Goal: Task Accomplishment & Management: Manage account settings

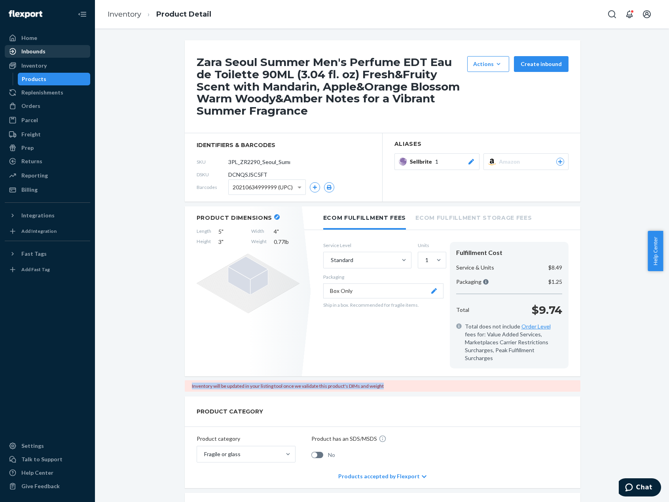
click at [47, 49] on div "Inbounds" at bounding box center [48, 51] width 84 height 11
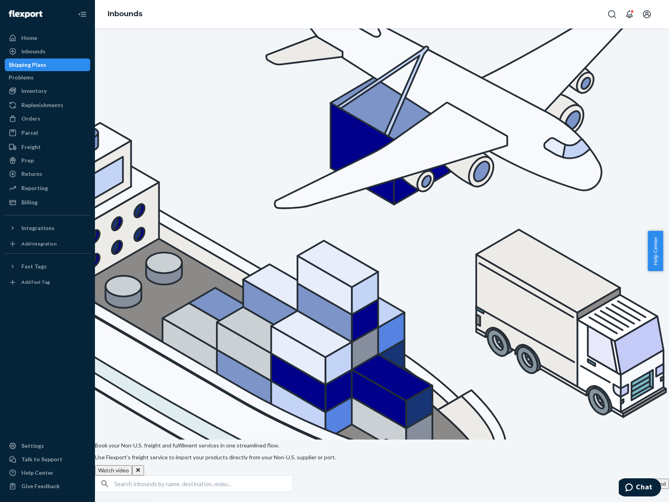
click at [624, 479] on button "Create inbound" at bounding box center [646, 484] width 45 height 10
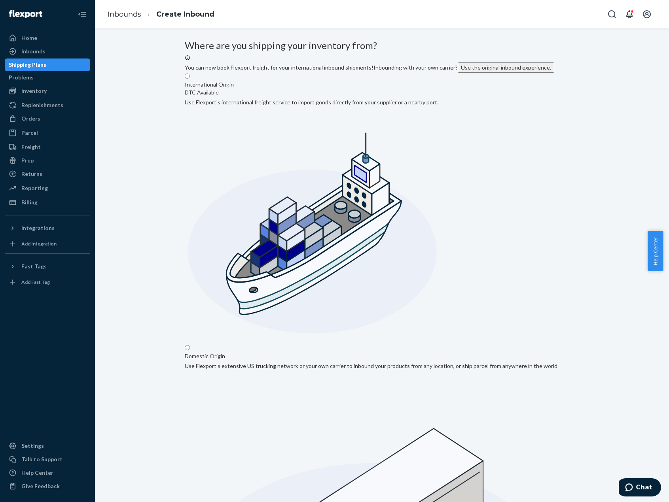
click at [190, 345] on input "Domestic Origin Use Flexport’s extensive US trucking network or your own carrie…" at bounding box center [187, 347] width 5 height 5
radio input "true"
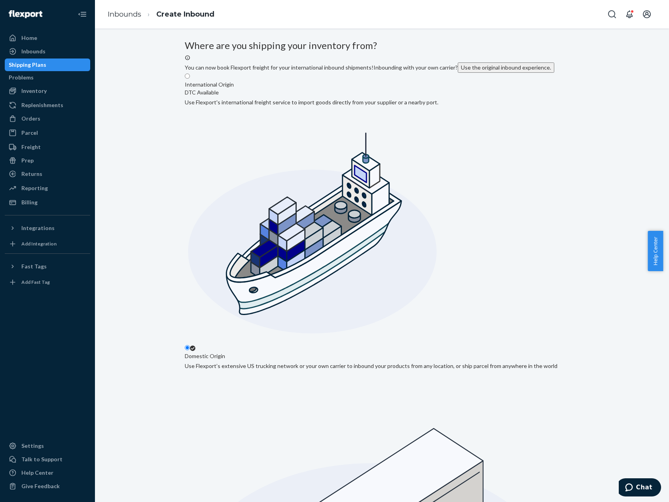
click at [52, 51] on div "Inbounds" at bounding box center [48, 51] width 84 height 11
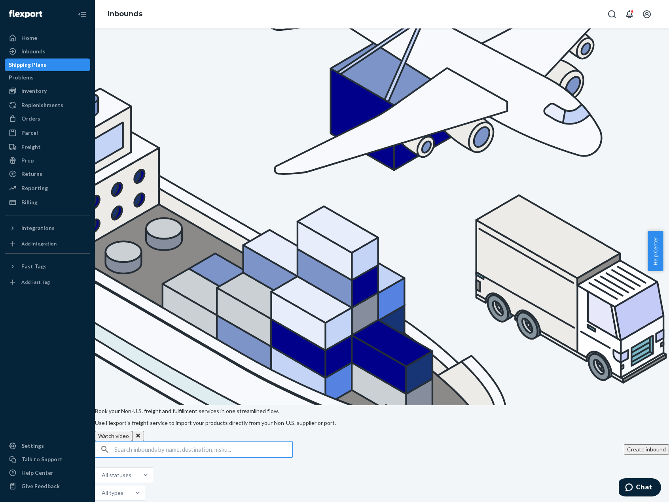
scroll to position [79, 0]
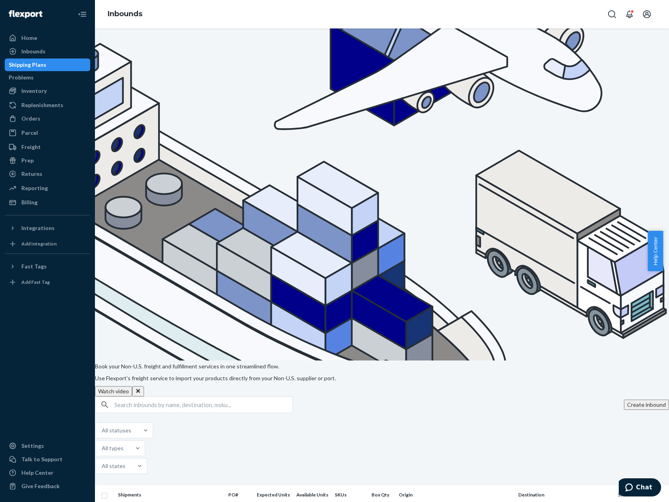
click at [533, 397] on button "Duplicate" at bounding box center [553, 405] width 40 height 16
checkbox input "false"
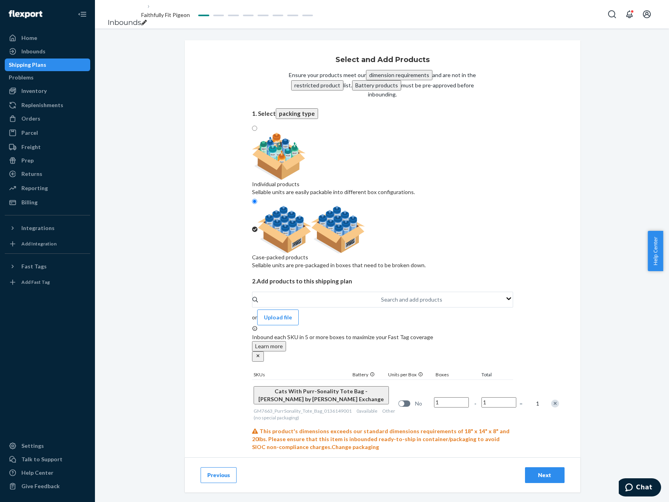
click at [551, 400] on div "Remove Item" at bounding box center [555, 404] width 8 height 8
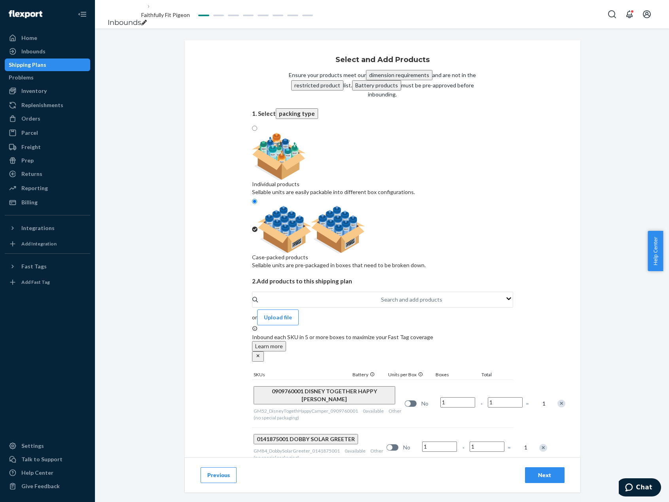
click at [557, 400] on div "Remove Item" at bounding box center [561, 404] width 8 height 8
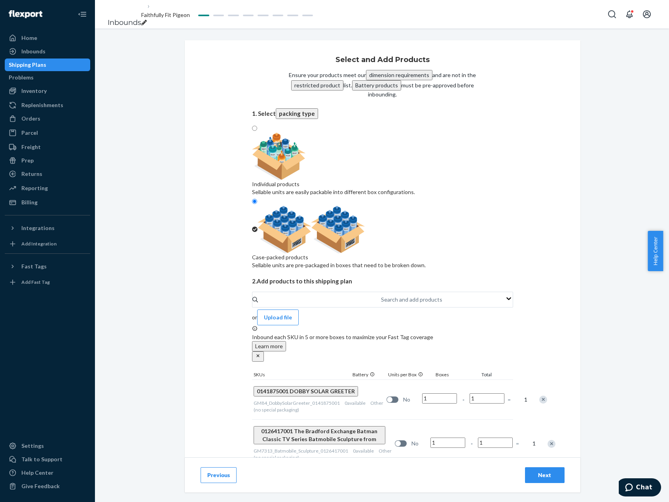
click at [539, 396] on div "Remove Item" at bounding box center [543, 400] width 8 height 8
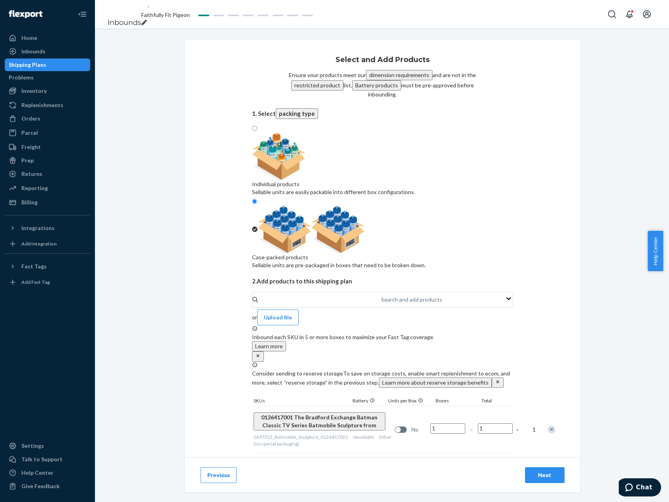
click at [547, 426] on div "Remove Item" at bounding box center [551, 430] width 8 height 8
click at [530, 415] on div at bounding box center [540, 425] width 20 height 21
click at [540, 422] on div "Remove Item" at bounding box center [544, 426] width 8 height 8
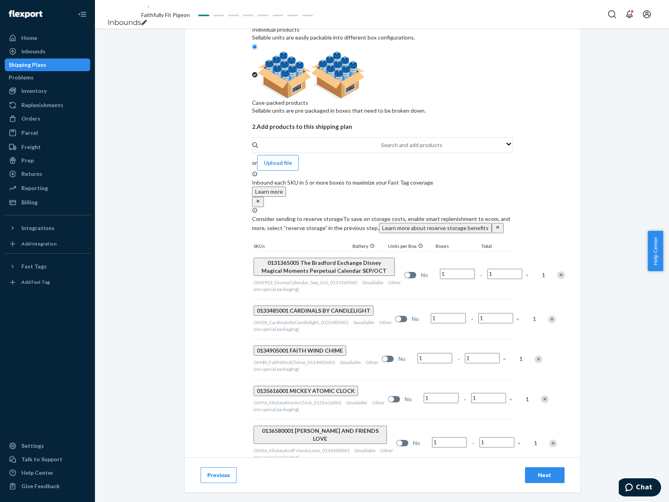
scroll to position [158, 0]
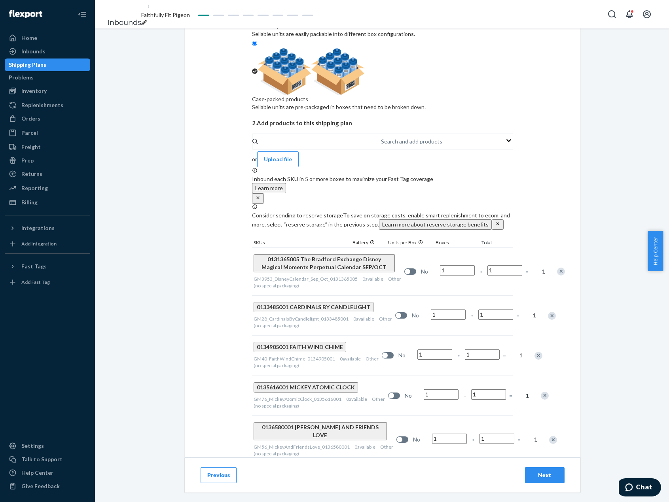
click at [557, 268] on div "Remove Item" at bounding box center [561, 272] width 8 height 8
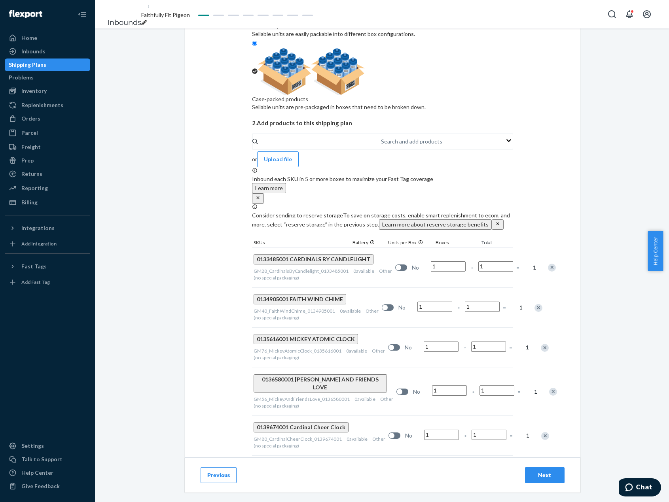
click at [548, 264] on div "Remove Item" at bounding box center [552, 268] width 8 height 8
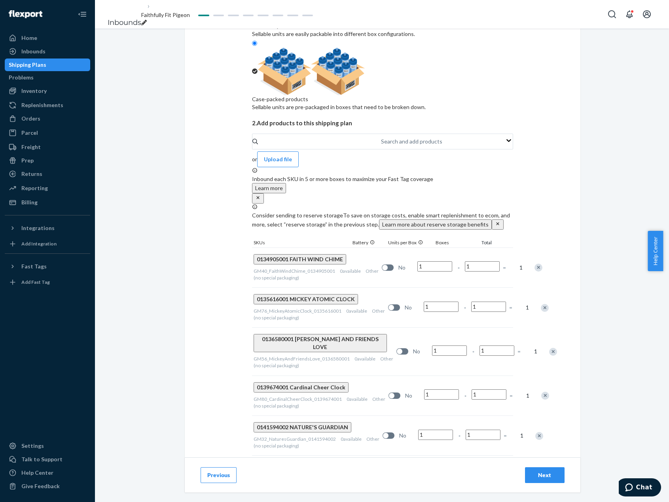
click at [534, 264] on div "Remove Item" at bounding box center [538, 268] width 8 height 8
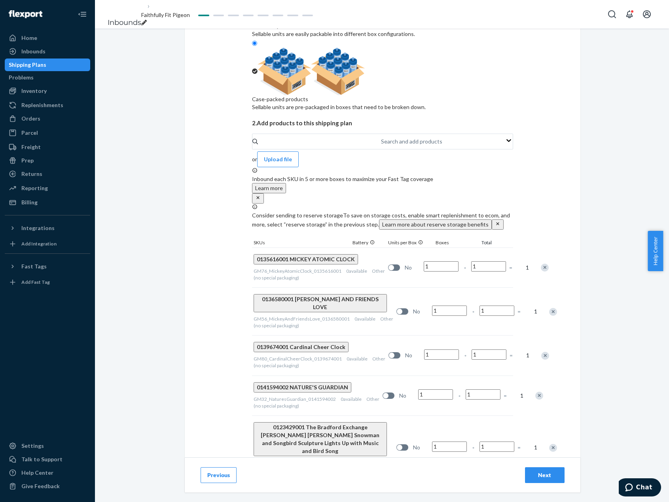
click at [541, 264] on div "Remove Item" at bounding box center [545, 268] width 8 height 8
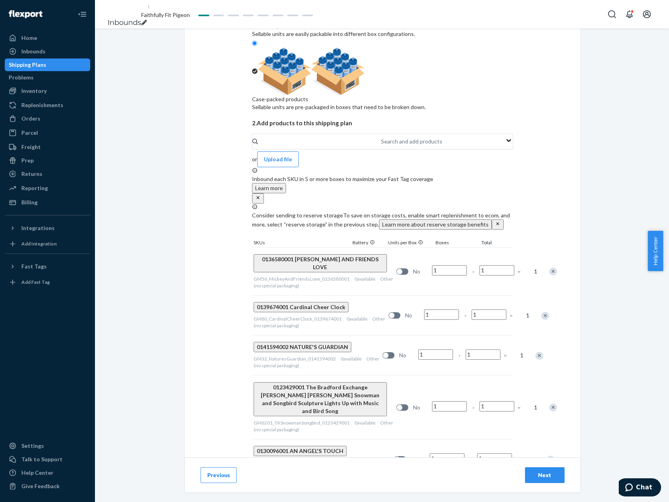
click at [539, 261] on div at bounding box center [549, 271] width 20 height 21
click at [549, 268] on div "Remove Item" at bounding box center [553, 272] width 8 height 8
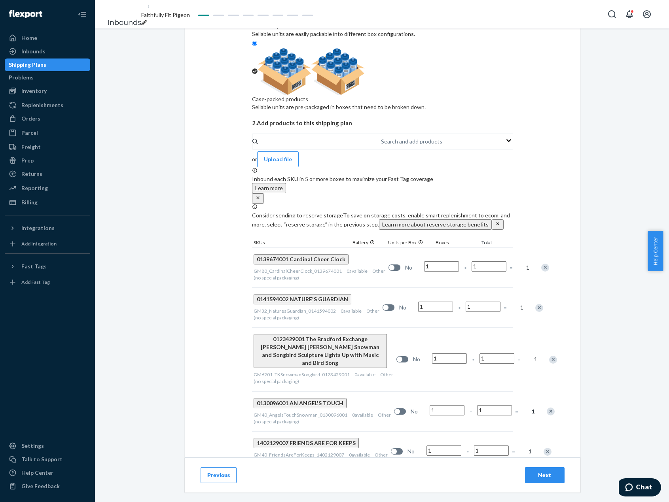
click at [541, 264] on div "Remove Item" at bounding box center [545, 268] width 8 height 8
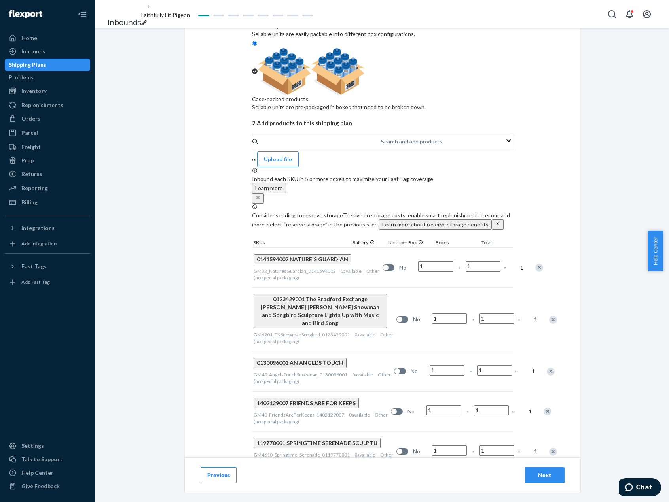
click at [535, 264] on div "Remove Item" at bounding box center [539, 268] width 8 height 8
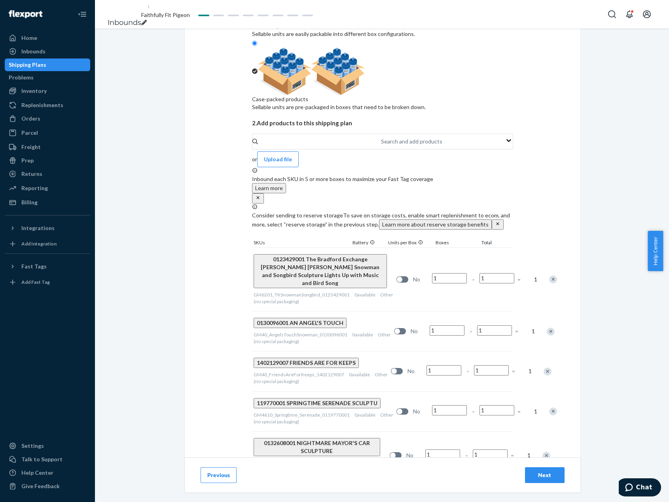
click at [549, 276] on div "Remove Item" at bounding box center [553, 280] width 8 height 8
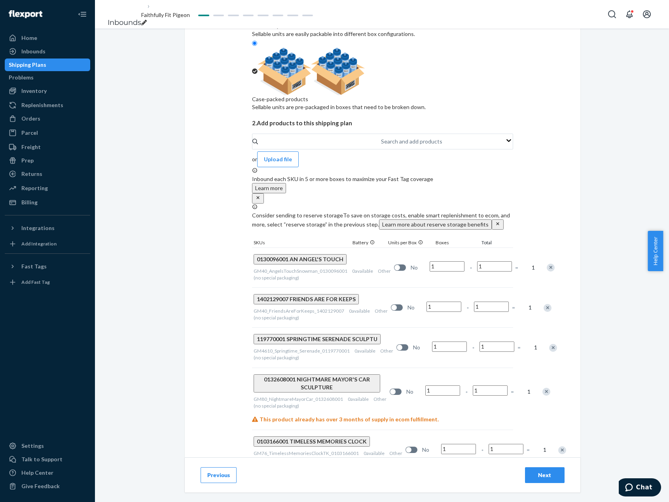
click at [546, 264] on div "Remove Item" at bounding box center [550, 268] width 8 height 8
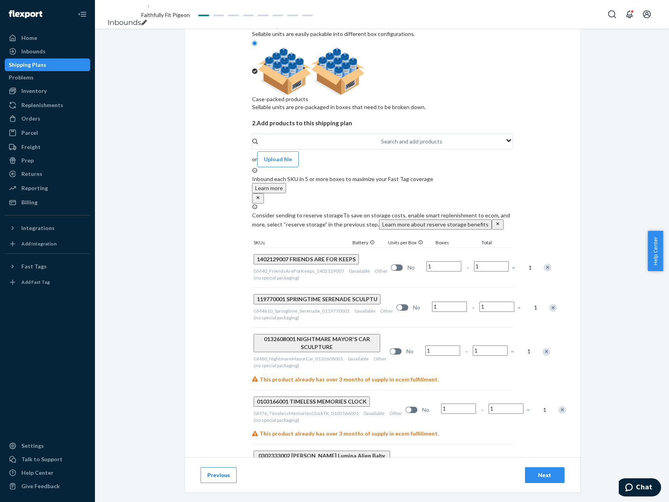
click at [543, 264] on div "Remove Item" at bounding box center [547, 268] width 8 height 8
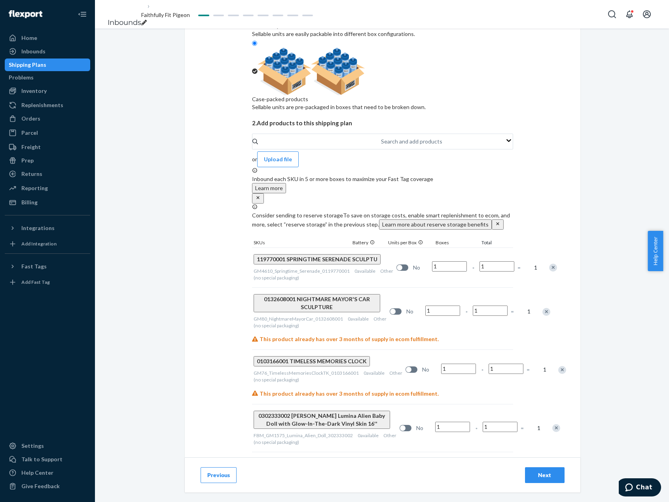
click at [549, 264] on div "Remove Item" at bounding box center [553, 268] width 8 height 8
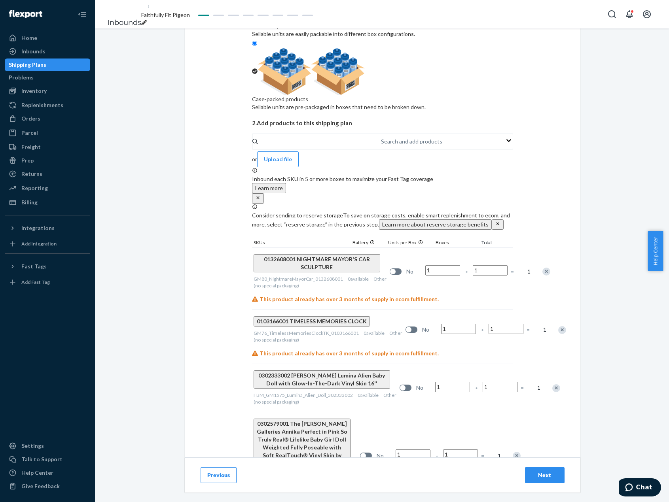
click at [542, 268] on div "Remove Item" at bounding box center [546, 272] width 8 height 8
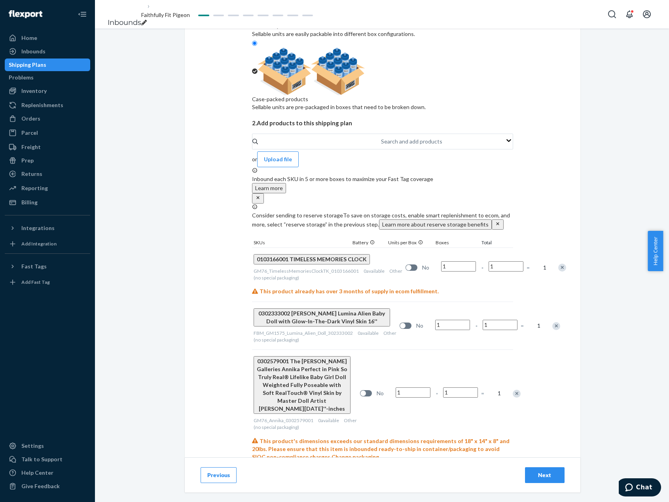
click at [548, 257] on div at bounding box center [558, 267] width 20 height 21
click at [558, 264] on div "Remove Item" at bounding box center [562, 268] width 8 height 8
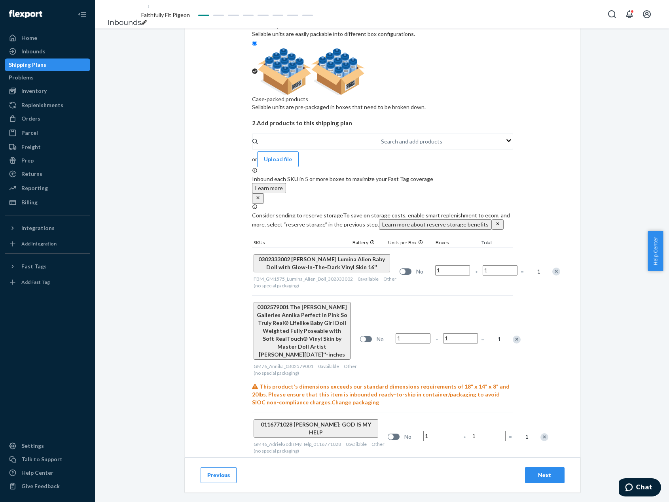
click at [542, 261] on div at bounding box center [552, 271] width 20 height 21
click at [552, 268] on div "Remove Item" at bounding box center [556, 272] width 8 height 8
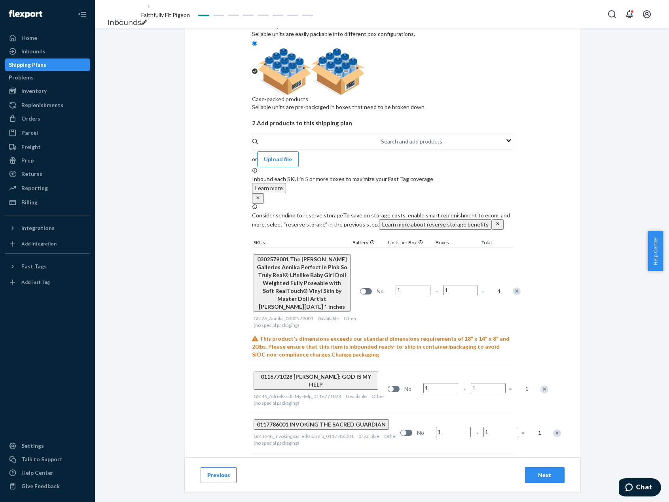
click at [512, 287] on div "Remove Item" at bounding box center [516, 291] width 8 height 8
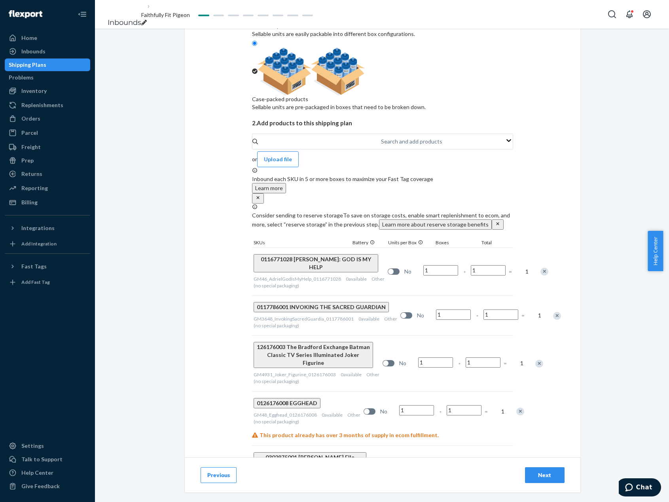
click at [505, 248] on div "0116771028 [PERSON_NAME]: GOD IS MY HELP GM46_AdrielGodIsMyHelp_0116771028 0 av…" at bounding box center [382, 272] width 261 height 48
click at [540, 268] on div "Remove Item" at bounding box center [544, 272] width 8 height 8
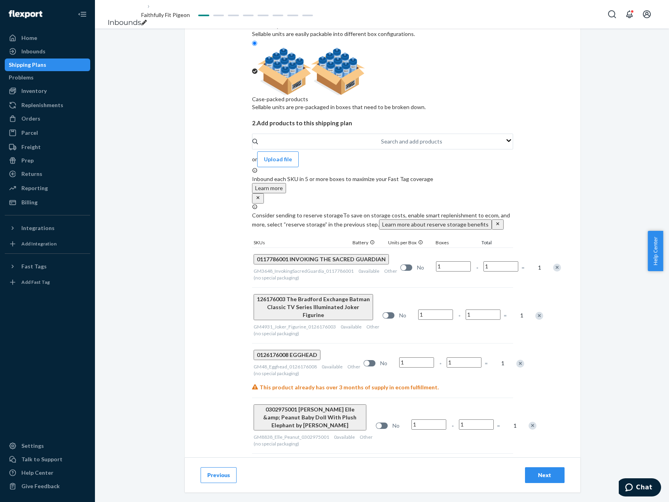
click at [553, 264] on div "Remove Item" at bounding box center [557, 268] width 8 height 8
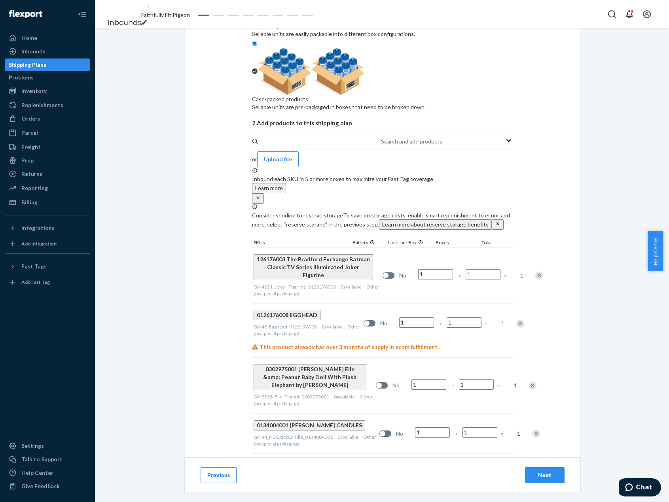
click at [535, 272] on div "Remove Item" at bounding box center [539, 276] width 8 height 8
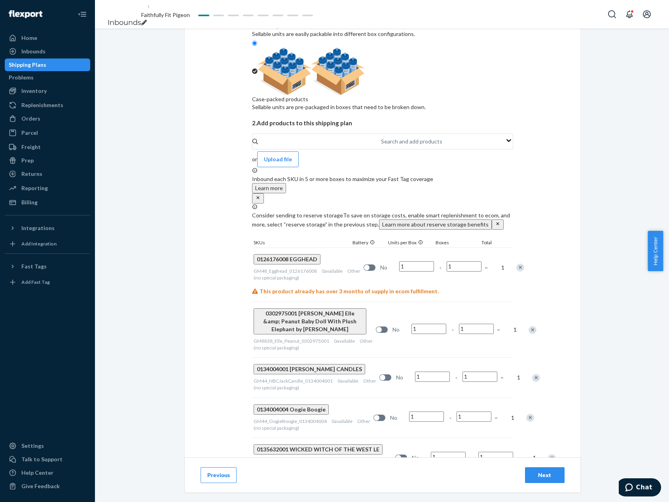
click at [506, 257] on div at bounding box center [516, 267] width 20 height 21
click at [516, 264] on div "Remove Item" at bounding box center [520, 268] width 8 height 8
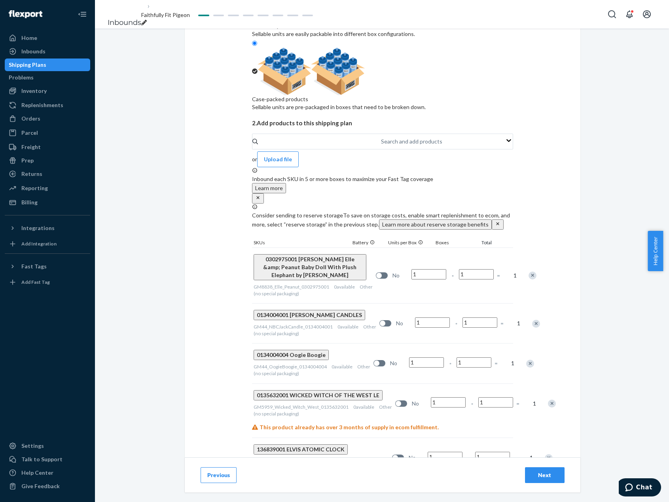
click at [518, 265] on div at bounding box center [528, 275] width 20 height 21
click at [528, 272] on div "Remove Item" at bounding box center [532, 276] width 8 height 8
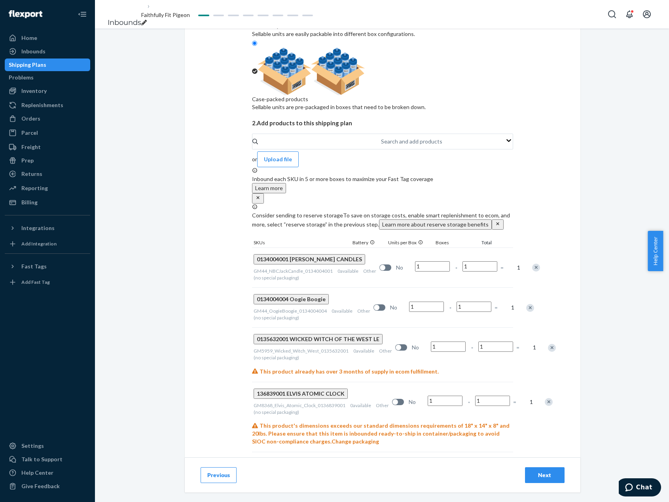
click at [532, 264] on div "Remove Item" at bounding box center [536, 268] width 8 height 8
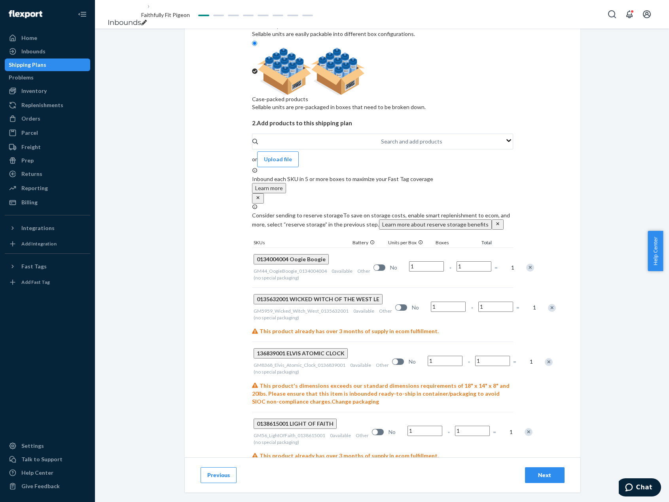
click at [516, 257] on div at bounding box center [526, 267] width 20 height 21
click at [526, 264] on div "Remove Item" at bounding box center [530, 268] width 8 height 8
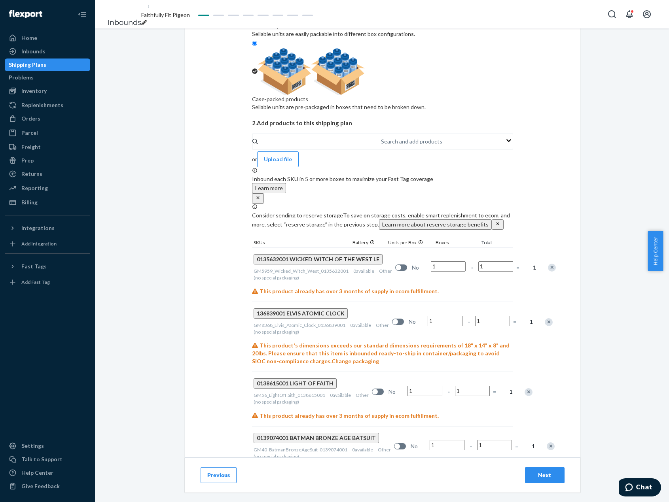
click at [548, 264] on div "Remove Item" at bounding box center [552, 268] width 8 height 8
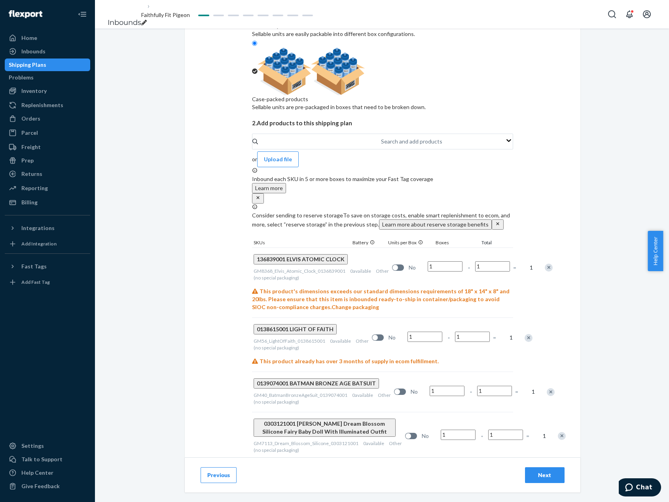
click at [545, 264] on div "Remove Item" at bounding box center [549, 268] width 8 height 8
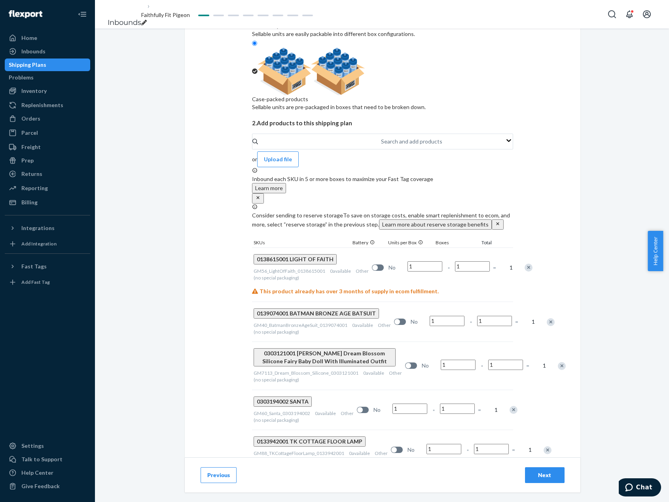
click at [524, 264] on div "Remove Item" at bounding box center [528, 268] width 8 height 8
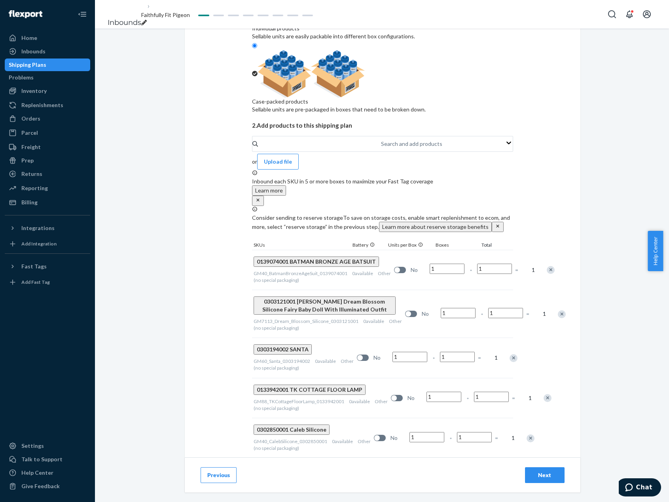
drag, startPoint x: 506, startPoint y: 201, endPoint x: 509, endPoint y: 206, distance: 5.0
click at [536, 259] on div at bounding box center [546, 269] width 20 height 21
click at [546, 266] on div "Remove Item" at bounding box center [550, 270] width 8 height 8
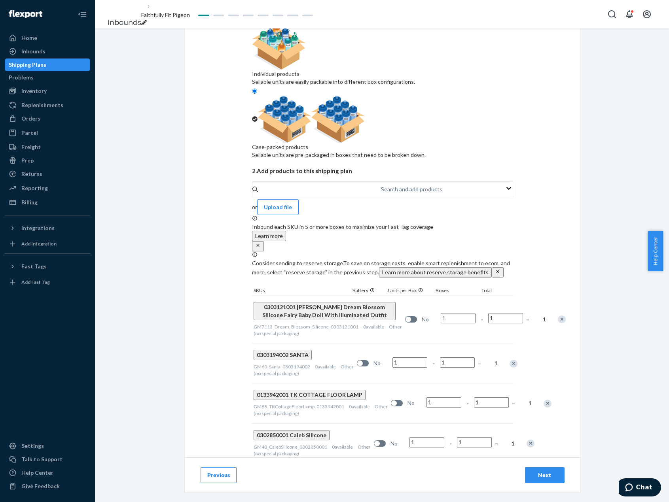
click at [558, 316] on div "Remove Item" at bounding box center [562, 320] width 8 height 8
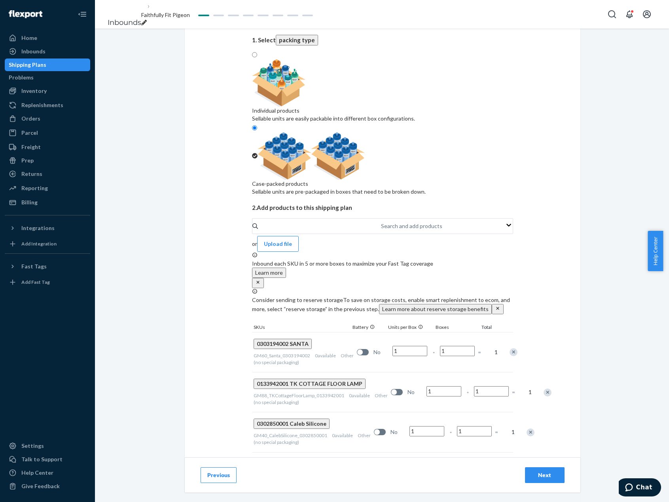
scroll to position [57, 0]
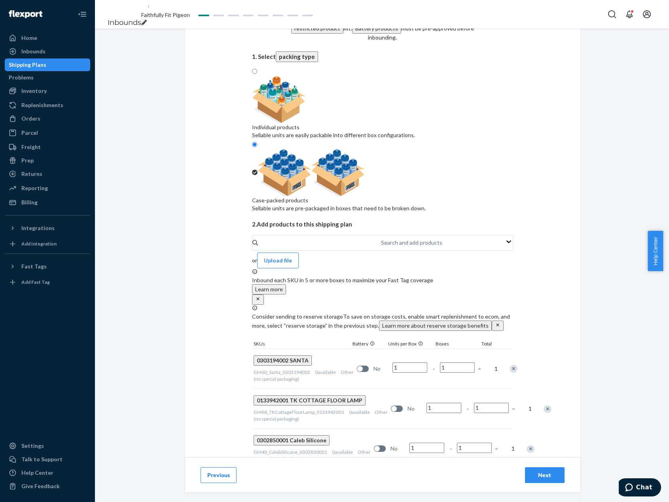
click at [509, 365] on div "Remove Item" at bounding box center [513, 369] width 8 height 8
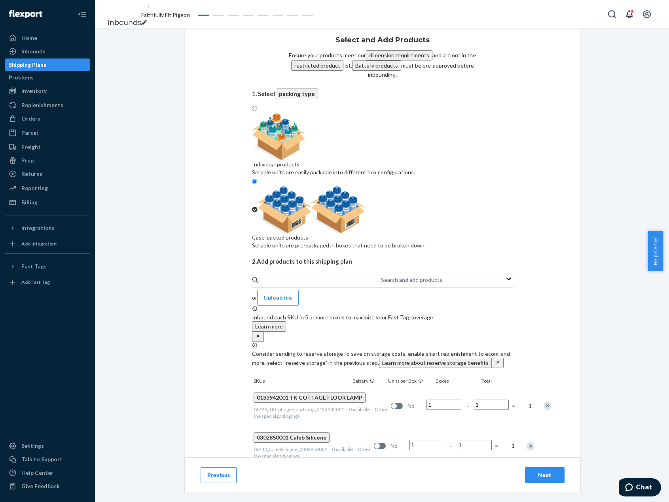
scroll to position [19, 0]
click at [543, 403] on div "Remove Item" at bounding box center [547, 407] width 8 height 8
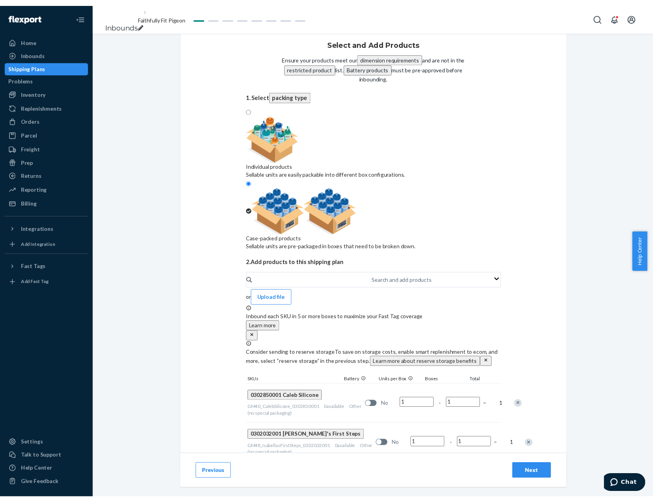
scroll to position [0, 0]
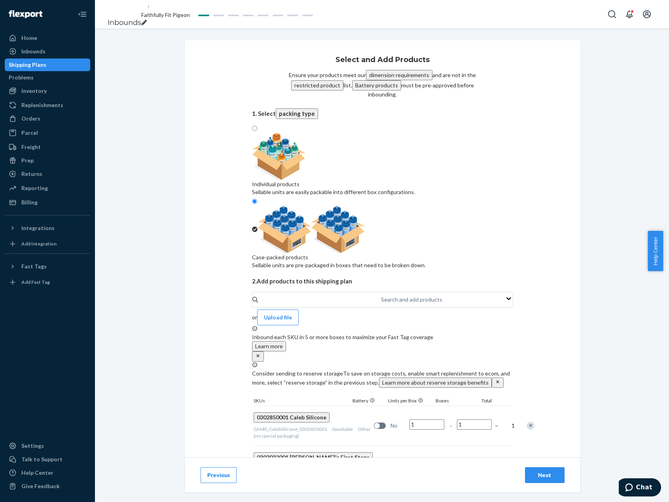
click at [526, 422] on div "Remove Item" at bounding box center [530, 426] width 8 height 8
click at [537, 422] on div "Remove Item" at bounding box center [541, 426] width 8 height 8
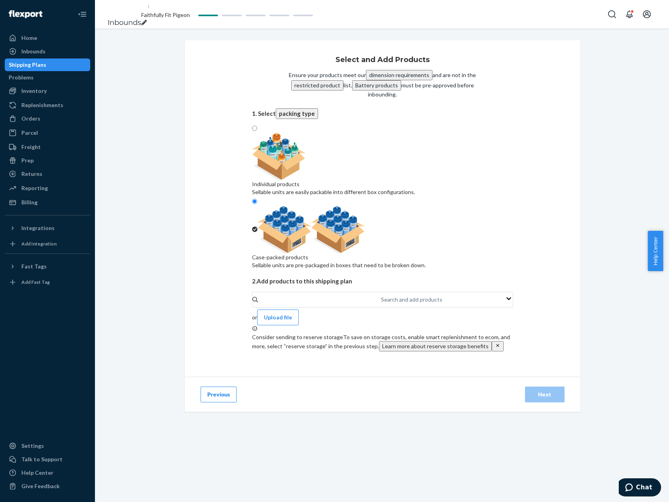
click at [608, 169] on div "Select and Add Products Ensure your products meet our dimension requirements an…" at bounding box center [382, 178] width 562 height 277
click at [651, 48] on div "Select and Add Products Ensure your products meet our dimension requirements an…" at bounding box center [382, 178] width 562 height 277
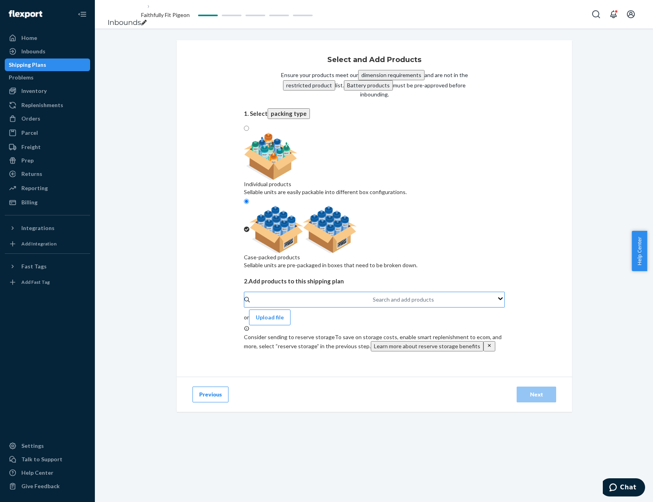
click at [374, 295] on div "Search and add products" at bounding box center [373, 299] width 1 height 9
click at [374, 296] on input "Search and add products" at bounding box center [373, 300] width 1 height 8
paste input "GM2801_American_Legend_Knife_0102767001"
type input "GM2801_American_Legend_Knife_0102767001"
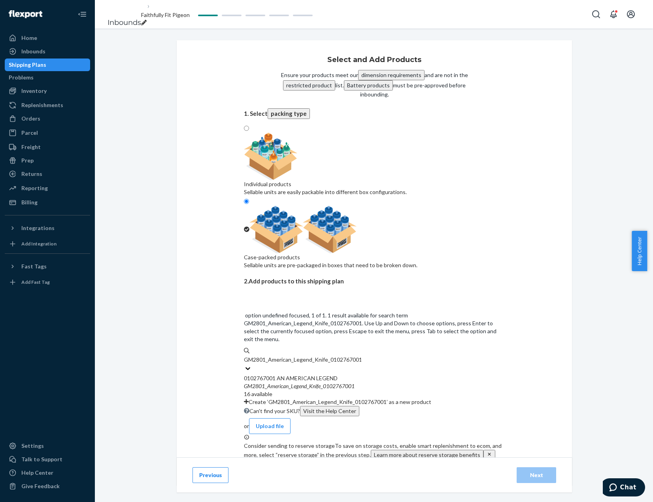
click at [375, 382] on div "GM2801 _ American _ Legend _ Knife _ 0102767001" at bounding box center [374, 386] width 261 height 8
click at [361, 356] on input "GM2801_American_Legend_Knife_0102767001" at bounding box center [302, 360] width 117 height 8
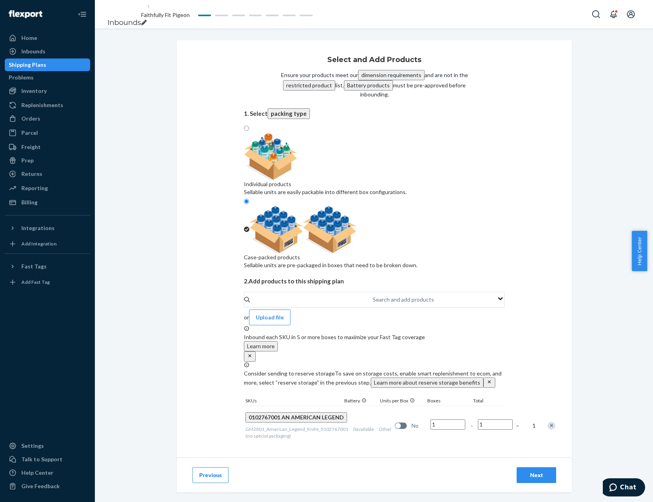
click at [298, 157] on img at bounding box center [271, 156] width 54 height 47
click at [249, 131] on input "Individual products Sellable units are easily packable into different box confi…" at bounding box center [246, 128] width 5 height 5
radio input "true"
radio input "false"
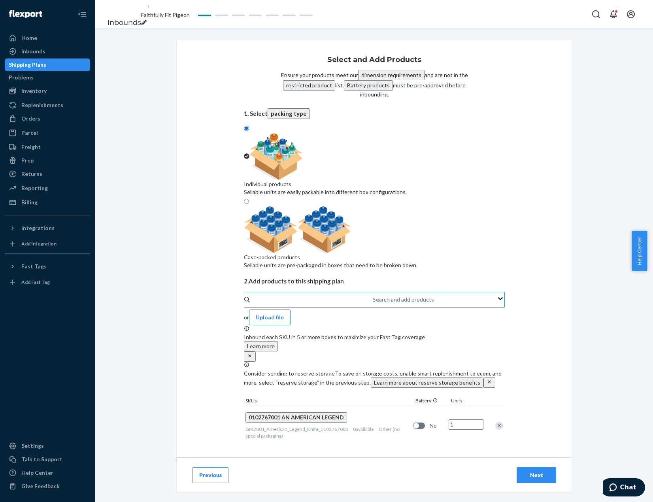
click at [373, 295] on div "Search and add products" at bounding box center [373, 299] width 1 height 9
click at [373, 296] on input "Search and add products" at bounding box center [373, 300] width 1 height 8
paste input "GM76_AllGoodNightSantaTK_0108937001"
type input "GM76_AllGoodNightSantaTK_0108937001"
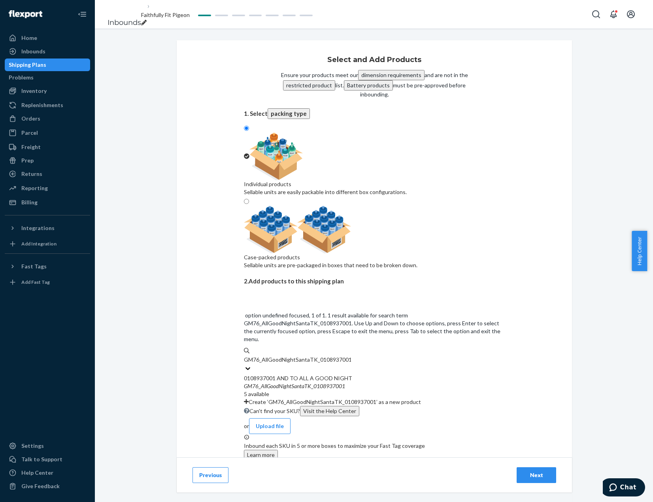
click at [375, 374] on div "0108937001 AND TO ALL A GOOD NIGHT" at bounding box center [374, 378] width 261 height 8
click at [351, 356] on input "GM76_AllGoodNightSantaTK_0108937001" at bounding box center [297, 360] width 107 height 8
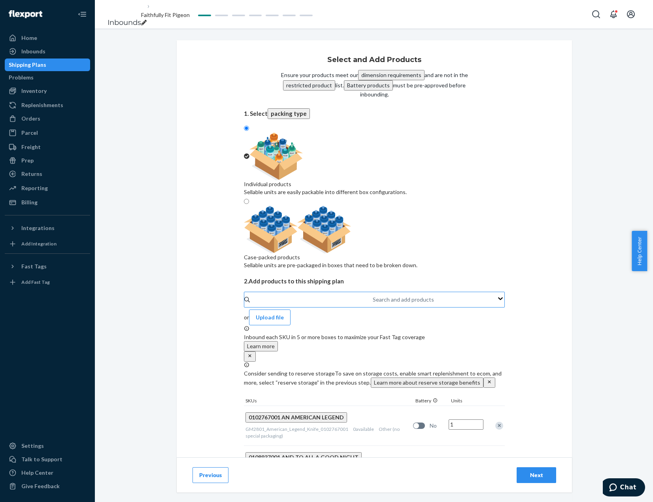
click at [373, 295] on div "Search and add products" at bounding box center [373, 299] width 1 height 9
click at [373, 296] on input "Search and add products" at bounding box center [373, 300] width 1 height 8
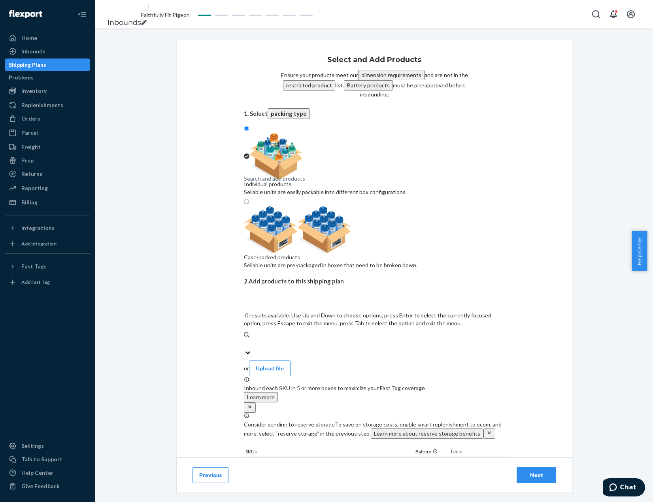
paste input "GM22_WondrousWinterPullUpBag_0109313002"
type input "GM22_WondrousWinterPullUpBag_0109313002"
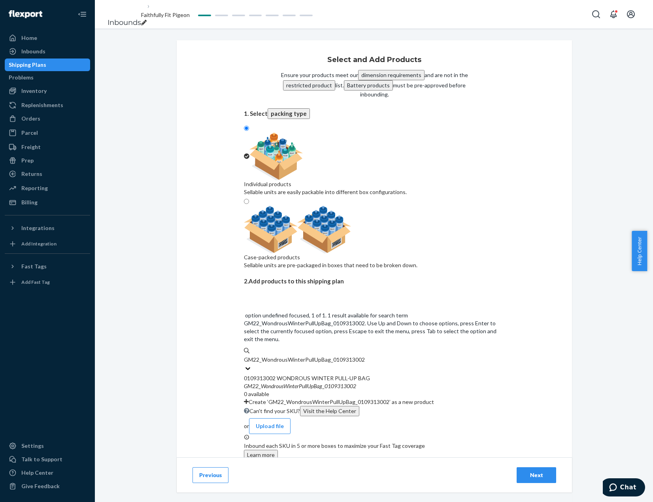
click at [369, 374] on div "0109313002 WONDROUS WINTER PULL-UP BAG" at bounding box center [374, 378] width 261 height 8
click at [365, 356] on input "GM22_WondrousWinterPullUpBag_0109313002" at bounding box center [304, 360] width 121 height 8
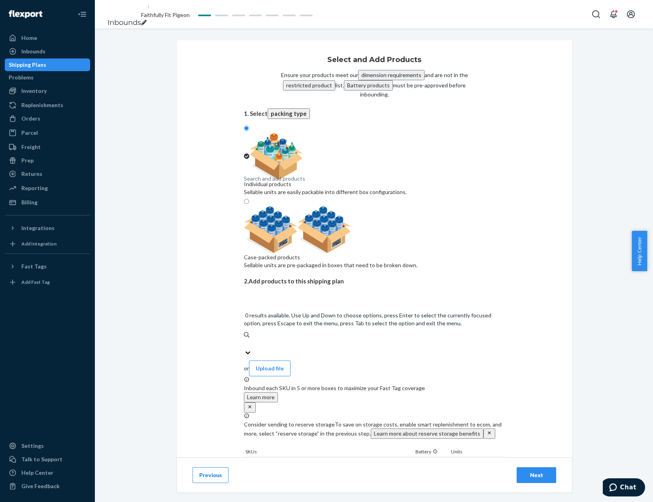
click at [378, 339] on div "Search and add products" at bounding box center [374, 343] width 261 height 9
click at [245, 340] on input "0 results available. Use Up and Down to choose options, press Enter to select t…" at bounding box center [244, 344] width 1 height 8
paste input "GM57_TKVictorianVillage_Globe_0113683001"
type input "GM57_TKVictorianVillage_Globe_0113683001"
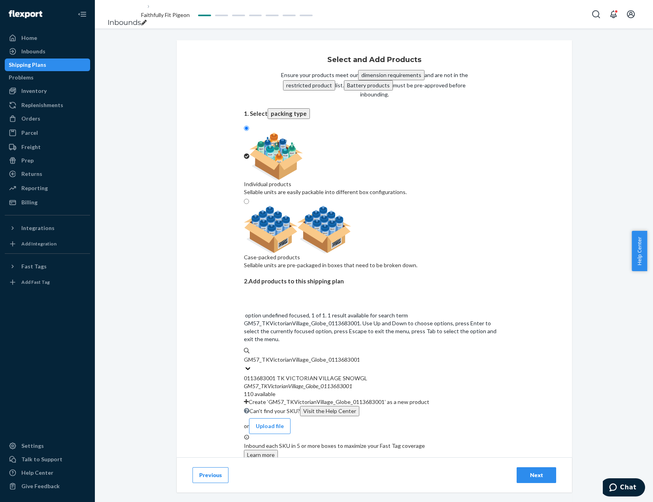
click at [382, 382] on div "GM57 _ TKVictorianVillage _ Globe _ 0113683001" at bounding box center [374, 386] width 261 height 8
click at [359, 356] on input "GM57_TKVictorianVillage_Globe_0113683001" at bounding box center [301, 360] width 115 height 8
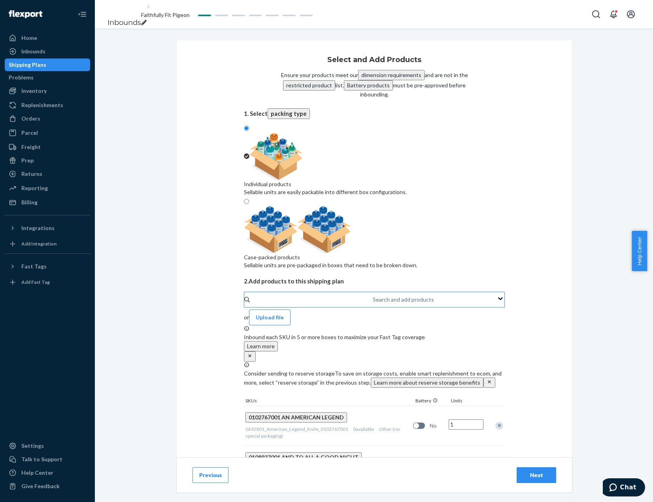
click at [373, 295] on div "Search and add products" at bounding box center [373, 299] width 1 height 9
click at [373, 296] on input "Search and add products" at bounding box center [373, 300] width 1 height 8
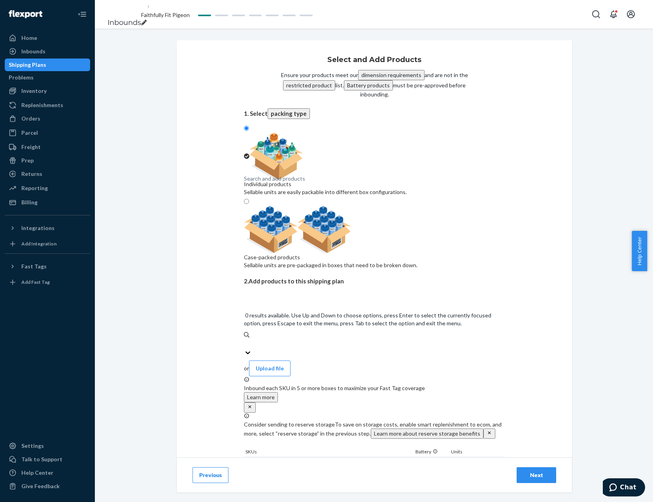
paste input "GM40_Treetop_Mastery_Eagle_0114218001"
type input "GM40_Treetop_Mastery_Eagle_0114218001"
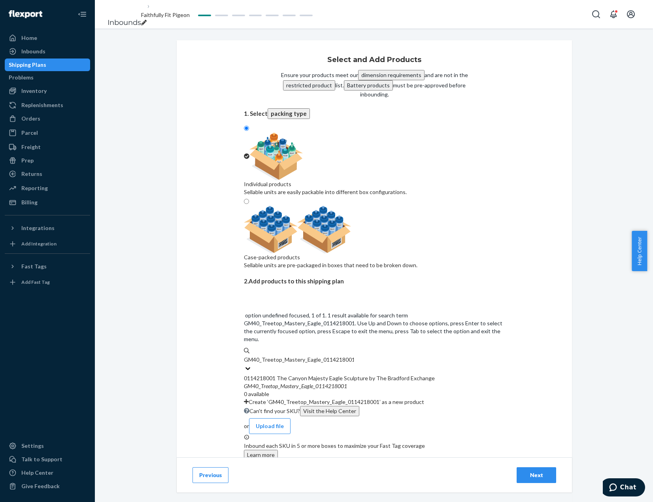
drag, startPoint x: 372, startPoint y: 250, endPoint x: 373, endPoint y: 259, distance: 8.3
click at [372, 374] on div "0114218001 The Canyon Majesty Eagle Sculpture by The Bradford Exchange" at bounding box center [374, 378] width 261 height 8
click at [354, 356] on input "GM40_Treetop_Mastery_Eagle_0114218001" at bounding box center [299, 360] width 110 height 8
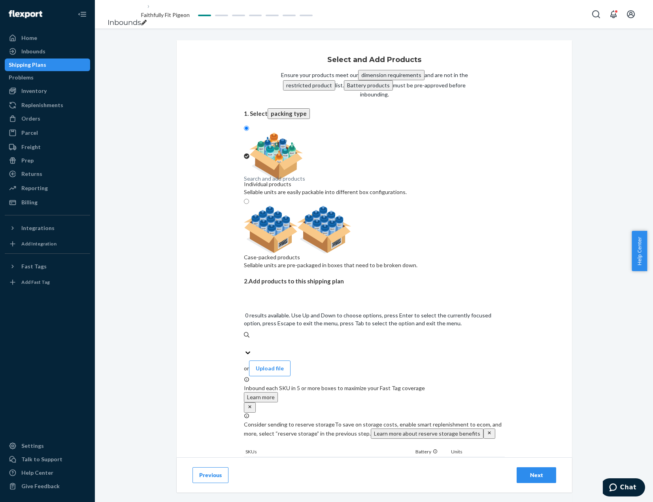
click at [411, 339] on div "Search and add products" at bounding box center [374, 343] width 261 height 9
click at [245, 340] on input "0 results available. Use Up and Down to choose options, press Enter to select t…" at bounding box center [244, 344] width 1 height 8
paste input "GM4668_Michael_Triumphant_War_0116771001"
type input "GM4668_Michael_Triumphant_War_0116771001"
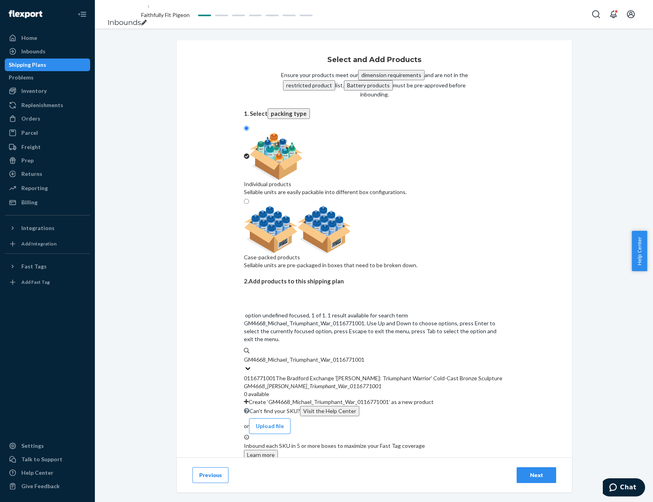
click at [401, 374] on div "0116771001The Bradford Exchange '[PERSON_NAME]: Triumphant Warrior' Cold-Cast B…" at bounding box center [374, 378] width 261 height 8
click at [365, 356] on input "GM4668_Michael_Triumphant_War_0116771001" at bounding box center [304, 360] width 121 height 8
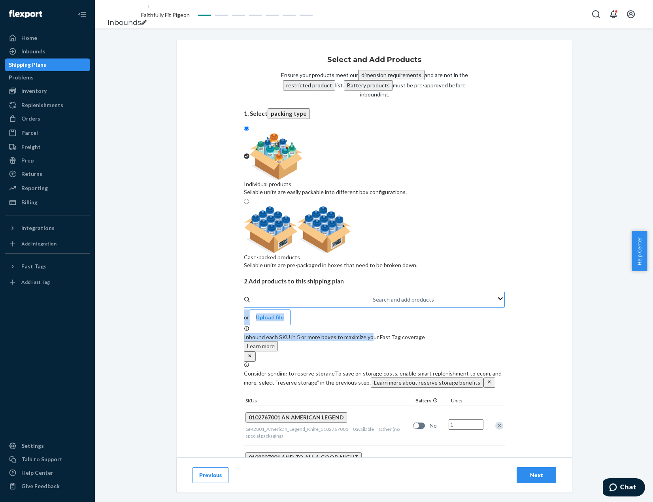
click at [390, 292] on div "Search and add products or Upload file Inbound each SKU in 5 or more boxes to m…" at bounding box center [374, 484] width 261 height 384
click at [374, 295] on div "Search and add products" at bounding box center [373, 299] width 1 height 9
click at [374, 296] on input "Search and add products" at bounding box center [373, 300] width 1 height 8
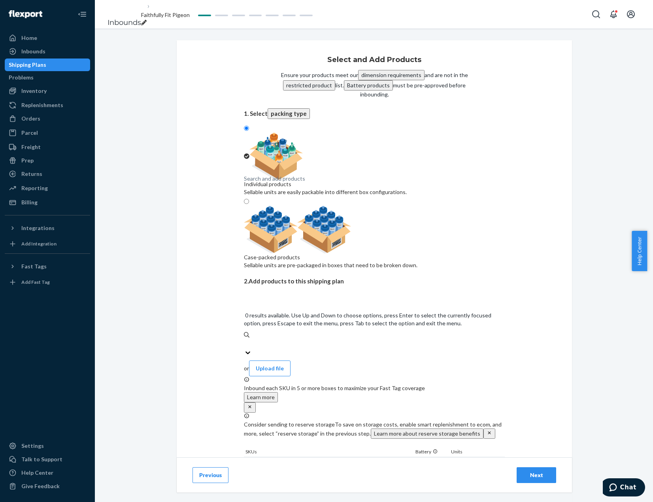
paste input "GM4576_UrielProtector_ofTruth_0116771004"
type input "GM4576_UrielProtector_ofTruth_0116771004"
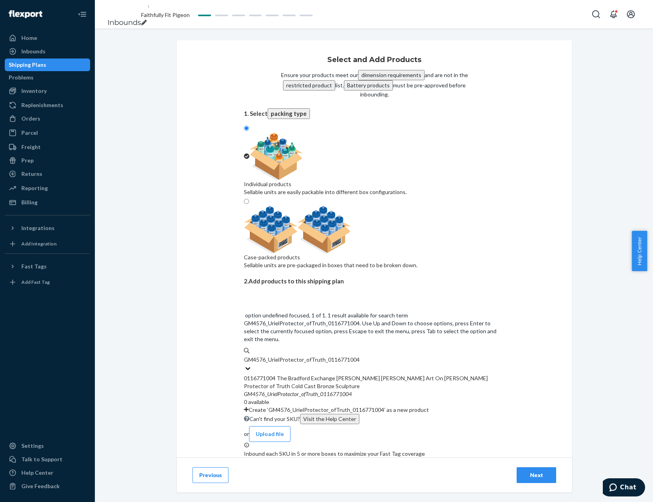
click at [367, 374] on div "0116771004 The Bradford Exchange [PERSON_NAME] [PERSON_NAME] Art On [PERSON_NAM…" at bounding box center [374, 382] width 261 height 16
click at [359, 356] on input "GM4576_UrielProtector_ofTruth_0116771004" at bounding box center [301, 360] width 115 height 8
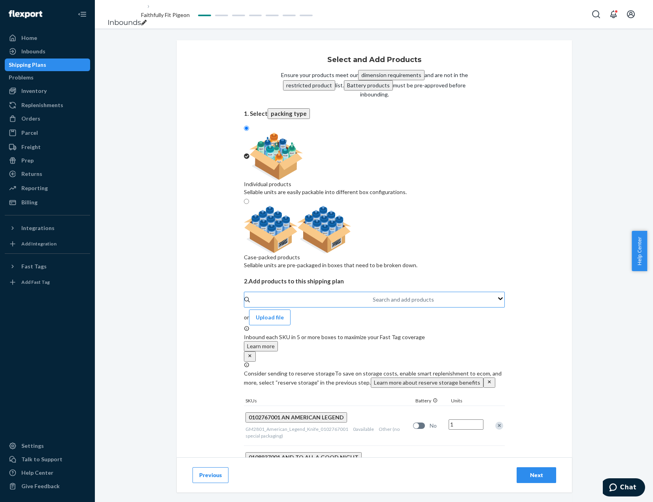
click at [373, 296] on div "Search and add products" at bounding box center [403, 300] width 61 height 8
click at [373, 296] on input "Search and add products" at bounding box center [373, 300] width 1 height 8
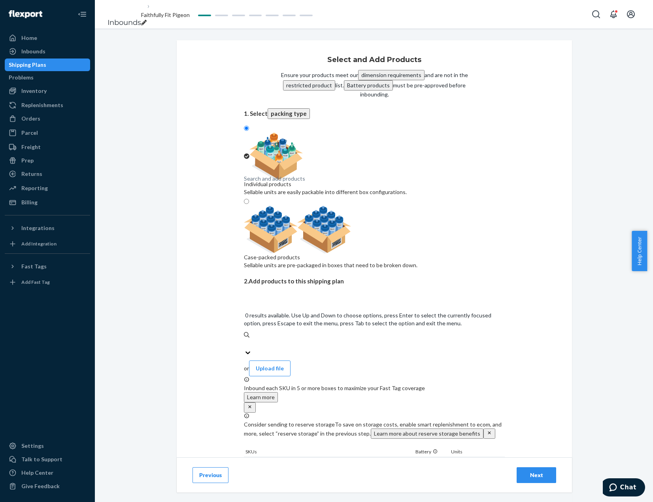
paste input "GM46_MetatronScribeGod_0116771023"
type input "GM46_MetatronScribeGod_0116771023"
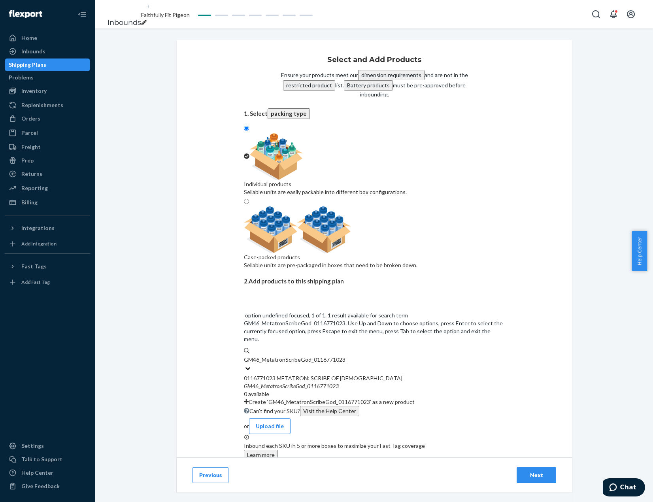
click at [311, 383] on em "0116771023" at bounding box center [323, 386] width 32 height 7
click at [311, 356] on input "GM46_MetatronScribeGod_0116771023" at bounding box center [295, 360] width 102 height 8
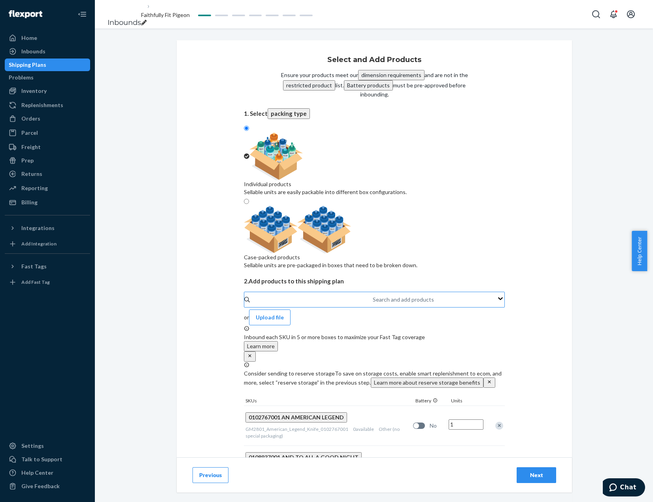
click at [374, 295] on div "Search and add products" at bounding box center [373, 299] width 1 height 9
click at [374, 296] on input "Search and add products" at bounding box center [373, 300] width 1 height 8
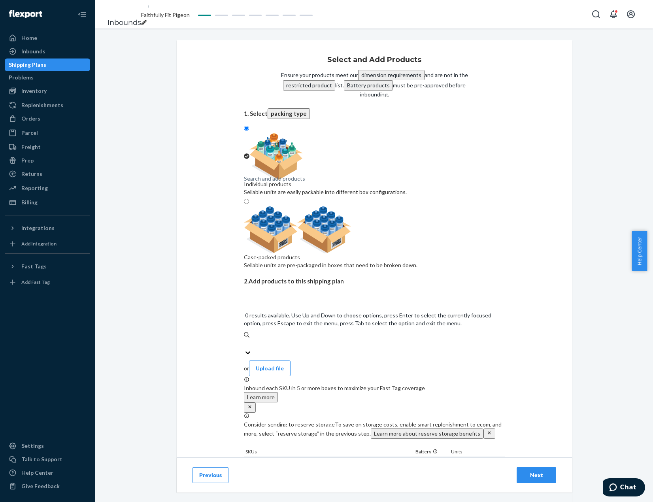
paste input "GM20_MyDaughterAngel_0116809701"
type input "GM20_MyDaughterAngel_0116809701"
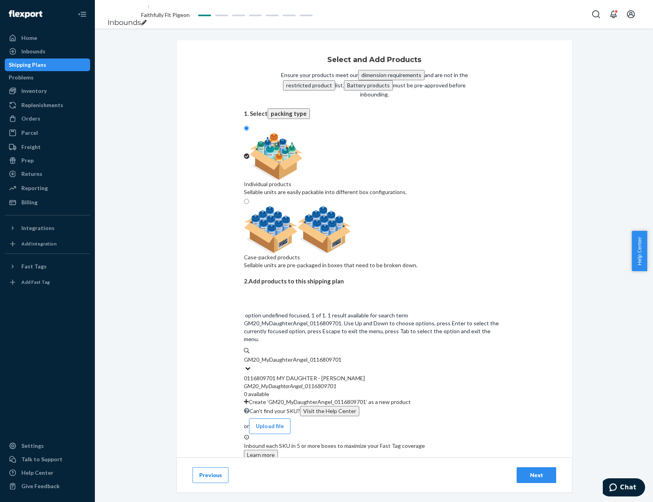
click at [389, 374] on div "0116809701 MY DAUGHTER - [PERSON_NAME]" at bounding box center [374, 378] width 261 height 8
click at [342, 356] on input "GM20_MyDaughterAngel_0116809701" at bounding box center [293, 360] width 98 height 8
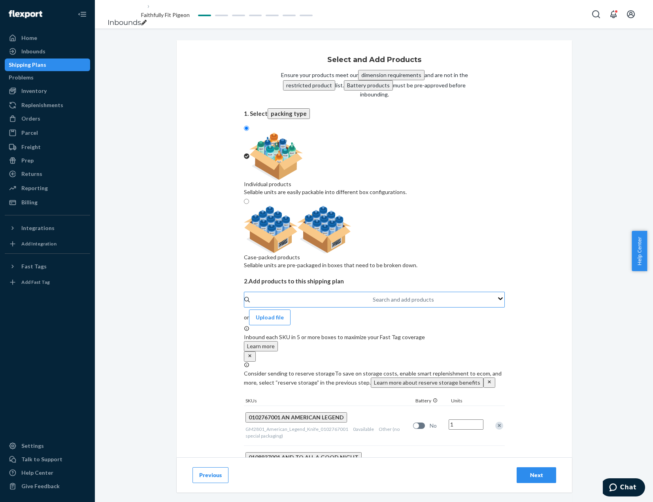
click at [373, 295] on div "Search and add products" at bounding box center [373, 299] width 1 height 9
click at [373, 296] on input "Search and add products" at bounding box center [373, 300] width 1 height 8
paste input "GM13019_NightmareCuckooClock_0118084001"
type input "GM13019_NightmareCuckooClock_0118084001"
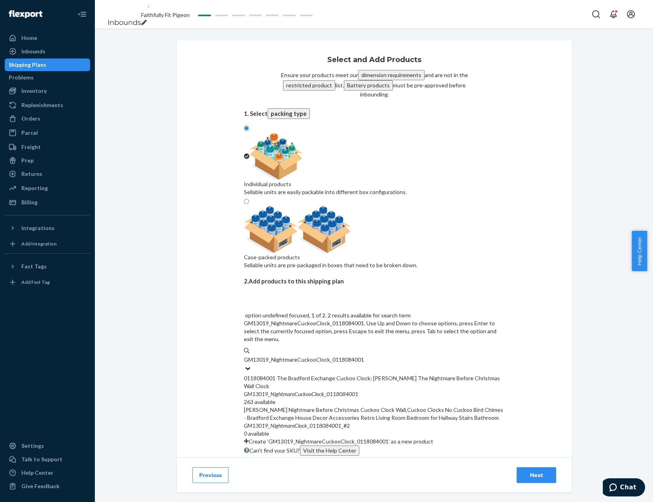
click at [376, 374] on div "0118084001 The Bradford Exchange Cuckoo Clock: [PERSON_NAME] The Nightmare Befo…" at bounding box center [374, 390] width 261 height 32
click at [365, 356] on input "GM13019_NightmareCuckooClock_0118084001" at bounding box center [304, 360] width 121 height 8
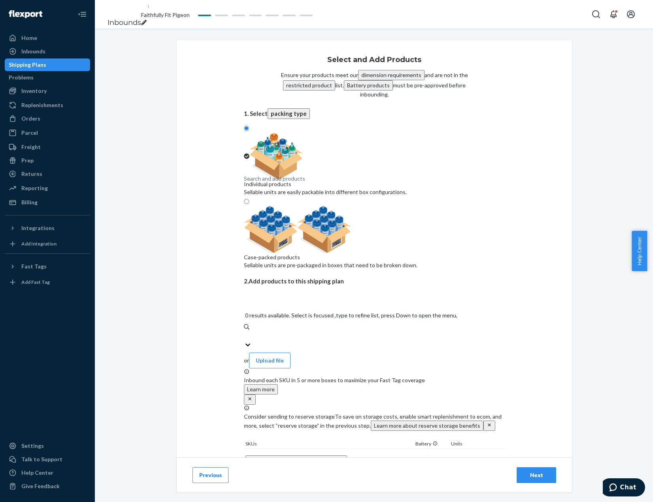
click at [362, 331] on div "Search and add products" at bounding box center [374, 335] width 261 height 9
click at [245, 332] on input "0 results available. Select is focused ,type to refine list, press Down to open…" at bounding box center [244, 336] width 1 height 8
paste input "GM1036_JBG_Goldilocks_0118467001"
type input "GM1036_JBG_Goldilocks_0118467001"
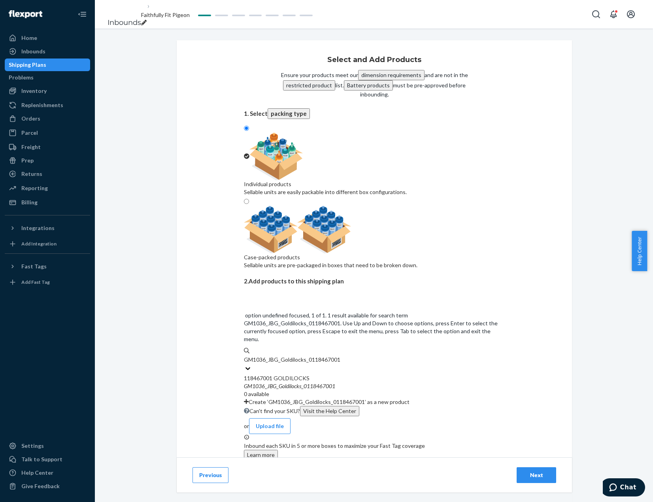
click at [375, 382] on div "GM1036 _ JBG _ Goldilocks _ 0118467001" at bounding box center [374, 386] width 261 height 8
click at [341, 356] on input "GM1036_JBG_Goldilocks_0118467001" at bounding box center [292, 360] width 97 height 8
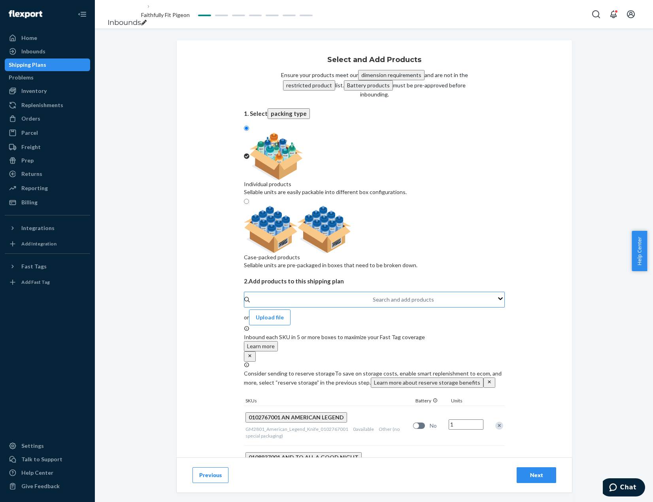
click at [373, 295] on div "Search and add products" at bounding box center [373, 299] width 1 height 9
click at [373, 296] on input "Search and add products" at bounding box center [373, 300] width 1 height 8
paste input "GM3556_CozyCardinalsSculpture_0121754001"
type input "GM3556_CozyCardinalsSculpture_0121754001"
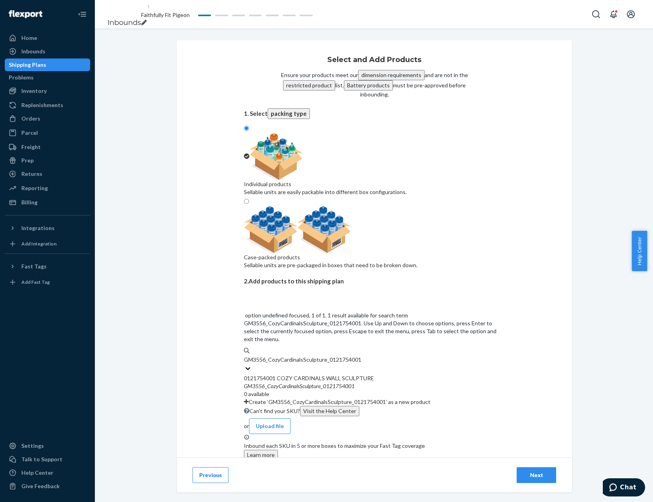
click at [389, 382] on div "GM3556 _ CozyCardinalsSculpture _ 0121754001" at bounding box center [374, 386] width 261 height 8
click at [362, 356] on input "GM3556_CozyCardinalsSculpture_0121754001" at bounding box center [303, 360] width 118 height 8
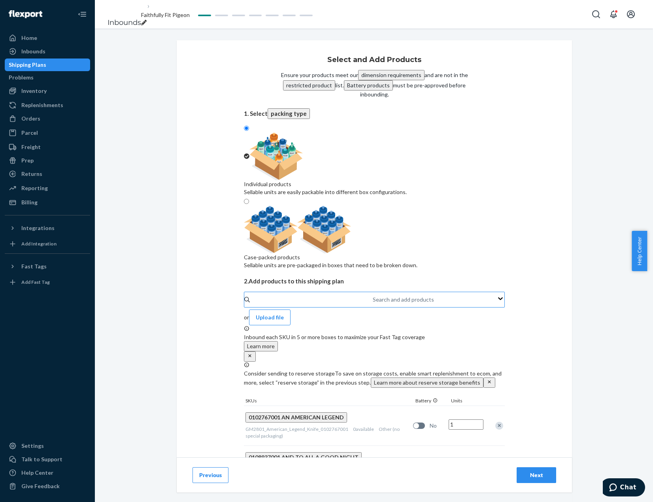
click at [374, 295] on div "Search and add products" at bounding box center [373, 299] width 1 height 9
click at [374, 296] on input "Search and add products" at bounding box center [373, 300] width 1 height 8
paste input "GM84_SnowKissedTree_0122493001"
type input "GM84_SnowKissedTree_0122493001"
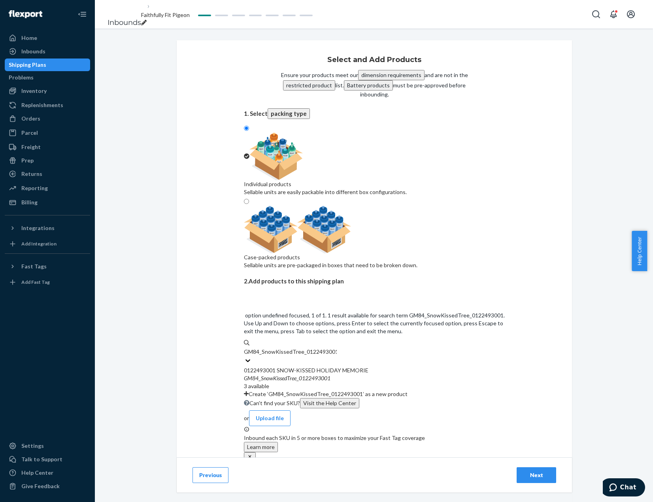
click at [393, 367] on div "0122493001 SNOW-KISSED HOLIDAY MEMORIE" at bounding box center [374, 371] width 261 height 8
click at [337, 348] on input "GM84_SnowKissedTree_0122493001" at bounding box center [290, 352] width 93 height 8
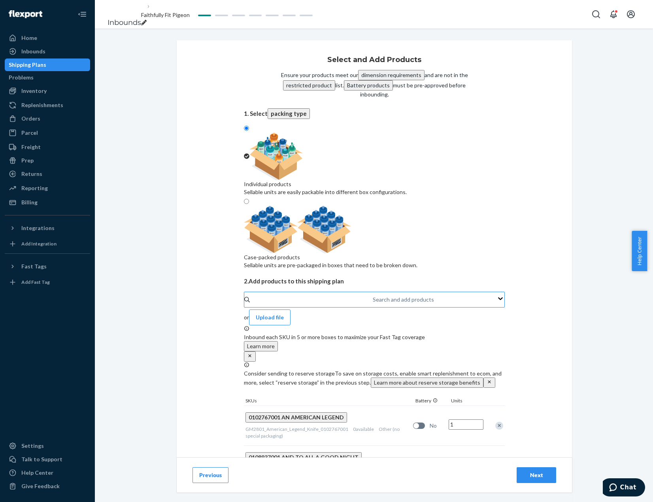
click at [373, 295] on div "Search and add products" at bounding box center [373, 299] width 1 height 9
click at [373, 296] on input "Search and add products" at bounding box center [373, 300] width 1 height 8
paste input "GM3910_Songbird_Serenade_MBox_0122521001"
type input "GM3910_Songbird_Serenade_MBox_0122521001"
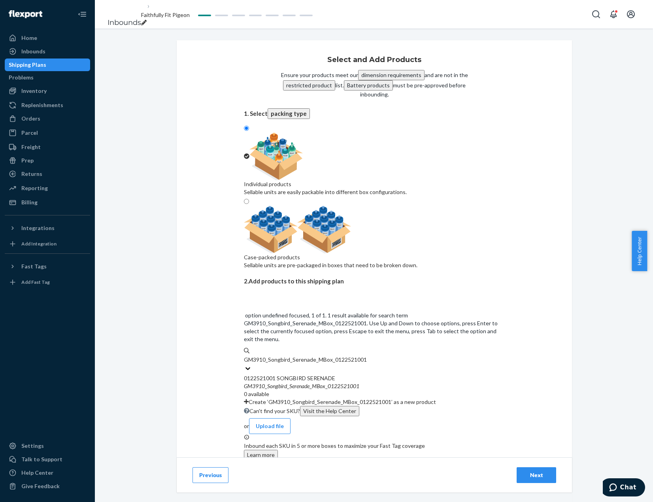
click at [356, 374] on div "0122521001 SONGBIRD SERENADE" at bounding box center [374, 378] width 261 height 8
click at [356, 356] on input "GM3910_Songbird_Serenade_MBox_0122521001" at bounding box center [305, 360] width 123 height 8
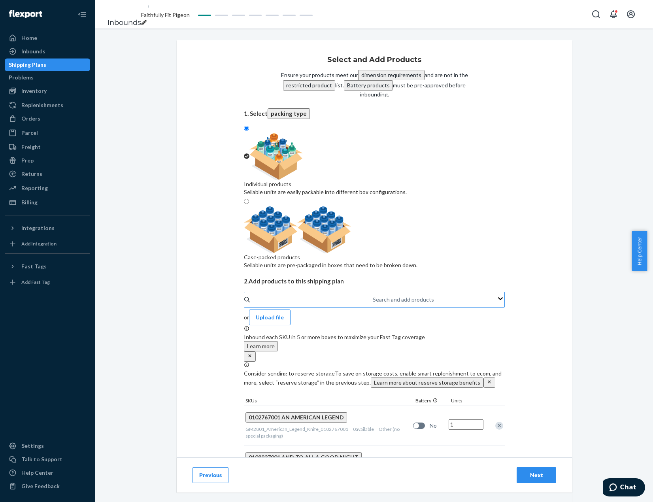
click at [373, 295] on div "Search and add products" at bounding box center [373, 299] width 1 height 9
click at [373, 296] on input "Search and add products" at bounding box center [373, 300] width 1 height 8
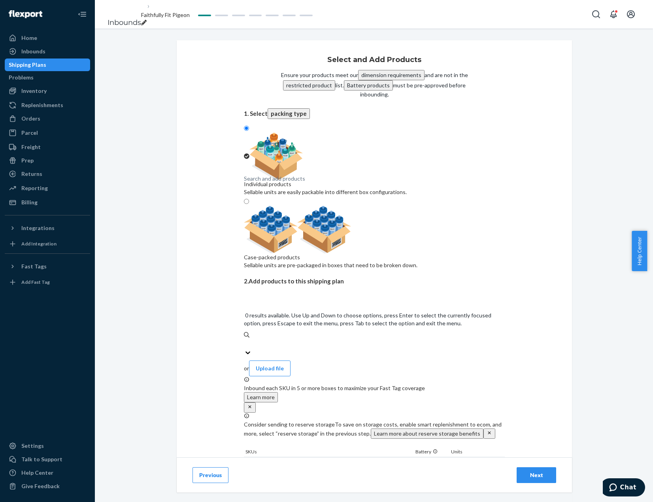
paste input "GM8146_Nightmare_Globe_0123260001"
type input "GM8146_Nightmare_Globe_0123260001"
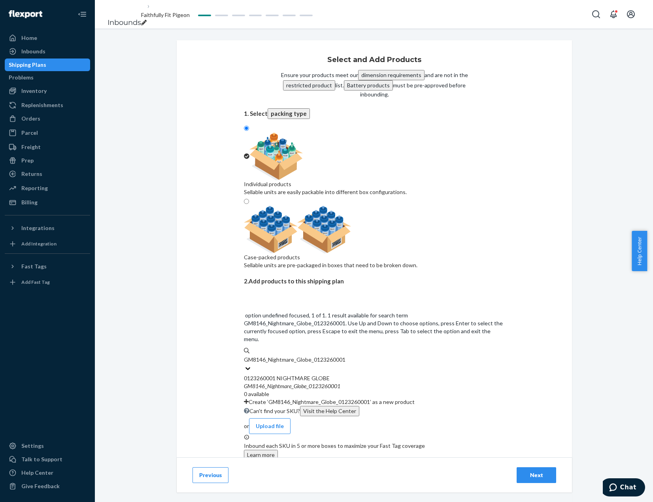
click at [350, 374] on div "0123260001 NIGHTMARE GLOBE" at bounding box center [374, 378] width 261 height 8
click at [346, 356] on input "GM8146_Nightmare_Globe_0123260001" at bounding box center [295, 360] width 102 height 8
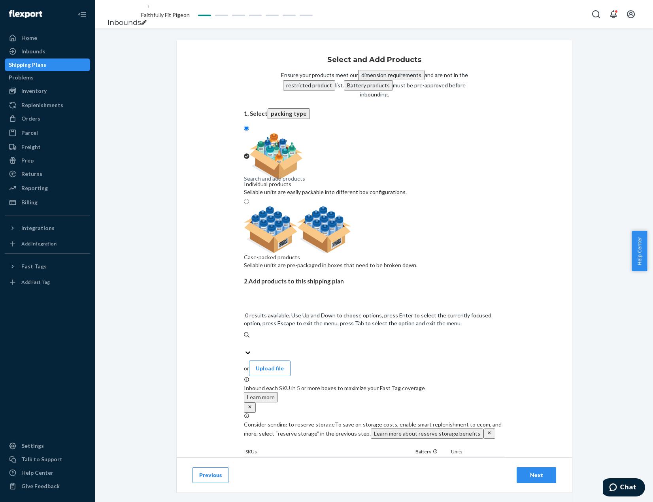
click at [354, 339] on div "Search and add products" at bounding box center [374, 343] width 261 height 9
click at [245, 340] on input "0 results available. Use Up and Down to choose options, press Enter to select t…" at bounding box center [244, 344] width 1 height 8
paste input "GM2251_All_Aboard_[DATE]_0123581001"
type input "GM2251_All_Aboard_[DATE]_0123581001"
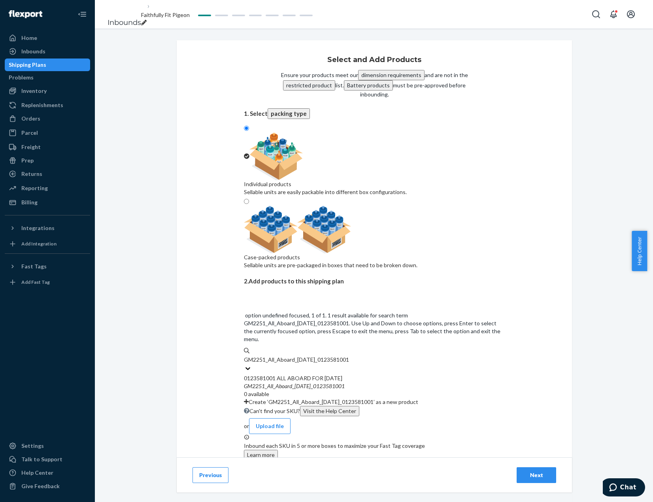
click at [362, 374] on div "0123581001 ALL ABOARD FOR [DATE]" at bounding box center [374, 378] width 261 height 8
click at [358, 356] on input "GM2251_All_Aboard_[DATE]_0123581001" at bounding box center [301, 360] width 114 height 8
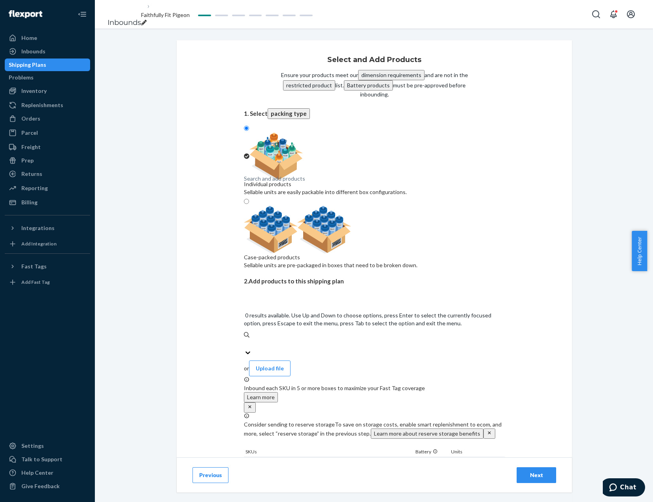
click at [367, 339] on div "Search and add products" at bounding box center [374, 343] width 261 height 9
click at [245, 340] on input "0 results available. Use Up and Down to choose options, press Enter to select t…" at bounding box center [244, 344] width 1 height 8
paste input "GM2251_CarvingOutSomeMischief_0123581002"
type input "GM2251_CarvingOutSomeMischief_0123581002"
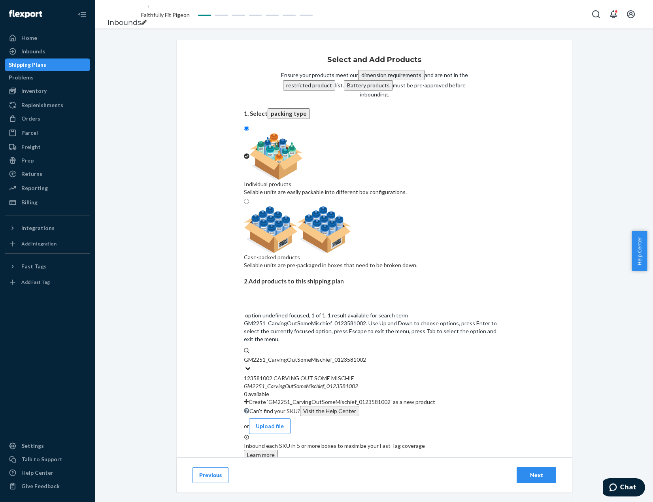
click at [376, 374] on div "123581002 CARVING OUT SOME MISCHIE GM2251 _ CarvingOutSomeMischief _ 0123581002…" at bounding box center [374, 386] width 261 height 24
click at [366, 356] on input "GM2251_CarvingOutSomeMischief_0123581002" at bounding box center [305, 360] width 122 height 8
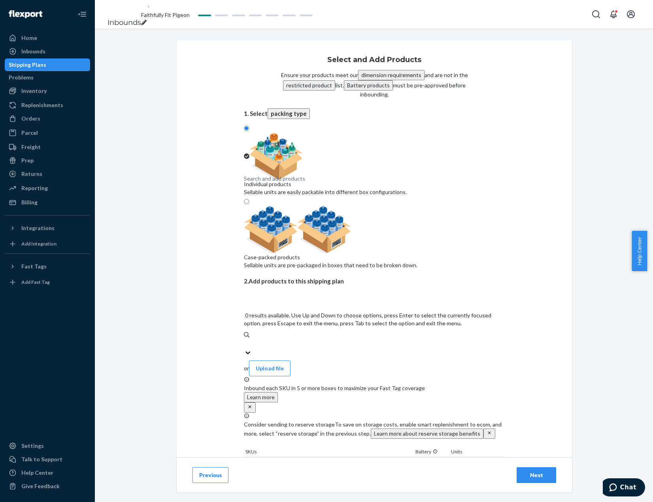
click at [374, 339] on div "Search and add products" at bounding box center [374, 343] width 261 height 9
click at [245, 340] on input "0 results available. Use Up and Down to choose options, press Enter to select t…" at bounding box center [244, 344] width 1 height 8
paste input "GM2251_O_O_O_Ogie_Boogie_0123581003"
type input "GM2251_O_O_O_Ogie_Boogie_0123581003"
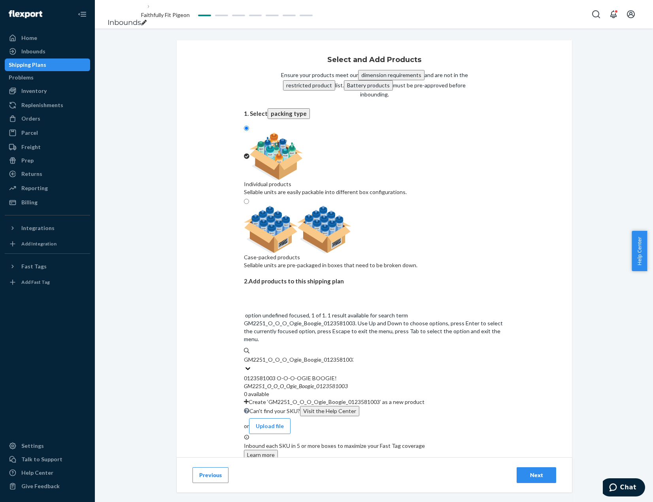
click at [373, 374] on div "0123581003 O-O-O-OGIE BOOGIE!" at bounding box center [374, 378] width 261 height 8
click at [354, 356] on input "GM2251_O_O_O_Ogie_Boogie_0123581003" at bounding box center [299, 360] width 110 height 8
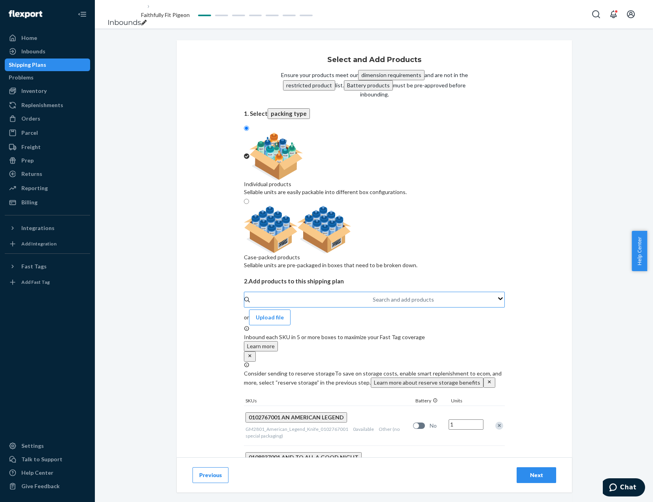
click at [373, 295] on div "Search and add products" at bounding box center [373, 299] width 1 height 9
click at [373, 296] on input "Search and add products" at bounding box center [373, 300] width 1 height 8
paste input "GM2290_SpookyGraveyardPicnic_0123581004"
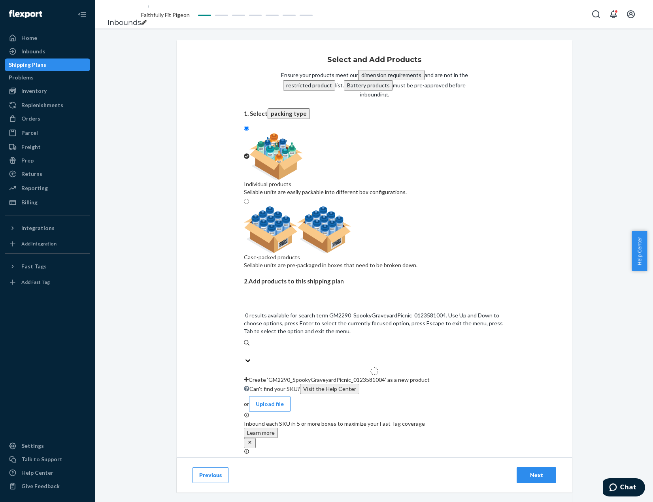
type input "GM2290_SpookyGraveyardPicnic_0123581004"
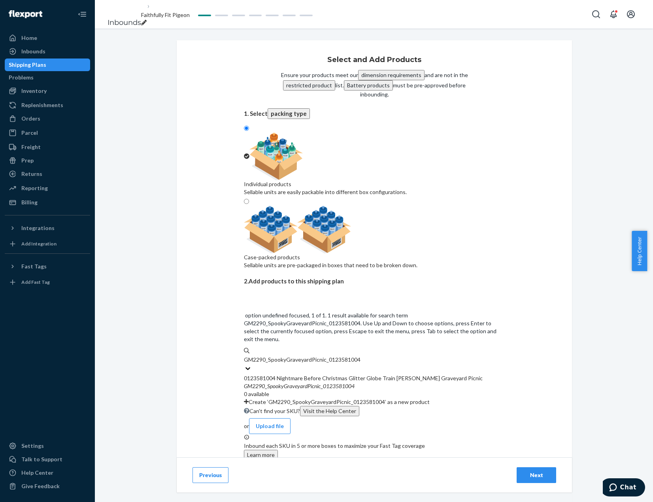
click at [350, 374] on div "0123581004 Nightmare Before Christmas Glitter Globe Train [PERSON_NAME] Graveya…" at bounding box center [374, 386] width 261 height 24
click at [350, 356] on input "GM2290_SpookyGraveyardPicnic_0123581004" at bounding box center [302, 360] width 117 height 8
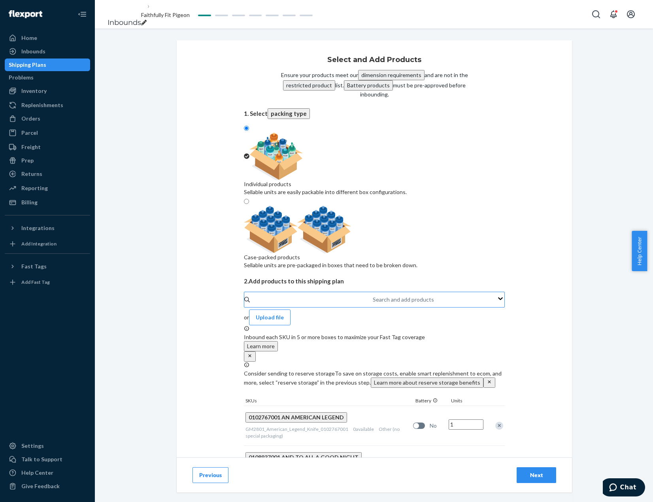
click at [373, 295] on div "Search and add products" at bounding box center [373, 299] width 1 height 9
click at [373, 296] on input "Search and add products" at bounding box center [373, 300] width 1 height 8
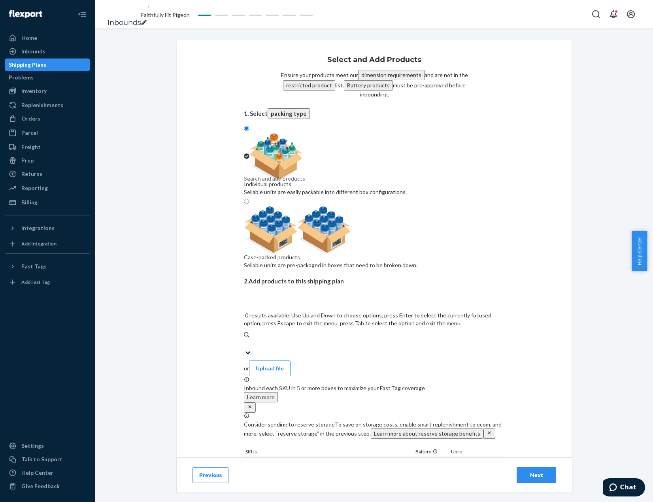
paste input "GM2251_All_Hail_Pumpkin_King_0123581005"
type input "GM2251_All_Hail_Pumpkin_King_0123581005"
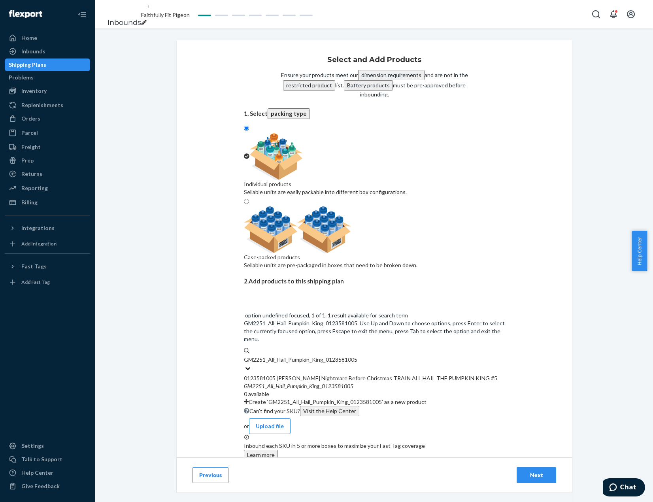
click at [358, 374] on div "0123581005 [PERSON_NAME] Nightmare Before Christmas TRAIN ALL HAIL THE PUMPKIN …" at bounding box center [374, 378] width 261 height 8
click at [358, 356] on input "GM2251_All_Hail_Pumpkin_King_0123581005" at bounding box center [301, 360] width 115 height 8
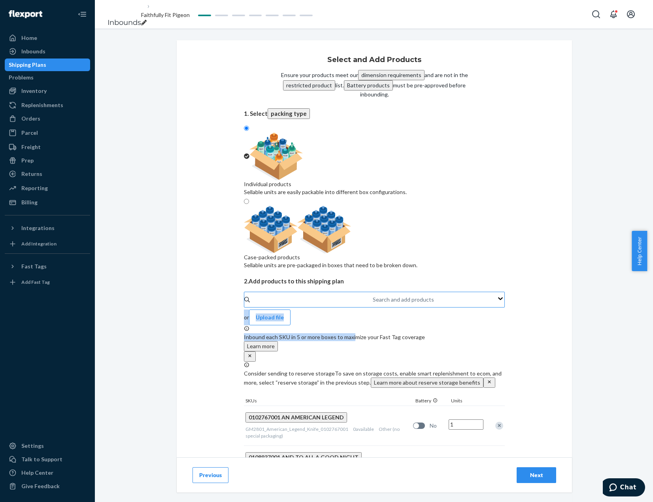
click at [374, 295] on div "Search and add products" at bounding box center [373, 299] width 1 height 9
click at [374, 296] on input "Search and add products" at bounding box center [373, 300] width 1 height 8
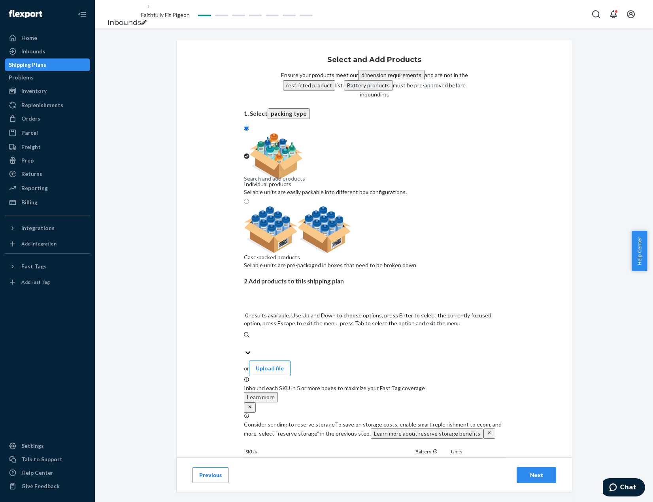
paste input "GM6638_NBC_MusicGlitterGlobe_0124392001"
type input "GM6638_NBC_MusicGlitterGlobe_0124392001"
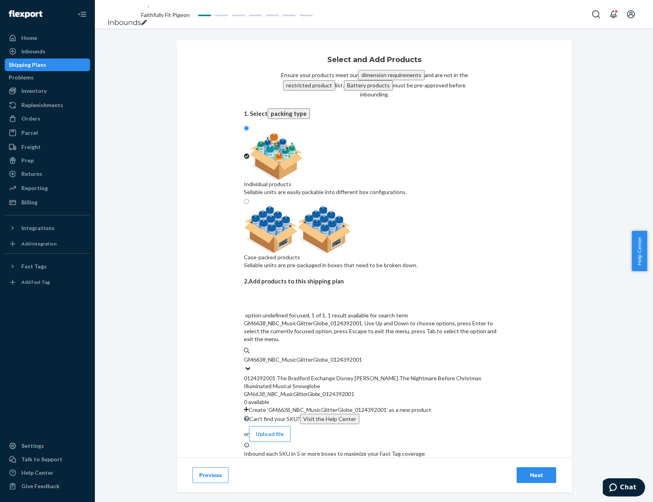
click at [369, 374] on div "0124392001 The Bradford Exchange Disney [PERSON_NAME] The Nightmare Before Chri…" at bounding box center [374, 382] width 261 height 16
click at [362, 356] on input "GM6638_NBC_MusicGlitterGlobe_0124392001" at bounding box center [303, 360] width 118 height 8
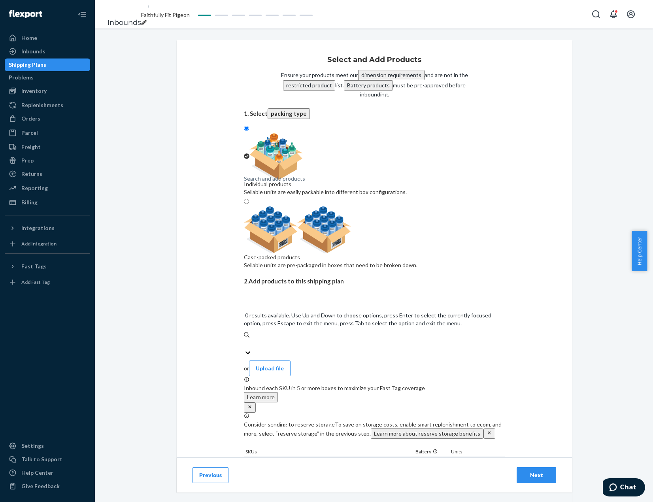
click at [404, 339] on div "Search and add products" at bounding box center [374, 343] width 261 height 9
click at [245, 340] on input "0 results available. Use Up and Down to choose options, press Enter to select t…" at bounding box center [244, 344] width 1 height 8
paste input "GM3038_Boop_A_Doop_Happiest_0124835002"
type input "GM3038_Boop_A_Doop_Happiest_0124835002"
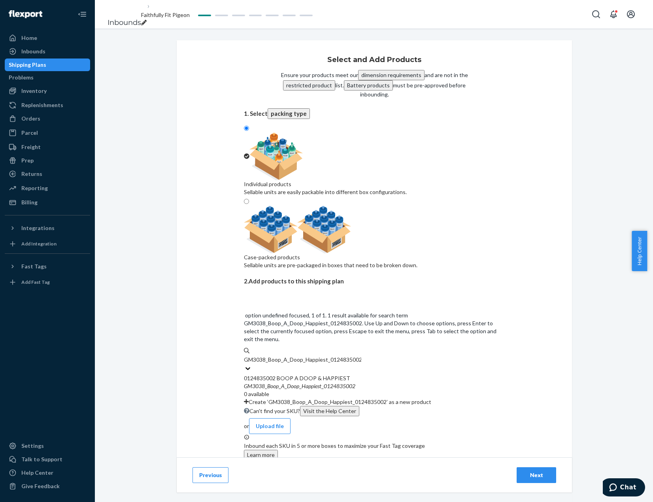
click at [405, 374] on div "0124835002 BOOP A DOOP & HAPPIEST GM3038 _ Boop _ A _ Doop _ Happiest _ 0124835…" at bounding box center [374, 386] width 261 height 24
click at [361, 356] on input "GM3038_Boop_A_Doop_Happiest_0124835002" at bounding box center [302, 360] width 117 height 8
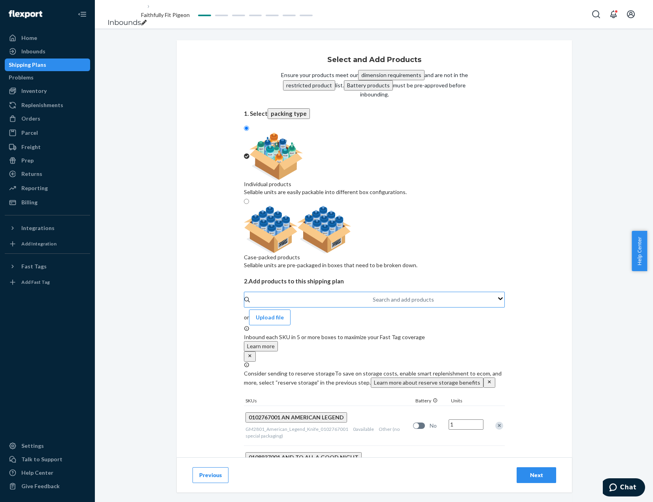
click at [374, 295] on div "Search and add products" at bounding box center [373, 299] width 1 height 9
click at [374, 296] on input "Search and add products" at bounding box center [373, 300] width 1 height 8
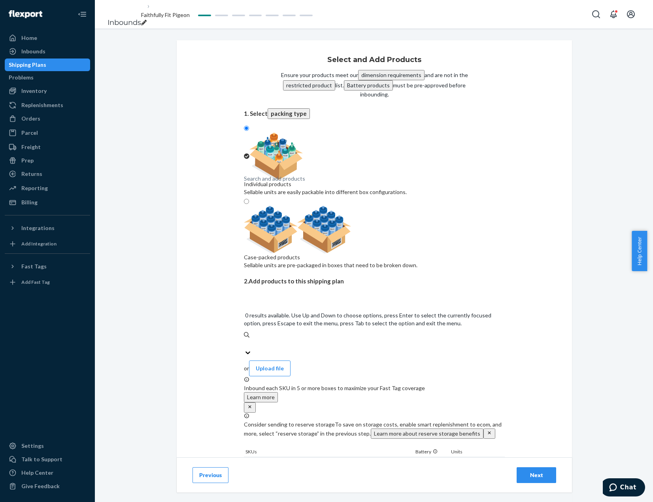
paste input "GM86_TK_Heart_Christmas_Tree_0124837001"
type input "GM86_TK_Heart_Christmas_Tree_0124837001"
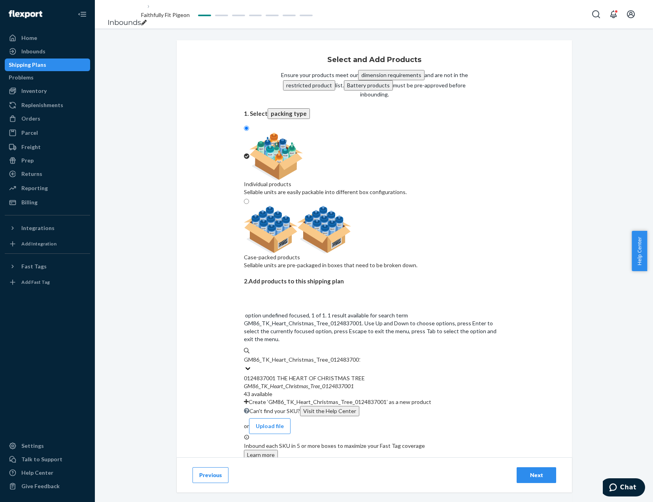
click at [400, 374] on div "0124837001 THE HEART OF CHRISTMAS TREE GM86 _ TK _ Heart _ Christmas _ Tree _ 0…" at bounding box center [374, 386] width 261 height 24
click at [360, 356] on input "GM86_TK_Heart_Christmas_Tree_0124837001" at bounding box center [302, 360] width 116 height 8
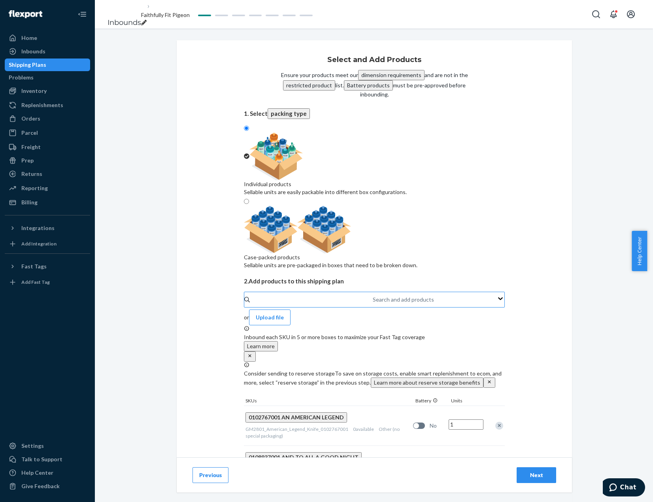
click at [373, 295] on div "Search and add products" at bounding box center [373, 299] width 1 height 9
click at [373, 296] on input "Search and add products" at bounding box center [373, 300] width 1 height 8
paste input "GM112_MickeyThroughYears_Lamp_0126397001"
type input "GM112_MickeyThroughYears_Lamp_0126397001"
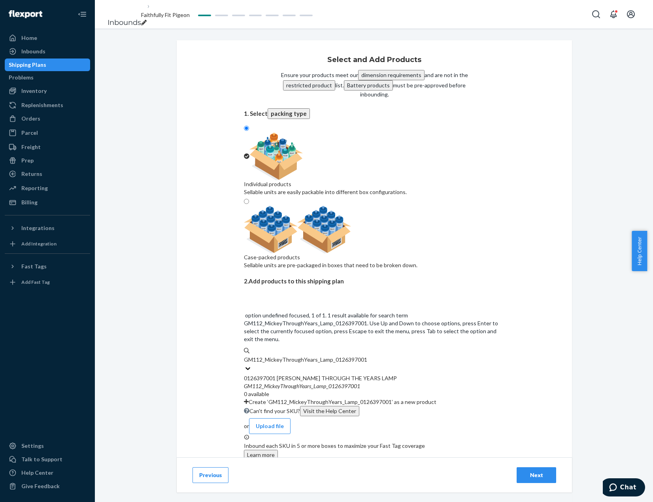
click at [358, 374] on div "0126397001 [PERSON_NAME] THROUGH THE YEARS LAMP" at bounding box center [374, 378] width 261 height 8
click at [358, 356] on input "GM112_MickeyThroughYears_Lamp_0126397001" at bounding box center [305, 360] width 123 height 8
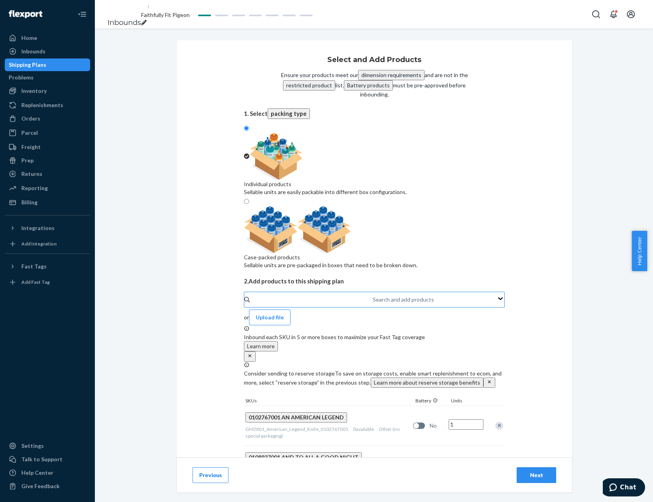
click at [373, 295] on div "Search and add products" at bounding box center [373, 299] width 1 height 9
click at [373, 296] on input "Search and add products" at bounding box center [373, 300] width 1 height 8
paste input "GM12279_HogwartsCastleLamp_0126742001"
type input "GM12279_HogwartsCastleLamp_0126742001"
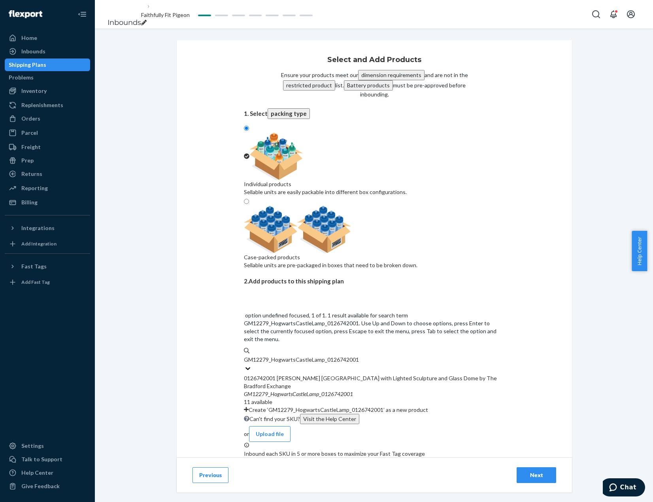
click at [336, 374] on div "0126742001 [PERSON_NAME] [GEOGRAPHIC_DATA] with Lighted Sculpture and Glass Dom…" at bounding box center [374, 382] width 261 height 16
click at [336, 356] on input "GM12279_HogwartsCastleLamp_0126742001" at bounding box center [301, 360] width 115 height 8
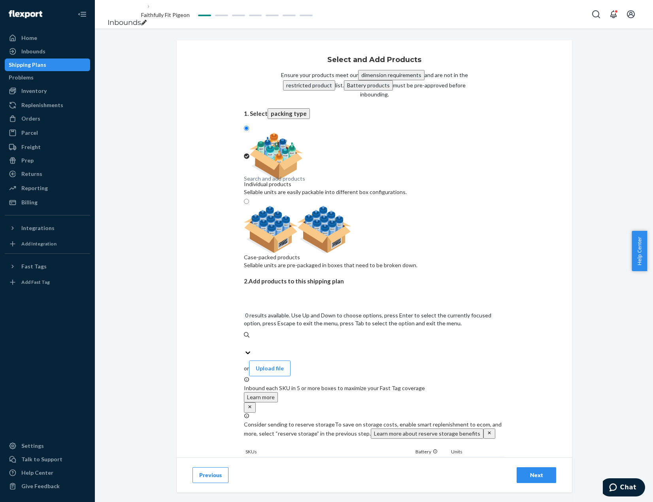
click at [409, 339] on div "Search and add products" at bounding box center [374, 343] width 261 height 9
click at [245, 340] on input "0 results available. Use Up and Down to choose options, press Enter to select t…" at bounding box center [244, 344] width 1 height 8
paste input "itively_Precious_0126784001"
type input "itively_Precious_0126784001"
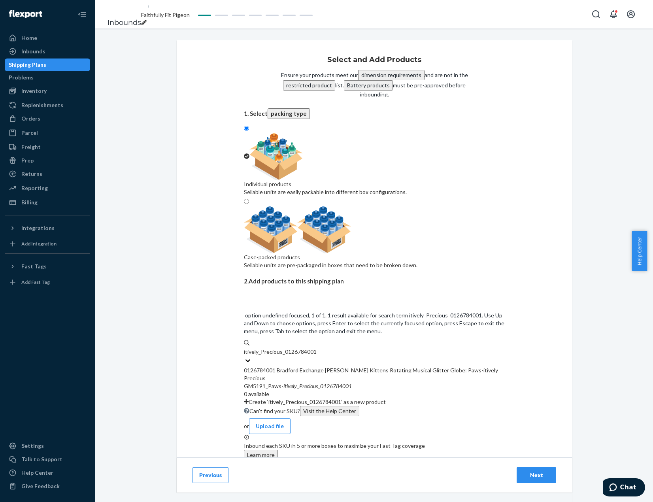
click at [342, 367] on div "0126784001 Bradford Exchange [PERSON_NAME] Kittens Rotating Musical Glitter Glo…" at bounding box center [374, 375] width 261 height 16
click at [317, 348] on input "itively_Precious_0126784001" at bounding box center [280, 352] width 73 height 8
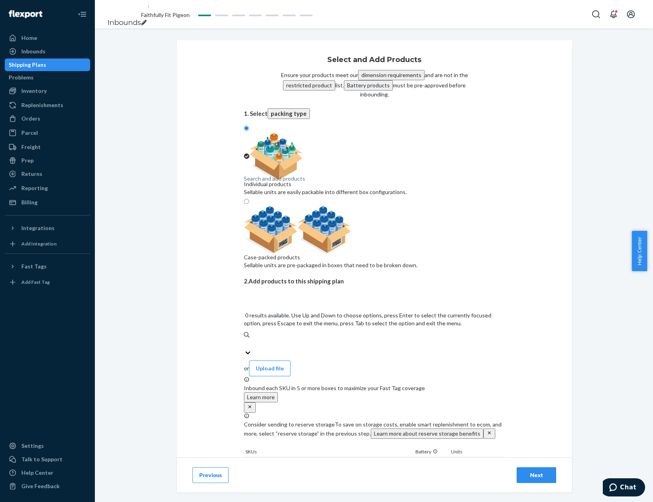
click at [285, 183] on div "Search and add products" at bounding box center [274, 179] width 61 height 8
click at [245, 340] on input "0 results available. Use Up and Down to choose options, press Enter to select t…" at bounding box center [244, 344] width 1 height 8
paste input "GM6484_Messenger_Heaven_Tree_0127880001"
type input "GM6484_Messenger_Heaven_Tree_0127880001"
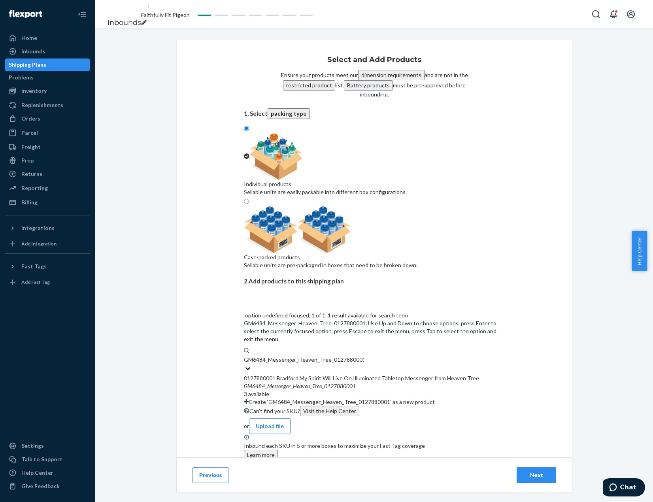
click at [306, 383] on em "Heaven" at bounding box center [301, 386] width 17 height 7
click at [306, 356] on input "GM6484_Messenger_Heaven_Tree_0127880001" at bounding box center [304, 360] width 120 height 8
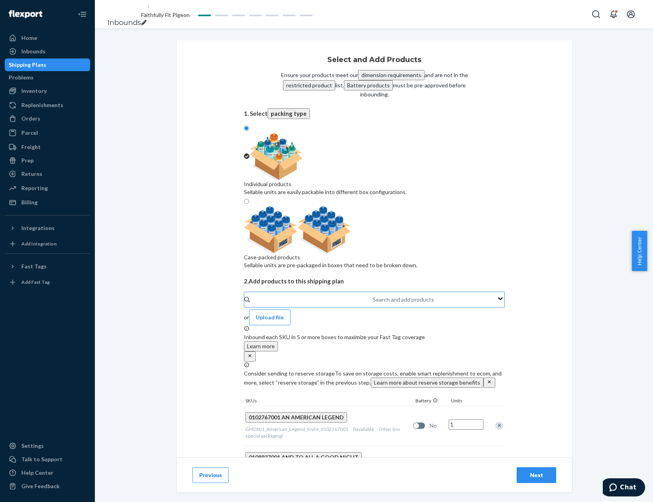
click at [373, 295] on div "Search and add products" at bounding box center [373, 299] width 1 height 9
click at [373, 296] on input "Search and add products" at bounding box center [373, 300] width 1 height 8
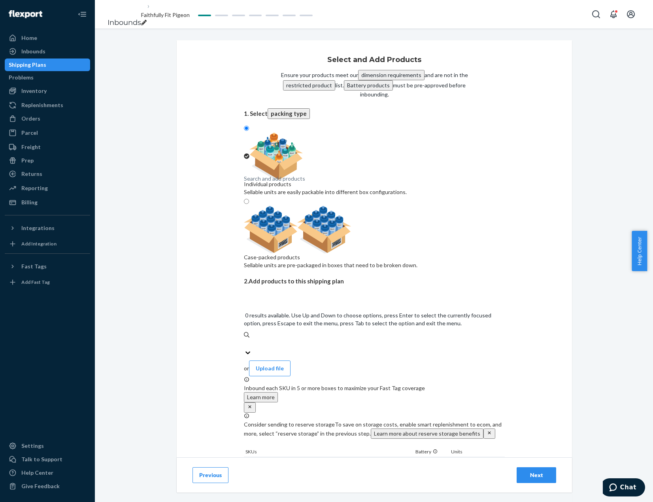
paste input "GM118_Toy_Story_Clock_0128086001"
type input "GM118_Toy_Story_Clock_0128086001"
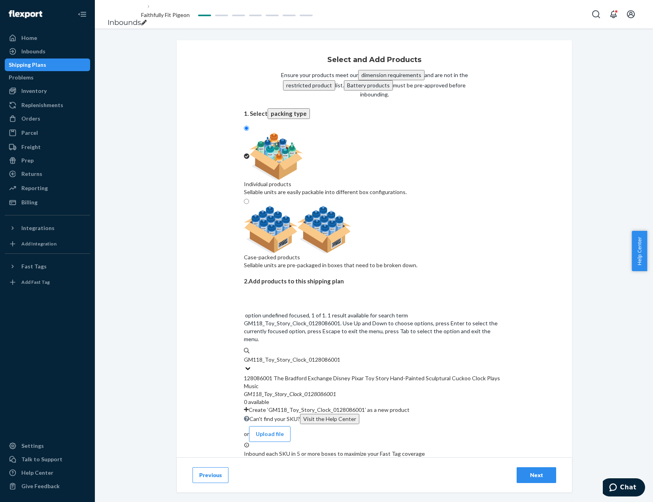
click at [365, 374] on div "128086001 The Bradford Exchange Disney Pixar Toy Story Hand-Painted Sculptural …" at bounding box center [374, 382] width 261 height 16
click at [340, 356] on input "GM118_Toy_Story_Clock_0128086001" at bounding box center [292, 360] width 96 height 8
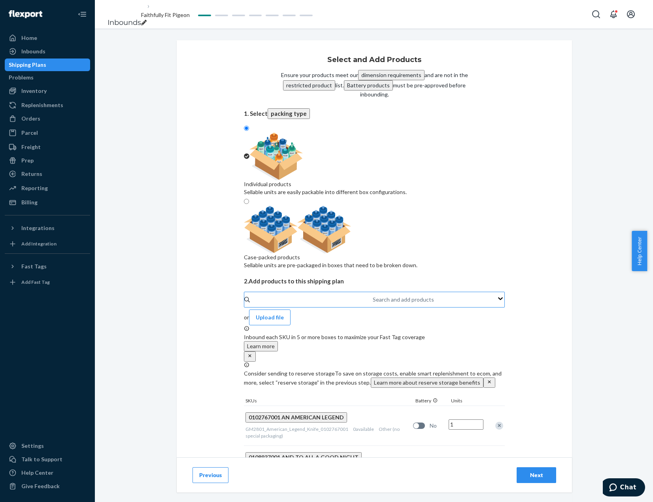
click at [374, 295] on div "Search and add products" at bounding box center [373, 299] width 1 height 9
click at [374, 296] on input "Search and add products" at bounding box center [373, 300] width 1 height 8
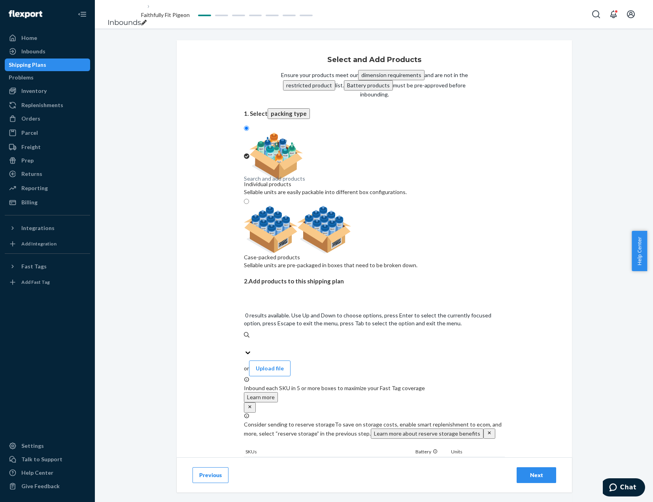
paste input "GM6482_Mickey_Rotating_Globe_0128329001"
type input "GM6482_Mickey_Rotating_Globe_0128329001"
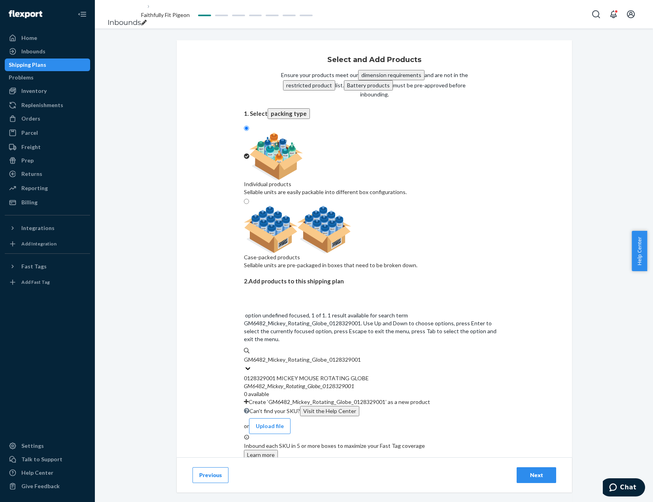
click at [402, 374] on div "0128329001 MICKEY MOUSE ROTATING GLOBE" at bounding box center [374, 378] width 261 height 8
click at [361, 356] on input "GM6482_Mickey_Rotating_Globe_0128329001" at bounding box center [302, 360] width 117 height 8
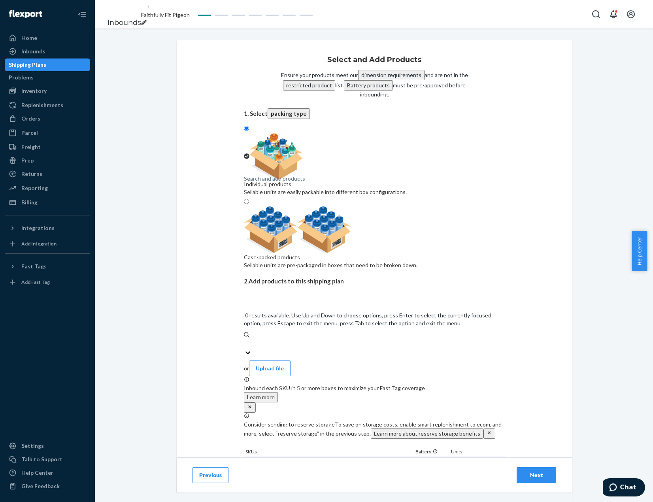
click at [377, 339] on div "Search and add products" at bounding box center [374, 343] width 261 height 9
click at [245, 340] on input "0 results available. Use Up and Down to choose options, press Enter to select t…" at bounding box center [244, 344] width 1 height 8
paste input "GM5425_Armor_of_God_0129504001"
type input "GM5425_Armor_of_God_0129504001"
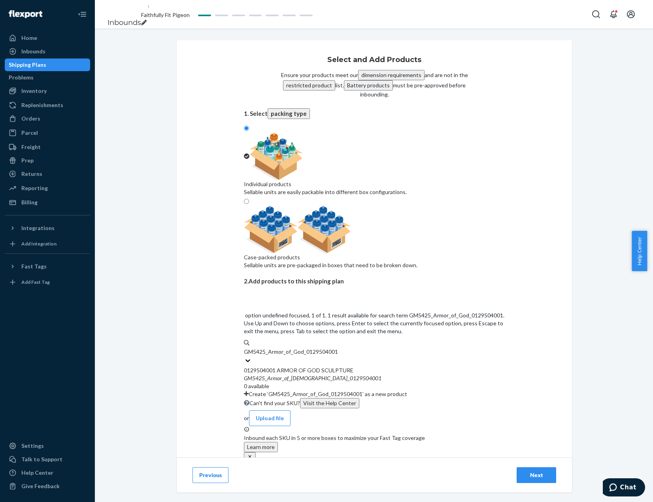
click at [376, 367] on div "0129504001 ARMOR OF GOD SCULPTURE" at bounding box center [374, 371] width 261 height 8
click at [338, 348] on input "GM5425_Armor_of_God_0129504001" at bounding box center [291, 352] width 95 height 8
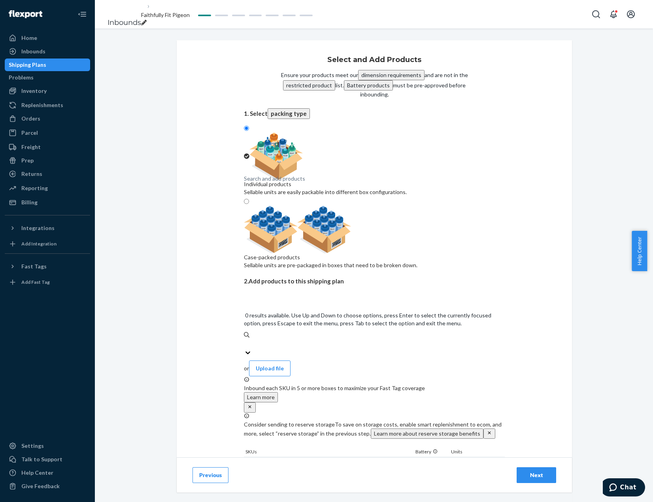
drag, startPoint x: 369, startPoint y: 235, endPoint x: 370, endPoint y: 240, distance: 5.3
click at [370, 339] on div "Search and add products" at bounding box center [374, 343] width 261 height 9
click at [245, 340] on input "0 results available. Use Up and Down to choose options, press Enter to select t…" at bounding box center [244, 344] width 1 height 8
paste input "GM42_SummerMemories_0130336001"
type input "GM42_SummerMemories_0130336001"
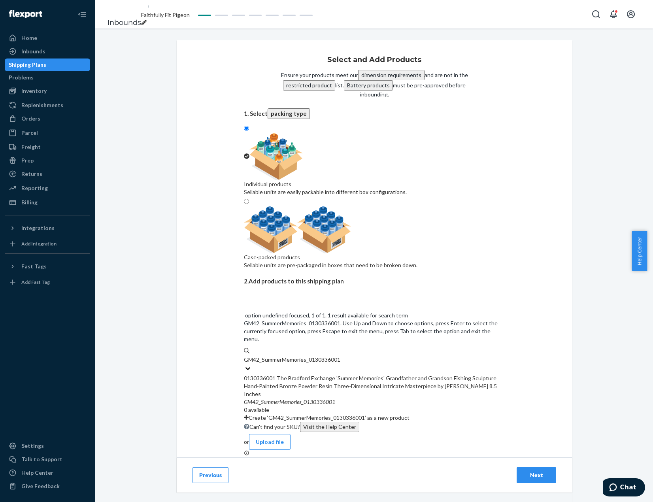
click at [403, 374] on div "0130336001 The Bradford Exchange 'Summer Memories' Grandfather and Grandson Fis…" at bounding box center [374, 394] width 261 height 40
click at [342, 356] on input "GM42_SummerMemories_0130336001" at bounding box center [293, 360] width 98 height 8
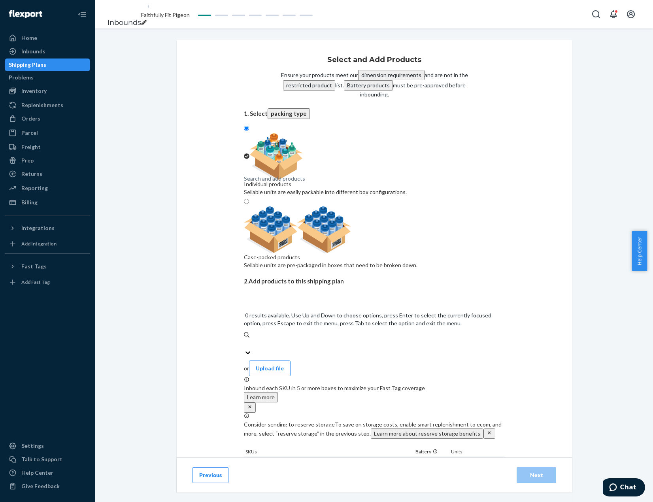
click at [324, 339] on div "Search and add products" at bounding box center [374, 343] width 261 height 9
click at [245, 340] on input "0 results available. Use Up and Down to choose options, press Enter to select t…" at bounding box center [244, 344] width 1 height 8
paste input "GM121_Beauty_Beast_Wall_Clock_0130493001"
type input "GM121_Beauty_Beast_Wall_Clock_0130493001"
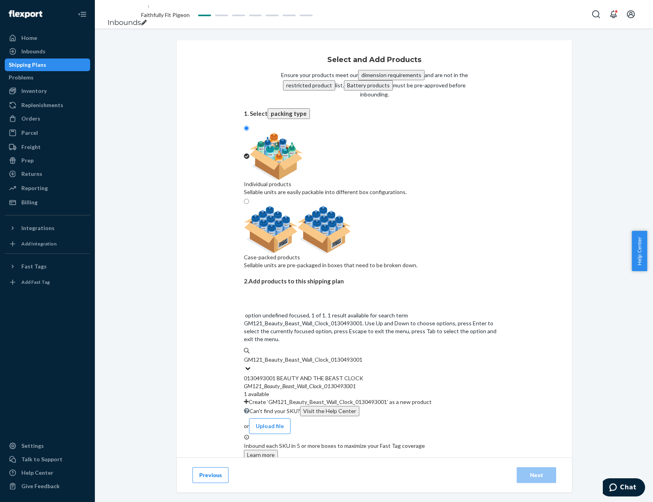
click at [338, 374] on div "0130493001 BEAUTY AND THE BEAST CLOCK" at bounding box center [374, 378] width 261 height 8
click at [338, 356] on input "GM121_Beauty_Beast_Wall_Clock_0130493001" at bounding box center [303, 360] width 119 height 8
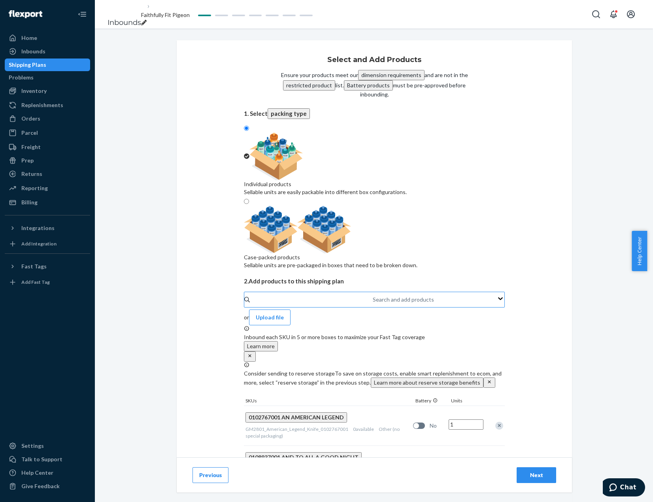
click at [373, 296] on div "Search and add products" at bounding box center [403, 300] width 61 height 8
click at [373, 296] on input "Search and add products" at bounding box center [373, 300] width 1 height 8
paste input "GM8775_Fantasia_Glass_Mosaic_0130602001"
type input "GM8775_Fantasia_Glass_Mosaic_0130602001"
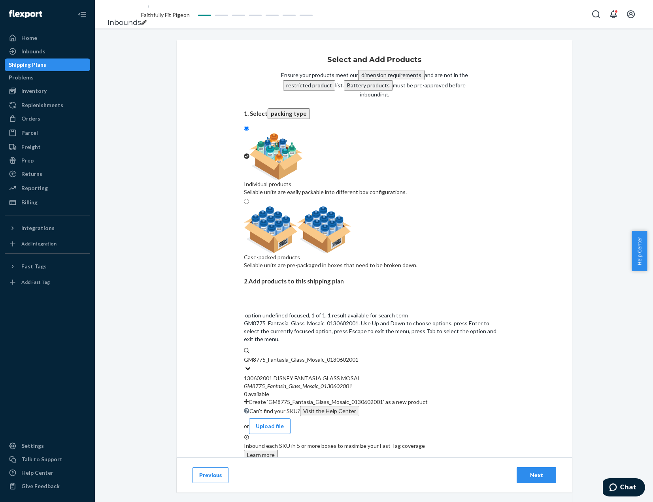
click at [324, 383] on em "0130602001" at bounding box center [337, 386] width 32 height 7
click at [324, 356] on input "GM8775_Fantasia_Glass_Mosaic_0130602001" at bounding box center [301, 360] width 115 height 8
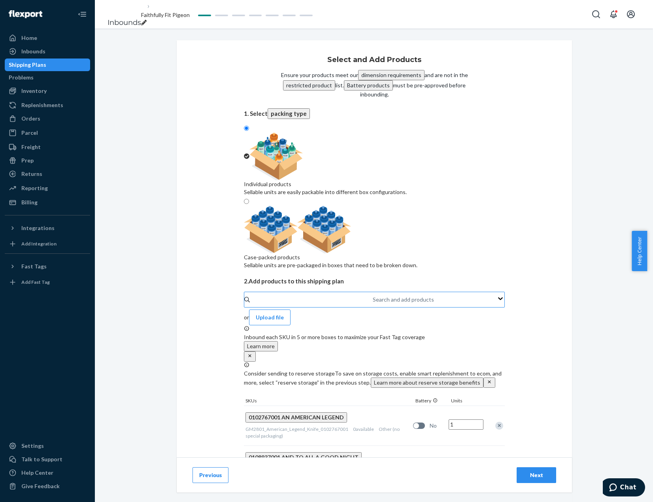
click at [374, 295] on div "Search and add products" at bounding box center [373, 299] width 1 height 9
click at [374, 296] on input "Search and add products" at bounding box center [373, 300] width 1 height 8
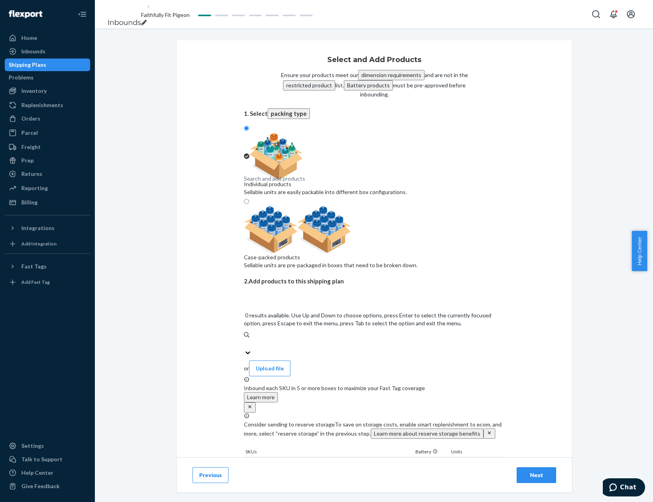
paste input "GM4168_HarryPotter_GoldSnitch_0132872001"
type input "GM4168_HarryPotter_GoldSnitch_0132872001"
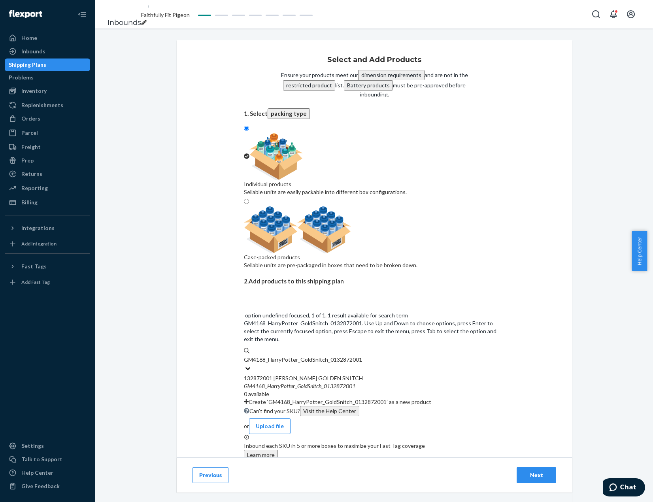
click at [398, 382] on div "GM4168 _ HarryPotter _ GoldSnitch _ 0132872001" at bounding box center [374, 386] width 261 height 8
click at [362, 356] on input "GM4168_HarryPotter_GoldSnitch_0132872001" at bounding box center [303, 360] width 118 height 8
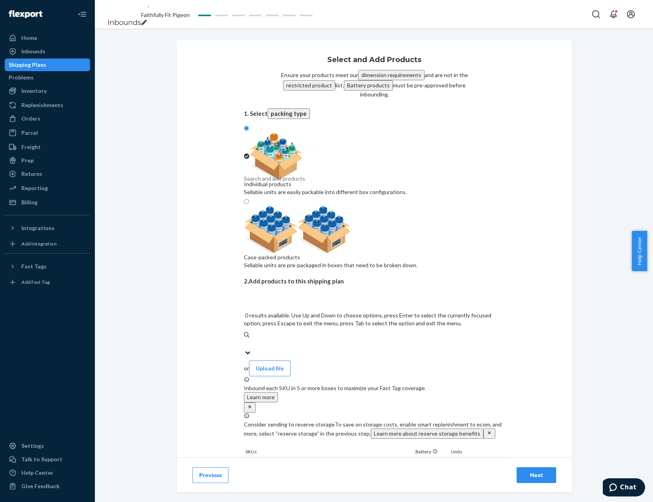
click at [374, 339] on div "Search and add products" at bounding box center [374, 343] width 261 height 9
click at [245, 340] on input "0 results available. Use Up and Down to choose options, press Enter to select t…" at bounding box center [244, 344] width 1 height 8
paste input "GM7248_StayAtHogwartsGlobe_0133028001"
type input "GM7248_StayAtHogwartsGlobe_0133028001"
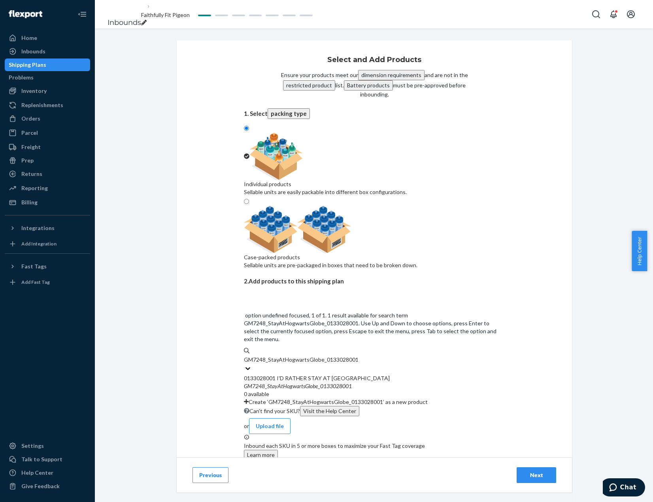
click at [375, 374] on div "0133028001 I'D RATHER STAY AT [GEOGRAPHIC_DATA]" at bounding box center [374, 378] width 261 height 8
click at [358, 356] on input "GM7248_StayAtHogwartsGlobe_0133028001" at bounding box center [301, 360] width 114 height 8
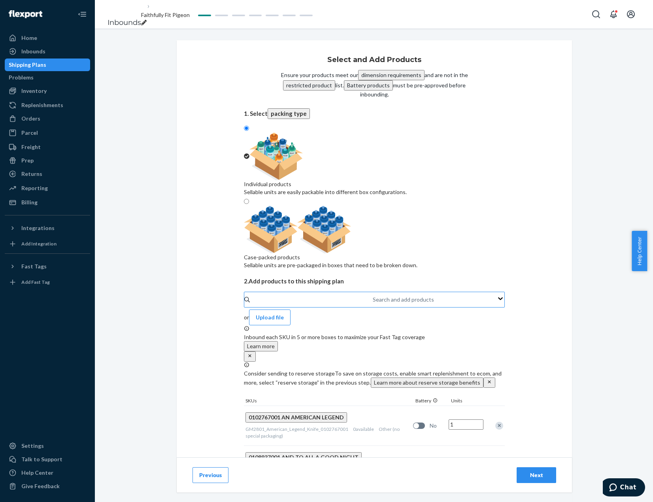
click at [374, 295] on div "Search and add products" at bounding box center [373, 299] width 1 height 9
click at [374, 296] on input "Search and add products" at bounding box center [373, 300] width 1 height 8
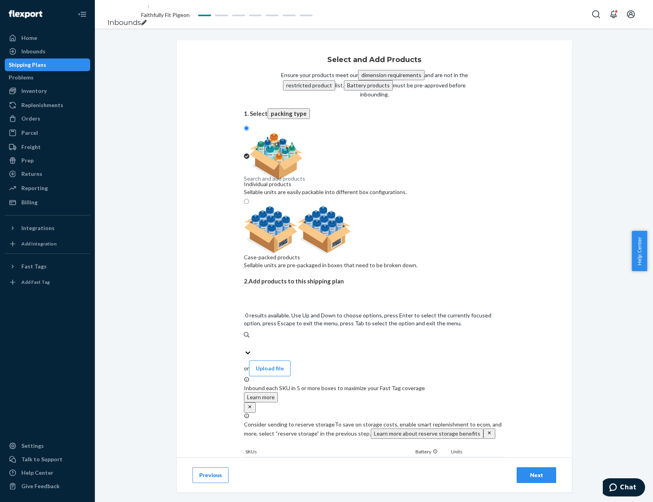
paste input "GM40_RudolphGlitterGlobe_0133444001"
type input "GM40_RudolphGlitterGlobe_0133444001"
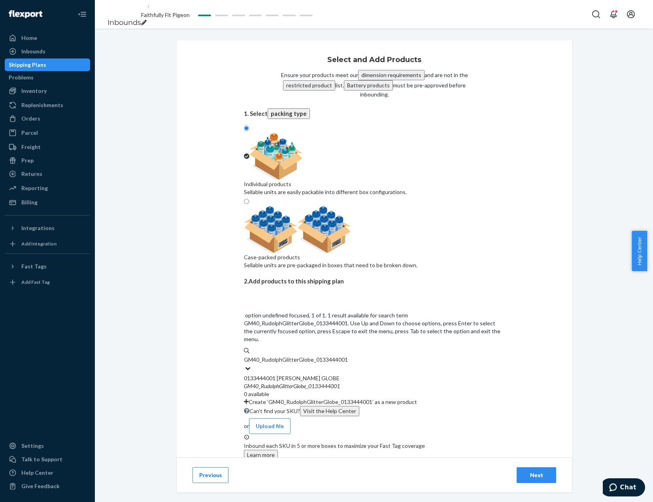
click at [386, 382] on div "GM40 _ RudolphGlitterGlobe _ 0133444001" at bounding box center [374, 386] width 261 height 8
click at [348, 356] on input "GM40_RudolphGlitterGlobe_0133444001" at bounding box center [296, 360] width 104 height 8
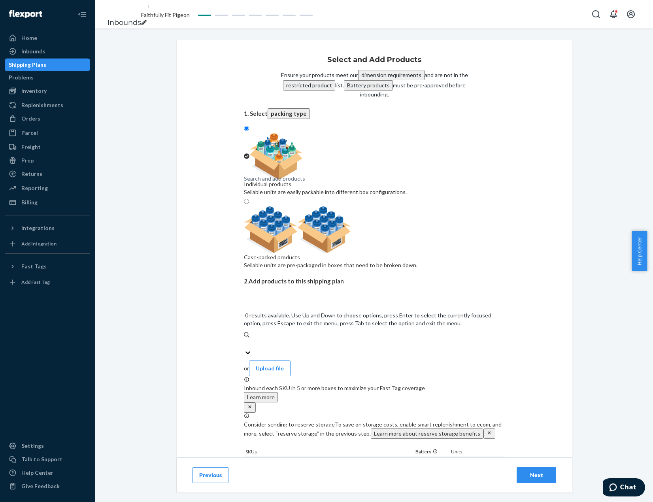
click at [340, 339] on div "Search and add products" at bounding box center [374, 343] width 261 height 9
click at [245, 340] on input "0 results available. Use Up and Down to choose options, press Enter to select t…" at bounding box center [244, 344] width 1 height 8
paste input "GM28_GryffindorLEDCandle_0134045002"
type input "GM28_GryffindorLEDCandle_0134045002"
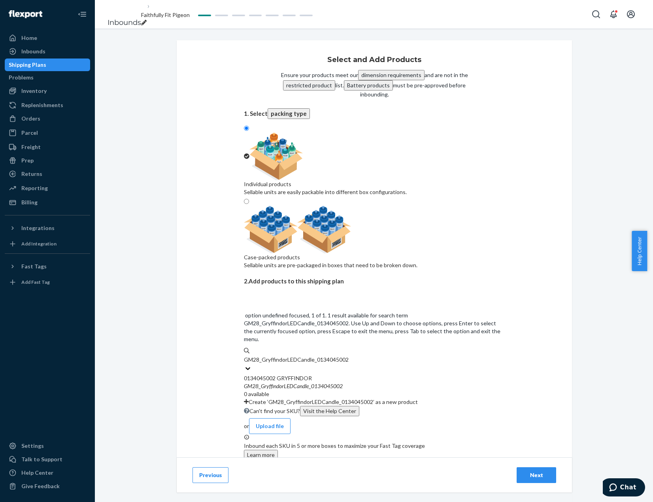
click at [373, 382] on div "GM28 _ GryffindorLEDCandle _ 0134045002" at bounding box center [374, 386] width 261 height 8
click at [350, 356] on input "GM28_GryffindorLEDCandle_0134045002" at bounding box center [297, 360] width 106 height 8
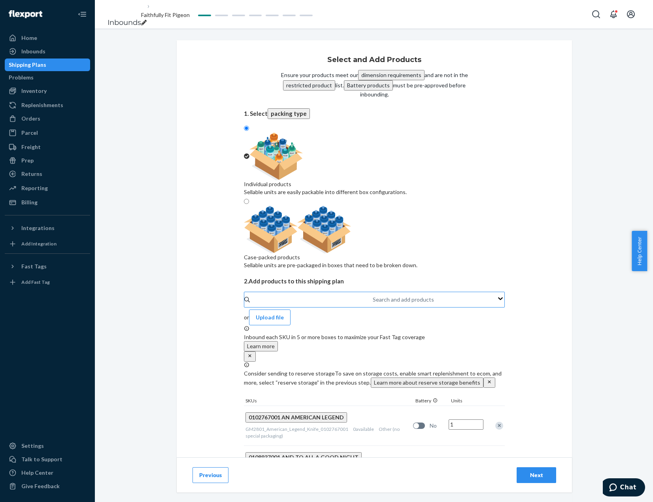
click at [374, 295] on div "Search and add products" at bounding box center [373, 299] width 1 height 9
click at [374, 296] on input "Search and add products" at bounding box center [373, 300] width 1 height 8
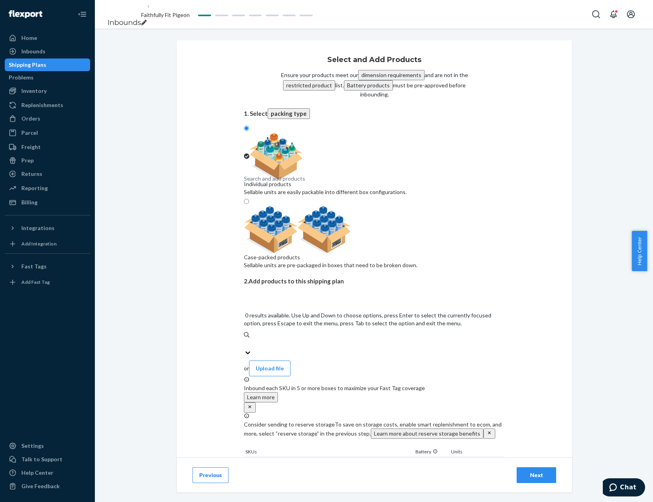
paste input "GM28_RavenclawLEDCandle_0134045005"
type input "GM28_RavenclawLEDCandle_0134045005"
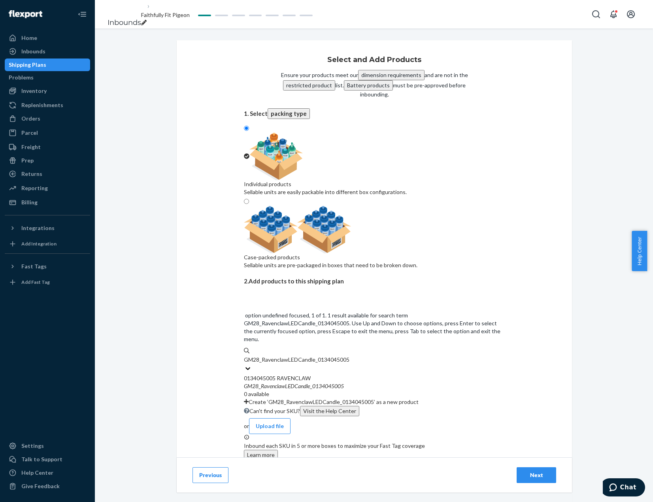
click at [386, 382] on div "GM28 _ RavenclawLEDCandle _ 0134045005" at bounding box center [374, 386] width 261 height 8
click at [350, 356] on input "GM28_RavenclawLEDCandle_0134045005" at bounding box center [297, 360] width 106 height 8
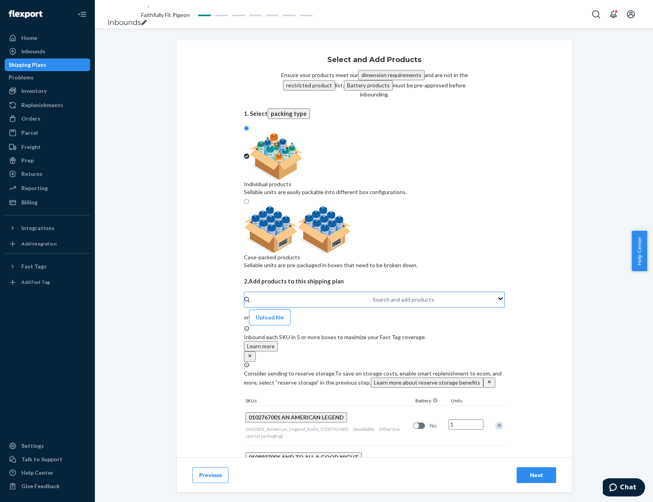
click at [373, 295] on div "Search and add products" at bounding box center [373, 299] width 1 height 9
click at [373, 296] on input "Search and add products" at bounding box center [373, 300] width 1 height 8
paste input "GM56_LifeOfChristGlobe_0135235001"
type input "GM56_LifeOfChristGlobe_0135235001"
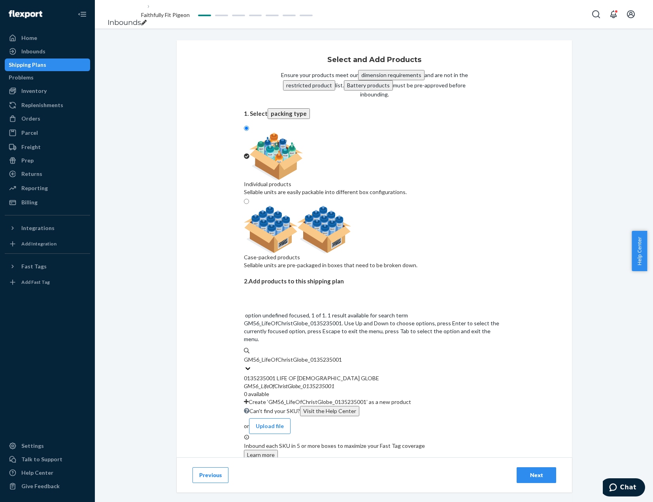
click at [357, 374] on div "0135235001 LIFE OF [DEMOGRAPHIC_DATA] GLOBE" at bounding box center [374, 378] width 261 height 8
click at [342, 356] on input "GM56_LifeOfChristGlobe_0135235001" at bounding box center [293, 360] width 98 height 8
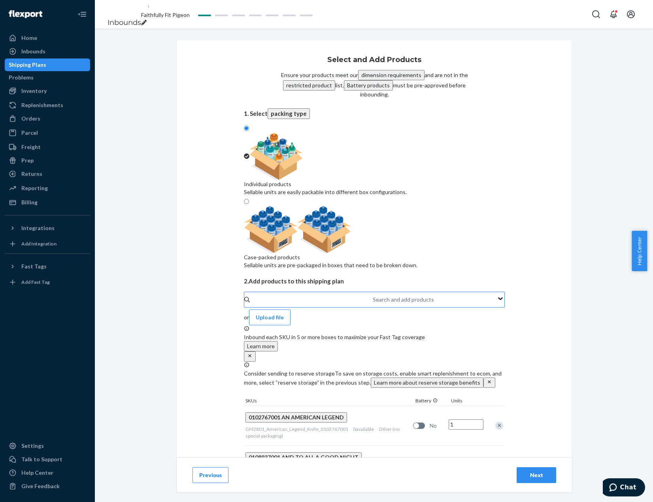
click at [373, 295] on div "Search and add products" at bounding box center [373, 299] width 1 height 9
click at [373, 296] on input "Search and add products" at bounding box center [373, 300] width 1 height 8
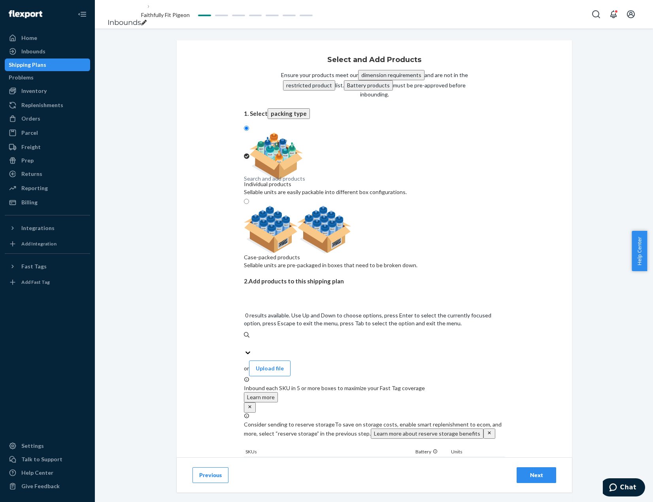
paste input "GM40_CrimsonBeautiesCardinals_0135725001"
type input "GM40_CrimsonBeautiesCardinals_0135725001"
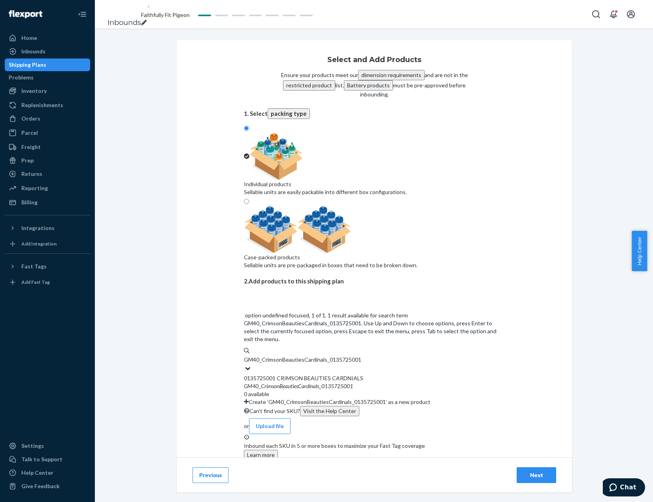
click at [352, 374] on div "0135725001 CRIMSON BEAUTIES CARDNIALS" at bounding box center [374, 378] width 261 height 8
click at [352, 356] on input "GM40_CrimsonBeautiesCardinals_0135725001" at bounding box center [302, 360] width 117 height 8
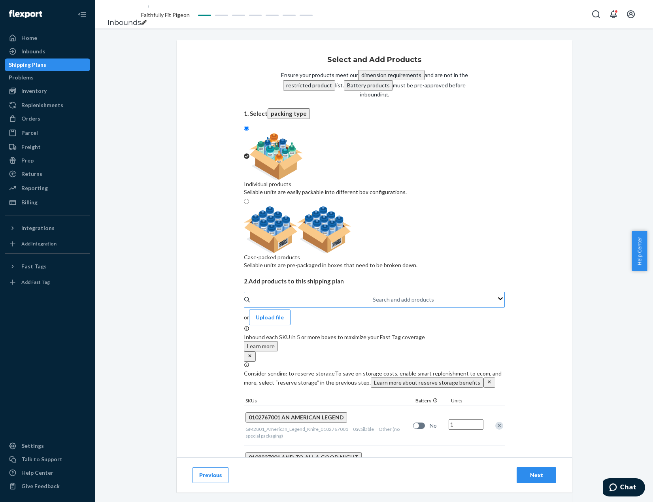
click at [373, 295] on div "Search and add products" at bounding box center [373, 299] width 1 height 9
click at [373, 296] on input "Search and add products" at bounding box center [373, 300] width 1 height 8
paste input "GM44_DreadfullyDashingBoneDad_0136290001"
type input "GM44_DreadfullyDashingBoneDad_0136290001"
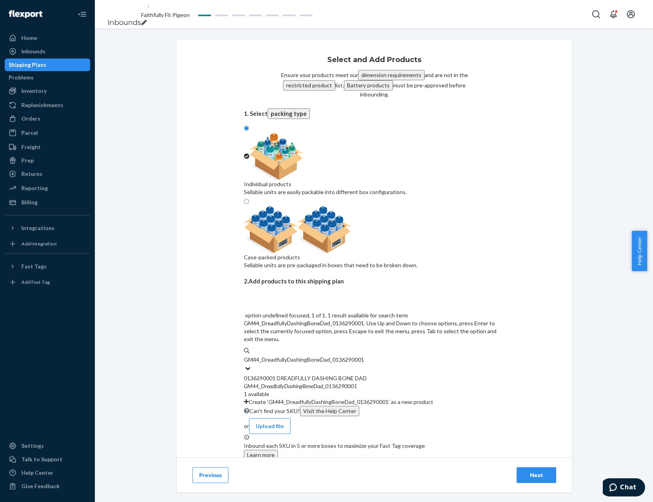
drag, startPoint x: 331, startPoint y: 262, endPoint x: 349, endPoint y: 265, distance: 18.0
click at [331, 374] on div "0136290001 DREADFULLY DASHING BONE DAD" at bounding box center [374, 378] width 261 height 8
click at [331, 356] on input "GM44_DreadfullyDashingBoneDad_0136290001" at bounding box center [304, 360] width 121 height 8
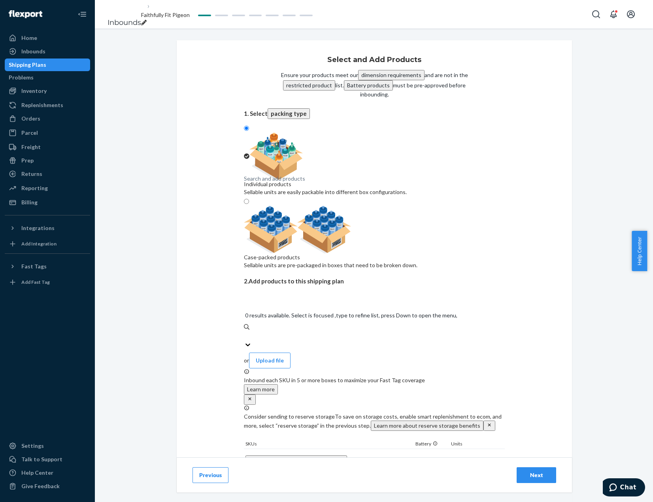
click at [327, 331] on div "Search and add products" at bounding box center [374, 335] width 261 height 9
click at [245, 332] on input "0 results available. Select is focused ,type to refine list, press Down to open…" at bounding box center [244, 336] width 1 height 8
paste input "GM4092HogwartsSteamLocomotive_0136551001"
type input "GM4092HogwartsSteamLocomotive_0136551001"
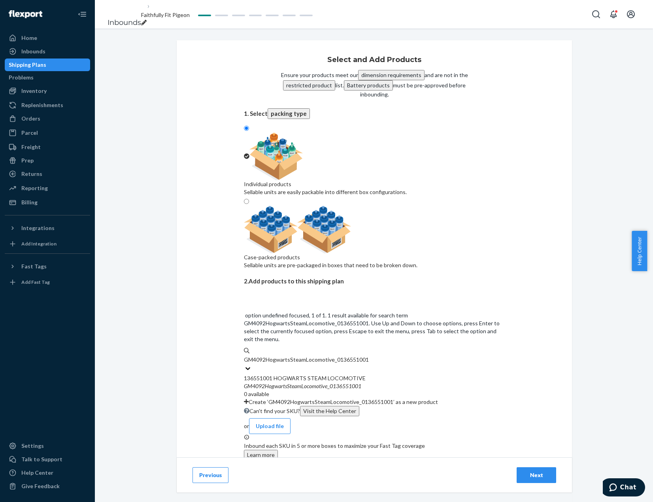
click at [346, 383] on em "0136551001" at bounding box center [346, 386] width 32 height 7
click at [346, 356] on input "GM4092HogwartsSteamLocomotive_0136551001" at bounding box center [306, 360] width 125 height 8
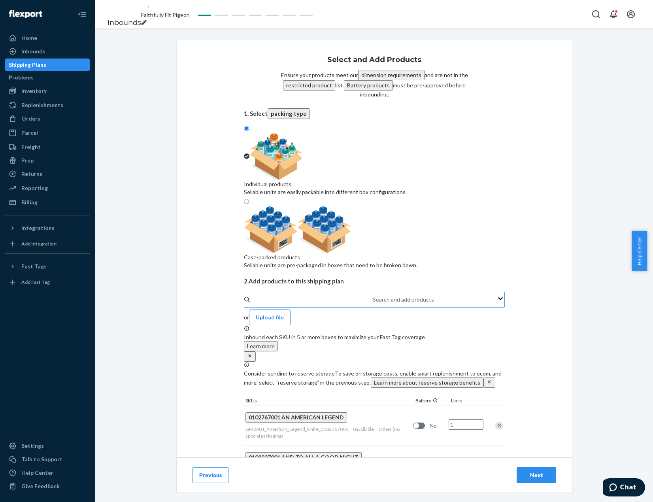
click at [373, 295] on div "Search and add products" at bounding box center [373, 299] width 1 height 9
click at [373, 296] on input "Search and add products" at bounding box center [373, 300] width 1 height 8
paste input "GM4092_Hogwarts_Castle_0136551002"
type input "GM4092_Hogwarts_Castle_0136551002"
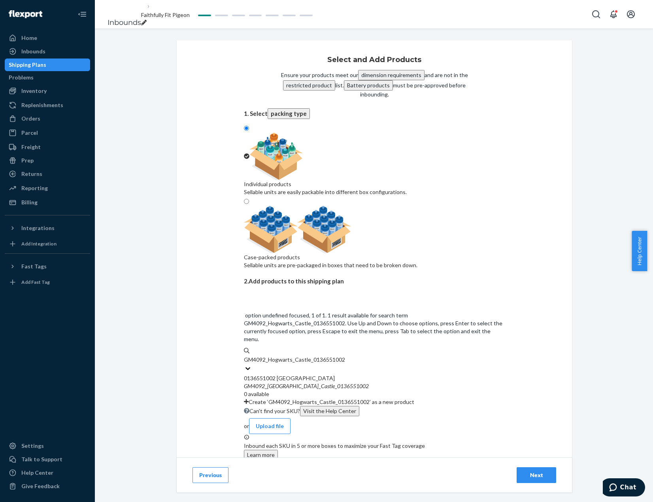
click at [343, 374] on div "0136551002 [GEOGRAPHIC_DATA]" at bounding box center [374, 378] width 261 height 8
click at [343, 356] on input "GM4092_Hogwarts_Castle_0136551002" at bounding box center [294, 360] width 101 height 8
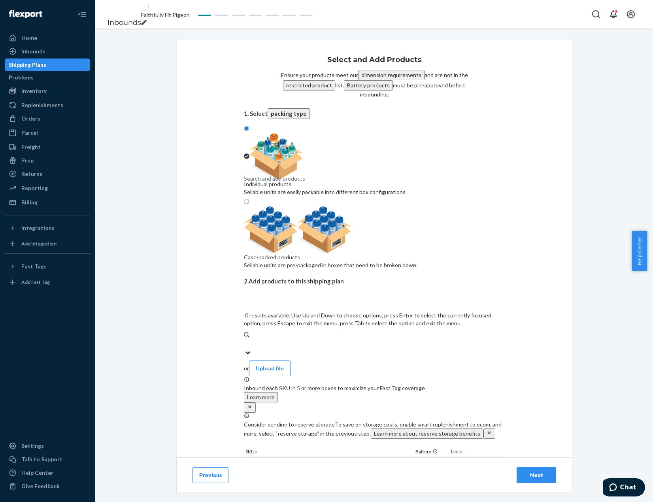
click at [308, 339] on div "Search and add products" at bounding box center [374, 343] width 261 height 9
click at [245, 340] on input "0 results available. Use Up and Down to choose options, press Enter to select t…" at bounding box center [244, 344] width 1 height 8
paste input "GM4092_Hogwarts_Coach_Car_0136551003"
type input "GM4092_Hogwarts_Coach_Car_0136551003"
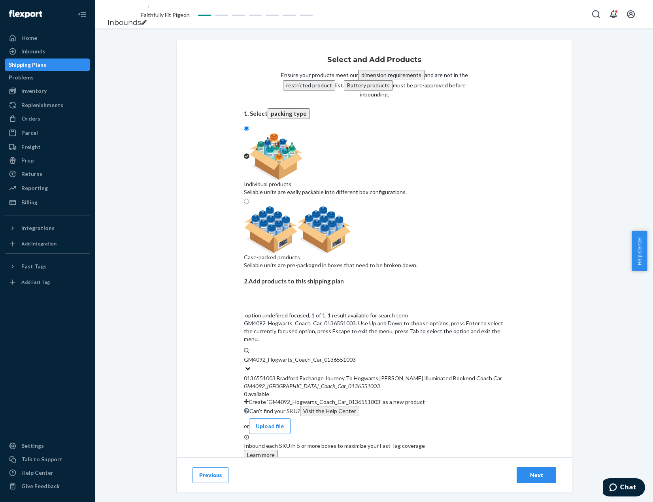
drag, startPoint x: 341, startPoint y: 263, endPoint x: 351, endPoint y: 265, distance: 10.4
click at [343, 374] on div "0136551003 Bradford Exchange Journey To Hogwarts [PERSON_NAME] Illuminated Book…" at bounding box center [374, 378] width 261 height 8
click at [343, 356] on input "GM4092_Hogwarts_Coach_Car_0136551003" at bounding box center [300, 360] width 112 height 8
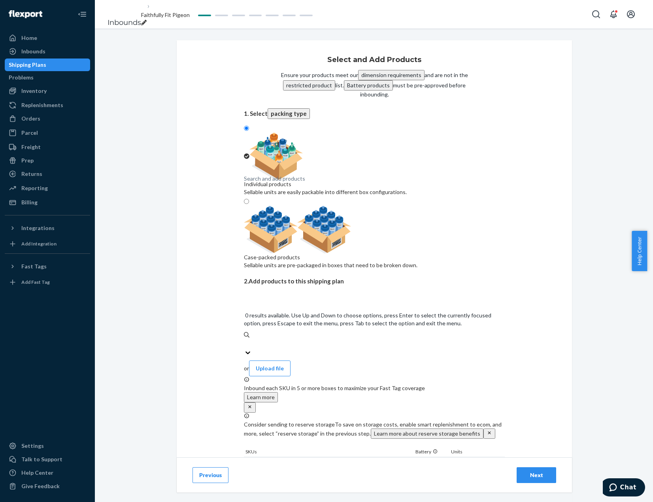
click at [322, 339] on div "Search and add products" at bounding box center [374, 343] width 261 height 9
click at [245, 340] on input "0 results available. Use Up and Down to choose options, press Enter to select t…" at bounding box center [244, 344] width 1 height 8
paste input "GM72_AliceWonderlandGlobe_0137658001"
type input "GM72_AliceWonderlandGlobe_0137658001"
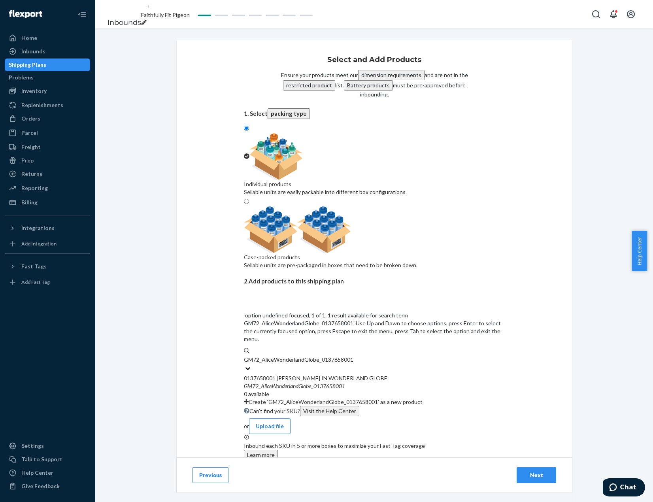
click at [356, 374] on div "0137658001 [PERSON_NAME] IN WONDERLAND GLOBE" at bounding box center [374, 378] width 261 height 8
click at [354, 356] on input "GM72_AliceWonderlandGlobe_0137658001" at bounding box center [299, 360] width 110 height 8
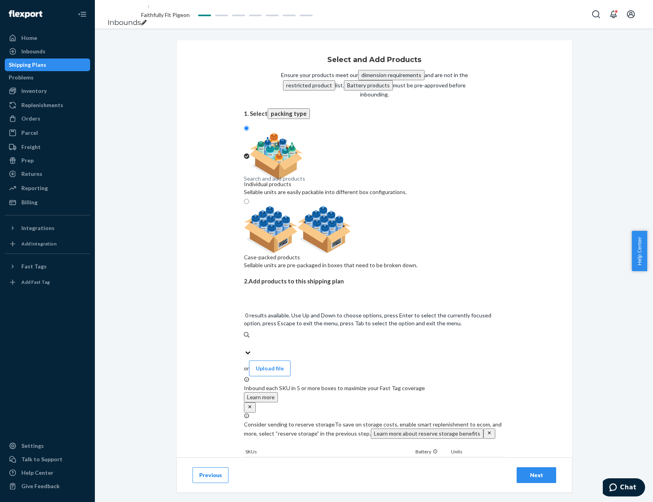
click at [326, 339] on div "Search and add products" at bounding box center [374, 343] width 261 height 9
click at [245, 340] on input "0 results available. Use Up and Down to choose options, press Enter to select t…" at bounding box center [244, 344] width 1 height 8
paste input "GM40_TinkFaithTrustPixieEgg_0137914001"
type input "GM40_TinkFaithTrustPixieEgg_0137914001"
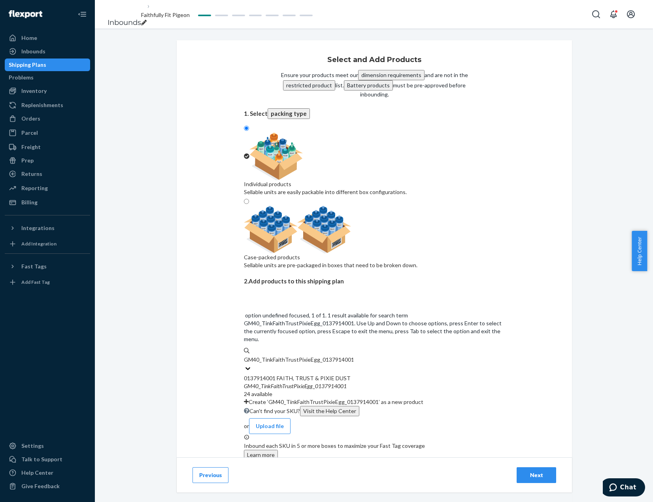
click at [394, 374] on div "0137914001 FAITH, TRUST & PIXIE DUST" at bounding box center [374, 378] width 261 height 8
click at [354, 356] on input "GM40_TinkFaithTrustPixieEgg_0137914001" at bounding box center [299, 360] width 110 height 8
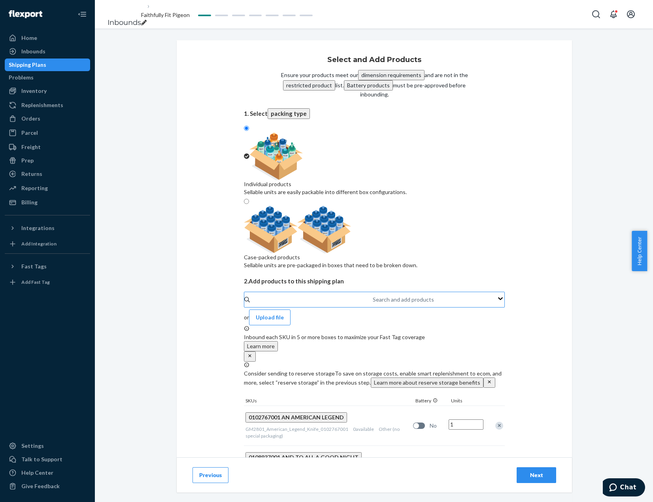
click at [373, 295] on div "Search and add products" at bounding box center [373, 299] width 1 height 9
click at [373, 296] on input "Search and add products" at bounding box center [373, 300] width 1 height 8
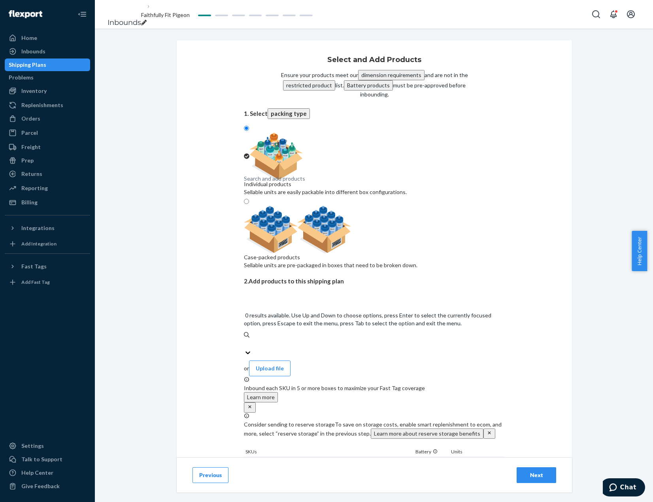
paste input "GM76_NightmareAtomicClock_0138077001"
type input "GM76_NightmareAtomicClock_0138077001"
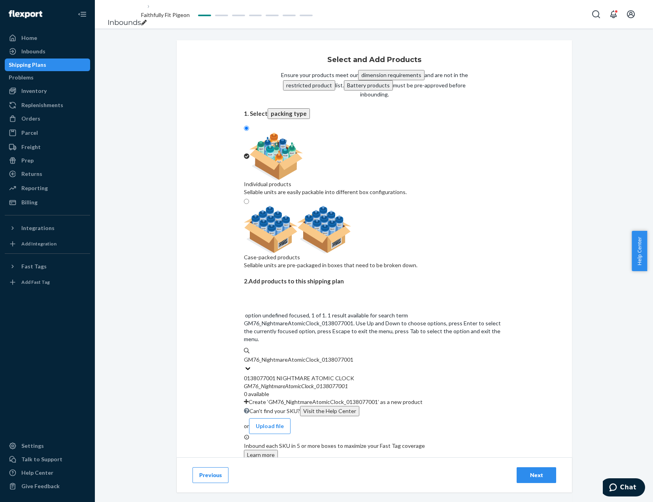
click at [369, 374] on div "0138077001 NIGHTMARE ATOMIC CLOCK" at bounding box center [374, 378] width 261 height 8
click at [354, 356] on input "GM76_NightmareAtomicClock_0138077001" at bounding box center [299, 360] width 110 height 8
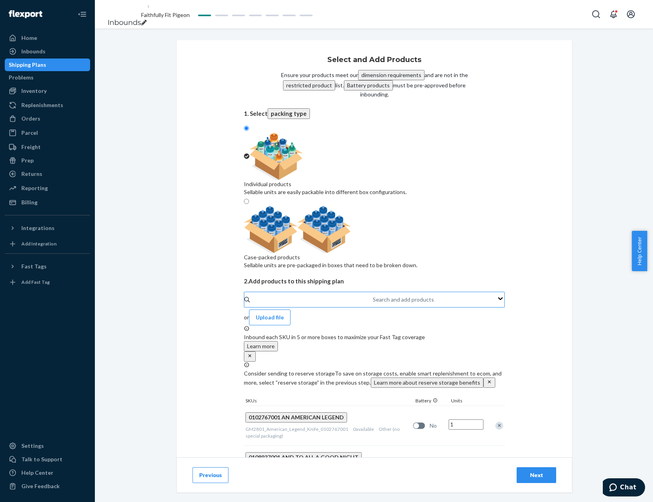
click at [373, 295] on div "Search and add products" at bounding box center [373, 299] width 1 height 9
click at [373, 296] on input "Search and add products" at bounding box center [373, 300] width 1 height 8
paste input "GM124_DisneyHolidayCheerTree_0140392001"
type input "GM124_DisneyHolidayCheerTree_0140392001"
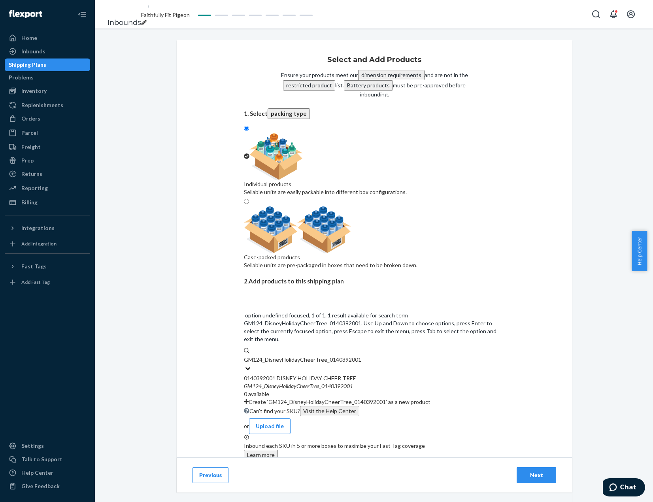
click at [362, 374] on div "0140392001 DISNEY HOLIDAY CHEER TREE" at bounding box center [374, 378] width 261 height 8
click at [361, 356] on input "GM124_DisneyHolidayCheerTree_0140392001" at bounding box center [302, 360] width 117 height 8
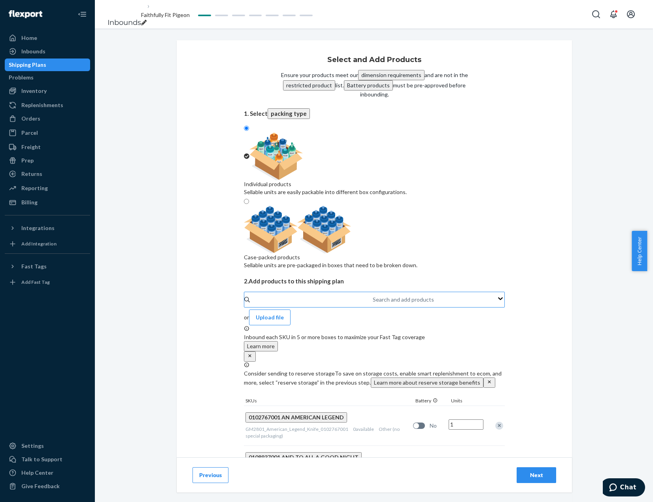
click at [373, 295] on div "Search and add products" at bounding box center [373, 299] width 1 height 9
click at [373, 296] on input "Search and add products" at bounding box center [373, 300] width 1 height 8
paste input "GM84_BrockenbahnTabletop_0141162001"
type input "GM84_BrockenbahnTabletop_0141162001"
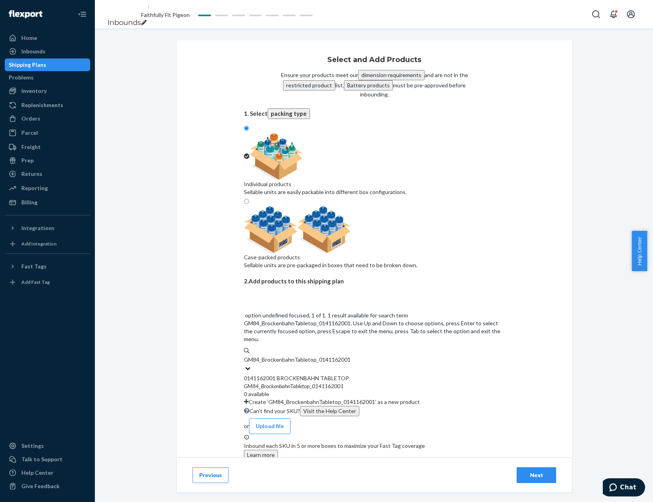
click at [397, 374] on div "0141162001 BROCKENBAHN TABLETOP" at bounding box center [374, 378] width 261 height 8
click at [350, 356] on input "GM84_BrockenbahnTabletop_0141162001" at bounding box center [297, 360] width 106 height 8
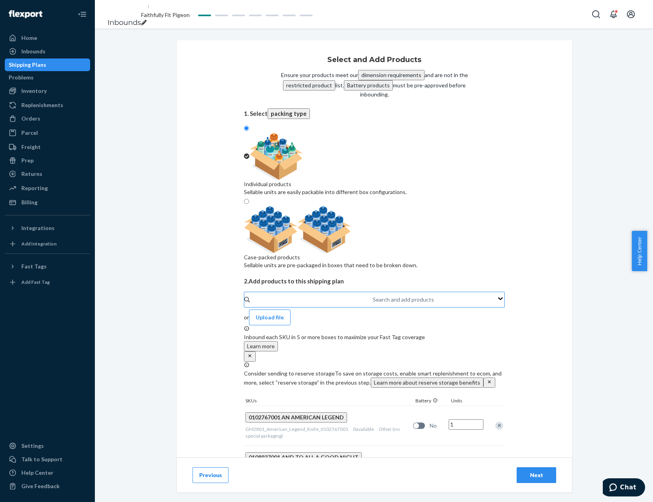
click at [374, 295] on div "Search and add products" at bounding box center [373, 299] width 1 height 9
click at [374, 296] on input "Search and add products" at bounding box center [373, 300] width 1 height 8
paste input "GM44_TheDarkMark_0141691001"
type input "GM44_TheDarkMark_0141691001"
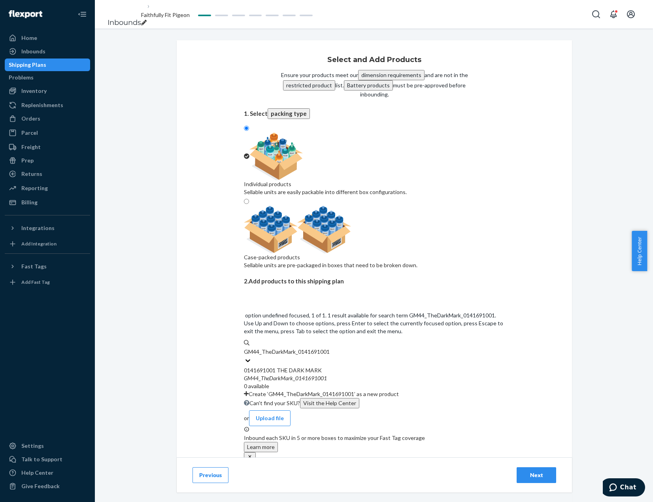
click at [400, 367] on div "0141691001 THE DARK MARK" at bounding box center [374, 371] width 261 height 8
click at [331, 348] on input "GM44_TheDarkMark_0141691001" at bounding box center [287, 352] width 87 height 8
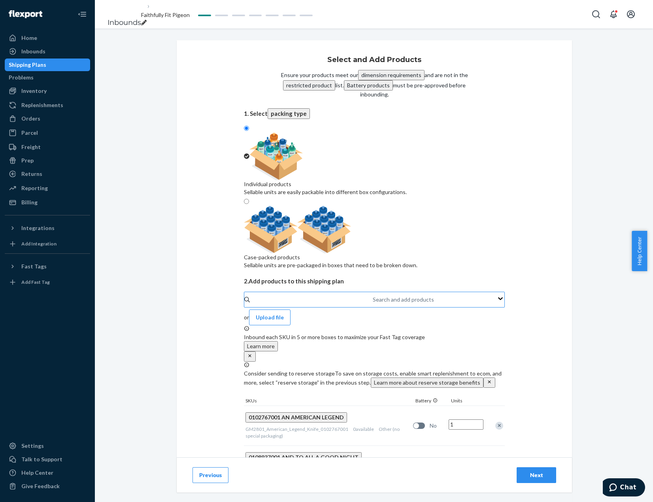
click at [374, 295] on div "Search and add products" at bounding box center [373, 299] width 1 height 9
click at [374, 296] on input "Search and add products" at bounding box center [373, 300] width 1 height 8
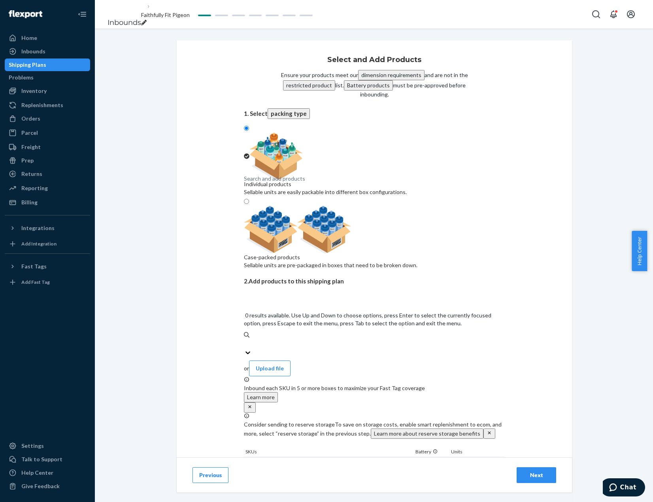
paste input "GM84_AbeMonkey_0302144002"
type input "GM84_AbeMonkey_0302144002"
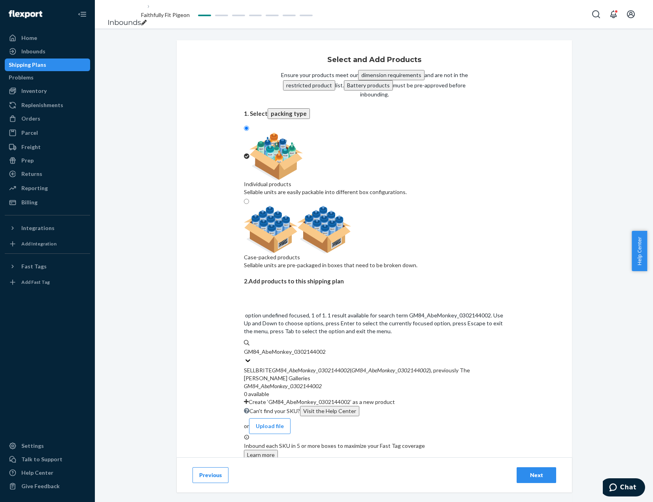
click at [393, 367] on div "SELLBRITE GM84 _ AbeMonkey _ 0302144002 ( GM84 _ AbeMonkey _ 0302144002 ), prev…" at bounding box center [374, 375] width 261 height 16
click at [326, 348] on input "GM84_AbeMonkey_0302144002" at bounding box center [285, 352] width 82 height 8
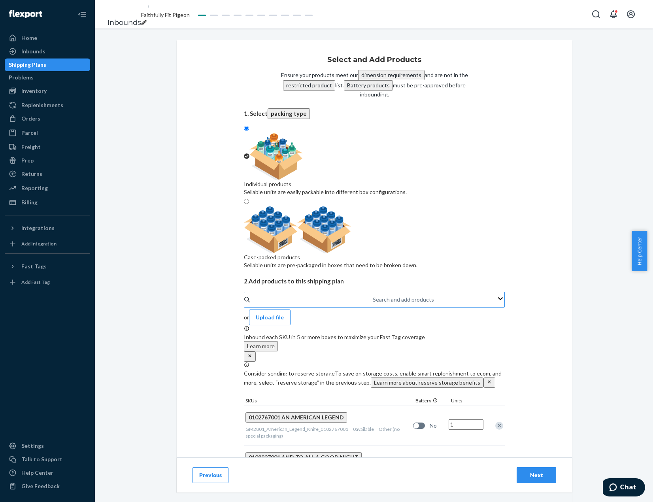
click at [373, 295] on div "Search and add products" at bounding box center [373, 299] width 1 height 9
click at [373, 296] on input "Search and add products" at bounding box center [373, 300] width 1 height 8
paste input "GM1863_Bundle_of_Sunshine_Doll_0302196003"
type input "GM1863_Bundle_of_Sunshine_Doll_0302196003"
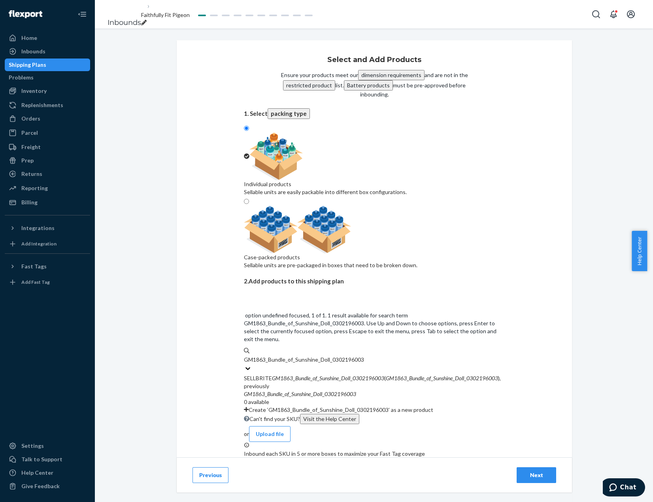
click at [337, 375] on em "Sunshine" at bounding box center [329, 378] width 19 height 7
click at [337, 356] on input "GM1863_Bundle_of_Sunshine_Doll_0302196003" at bounding box center [304, 360] width 120 height 8
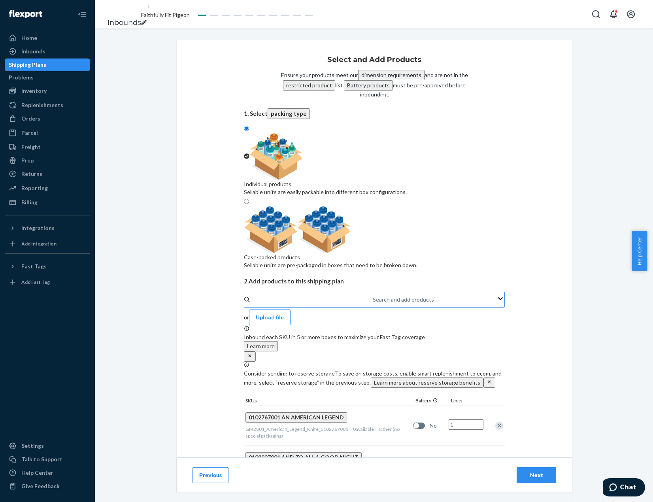
click at [374, 295] on div "Search and add products" at bounding box center [373, 299] width 1 height 9
click at [374, 296] on input "Search and add products" at bounding box center [373, 300] width 1 height 8
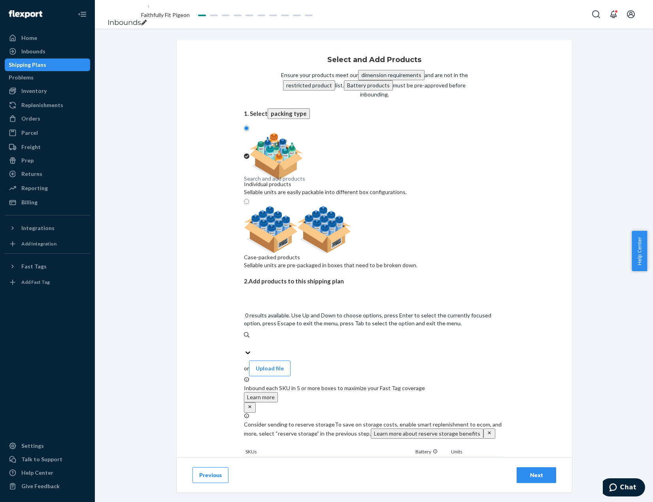
paste input "GM1863_Bundle_of_Laughter_0302196005"
type input "GM1863_Bundle_of_Laughter_0302196005"
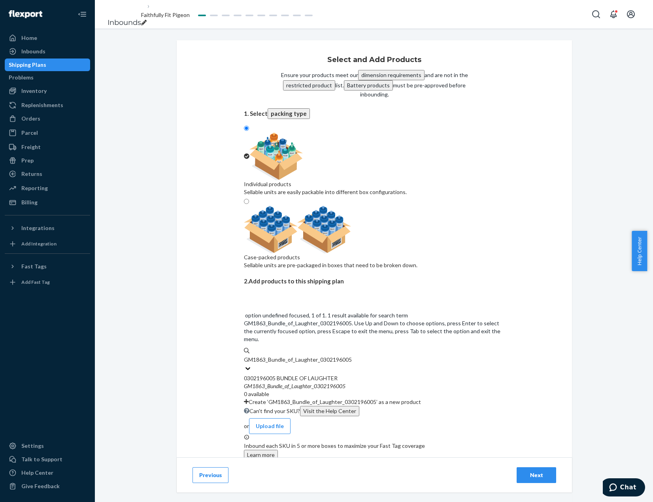
click at [411, 390] on div "0 available" at bounding box center [374, 394] width 261 height 8
click at [352, 356] on input "GM1863_Bundle_of_Laughter_0302196005" at bounding box center [298, 360] width 108 height 8
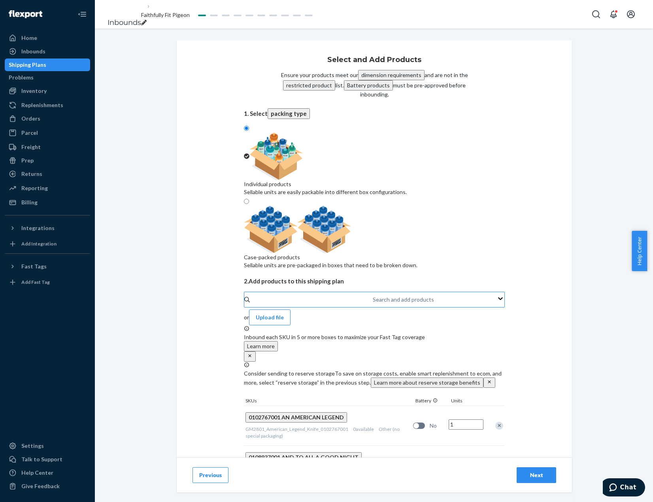
click at [373, 295] on div "Search and add products" at bounding box center [373, 299] width 1 height 9
click at [373, 296] on input "Search and add products" at bounding box center [373, 300] width 1 height 8
paste input "FBMGM48_LittleOneLoveGirl_0302647001"
type input "FBMGM48_LittleOneLoveGirl_0302647001"
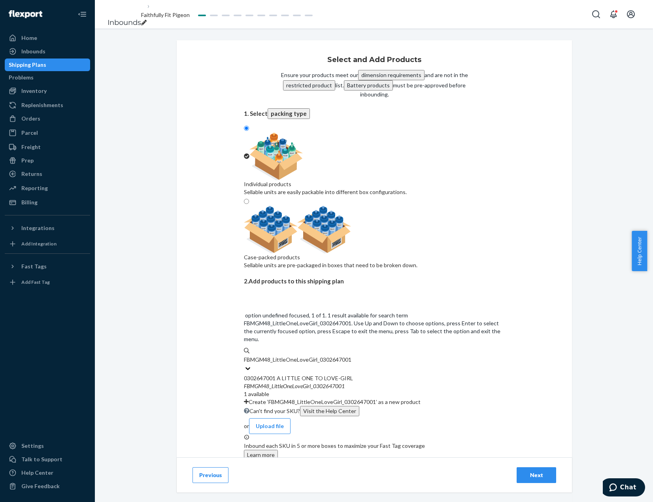
click at [401, 382] on div "FBMGM48 _ LittleOneLoveGirl _ 0302647001" at bounding box center [374, 386] width 261 height 8
click at [352, 356] on input "FBMGM48_LittleOneLoveGirl_0302647001" at bounding box center [298, 360] width 108 height 8
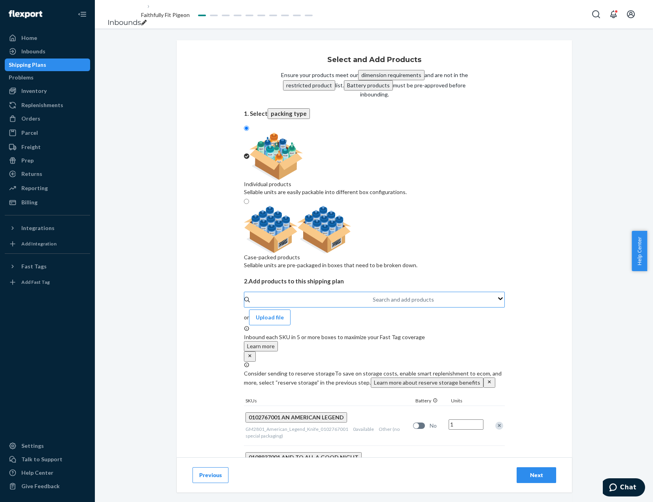
click at [373, 295] on div "Search and add products" at bounding box center [373, 299] width 1 height 9
click at [373, 296] on input "Search and add products" at bounding box center [373, 300] width 1 height 8
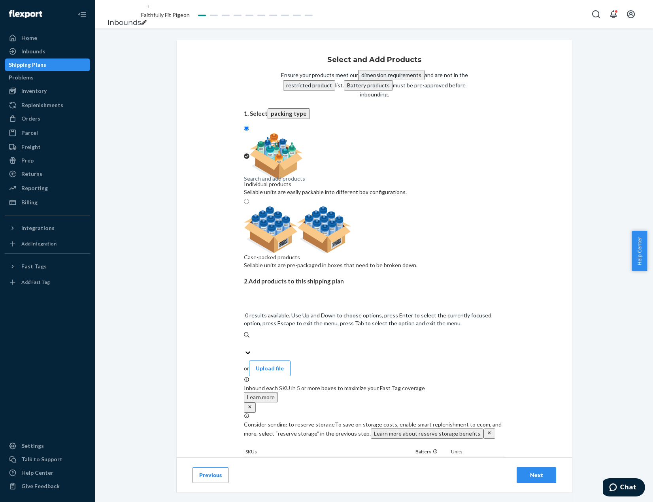
paste input "GM63_Ashton_LittleSkipper_0303163001"
type input "GM63_Ashton_LittleSkipper_0303163001"
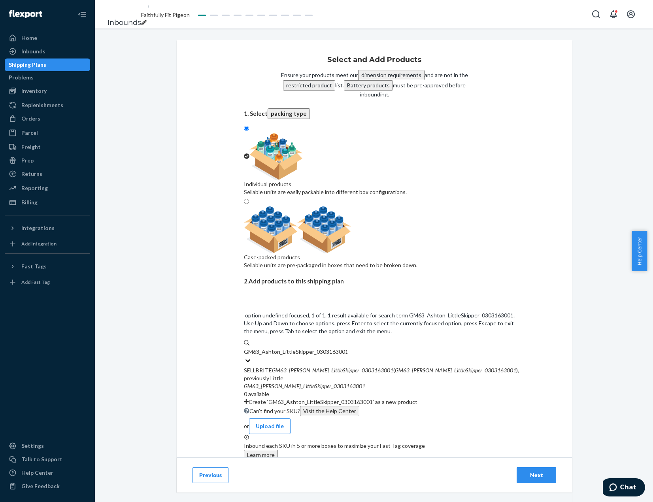
click at [387, 367] on div "SELLBRITE GM63 _ Ashton _ LittleSkipper _ 0303163001 ( GM63 _ Ashton _ LittleSk…" at bounding box center [381, 375] width 275 height 16
click at [348, 348] on input "GM63_Ashton_LittleSkipper_0303163001" at bounding box center [296, 352] width 104 height 8
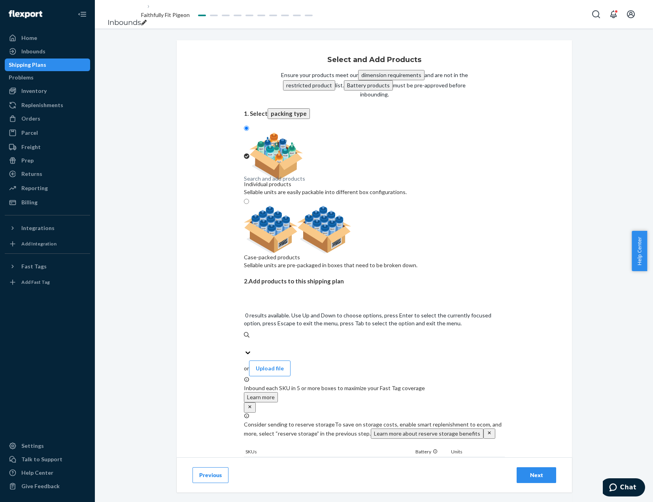
click at [404, 339] on div "Search and add products" at bounding box center [374, 343] width 261 height 9
click at [245, 340] on input "0 results available. Use Up and Down to choose options, press Enter to select t…" at bounding box center [244, 344] width 1 height 8
paste input "GM60_YukonCornelius_0303194003"
type input "GM60_YukonCornelius_0303194003"
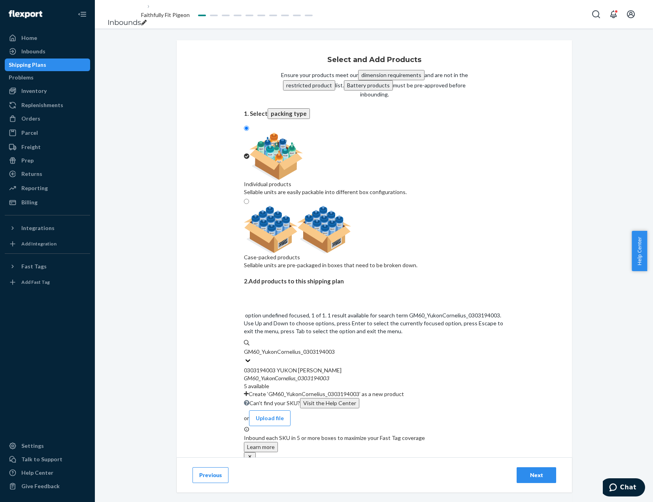
click at [382, 374] on div "GM60 _ YukonCornelius _ 0303194003" at bounding box center [374, 378] width 261 height 8
click at [335, 348] on input "GM60_YukonCornelius_0303194003" at bounding box center [289, 352] width 91 height 8
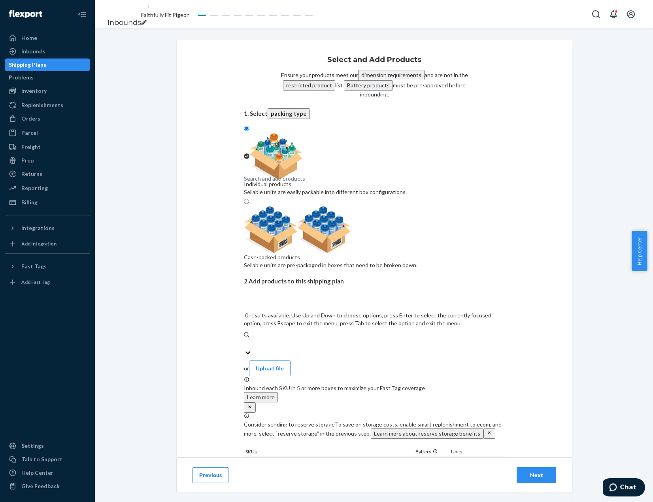
click at [351, 339] on div "Search and add products" at bounding box center [374, 343] width 261 height 9
click at [245, 340] on input "0 results available. Use Up and Down to choose options, press Enter to select t…" at bounding box center [244, 344] width 1 height 8
paste input "GM20_MrsBeasleyGlassOrn_0327614009"
type input "GM20_MrsBeasleyGlassOrn_0327614009"
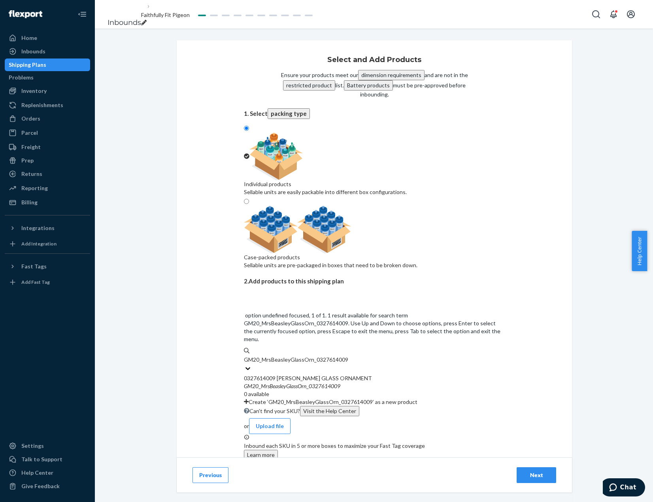
click at [383, 374] on div "0327614009 [PERSON_NAME] GLASS ORNAMENT" at bounding box center [374, 378] width 261 height 8
click at [348, 356] on input "GM20_MrsBeasleyGlassOrn_0327614009" at bounding box center [296, 360] width 104 height 8
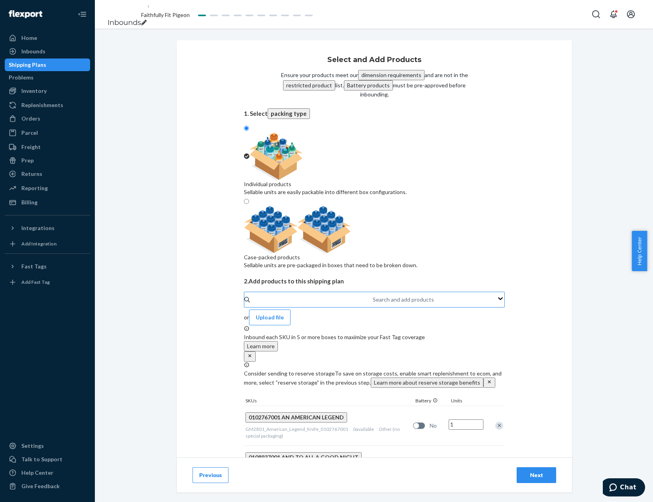
click at [373, 295] on div "Search and add products" at bounding box center [373, 299] width 1 height 9
click at [373, 296] on input "Search and add products" at bounding box center [373, 300] width 1 height 8
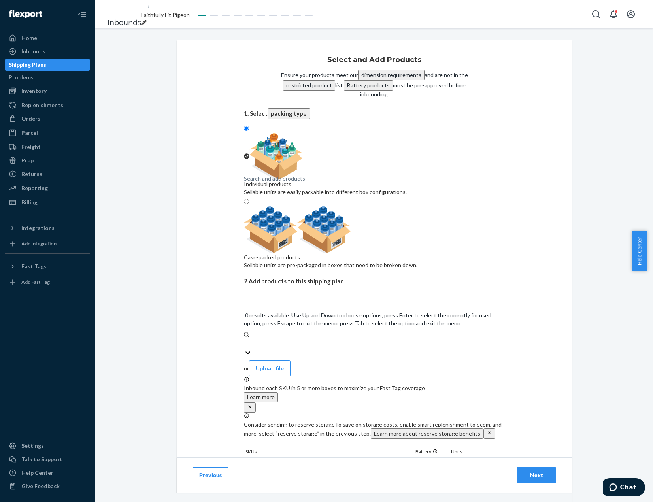
paste input "GM20_BakingUpSomeMemories_0327614012"
type input "GM20_BakingUpSomeMemories_0327614012"
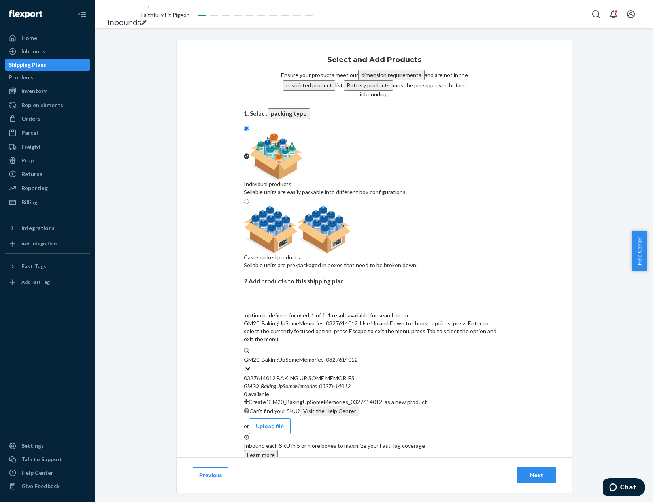
click at [391, 374] on div "0327614012 BAKING UP SOME MEMORIES" at bounding box center [374, 378] width 261 height 8
click at [359, 356] on input "GM20_BakingUpSomeMemories_0327614012" at bounding box center [301, 360] width 115 height 8
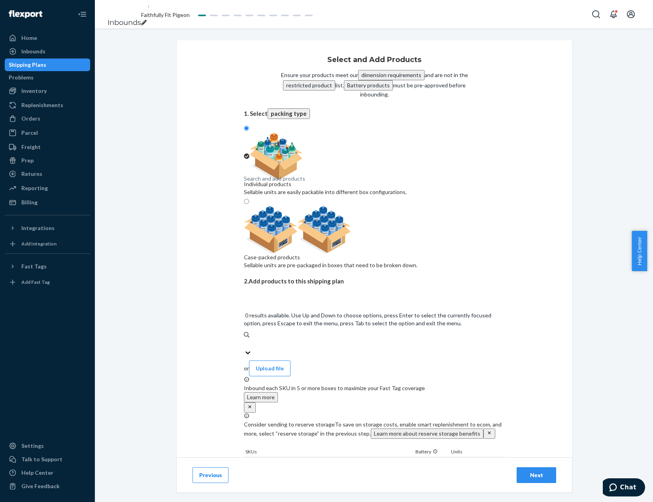
click at [340, 339] on div "Search and add products" at bounding box center [374, 343] width 261 height 9
click at [245, 340] on input "0 results available. Use Up and Down to choose options, press Enter to select t…" at bounding box center [244, 344] width 1 height 8
paste input "GM20_BrightHolidayBeasley_0327614015"
type input "GM20_BrightHolidayBeasley_0327614015"
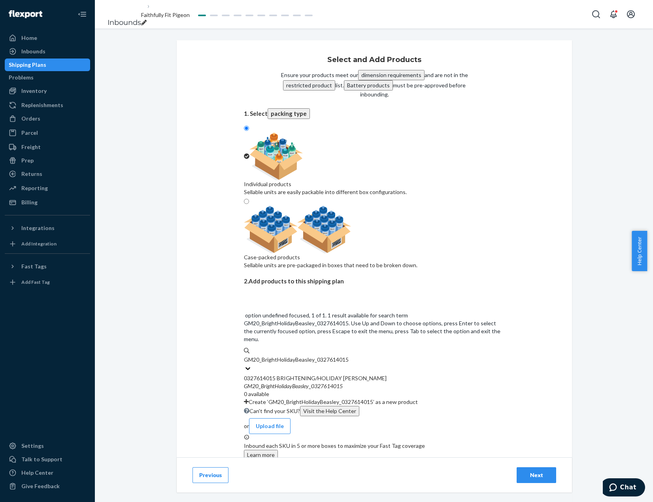
click at [370, 374] on div "0327614015 BRIGHTENING/HOLIDAY [PERSON_NAME]" at bounding box center [374, 378] width 261 height 8
click at [350, 356] on input "GM20_BrightHolidayBeasley_0327614015" at bounding box center [297, 360] width 106 height 8
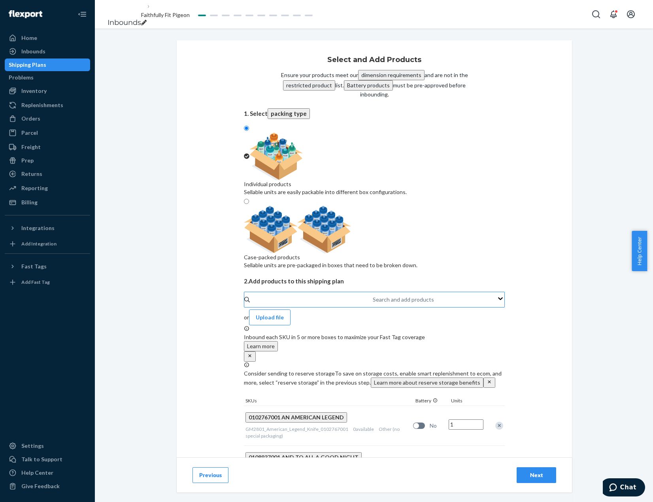
click at [373, 295] on div "Search and add products" at bounding box center [373, 299] width 1 height 9
click at [373, 296] on input "Search and add products" at bounding box center [373, 300] width 1 height 8
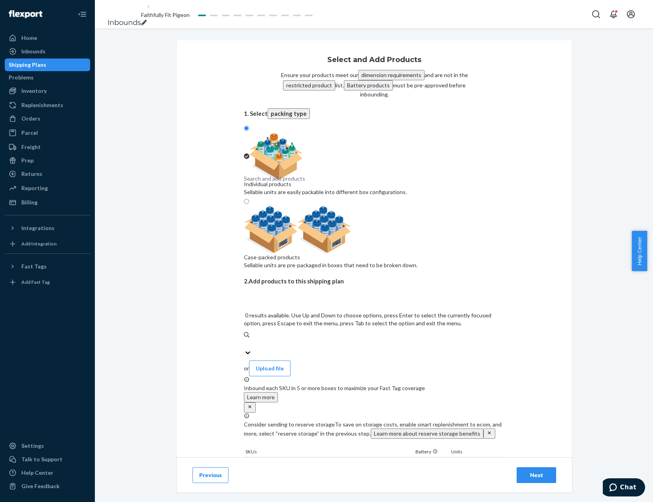
paste input "GM44_HaveFaithMusicBox_0707277002"
type input "GM44_HaveFaithMusicBox_0707277002"
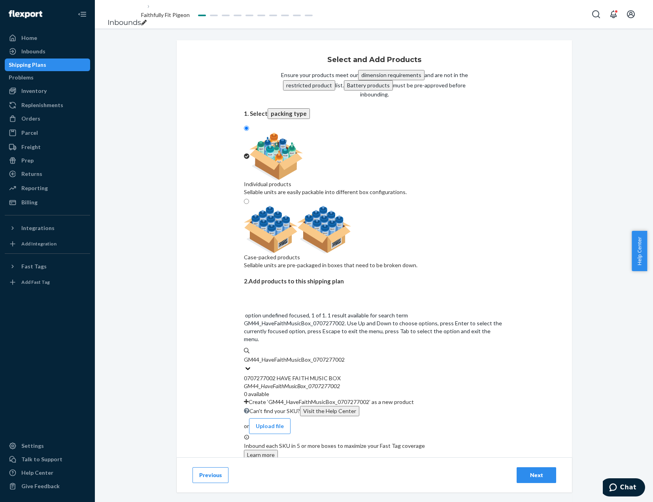
click at [389, 374] on div "0707277002 HAVE FAITH MUSIC BOX" at bounding box center [374, 378] width 261 height 8
click at [346, 356] on input "GM44_HaveFaithMusicBox_0707277002" at bounding box center [295, 360] width 102 height 8
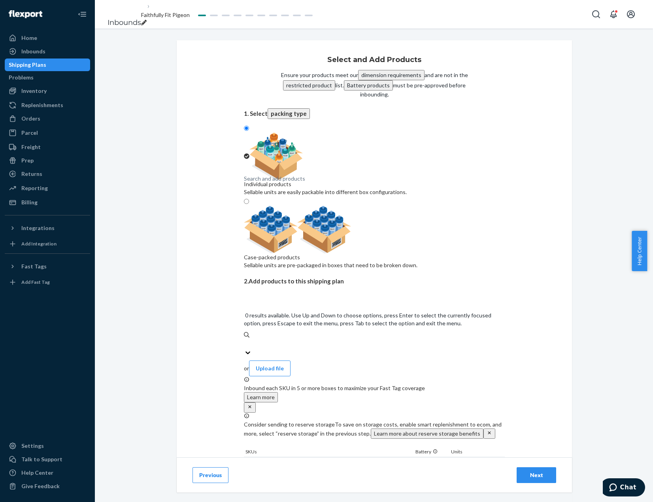
click at [338, 339] on div "Search and add products" at bounding box center [374, 343] width 261 height 9
click at [245, 340] on input "0 results available. Use Up and Down to choose options, press Enter to select t…" at bounding box center [244, 344] width 1 height 8
paste input "GM56_HolidayTradition_0707474003"
type input "GM56_HolidayTradition_0707474003"
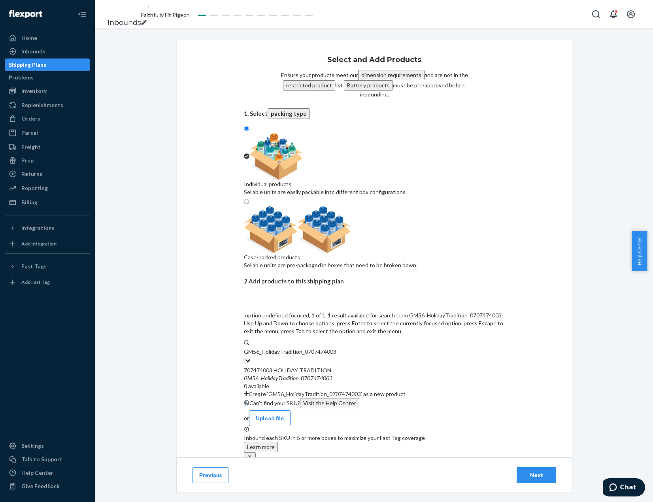
click at [373, 374] on div "GM56 _ HolidayTradition _ 0707474003" at bounding box center [374, 378] width 261 height 8
click at [337, 348] on input "GM56_HolidayTradition_0707474003" at bounding box center [290, 352] width 93 height 8
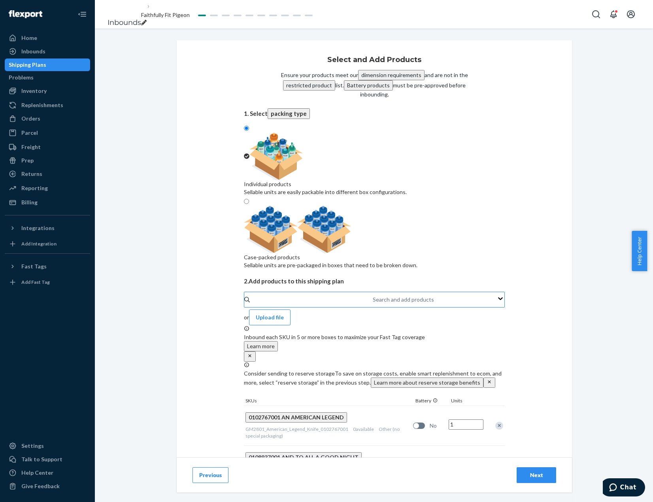
click at [374, 295] on div "Search and add products" at bounding box center [373, 299] width 1 height 9
click at [374, 296] on input "Search and add products" at bounding box center [373, 300] width 1 height 8
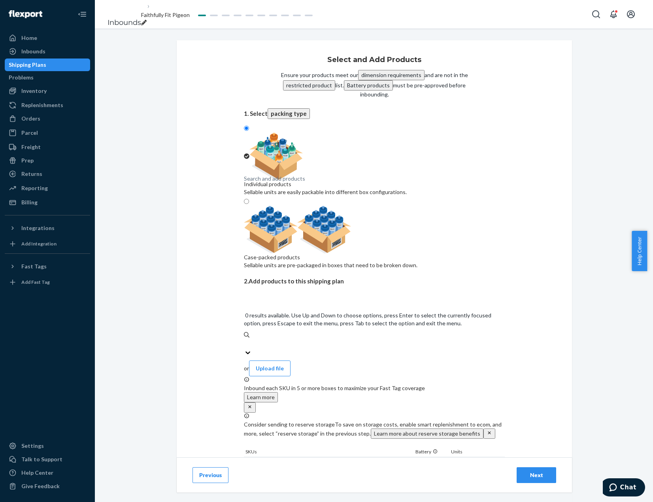
paste input "GM2717_QueenVictoria_Figurine_0905552001"
type input "GM2717_QueenVictoria_Figurine_0905552001"
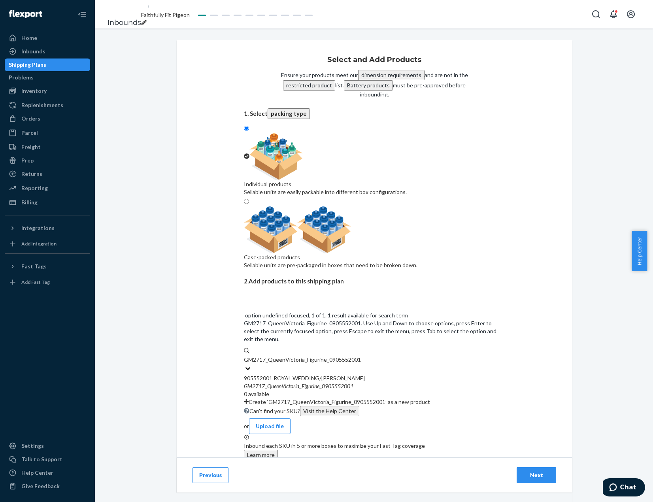
click at [386, 374] on div "905552001 ROYAL WEDDING/[PERSON_NAME]" at bounding box center [374, 378] width 261 height 8
click at [361, 356] on input "GM2717_QueenVictoria_Figurine_0905552001" at bounding box center [302, 360] width 117 height 8
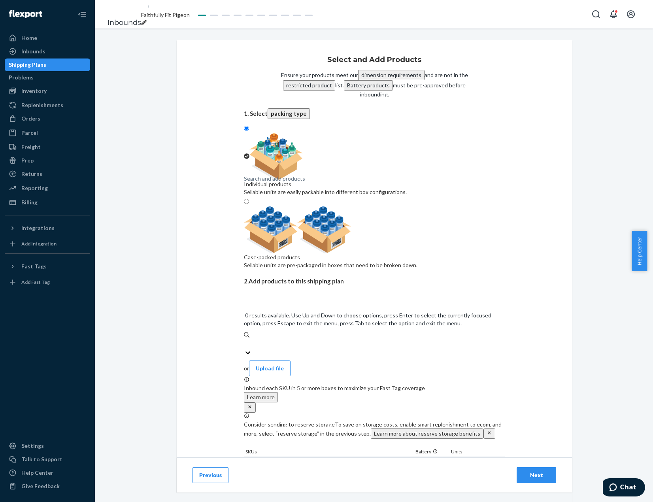
click at [349, 339] on div "Search and add products" at bounding box center [374, 343] width 261 height 9
click at [245, 340] on input "0 results available. Use Up and Down to choose options, press Enter to select t…" at bounding box center [244, 344] width 1 height 8
paste input "GM56_PrincessDianaStatue_0907059001"
type input "GM56_PrincessDianaStatue_0907059001"
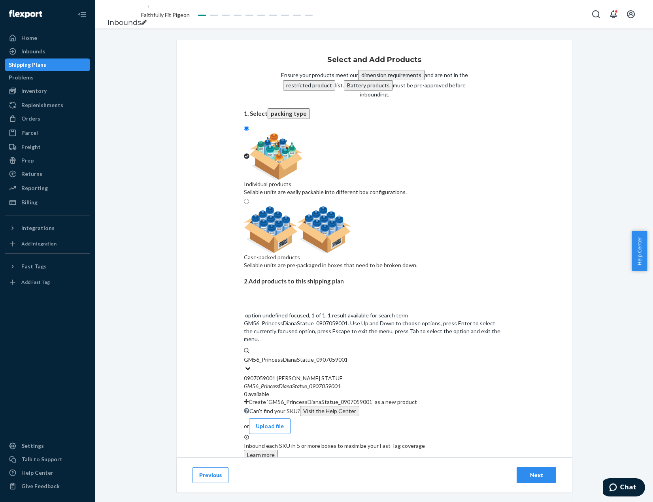
click at [365, 374] on div "0907059001 [PERSON_NAME] STATUE" at bounding box center [374, 378] width 261 height 8
click at [347, 356] on input "GM56_PrincessDianaStatue_0907059001" at bounding box center [295, 360] width 103 height 8
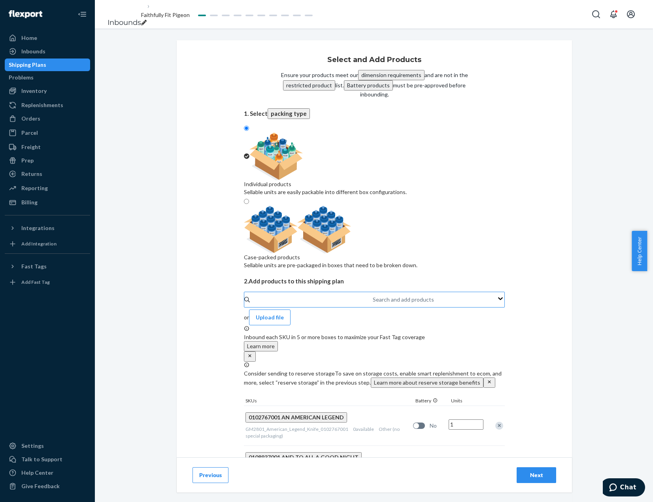
click at [374, 295] on div "Search and add products" at bounding box center [373, 299] width 1 height 9
click at [374, 296] on input "Search and add products" at bounding box center [373, 300] width 1 height 8
paste input "GM56_Beauty_Under_Sea_Ariel_0907364001"
type input "GM56_Beauty_Under_Sea_Ariel_0907364001"
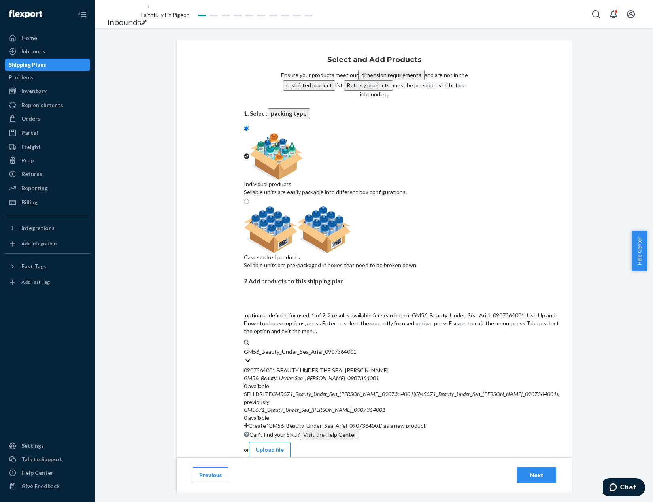
click at [382, 367] on div "0907364001 BEAUTY UNDER THE SEA: [PERSON_NAME]" at bounding box center [402, 371] width 316 height 8
click at [356, 348] on input "GM56_Beauty_Under_Sea_Ariel_0907364001" at bounding box center [300, 352] width 112 height 8
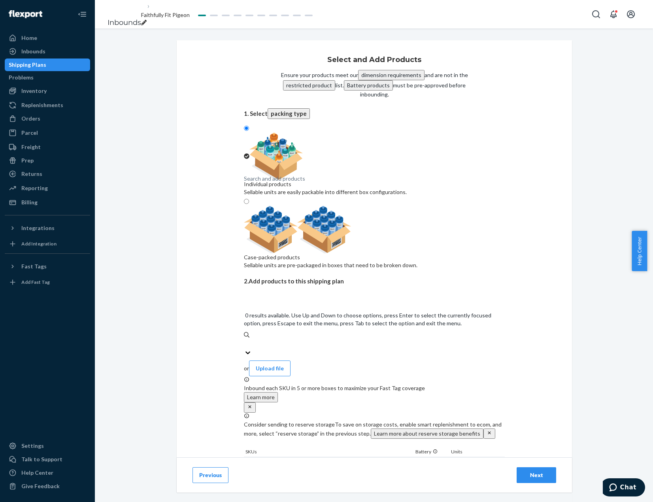
click at [287, 183] on div "Search and add products" at bounding box center [274, 179] width 61 height 8
click at [245, 340] on input "0 results available. Use Up and Down to choose options, press Enter to select t…" at bounding box center [244, 344] width 1 height 8
paste input "GM52_CardinalsUntilMeetAgain_0909384001"
type input "GM52_CardinalsUntilMeetAgain_0909384001"
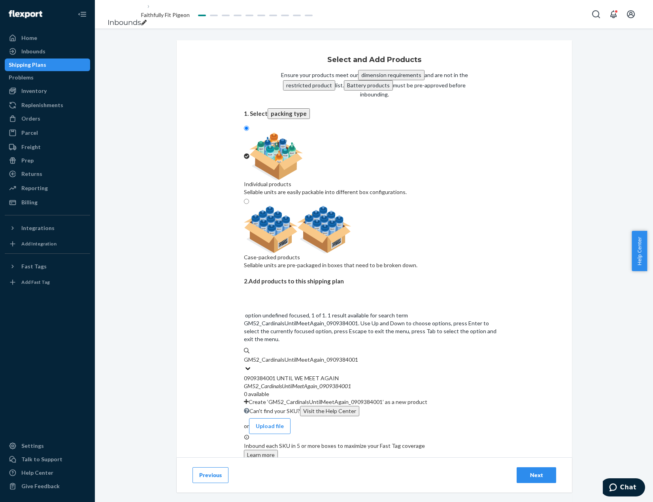
click at [296, 383] on em "CardinalsUntilMeetAgain" at bounding box center [289, 386] width 56 height 7
click at [296, 356] on input "GM52_CardinalsUntilMeetAgain_0909384001" at bounding box center [301, 360] width 115 height 8
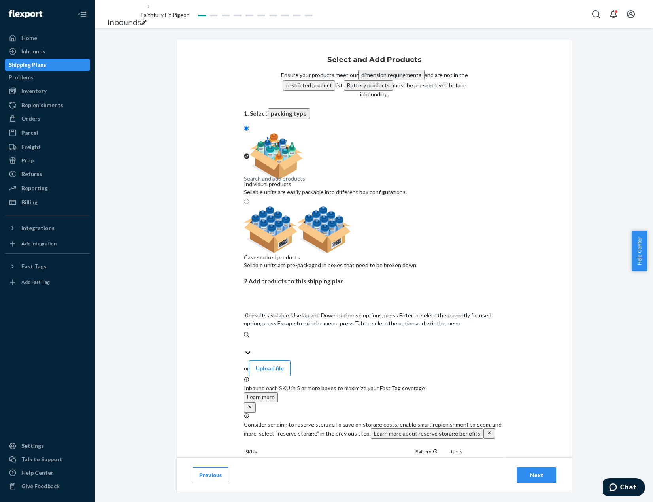
click at [376, 339] on div "Search and add products" at bounding box center [374, 343] width 261 height 9
click at [245, 340] on input "0 results available. Use Up and Down to choose options, press Enter to select t…" at bounding box center [244, 344] width 1 height 8
paste input "GM4554_Serenity_Amethyst_0909445001"
type input "GM4554_Serenity_Amethyst_0909445001"
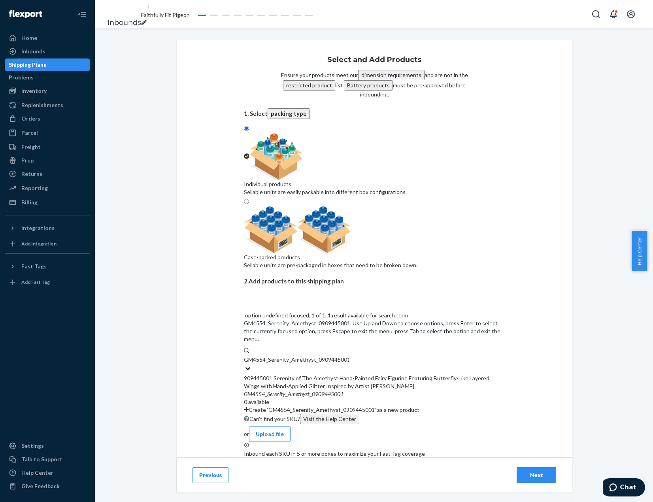
click at [381, 374] on div "909445001 Serenity of The Amethyst Hand-Painted Fairy Figurine Featuring Butter…" at bounding box center [374, 382] width 261 height 16
click at [349, 356] on input "GM4554_Serenity_Amethyst_0909445001" at bounding box center [296, 360] width 105 height 8
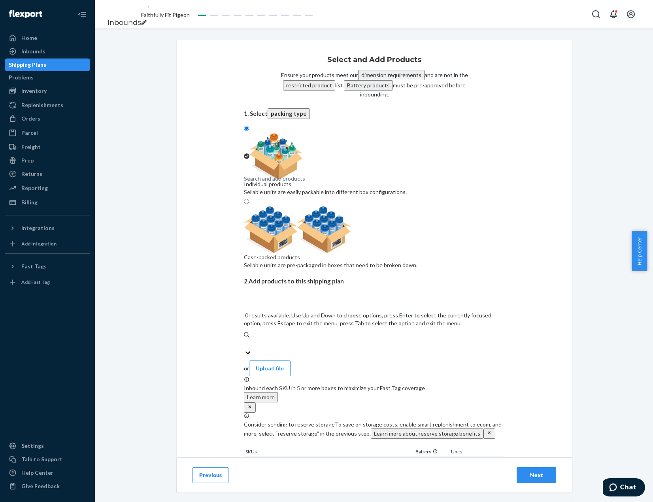
click at [365, 339] on div "Search and add products" at bounding box center [374, 343] width 261 height 9
click at [245, 340] on input "0 results available. Use Up and Down to choose options, press Enter to select t…" at bounding box center [244, 344] width 1 height 8
paste input "GM7407_NBC_Spooky_Celebration_0909776001"
type input "GM7407_NBC_Spooky_Celebration_0909776001"
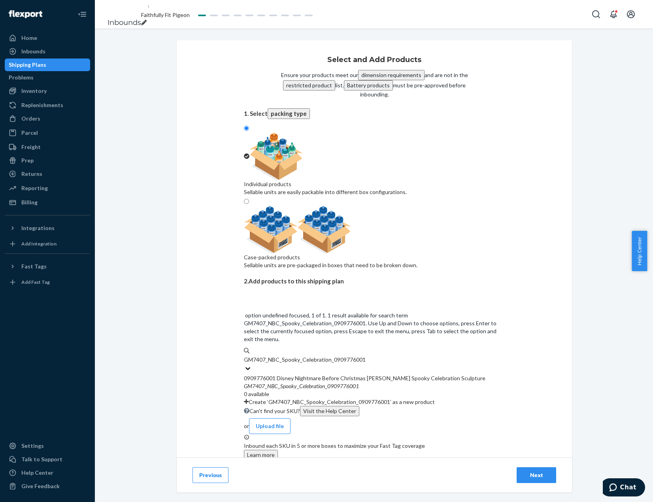
click at [368, 374] on div "0909776001 Disney Nightmare Before Christmas [PERSON_NAME] Spooky Celebration S…" at bounding box center [374, 378] width 261 height 8
click at [366, 356] on input "GM7407_NBC_Spooky_Celebration_0909776001" at bounding box center [305, 360] width 122 height 8
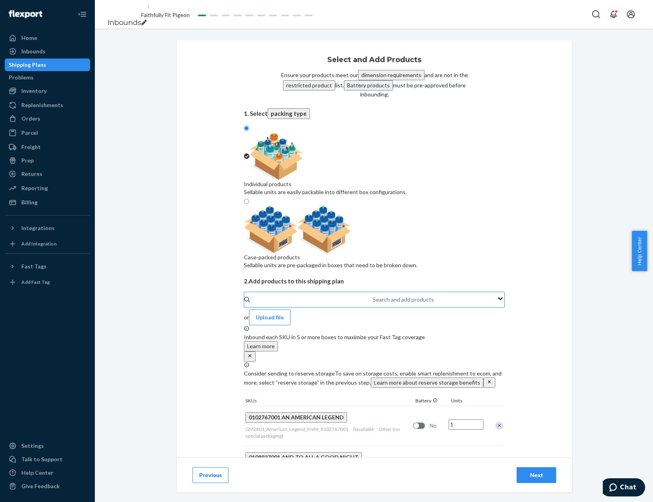
click at [373, 295] on div "Search and add products" at bounding box center [373, 299] width 1 height 9
click at [373, 296] on input "Search and add products" at bounding box center [373, 300] width 1 height 8
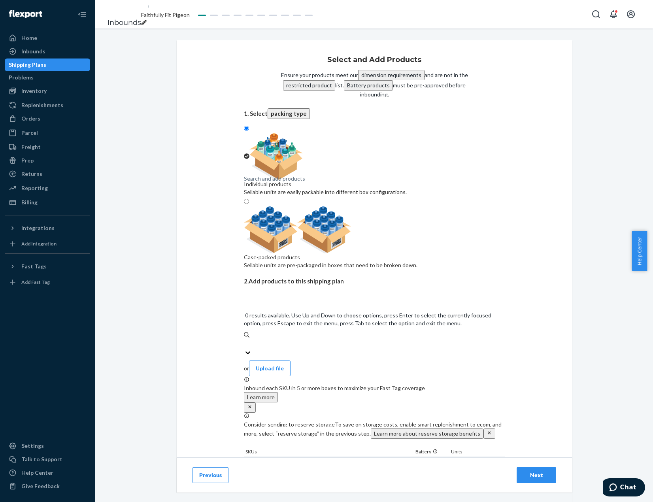
paste input "GM44_GoldProsperBeginning_0910124001"
type input "GM44_GoldProsperBeginning_0910124001"
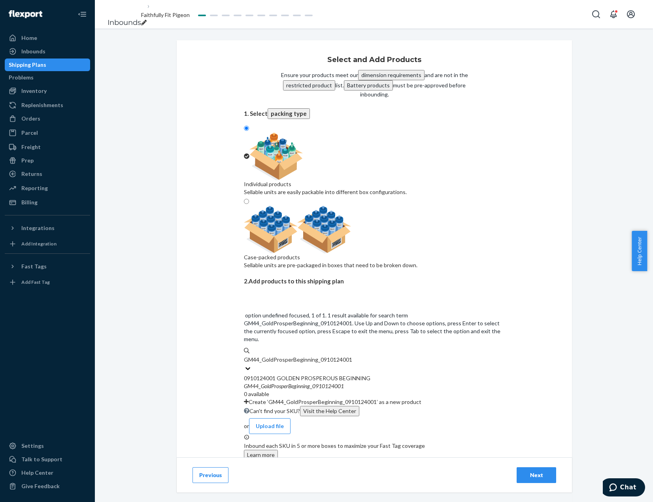
drag, startPoint x: 356, startPoint y: 265, endPoint x: 379, endPoint y: 264, distance: 23.0
click at [357, 382] on div "GM44 _ GoldProsperBeginning _ 0910124001" at bounding box center [374, 386] width 261 height 8
click at [352, 356] on input "GM44_GoldProsperBeginning_0910124001" at bounding box center [298, 360] width 108 height 8
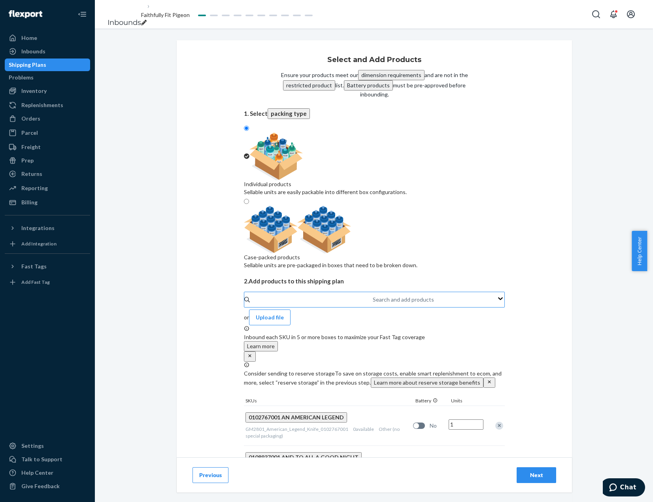
click at [373, 295] on div "Search and add products" at bounding box center [373, 299] width 1 height 9
click at [373, 296] on input "Search and add products" at bounding box center [373, 300] width 1 height 8
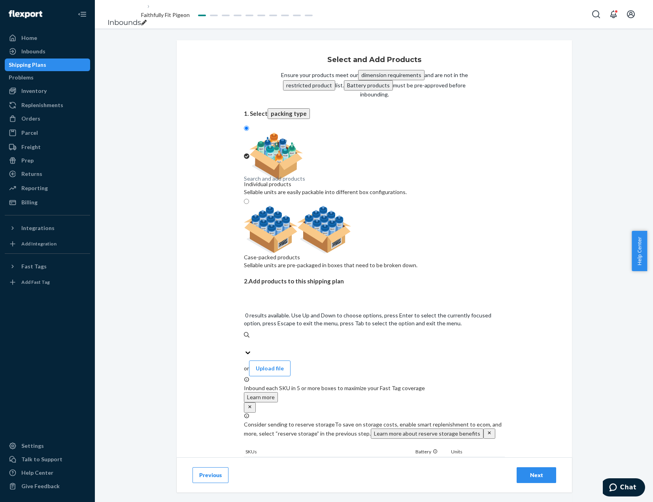
paste input "GM32_StrengthInGodsHelp_0910263001"
type input "GM32_StrengthInGodsHelp_0910263001"
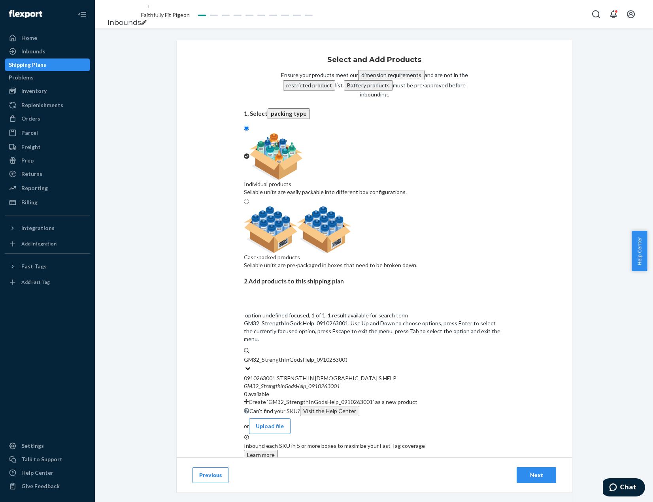
click at [355, 374] on div "0910263001 STRENGTH IN [DEMOGRAPHIC_DATA]'S HELP" at bounding box center [374, 378] width 261 height 8
click at [347, 356] on input "GM32_StrengthInGodsHelp_0910263001" at bounding box center [295, 360] width 103 height 8
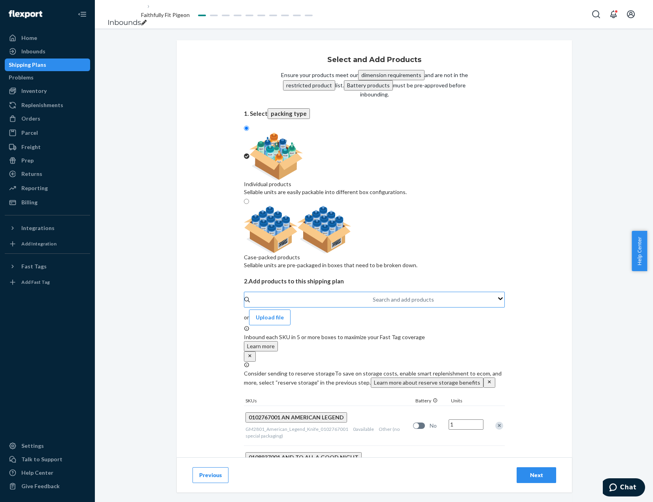
click at [374, 295] on div "Search and add products" at bounding box center [373, 299] width 1 height 9
click at [374, 296] on input "Search and add products" at bounding box center [373, 300] width 1 height 8
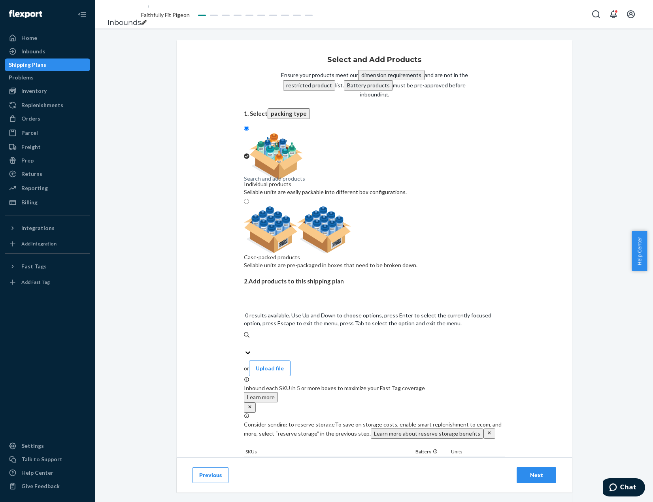
paste input "GM36_WingOfPeaceWCardinal_0910373001"
type input "GM36_WingOfPeaceWCardinal_0910373001"
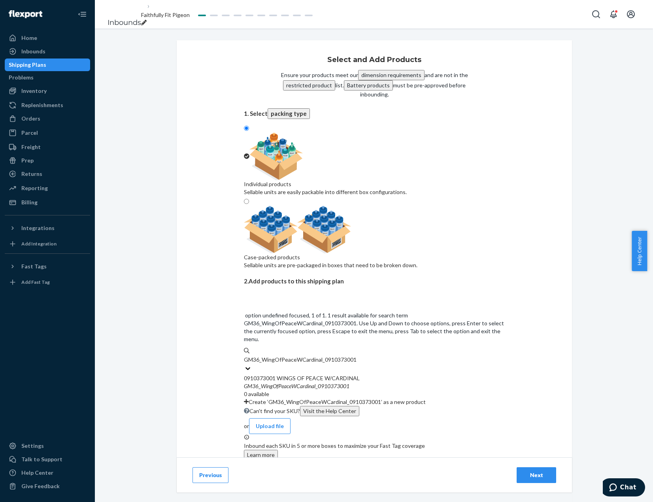
click at [370, 382] on div "GM36 _ WingOfPeaceWCardinal _ 0910373001" at bounding box center [374, 386] width 261 height 8
click at [357, 356] on input "GM36_WingOfPeaceWCardinal_0910373001" at bounding box center [300, 360] width 113 height 8
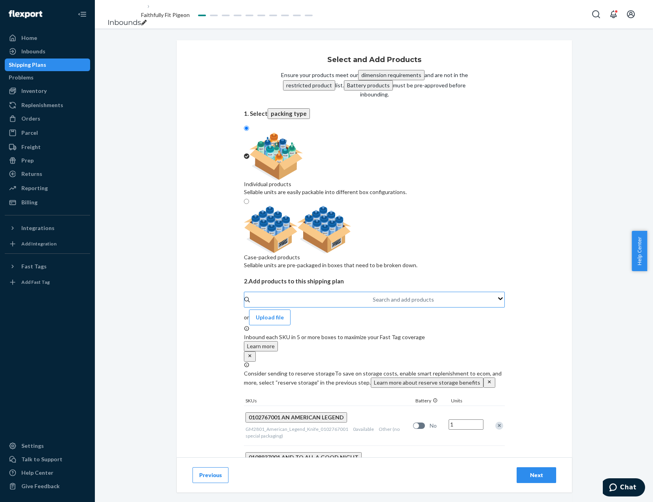
click at [373, 295] on div "Search and add products" at bounding box center [373, 299] width 1 height 9
click at [373, 296] on input "Search and add products" at bounding box center [373, 300] width 1 height 8
paste input "GM3850_TNBC_Octopus_House_1401285018"
type input "GM3850_TNBC_Octopus_House_1401285018"
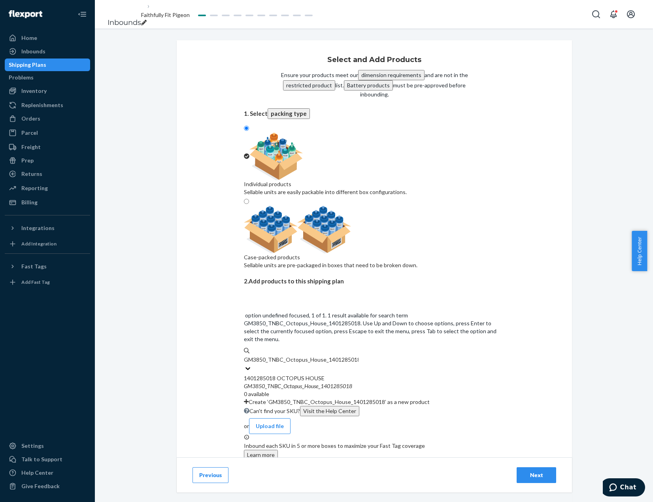
click at [337, 383] on em "1401285018" at bounding box center [337, 386] width 32 height 7
click at [337, 356] on input "GM3850_TNBC_Octopus_House_1401285018" at bounding box center [301, 360] width 115 height 8
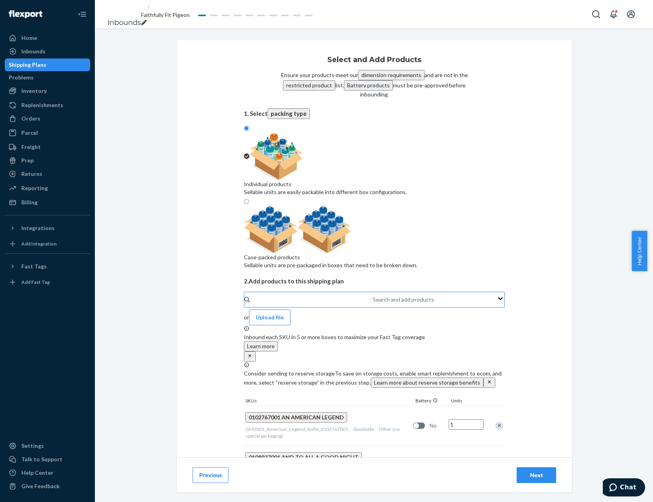
click at [373, 295] on div "Search and add products" at bounding box center [373, 299] width 1 height 9
click at [373, 296] on input "Search and add products" at bounding box center [373, 300] width 1 height 8
paste input "GM52_QueenElizabethII_1402408001"
type input "GM52_QueenElizabethII_1402408001"
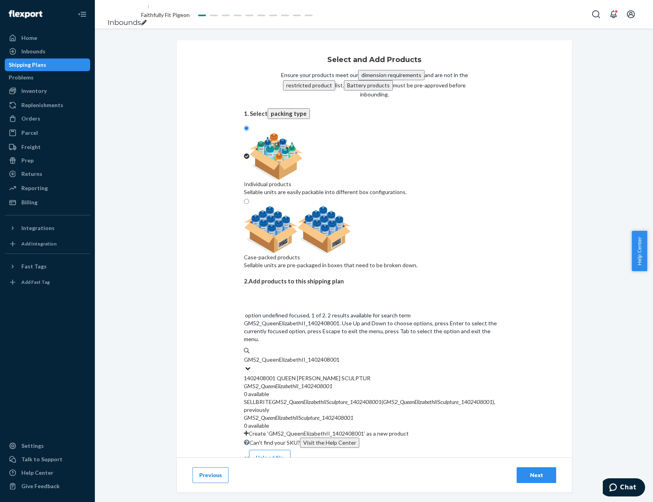
click at [375, 382] on div "GM52 _ QueenElizabethII _ 1402408001" at bounding box center [374, 386] width 261 height 8
click at [339, 356] on input "GM52_QueenElizabethII_1402408001" at bounding box center [291, 360] width 95 height 8
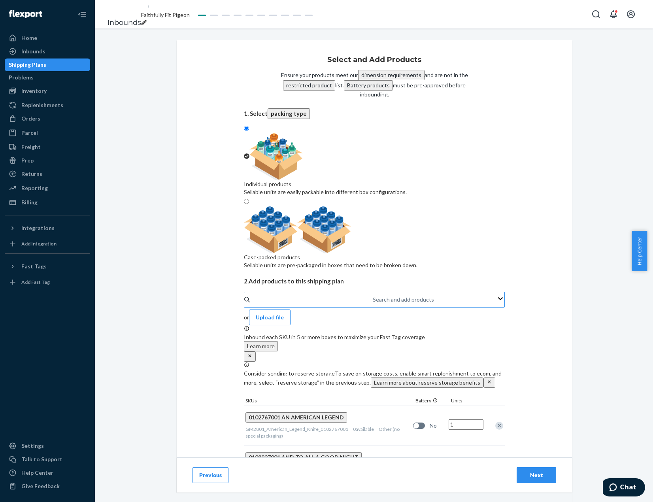
click at [374, 295] on div "Search and add products" at bounding box center [373, 299] width 1 height 9
click at [374, 296] on input "Search and add products" at bounding box center [373, 300] width 1 height 8
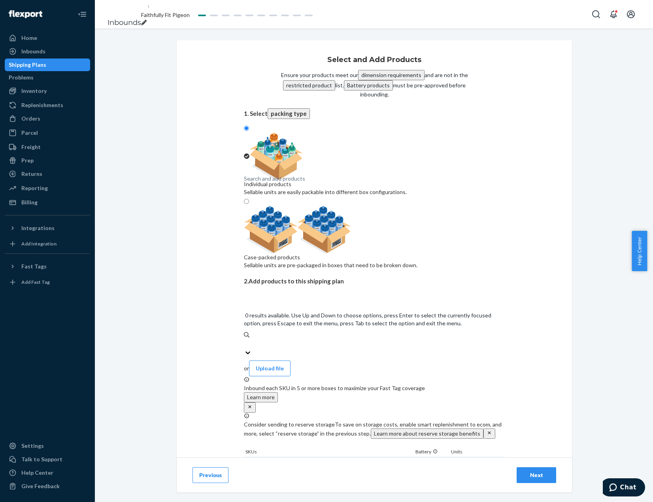
paste input "GM9171_TKNightBeforeXmasHouse_1417949001"
type input "GM9171_TKNightBeforeXmasHouse_1417949001"
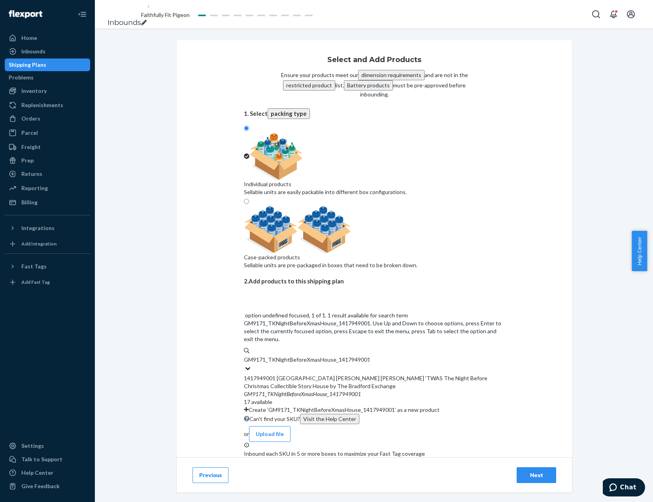
click at [370, 374] on div "1417949001 [GEOGRAPHIC_DATA] [PERSON_NAME] [PERSON_NAME] 'TWAS The Night Before…" at bounding box center [374, 382] width 261 height 16
click at [369, 356] on input "GM9171_TKNightBeforeXmasHouse_1417949001" at bounding box center [306, 360] width 125 height 8
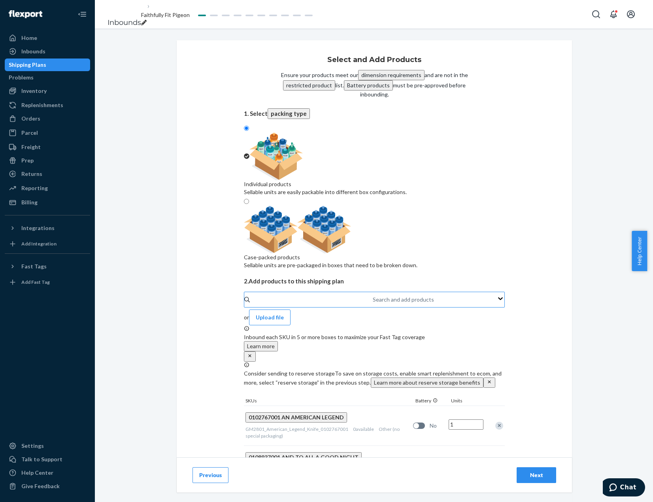
click at [412, 292] on div "Search and add products" at bounding box center [374, 300] width 261 height 16
click at [374, 296] on input "Search and add products" at bounding box center [373, 300] width 1 height 8
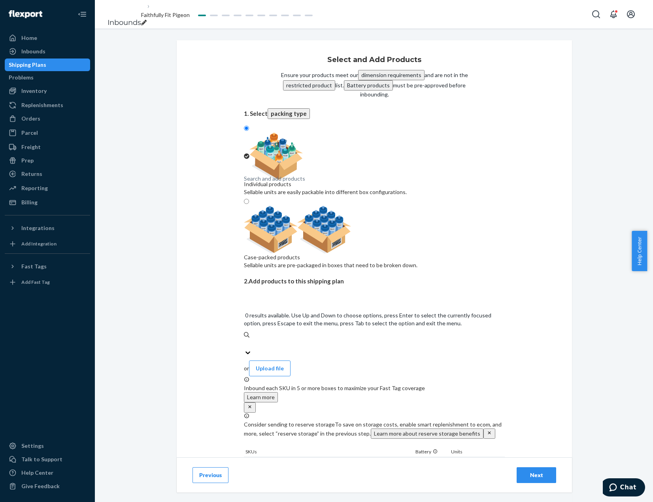
click at [408, 339] on div "Search and add products" at bounding box center [374, 343] width 261 height 9
click at [245, 340] on input "0 results available. Use Up and Down to choose options, press Enter to select t…" at bounding box center [244, 344] width 1 height 8
paste input "GM2623_FriendsAngels_Figurine_1500073001"
type input "GM2623_FriendsAngels_Figurine_1500073001"
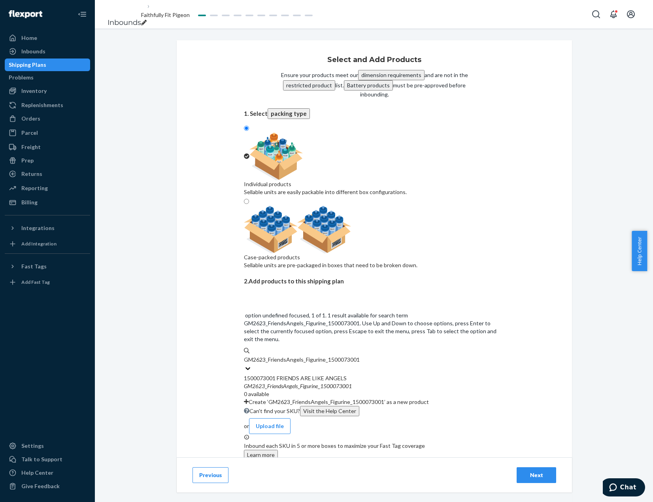
click at [397, 382] on div "GM2623 _ FriendsAngels _ Figurine _ 1500073001" at bounding box center [374, 386] width 261 height 8
click at [360, 356] on input "GM2623_FriendsAngels_Figurine_1500073001" at bounding box center [302, 360] width 116 height 8
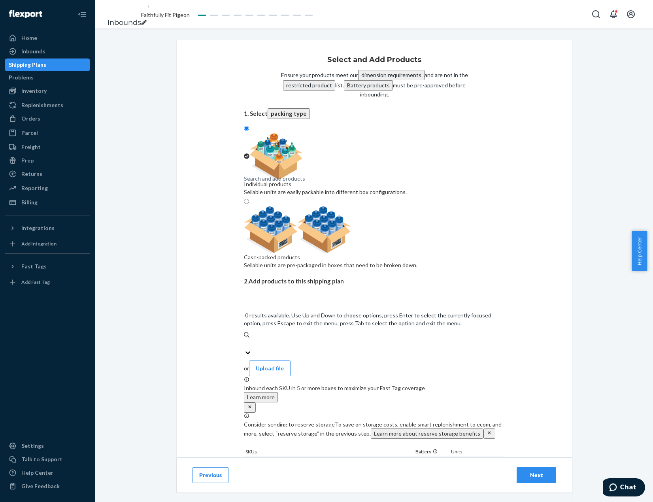
click at [354, 339] on div "Search and add products" at bounding box center [374, 343] width 261 height 9
click at [245, 340] on input "0 results available. Use Up and Down to choose options, press Enter to select t…" at bounding box center [244, 344] width 1 height 8
paste input "GM61_HolidayMotionTopper_1500909001"
type input "GM61_HolidayMotionTopper_1500909001"
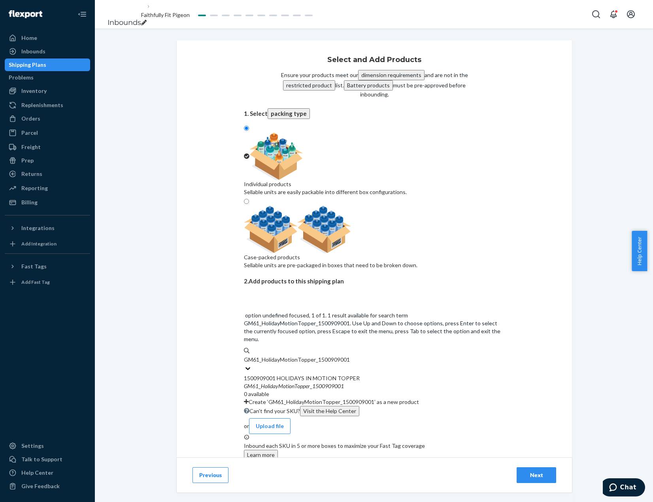
click at [352, 374] on div "1500909001 HOLIDAYS IN MOTION TOPPER" at bounding box center [374, 378] width 261 height 8
click at [350, 356] on input "GM61_HolidayMotionTopper_1500909001" at bounding box center [297, 360] width 106 height 8
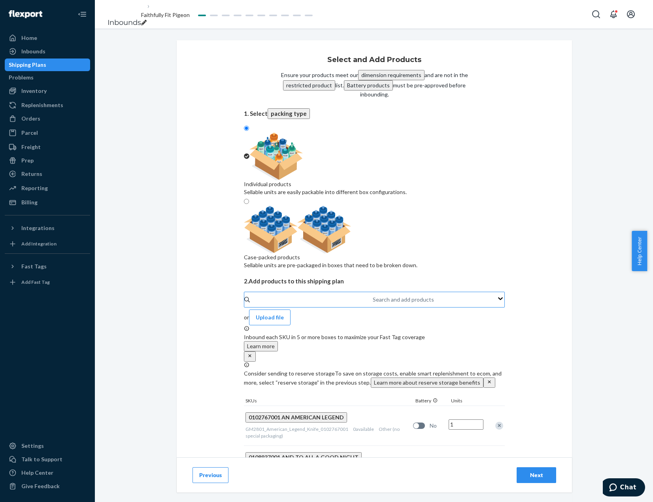
click at [321, 292] on div "Search and add products" at bounding box center [374, 300] width 261 height 16
click at [373, 296] on input "Search and add products" at bounding box center [373, 300] width 1 height 8
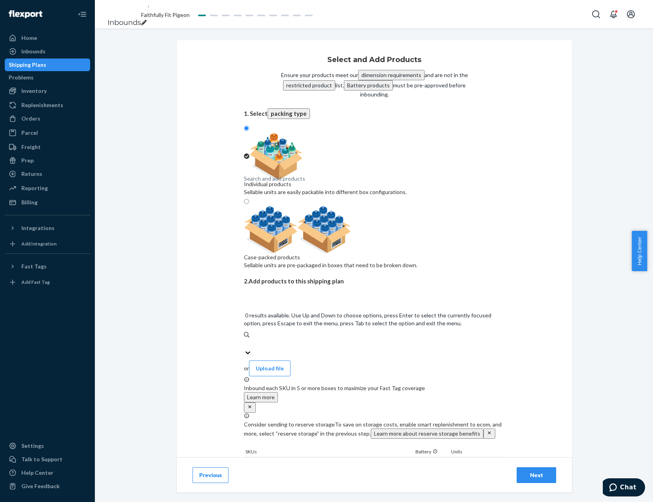
click at [327, 339] on div "Search and add products" at bounding box center [374, 343] width 261 height 9
click at [245, 340] on input "0 results available. Use Up and Down to choose options, press Enter to select t…" at bounding box center [244, 344] width 1 height 8
paste input "GM36_SonsAreGiftsToTreasure_1518350001"
type input "GM36_SonsAreGiftsToTreasure_1518350001"
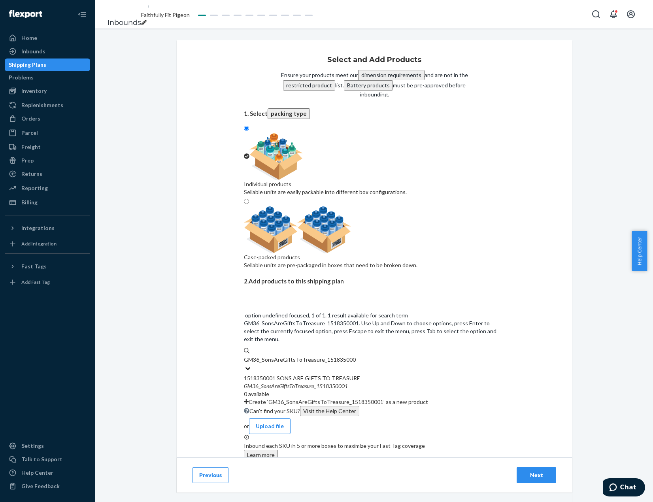
click at [364, 382] on div "GM36 _ SonsAreGiftsToTreasure _ 1518350001" at bounding box center [374, 386] width 261 height 8
click at [356, 356] on input "GM36_SonsAreGiftsToTreasure_1518350001" at bounding box center [300, 360] width 112 height 8
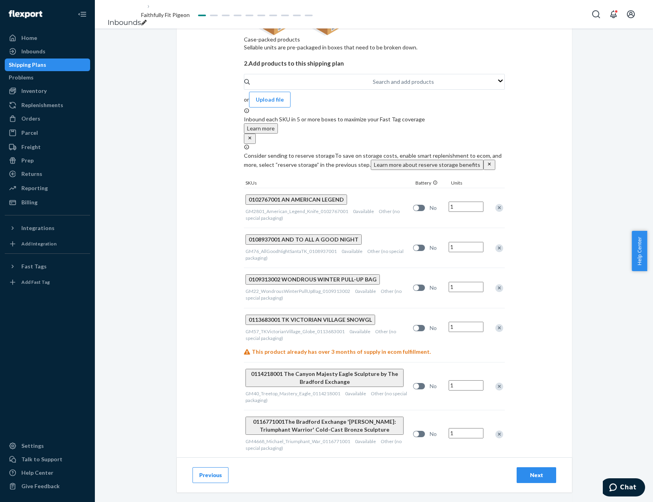
scroll to position [198, 0]
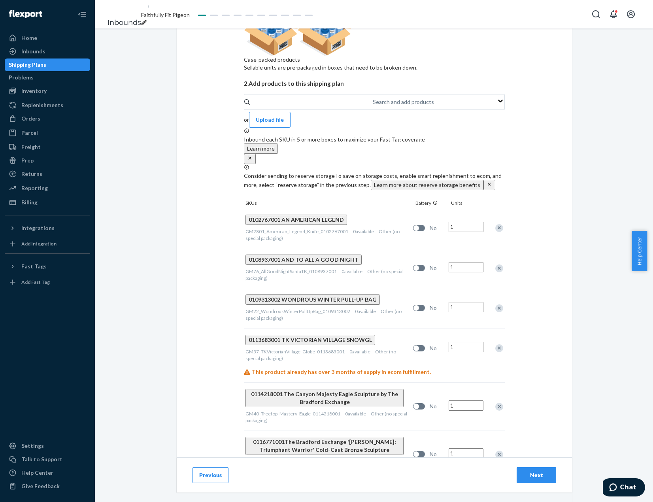
click at [467, 222] on input "1" at bounding box center [466, 227] width 35 height 10
type input "8"
click at [463, 262] on input "1" at bounding box center [466, 267] width 35 height 10
type input "6"
click at [471, 302] on input "1" at bounding box center [466, 307] width 35 height 10
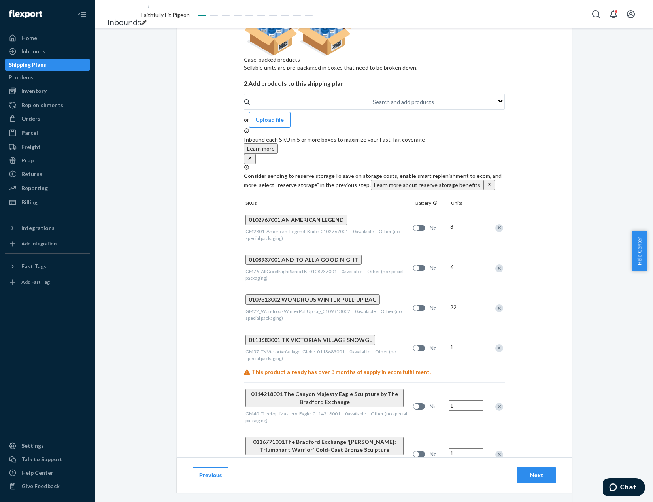
type input "22"
click at [465, 342] on input "1" at bounding box center [466, 347] width 35 height 10
type input "59"
click at [465, 401] on input "1" at bounding box center [466, 406] width 35 height 10
type input "6"
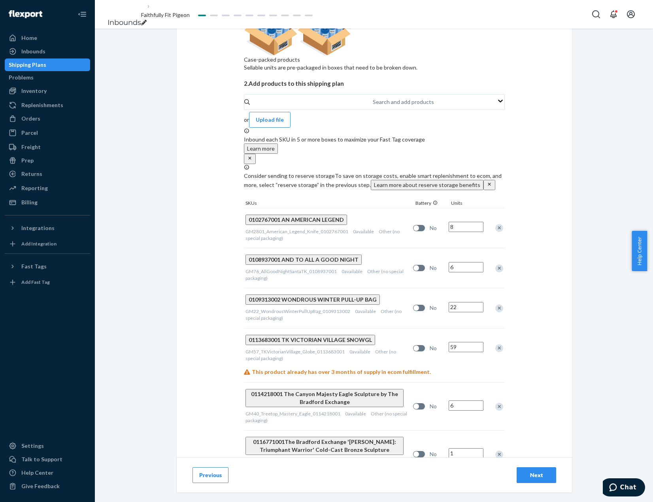
click at [464, 448] on input "1" at bounding box center [466, 453] width 35 height 10
type input "102"
click at [460, 500] on input "1" at bounding box center [466, 505] width 35 height 10
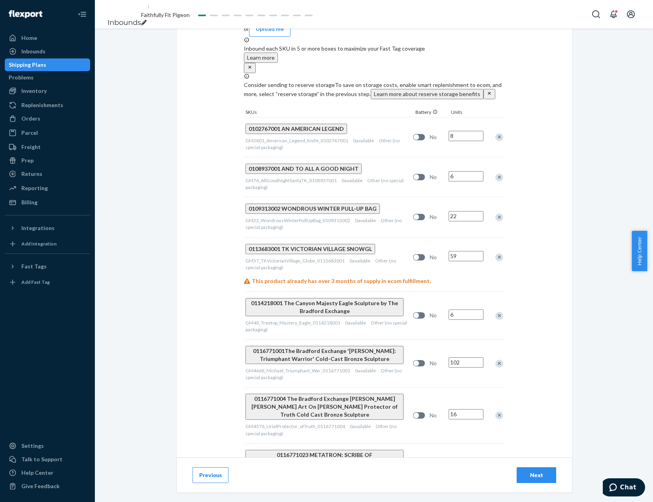
scroll to position [316, 0]
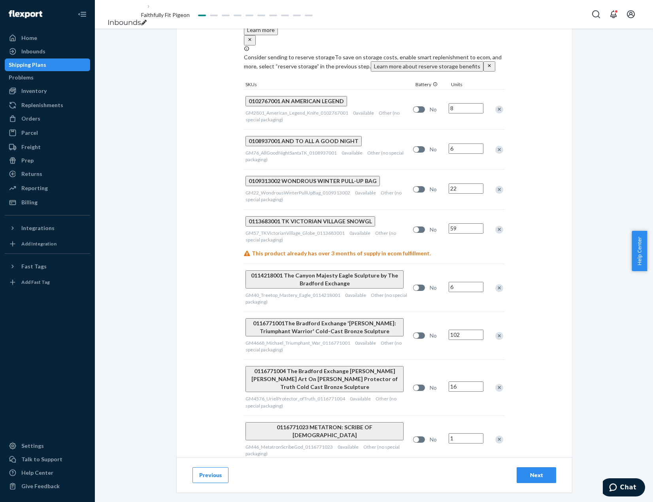
type input "16"
click at [470, 433] on input "1" at bounding box center [466, 438] width 35 height 10
type input "6"
click at [467, 478] on input "1" at bounding box center [466, 483] width 35 height 10
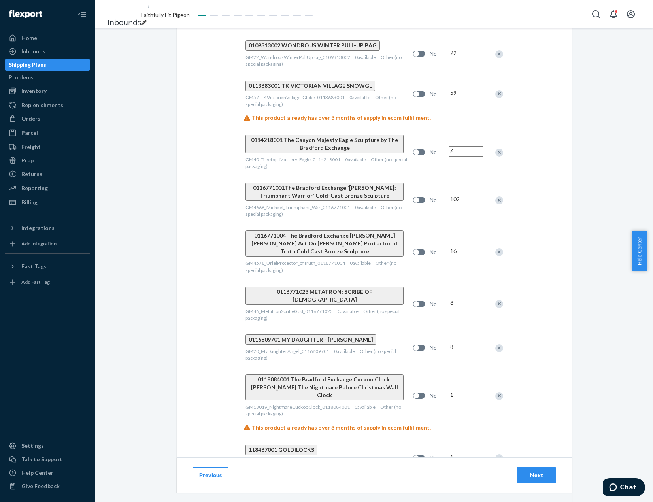
scroll to position [475, 0]
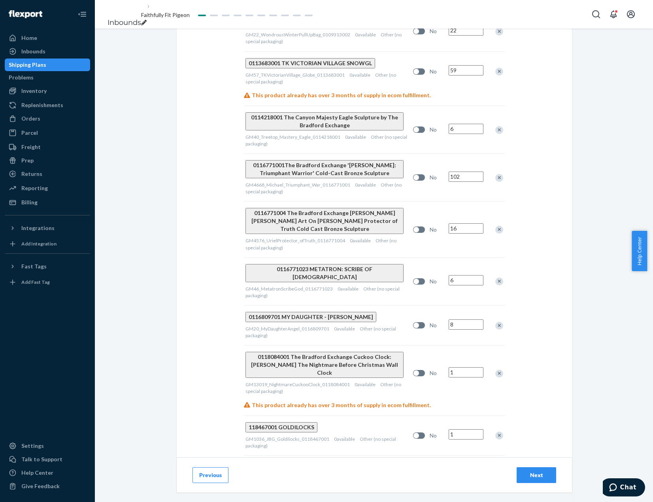
type input "8"
click at [461, 367] on input "1" at bounding box center [466, 372] width 35 height 10
type input "23"
click at [464, 429] on input "1" at bounding box center [466, 434] width 35 height 10
type input "8"
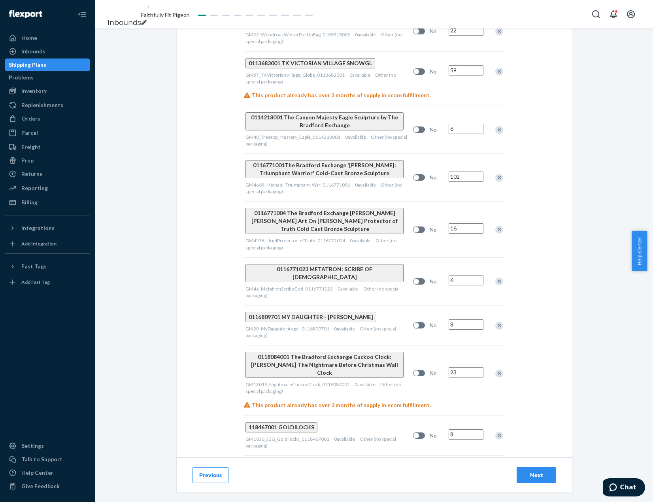
click at [464, 470] on input "1" at bounding box center [466, 475] width 35 height 10
type input "8"
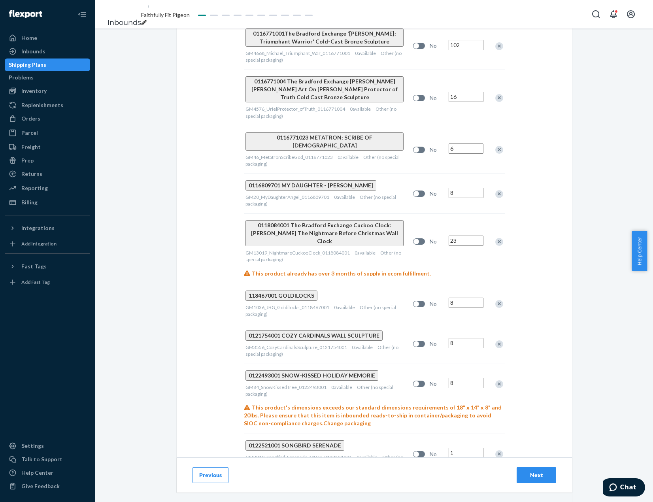
scroll to position [633, 0]
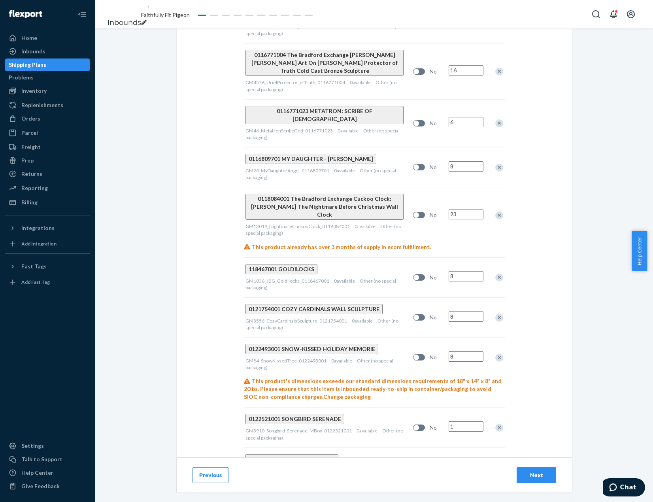
type input "8"
click at [467, 422] on input "1" at bounding box center [466, 427] width 35 height 10
type input "36"
click at [469, 461] on input "1" at bounding box center [466, 466] width 35 height 10
type input "8"
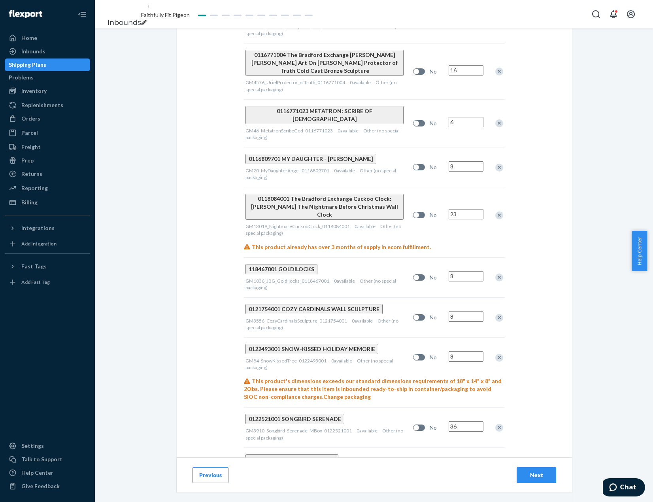
type input "48"
click at [590, 321] on div "Select and Add Products Ensure your products meet our dimension requirements an…" at bounding box center [374, 265] width 558 height 474
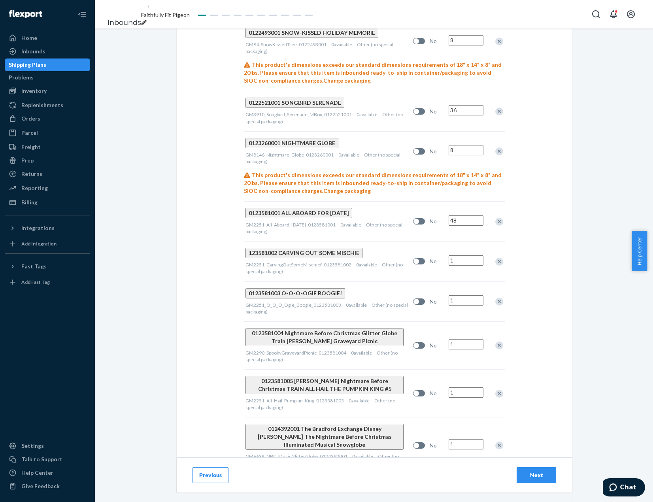
scroll to position [870, 0]
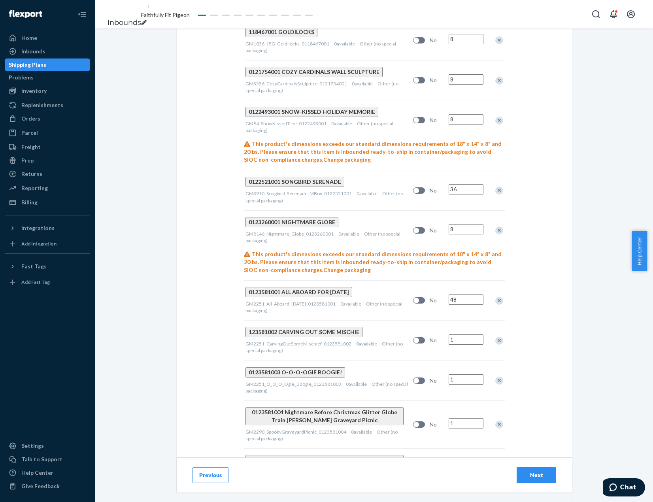
click at [464, 335] on input "1" at bounding box center [466, 340] width 35 height 10
type input "24"
click at [464, 374] on input "1" at bounding box center [466, 379] width 35 height 10
drag, startPoint x: 464, startPoint y: 250, endPoint x: 457, endPoint y: 250, distance: 7.5
click at [457, 374] on input "37" at bounding box center [466, 379] width 35 height 10
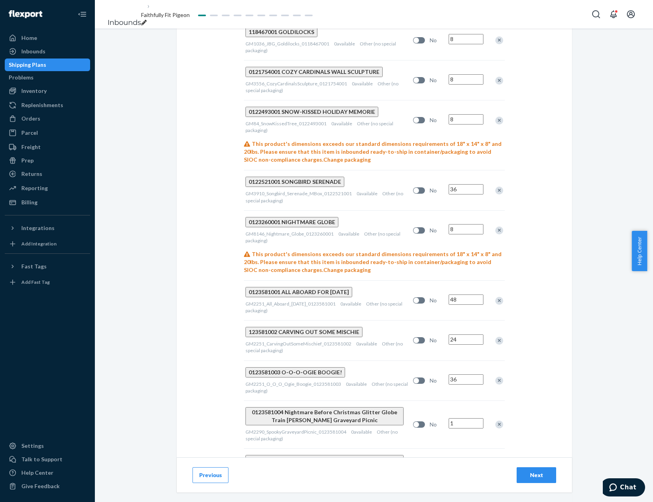
type input "36"
click at [463, 418] on input "1" at bounding box center [466, 423] width 35 height 10
type input "26"
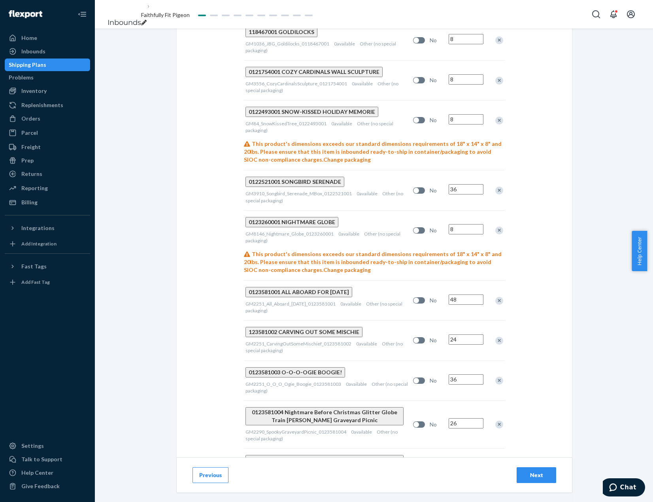
click at [586, 251] on div "Select and Add Products Ensure your products meet our dimension requirements an…" at bounding box center [374, 265] width 558 height 474
click at [470, 467] on input "1" at bounding box center [466, 472] width 35 height 10
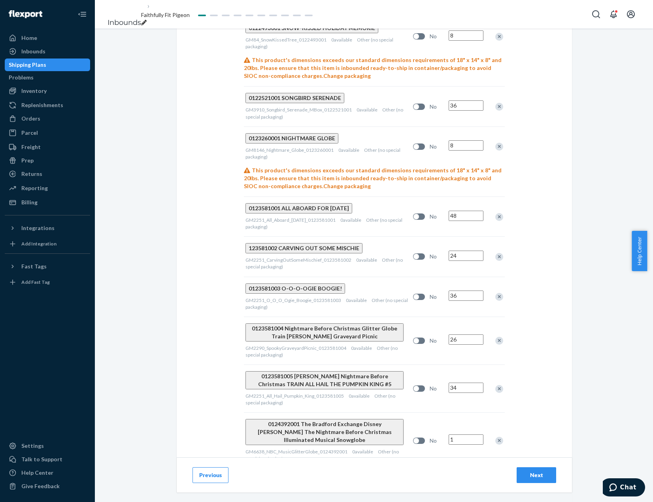
scroll to position [989, 0]
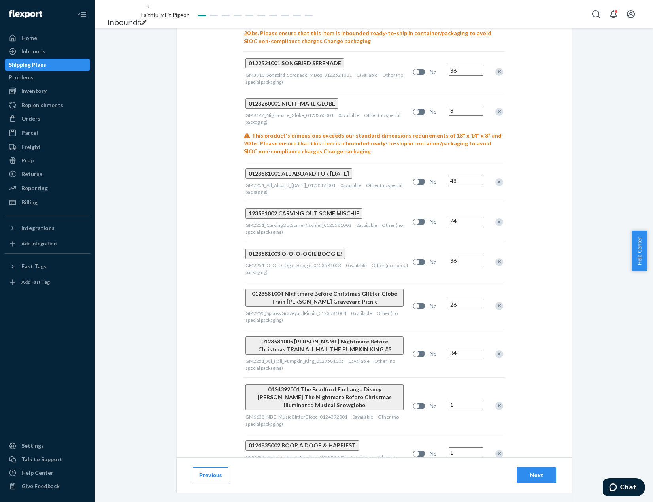
type input "34"
click at [462, 400] on input "1" at bounding box center [466, 405] width 35 height 10
type input "166"
click at [585, 285] on div "Select and Add Products Ensure your products meet our dimension requirements an…" at bounding box center [374, 265] width 558 height 474
click at [468, 448] on input "1" at bounding box center [466, 453] width 35 height 10
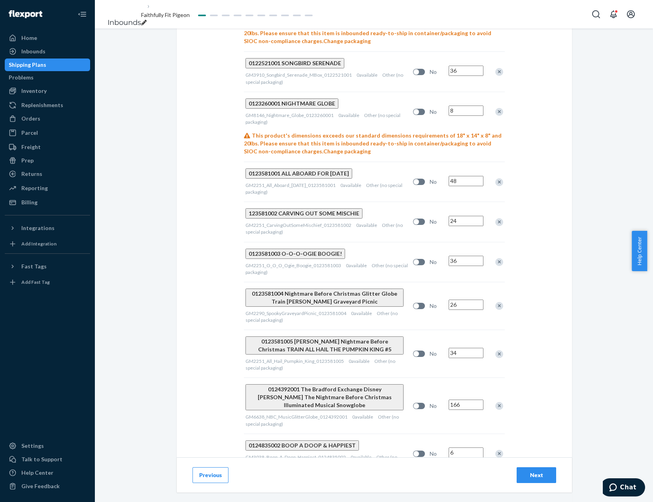
type input "6"
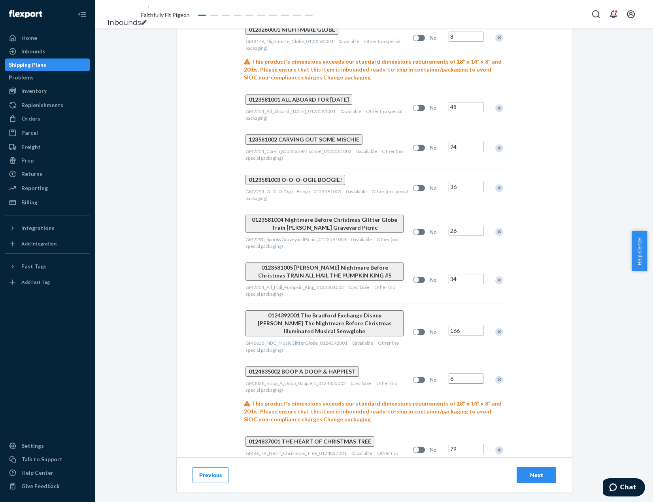
scroll to position [1068, 0]
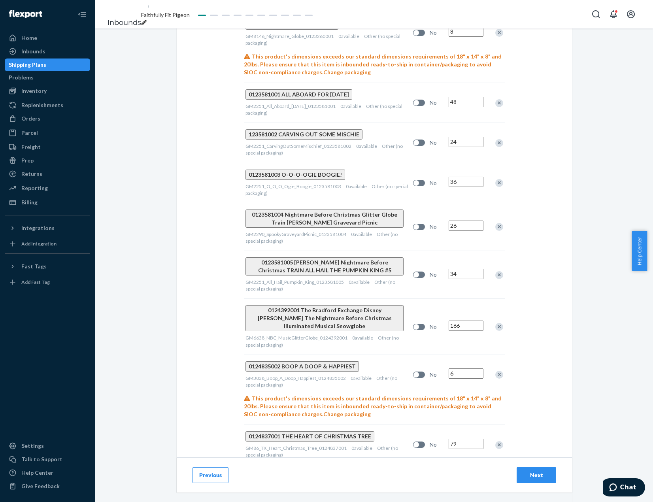
type input "79"
click at [463, 497] on input "1" at bounding box center [466, 502] width 35 height 10
type input "7"
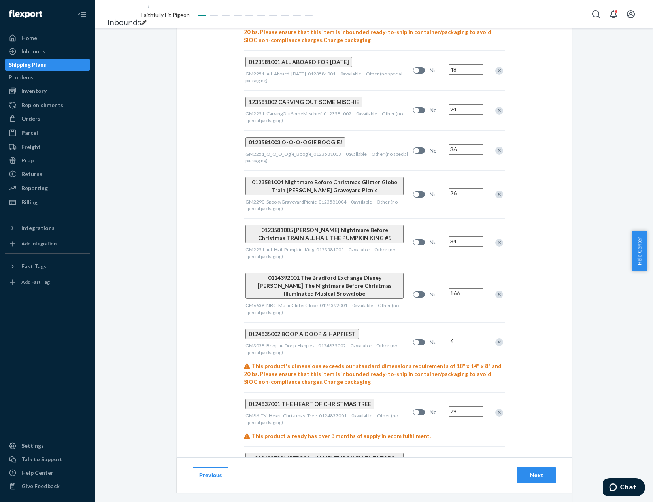
scroll to position [1186, 0]
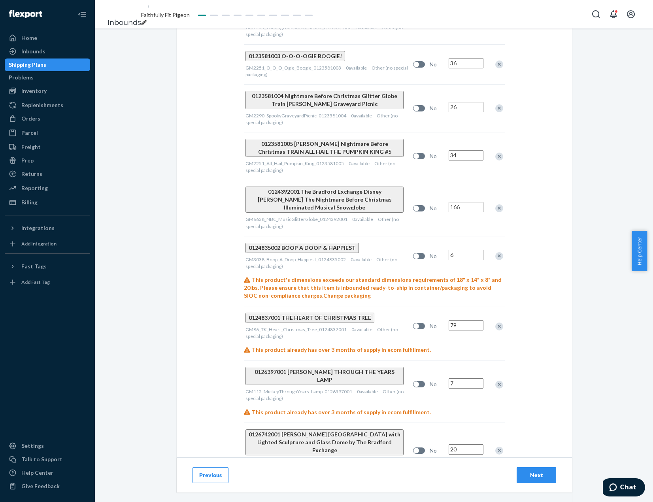
type input "20"
type input "11"
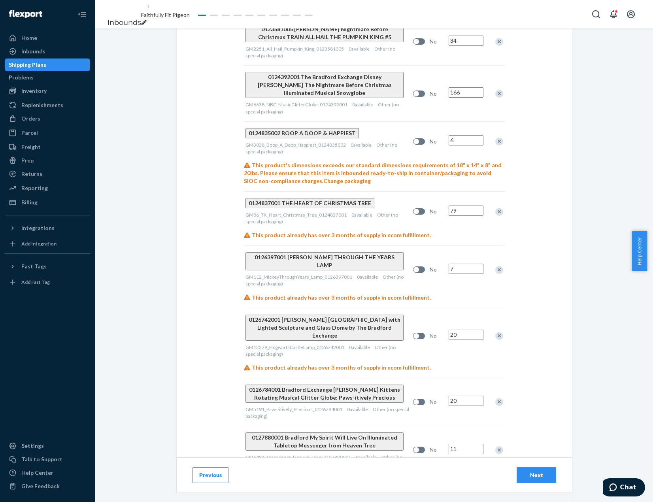
scroll to position [1344, 0]
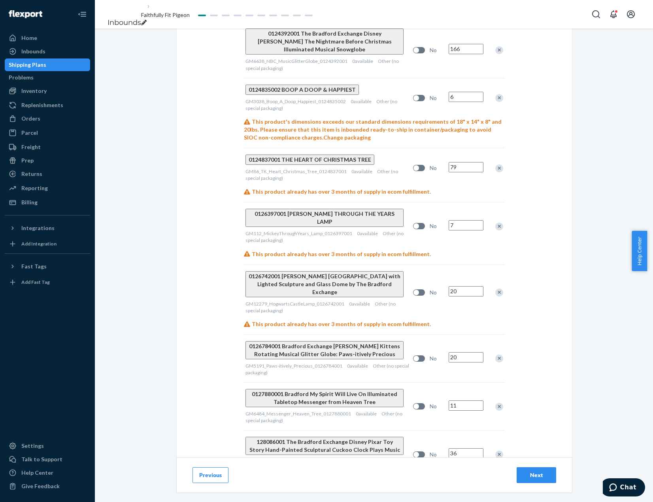
type input "36"
click at [468, 492] on input "1" at bounding box center [466, 497] width 35 height 10
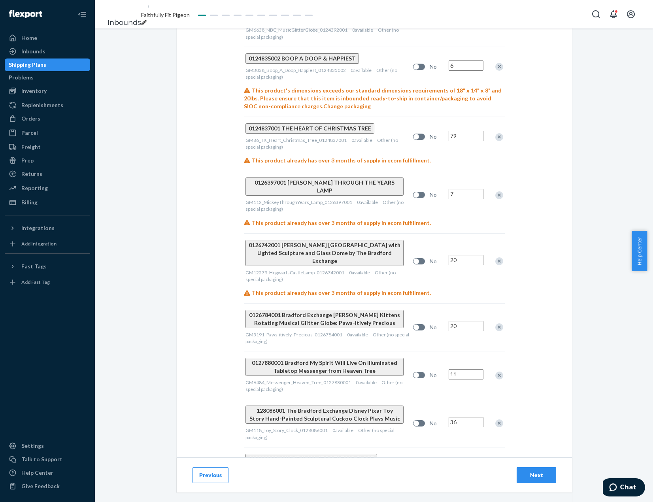
scroll to position [1424, 0]
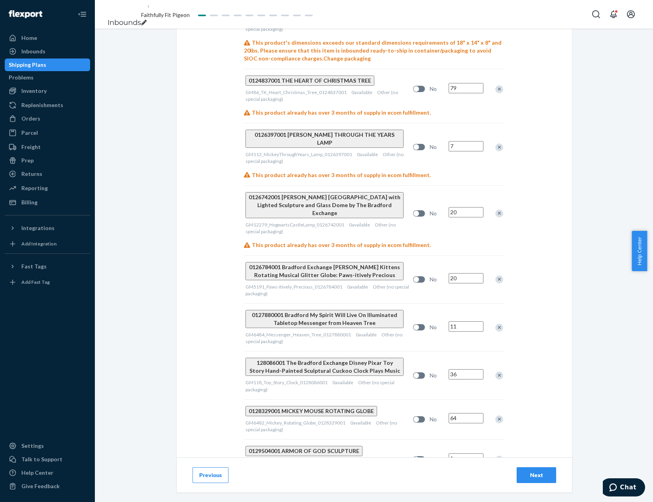
type input "64"
click at [461, 454] on input "1" at bounding box center [466, 459] width 35 height 10
type input "14"
click at [467, 502] on input "1" at bounding box center [466, 510] width 35 height 10
type input "12"
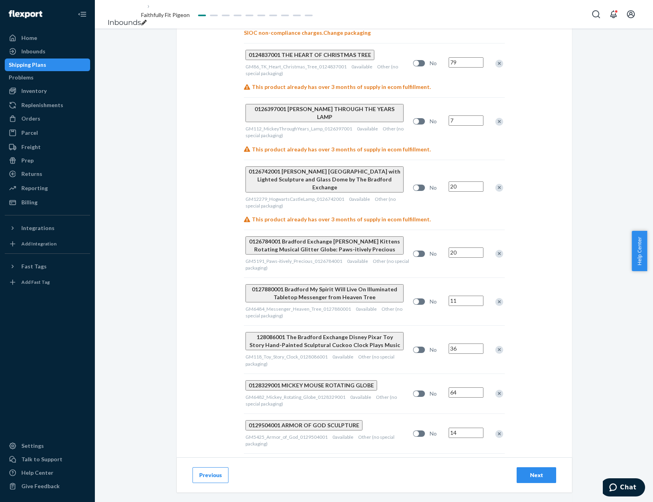
scroll to position [1463, 0]
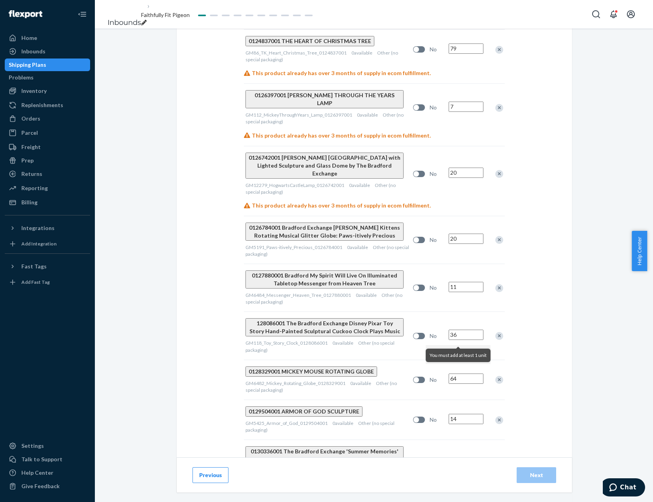
type input "0"
click at [597, 310] on div "Select and Add Products Ensure your products meet our dimension requirements an…" at bounding box center [374, 265] width 558 height 474
click at [613, 309] on div "Select and Add Products Ensure your products meet our dimension requirements an…" at bounding box center [374, 265] width 558 height 474
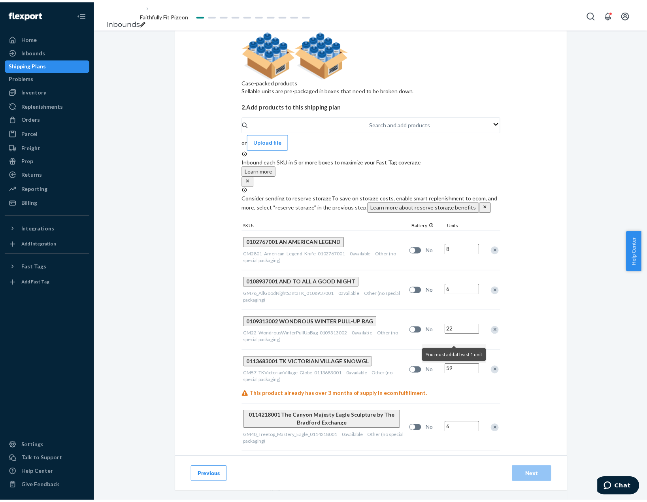
scroll to position [0, 0]
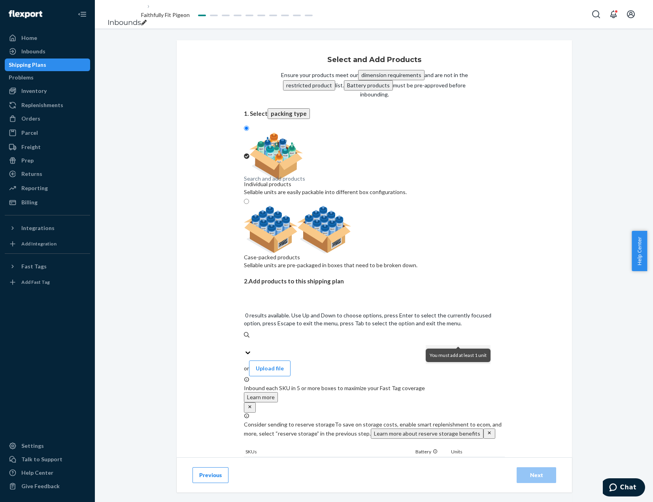
click at [374, 339] on div "Search and add products" at bounding box center [374, 343] width 261 height 9
click at [245, 340] on input "0 results available. Use Up and Down to choose options, press Enter to select t…" at bounding box center [244, 344] width 1 height 8
paste input "GM121_Beauty_Beast_Wall_Clock_0130493001"
type input "GM121_Beauty_Beast_Wall_Clock_0130493001"
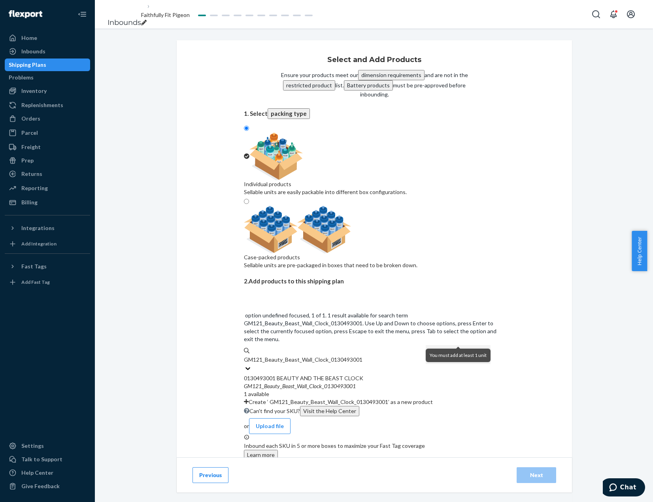
click at [355, 382] on div "GM121 _ Beauty _ Beast _ Wall _ Clock _ 0130493001" at bounding box center [374, 386] width 261 height 8
click at [355, 356] on input "GM121_Beauty_Beast_Wall_Clock_0130493001" at bounding box center [308, 360] width 128 height 8
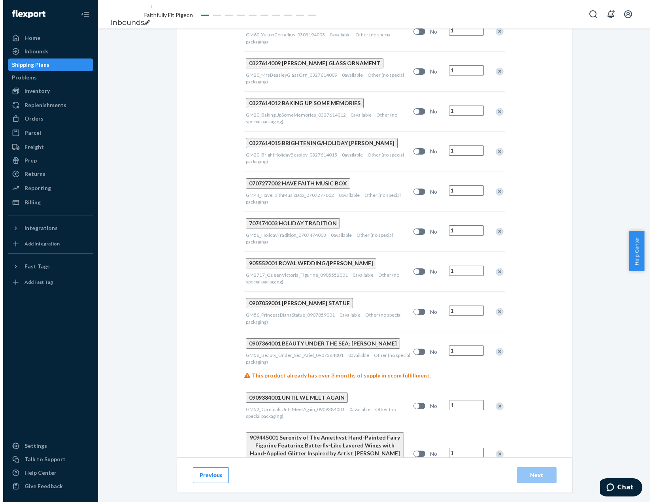
scroll to position [3274, 0]
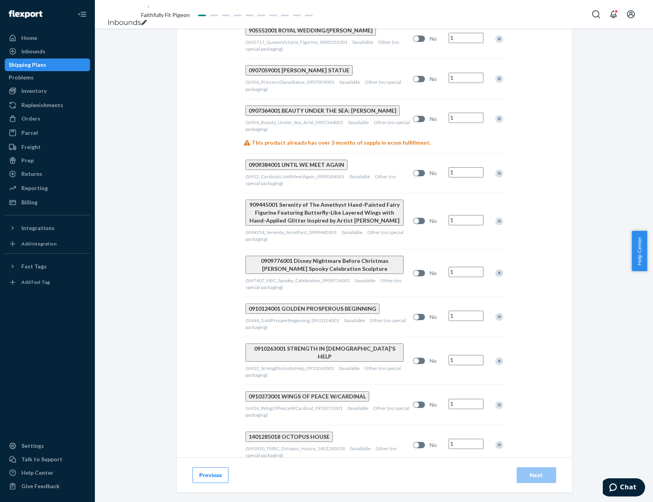
type input "24"
click at [600, 364] on div "Select and Add Products Ensure your products meet our dimension requirements an…" at bounding box center [374, 265] width 558 height 474
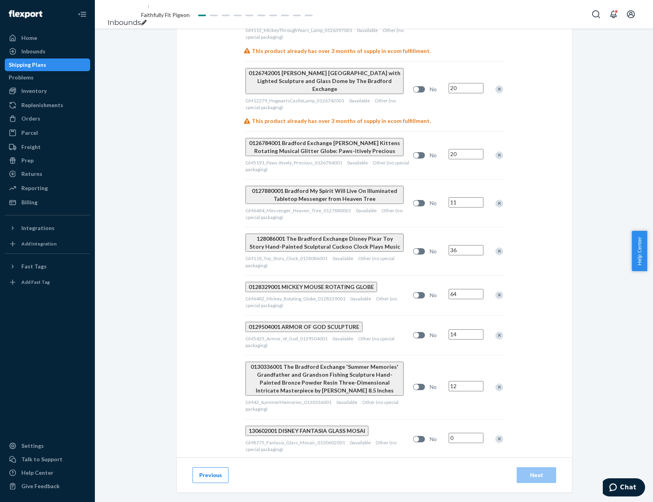
scroll to position [1573, 0]
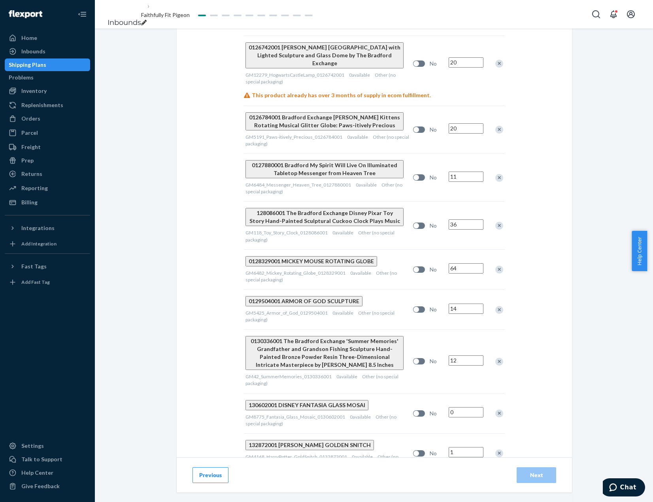
click at [498, 410] on div "Remove Item" at bounding box center [499, 414] width 8 height 8
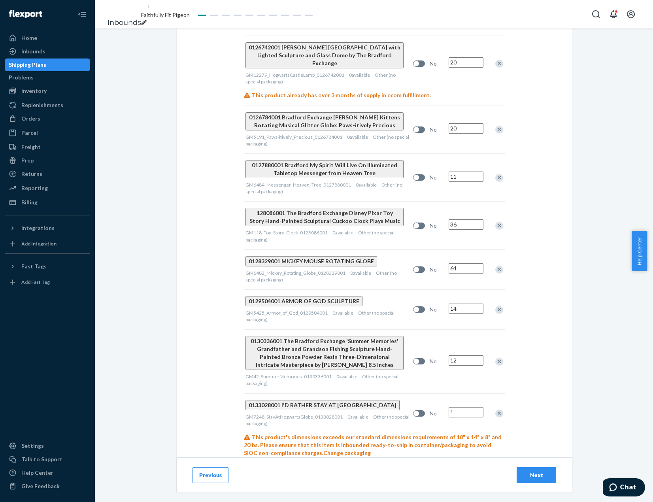
click at [498, 410] on div "Remove Item" at bounding box center [499, 414] width 8 height 8
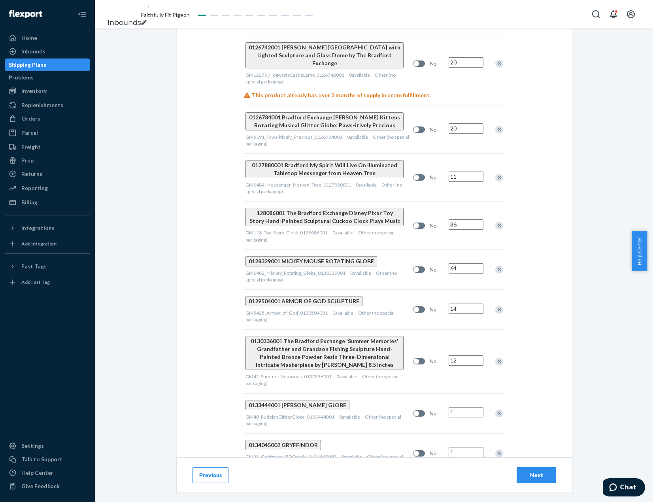
click at [498, 410] on div "Remove Item" at bounding box center [499, 414] width 8 height 8
click at [498, 403] on div at bounding box center [495, 413] width 20 height 21
click at [498, 410] on div "Remove Item" at bounding box center [499, 414] width 8 height 8
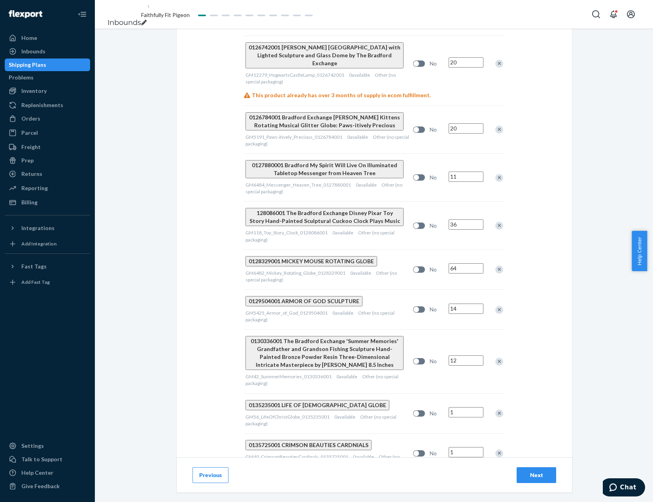
click at [498, 410] on div "Remove Item" at bounding box center [499, 414] width 8 height 8
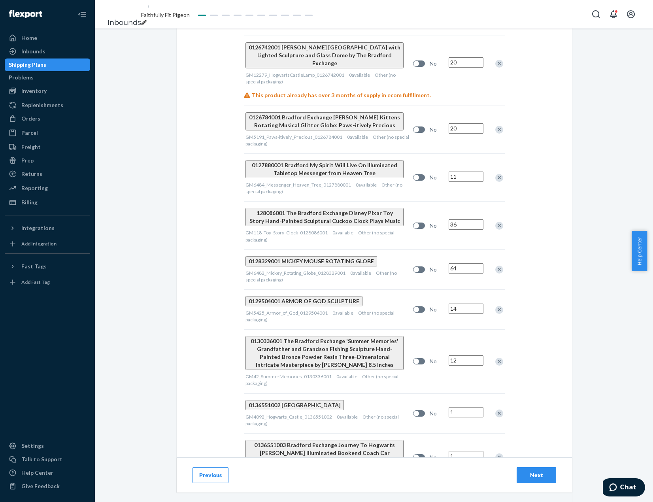
click at [498, 410] on div "Remove Item" at bounding box center [499, 414] width 8 height 8
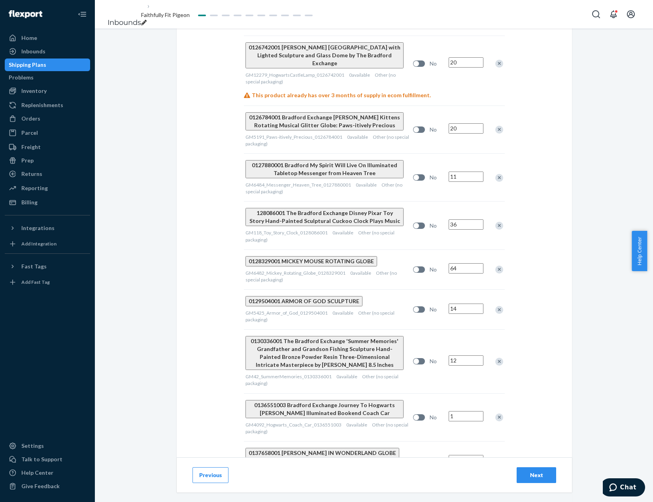
click at [498, 407] on div at bounding box center [495, 417] width 20 height 21
click at [497, 414] on div "Remove Item" at bounding box center [499, 418] width 8 height 8
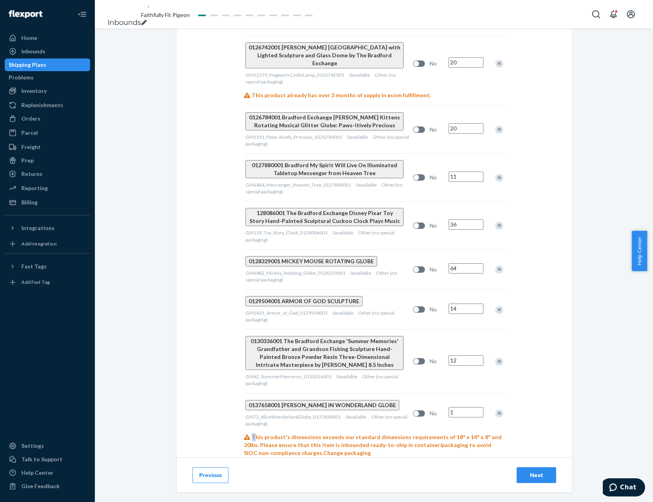
click at [497, 403] on div at bounding box center [495, 413] width 20 height 21
click at [496, 410] on div "Remove Item" at bounding box center [499, 414] width 8 height 8
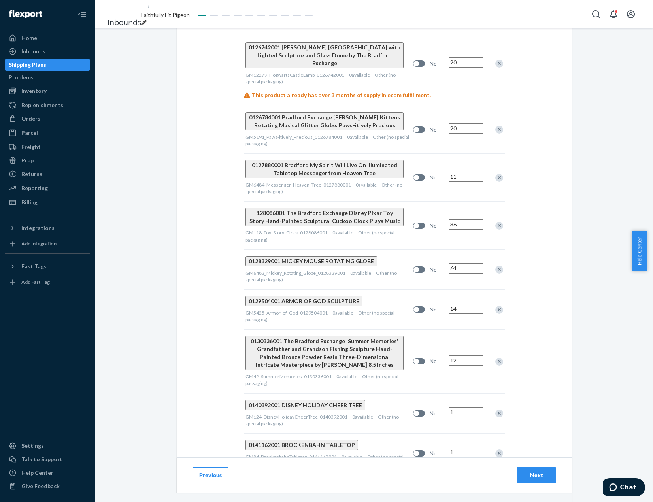
click at [496, 410] on div "Remove Item" at bounding box center [499, 414] width 8 height 8
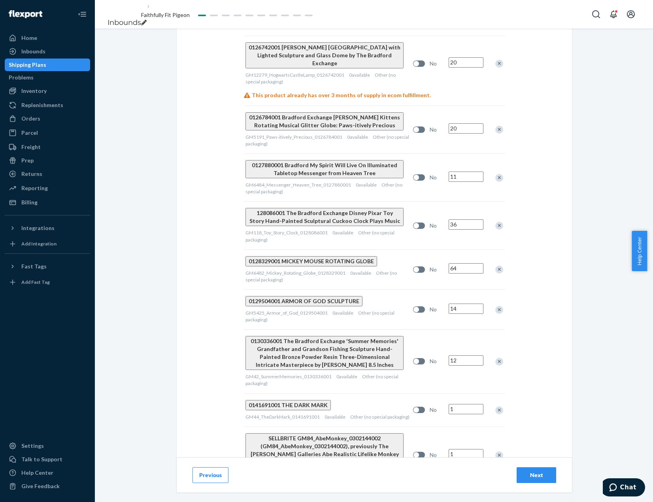
click at [496, 400] on div at bounding box center [495, 410] width 20 height 21
click at [495, 407] on div "Remove Item" at bounding box center [499, 411] width 8 height 8
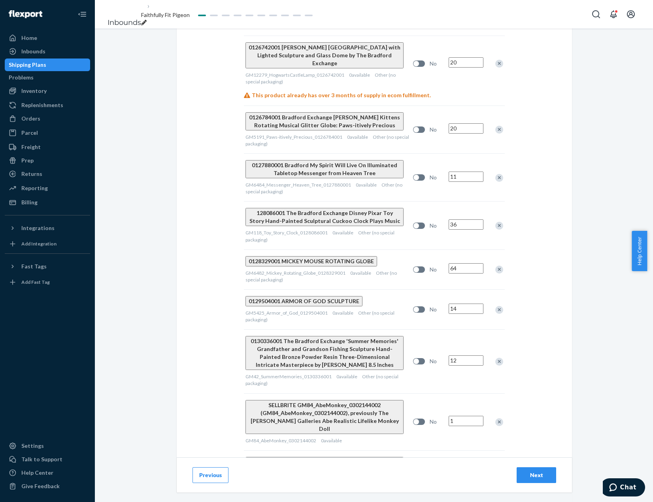
click at [496, 412] on div at bounding box center [495, 422] width 20 height 21
click at [498, 418] on div "Remove Item" at bounding box center [499, 422] width 8 height 8
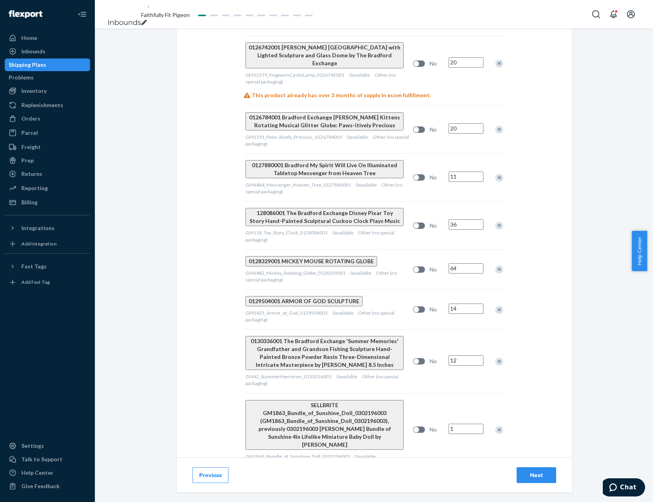
click at [498, 420] on div at bounding box center [495, 430] width 20 height 21
click at [498, 426] on div "Remove Item" at bounding box center [499, 430] width 8 height 8
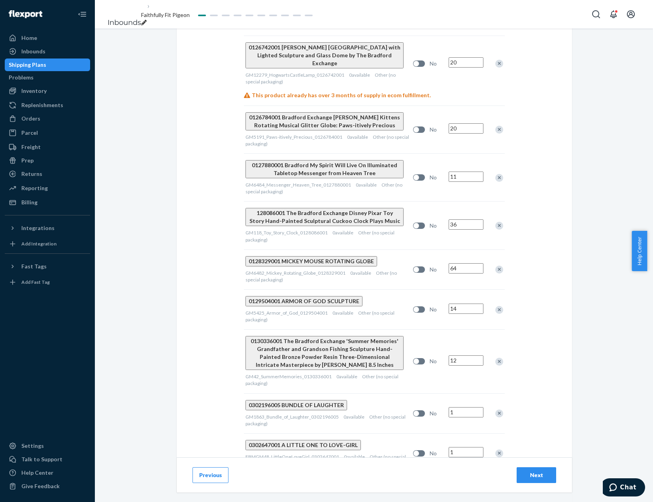
click at [498, 403] on div at bounding box center [495, 413] width 20 height 21
click at [495, 410] on div "Remove Item" at bounding box center [499, 414] width 8 height 8
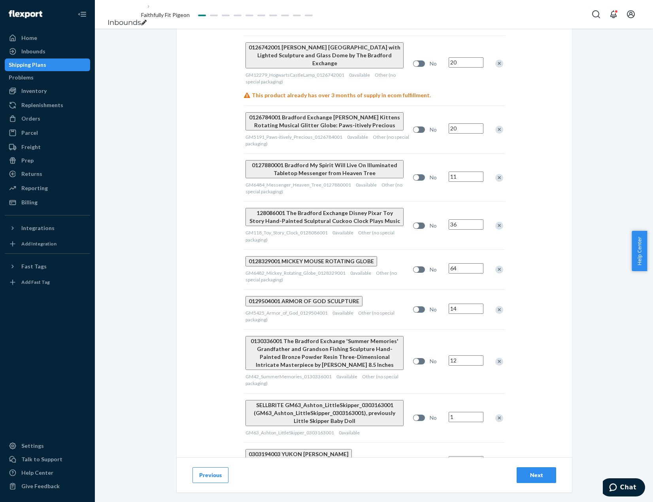
click at [495, 414] on div "Remove Item" at bounding box center [499, 418] width 8 height 8
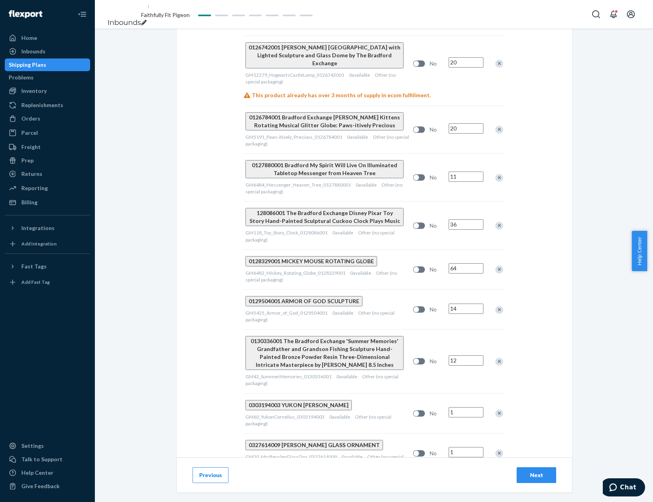
click at [495, 410] on div "Remove Item" at bounding box center [499, 414] width 8 height 8
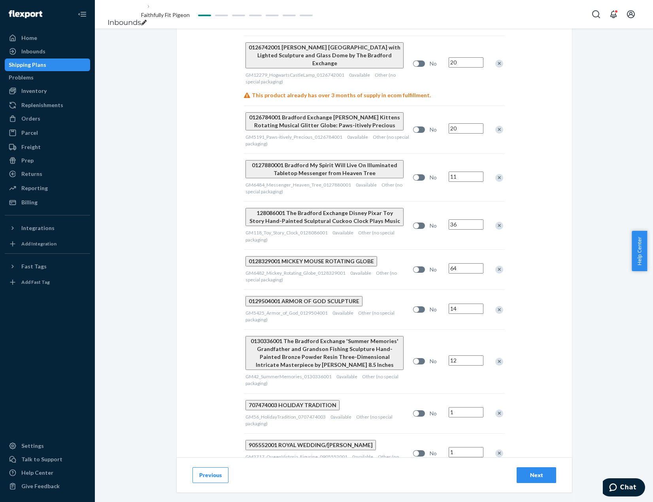
click at [495, 410] on div "Remove Item" at bounding box center [499, 414] width 8 height 8
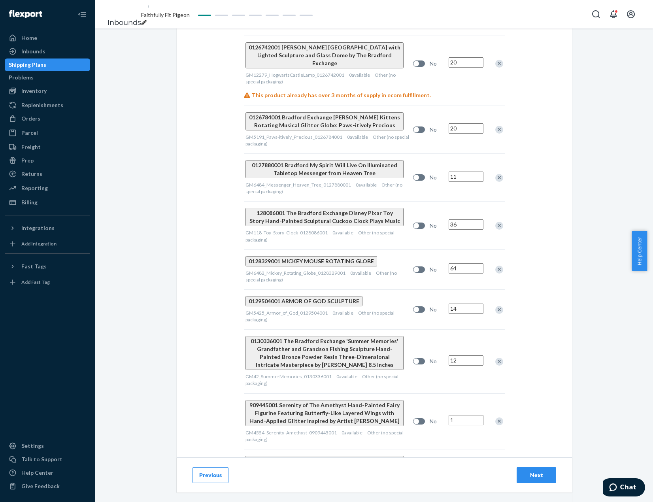
click at [495, 411] on div at bounding box center [495, 421] width 20 height 21
click at [496, 418] on div "Remove Item" at bounding box center [499, 422] width 8 height 8
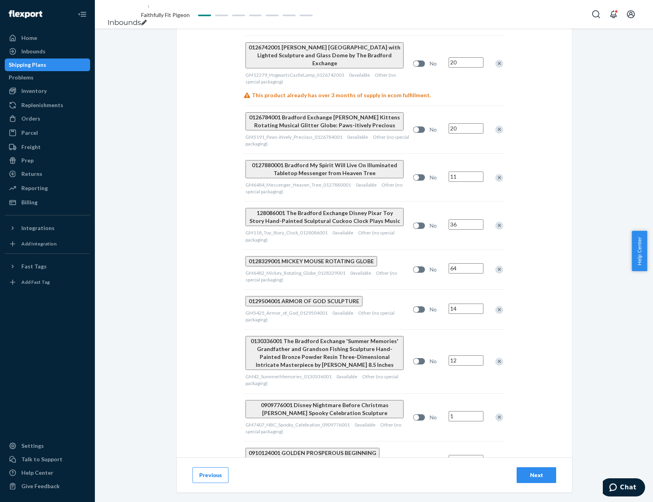
click at [496, 414] on div "Remove Item" at bounding box center [499, 418] width 8 height 8
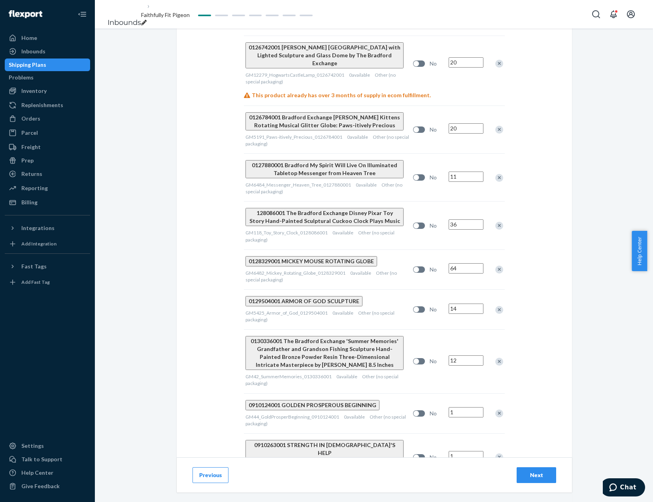
click at [496, 403] on div at bounding box center [495, 413] width 20 height 21
click at [495, 410] on div "Remove Item" at bounding box center [499, 414] width 8 height 8
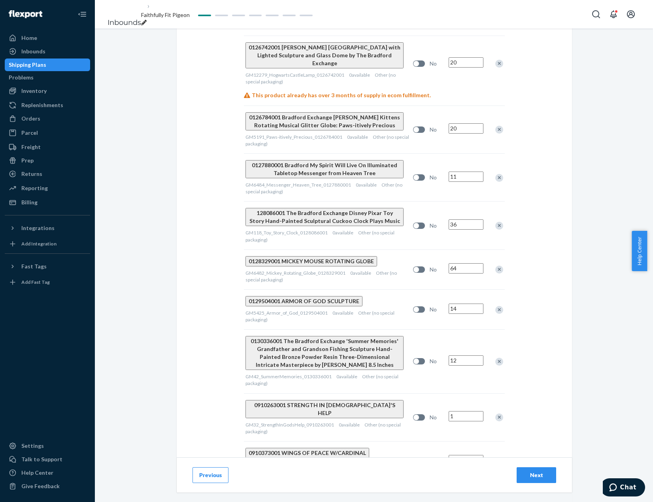
click at [495, 414] on div "Remove Item" at bounding box center [499, 418] width 8 height 8
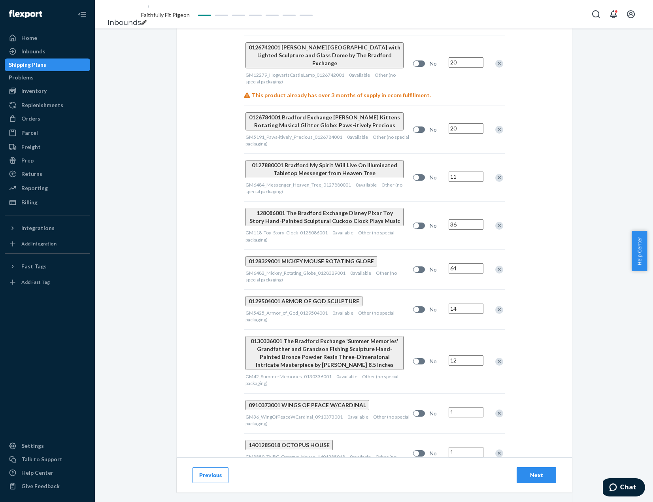
click at [495, 410] on div "Remove Item" at bounding box center [499, 414] width 8 height 8
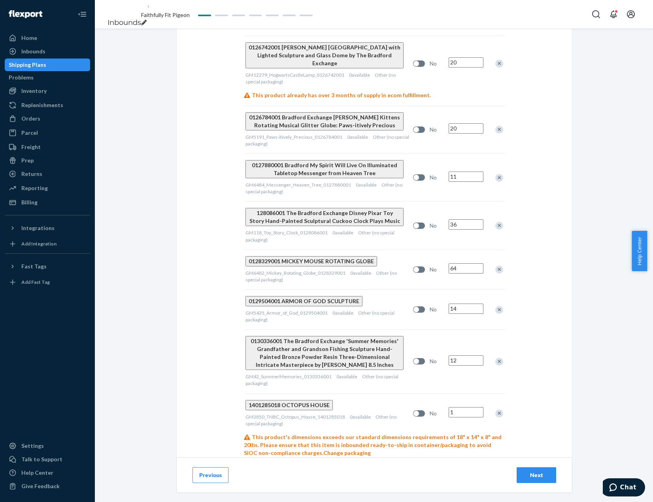
click at [495, 410] on div "Remove Item" at bounding box center [499, 414] width 8 height 8
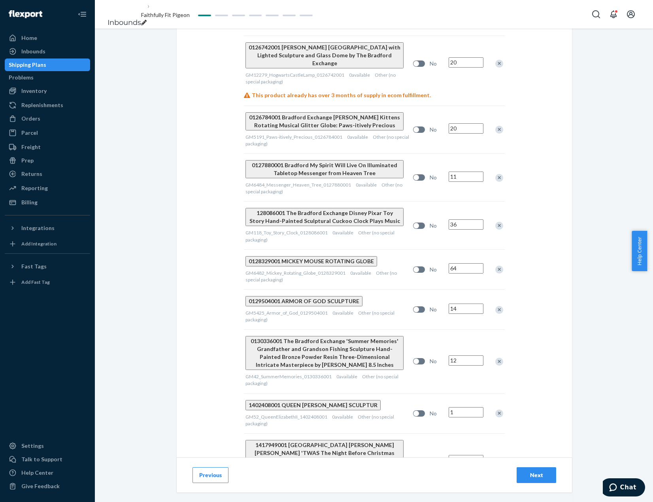
click at [495, 410] on div "Remove Item" at bounding box center [499, 414] width 8 height 8
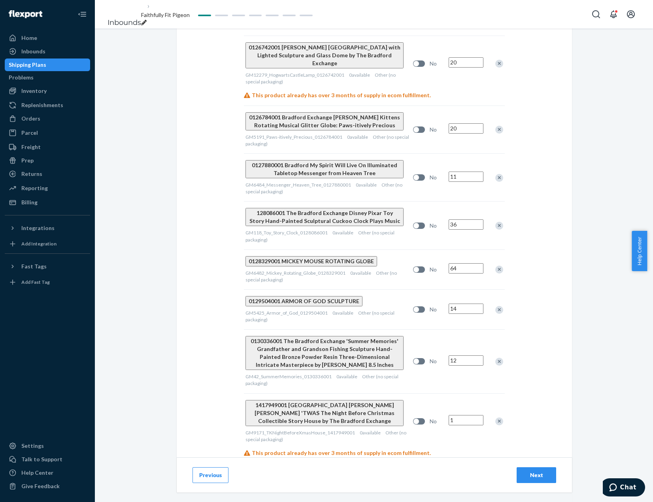
scroll to position [1557, 0]
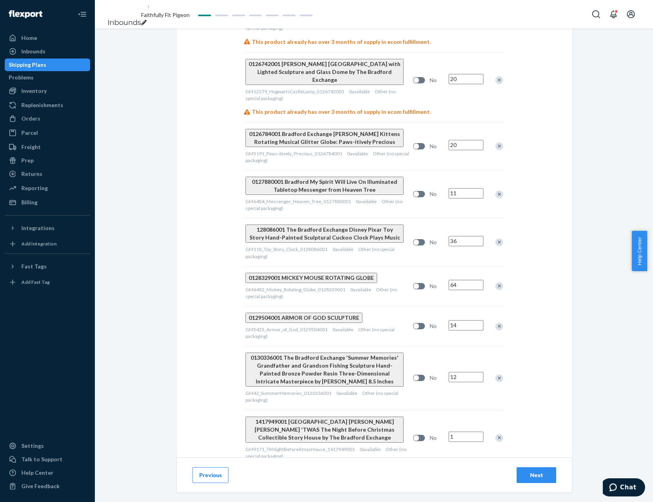
click at [499, 434] on div "Remove Item" at bounding box center [499, 438] width 8 height 8
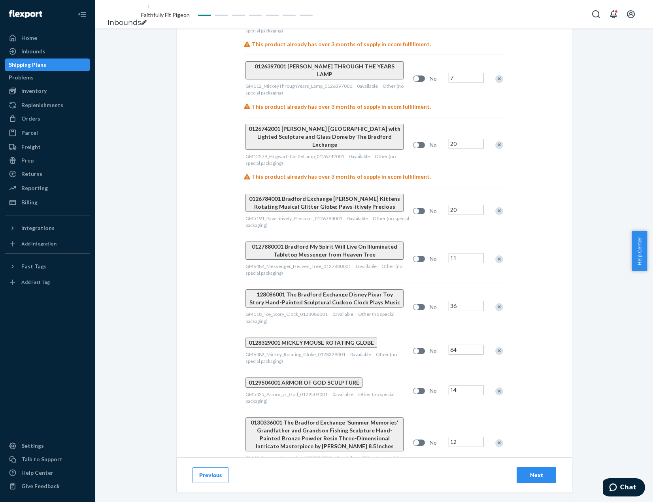
scroll to position [1489, 0]
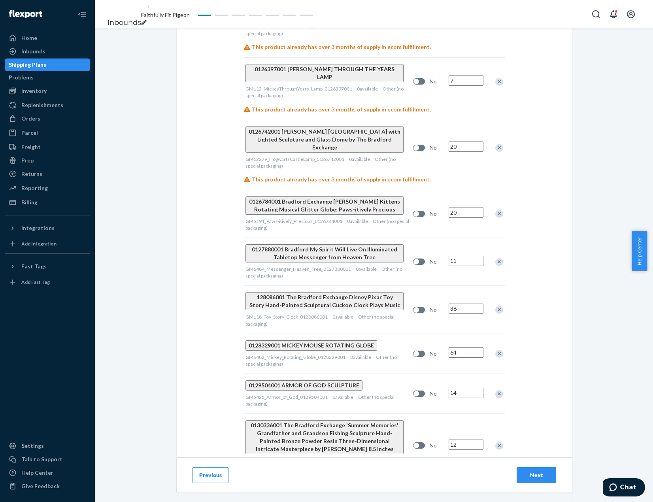
click at [492, 487] on div at bounding box center [495, 497] width 20 height 21
drag, startPoint x: 497, startPoint y: 311, endPoint x: 497, endPoint y: 317, distance: 5.9
click at [497, 494] on div "Remove Item" at bounding box center [499, 498] width 8 height 8
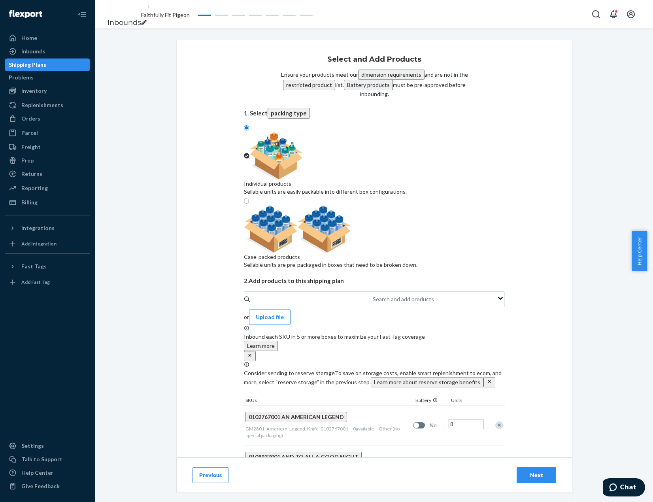
scroll to position [0, 0]
click at [373, 295] on div "Search and add products" at bounding box center [373, 299] width 1 height 9
click at [373, 296] on input "Search and add products" at bounding box center [373, 300] width 1 height 8
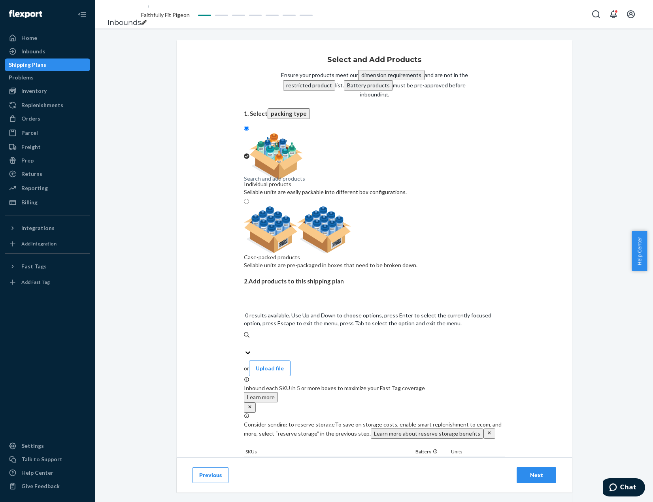
paste input "GM121_Beauty_Beast_Wall_Clock_0130493001"
type input "GM121_Beauty_Beast_Wall_Clock_0130493001"
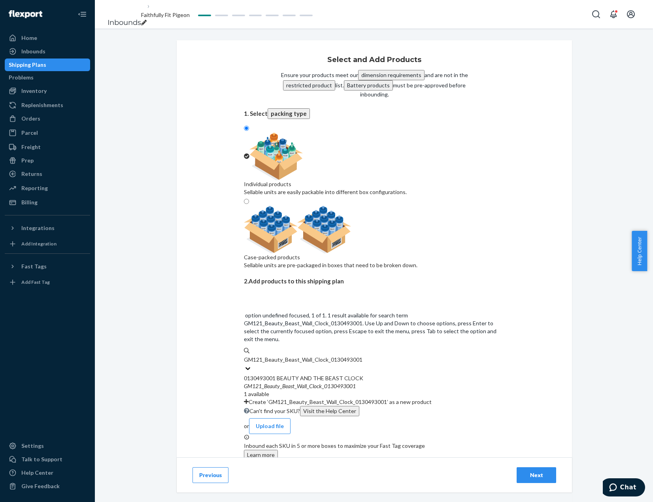
click at [361, 374] on div "0130493001 BEAUTY AND THE BEAST CLOCK" at bounding box center [374, 378] width 261 height 8
click at [361, 356] on input "GM121_Beauty_Beast_Wall_Clock_0130493001" at bounding box center [303, 360] width 119 height 8
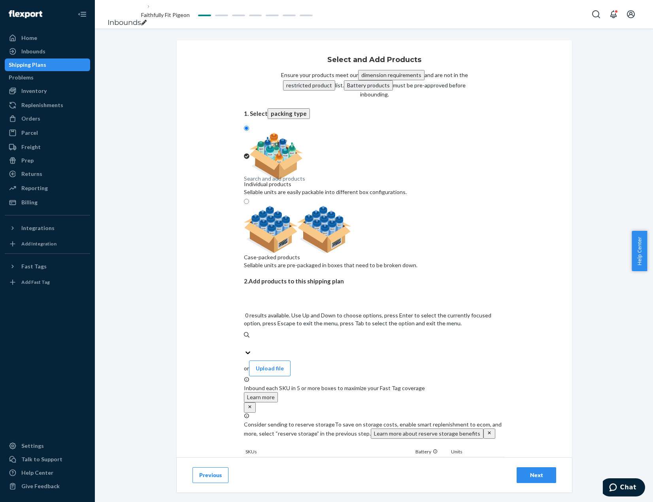
click at [392, 339] on div "Search and add products" at bounding box center [374, 343] width 261 height 9
click at [245, 340] on input "0 results available. Use Up and Down to choose options, press Enter to select t…" at bounding box center [244, 344] width 1 height 8
paste input "GM8775_Fantasia_Glass_Mosaic_0130602001"
type input "GM8775_Fantasia_Glass_Mosaic_0130602001"
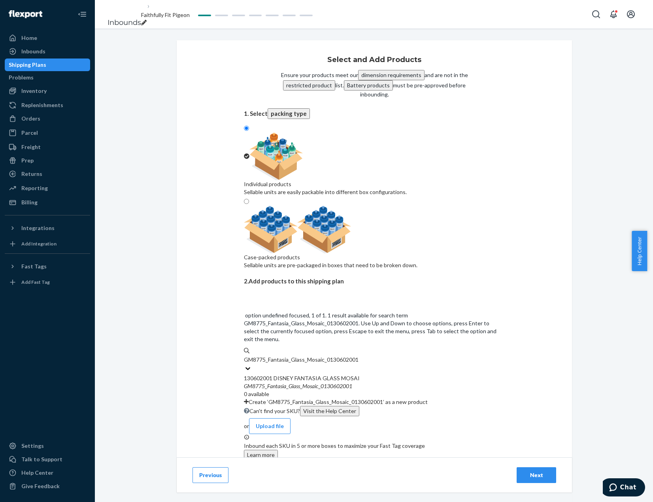
click at [383, 382] on div "GM8775 _ Fantasia _ Glass _ Mosaic _ 0130602001" at bounding box center [374, 386] width 261 height 8
click at [359, 356] on input "GM8775_Fantasia_Glass_Mosaic_0130602001" at bounding box center [301, 360] width 115 height 8
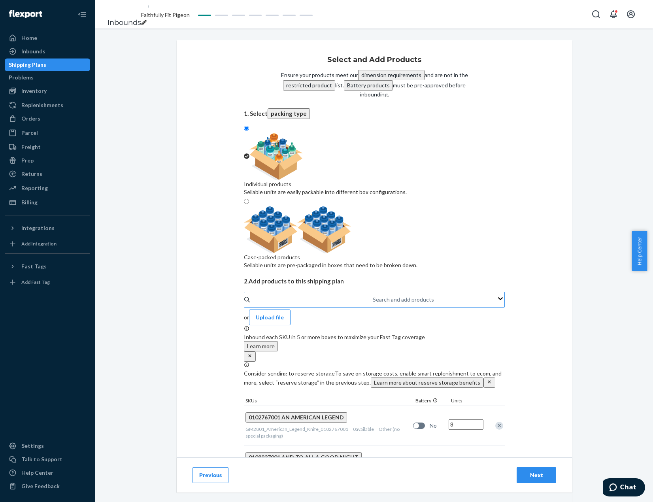
click at [393, 292] on div "Search and add products" at bounding box center [374, 300] width 261 height 16
click at [374, 296] on input "Search and add products" at bounding box center [373, 300] width 1 height 8
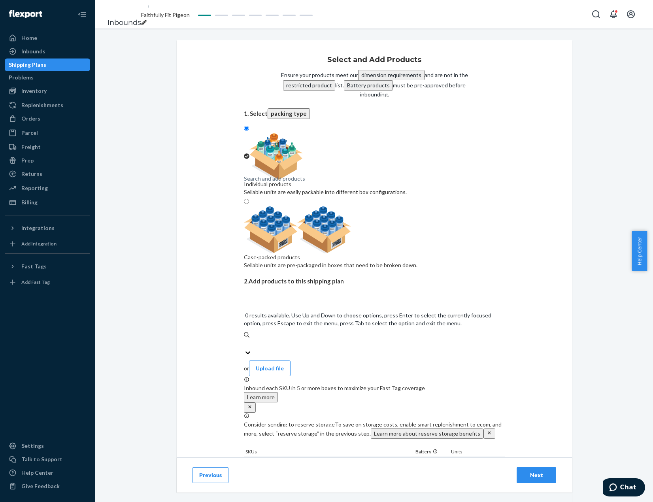
paste input "GM4168_HarryPotter_GoldSnitch_0132872001"
type input "GM4168_HarryPotter_GoldSnitch_0132872001"
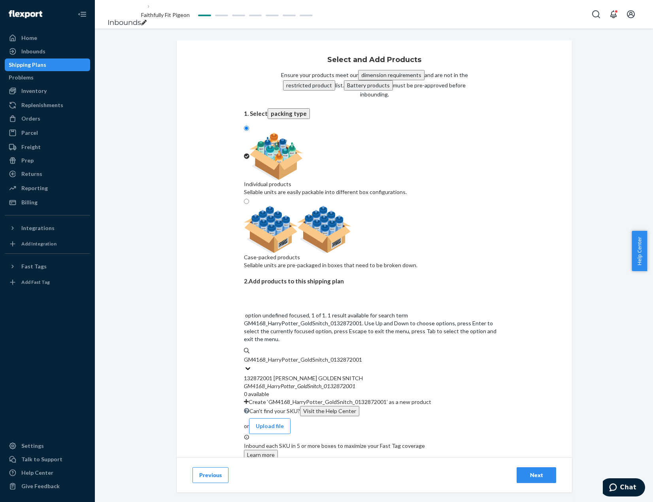
click at [384, 382] on div "GM4168 _ HarryPotter _ GoldSnitch _ 0132872001" at bounding box center [374, 386] width 261 height 8
click at [362, 356] on input "GM4168_HarryPotter_GoldSnitch_0132872001" at bounding box center [303, 360] width 118 height 8
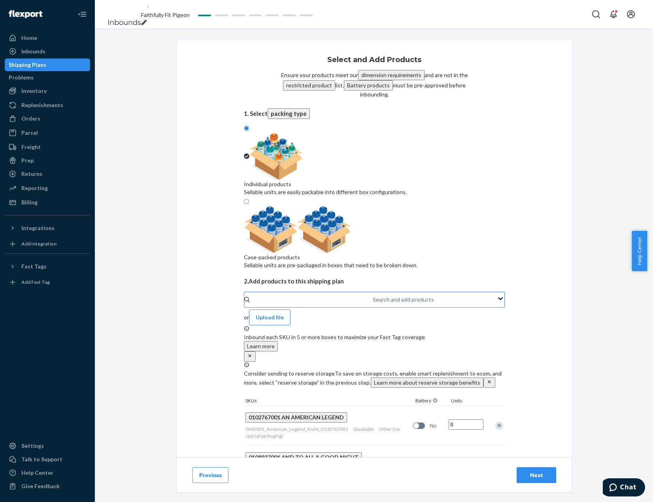
click at [374, 295] on div "Search and add products" at bounding box center [373, 299] width 1 height 9
click at [374, 296] on input "Search and add products" at bounding box center [373, 300] width 1 height 8
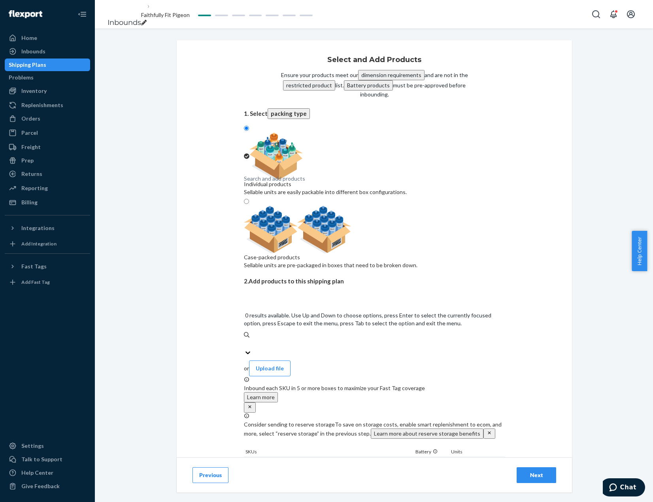
paste input "GM7248_StayAtHogwartsGlobe_0133028001"
type input "GM7248_StayAtHogwartsGlobe_0133028001"
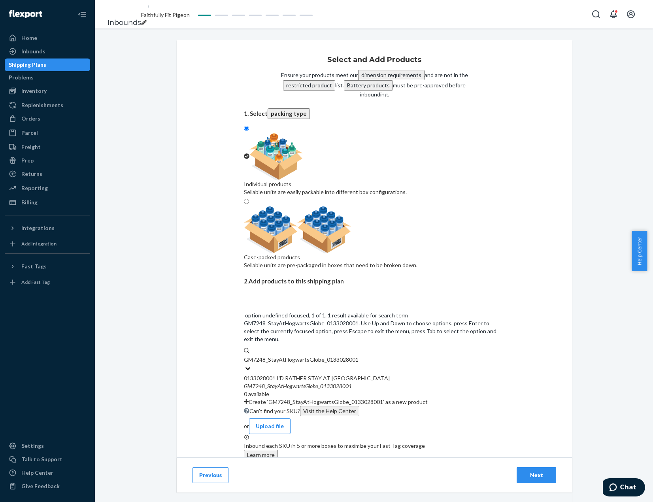
click at [380, 374] on div "0133028001 I'D RATHER STAY AT [GEOGRAPHIC_DATA]" at bounding box center [374, 378] width 261 height 8
click at [358, 356] on input "GM7248_StayAtHogwartsGlobe_0133028001" at bounding box center [301, 360] width 114 height 8
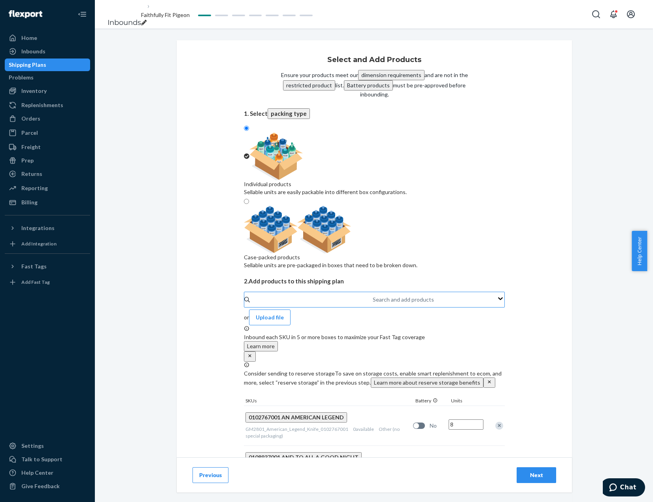
click at [373, 295] on div "Search and add products" at bounding box center [373, 299] width 1 height 9
click at [373, 296] on input "Search and add products" at bounding box center [373, 300] width 1 height 8
paste input "GM40_RudolphGlitterGlobe_0133444001"
type input "GM40_RudolphGlitterGlobe_0133444001"
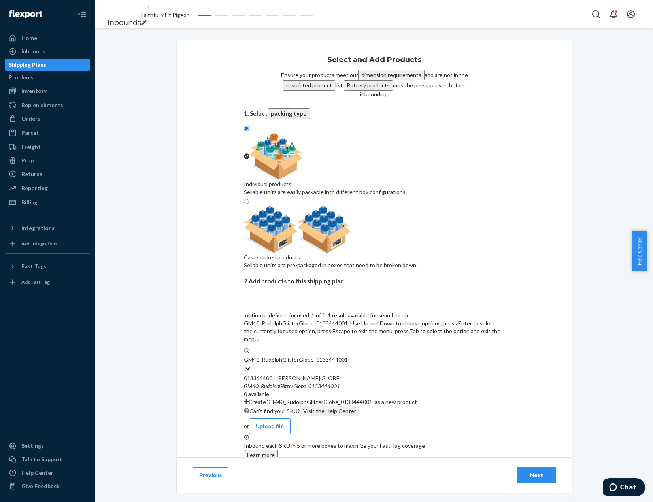
click at [350, 382] on div "GM40 _ RudolphGlitterGlobe _ 0133444001" at bounding box center [374, 386] width 261 height 8
click at [348, 356] on input "GM40_RudolphGlitterGlobe_0133444001" at bounding box center [296, 360] width 104 height 8
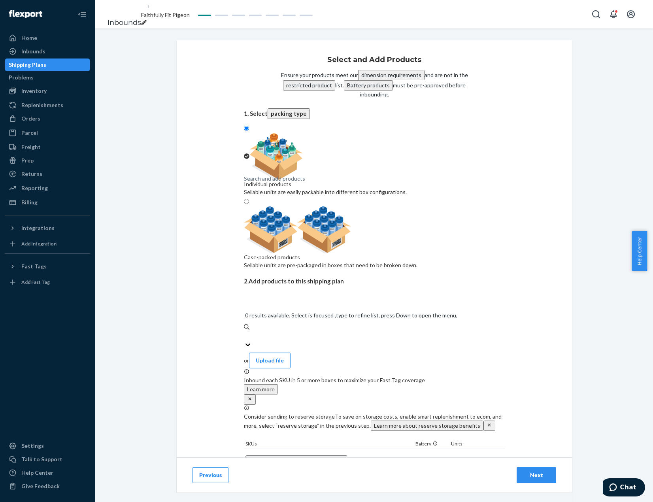
click at [365, 331] on div "Search and add products" at bounding box center [374, 335] width 261 height 9
click at [245, 332] on input "0 results available. Select is focused ,type to refine list, press Down to open…" at bounding box center [244, 336] width 1 height 8
paste input "GM28_GryffindorLEDCandle_0134045002"
type input "GM28_GryffindorLEDCandle_0134045002"
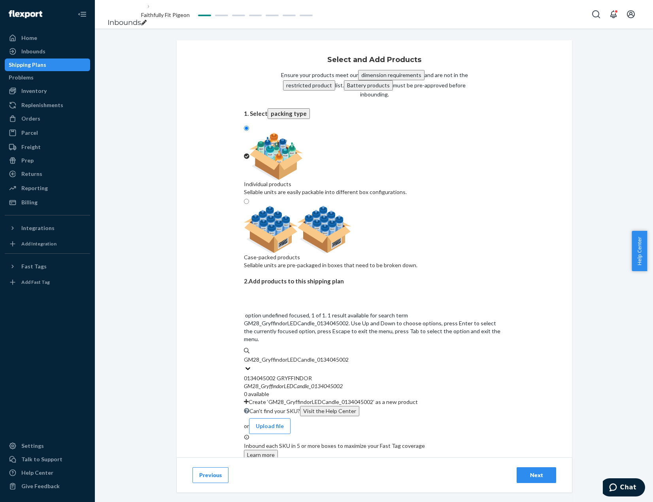
click at [361, 374] on div "0134045002 GRYFFINDOR" at bounding box center [374, 378] width 261 height 8
click at [350, 356] on input "GM28_GryffindorLEDCandle_0134045002" at bounding box center [297, 360] width 106 height 8
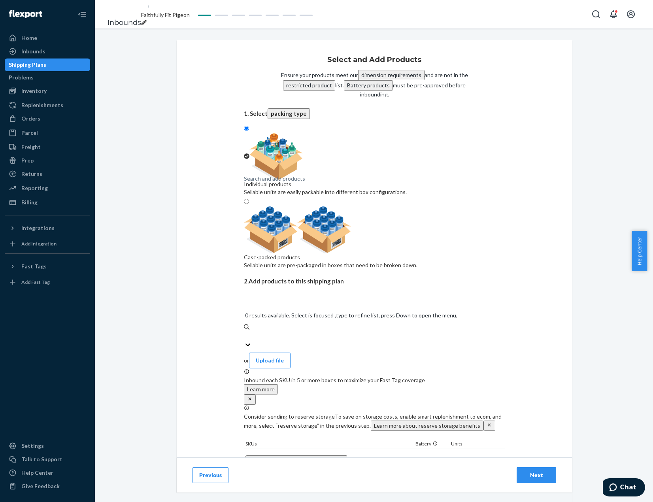
click at [336, 331] on div "Search and add products" at bounding box center [374, 335] width 261 height 9
click at [245, 332] on input "0 results available. Select is focused ,type to refine list, press Down to open…" at bounding box center [244, 336] width 1 height 8
paste input "GM28_RavenclawLEDCandle_0134045005"
type input "GM28_RavenclawLEDCandle_0134045005"
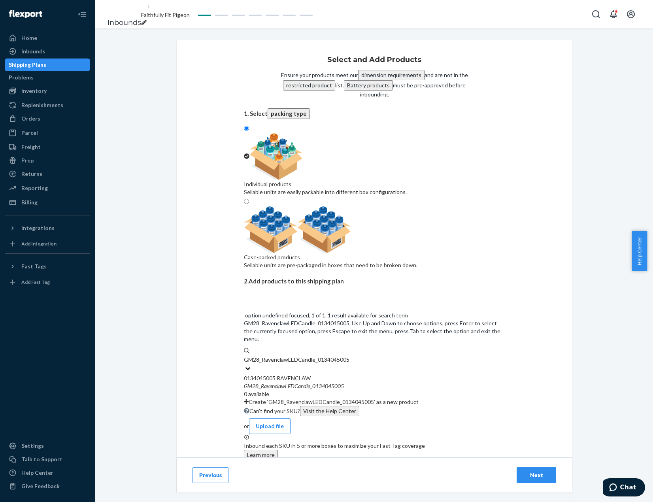
click at [341, 382] on div "GM28 _ RavenclawLEDCandle _ 0134045005" at bounding box center [374, 386] width 261 height 8
click at [341, 356] on input "GM28_RavenclawLEDCandle_0134045005" at bounding box center [297, 360] width 106 height 8
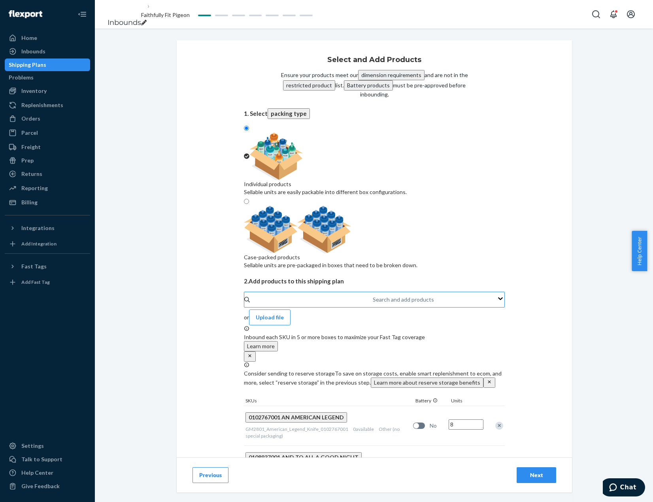
click at [374, 295] on div "Search and add products" at bounding box center [373, 299] width 1 height 9
click at [374, 296] on input "Search and add products" at bounding box center [373, 300] width 1 height 8
paste input "GM56_LifeOfChristGlobe_0135235001"
type input "GM56_LifeOfChristGlobe_0135235001"
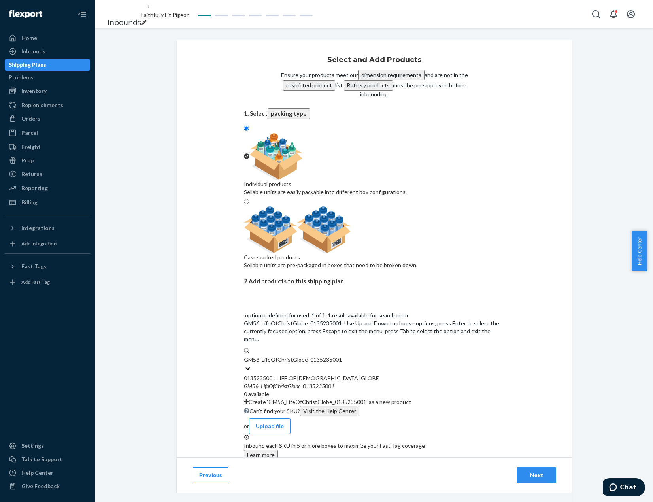
click at [363, 382] on div "GM56 _ LifeOfChristGlobe _ 0135235001" at bounding box center [374, 386] width 261 height 8
click at [342, 356] on input "GM56_LifeOfChristGlobe_0135235001" at bounding box center [293, 360] width 98 height 8
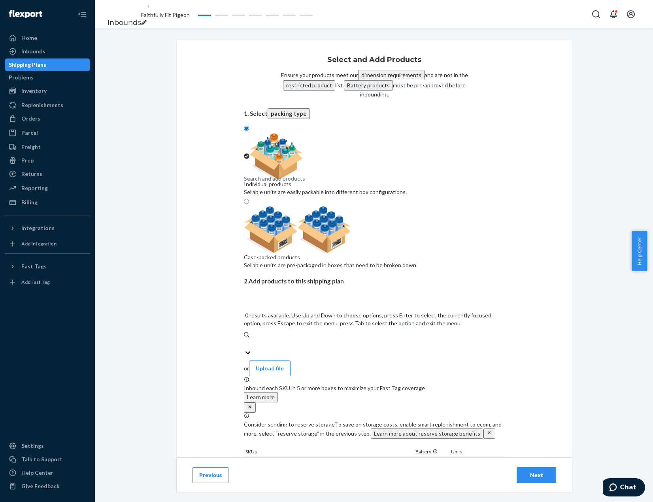
click at [340, 339] on div "Search and add products" at bounding box center [374, 343] width 261 height 9
click at [245, 340] on input "0 results available. Use Up and Down to choose options, press Enter to select t…" at bounding box center [244, 344] width 1 height 8
paste input "GM40_CrimsonBeautiesCardinals_0135725001"
type input "GM40_CrimsonBeautiesCardinals_0135725001"
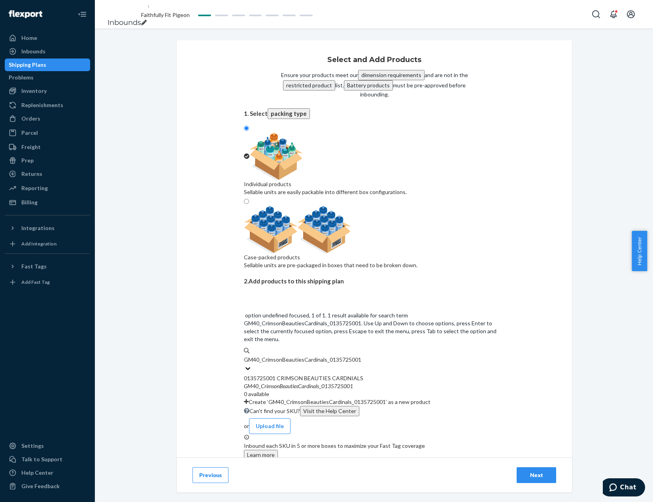
click at [355, 374] on div "0135725001 CRIMSON BEAUTIES CARDNIALS" at bounding box center [374, 378] width 261 height 8
click at [355, 356] on input "GM40_CrimsonBeautiesCardinals_0135725001" at bounding box center [302, 360] width 117 height 8
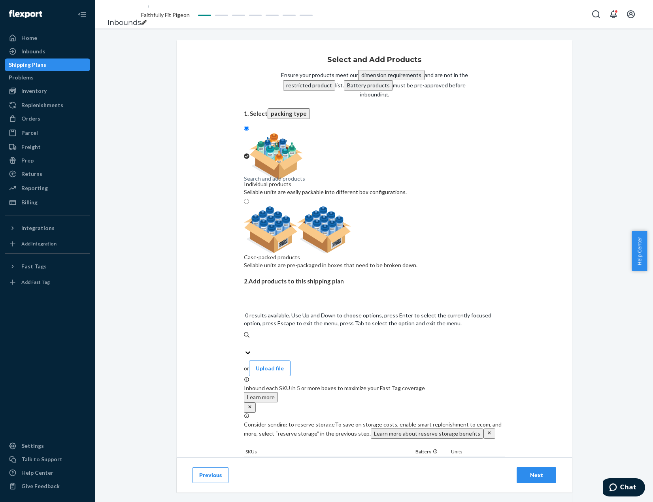
click at [399, 339] on div "Search and add products" at bounding box center [374, 343] width 261 height 9
click at [245, 340] on input "0 results available. Use Up and Down to choose options, press Enter to select t…" at bounding box center [244, 344] width 1 height 8
paste input "GM44_DreadfullyDashingBoneDad_0136290001"
type input "GM44_DreadfullyDashingBoneDad_0136290001"
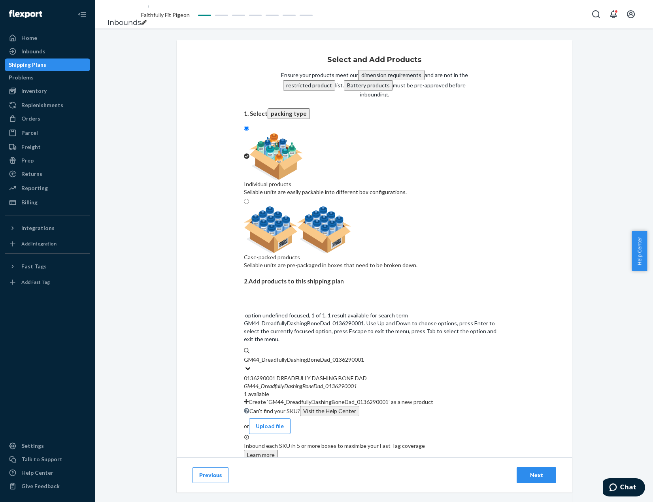
click at [399, 382] on div "GM44 _ DreadfullyDashingBoneDad _ 0136290001" at bounding box center [374, 386] width 261 height 8
click at [365, 356] on input "GM44_DreadfullyDashingBoneDad_0136290001" at bounding box center [304, 360] width 121 height 8
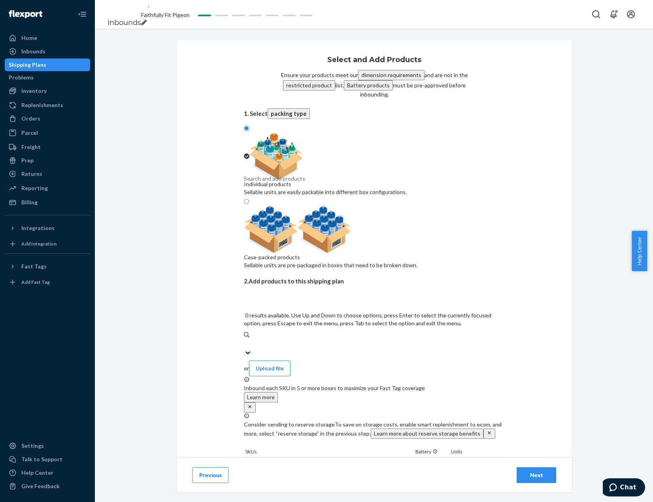
click at [305, 183] on div "Search and add products" at bounding box center [274, 179] width 61 height 8
click at [245, 340] on input "0 results available. Use Up and Down to choose options, press Enter to select t…" at bounding box center [244, 344] width 1 height 8
paste input "GM4092HogwartsSteamLocomotive_0136551001"
type input "GM4092HogwartsSteamLocomotive_0136551001"
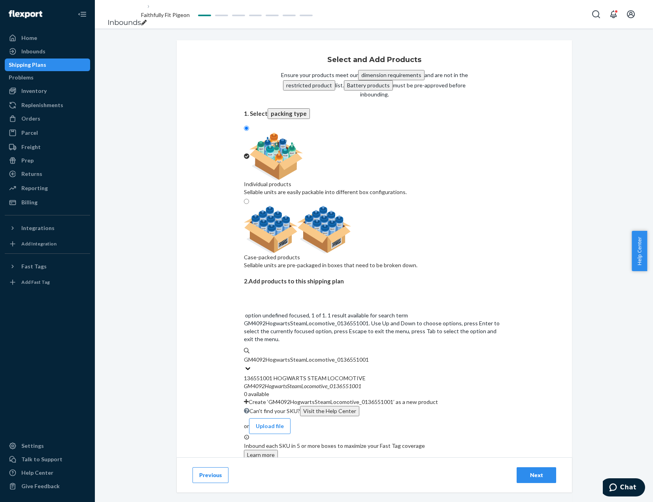
click at [331, 374] on div "136551001 HOGWARTS STEAM LOCOMOTIVE" at bounding box center [374, 378] width 261 height 8
click at [331, 356] on input "GM4092HogwartsSteamLocomotive_0136551001" at bounding box center [306, 360] width 125 height 8
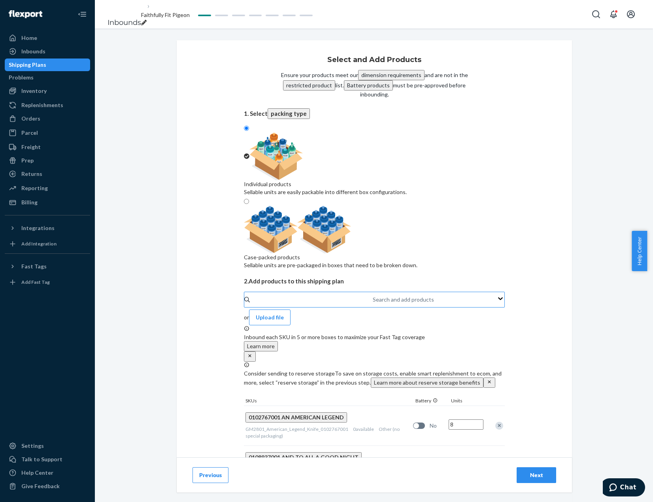
click at [373, 295] on div "Search and add products" at bounding box center [373, 299] width 1 height 9
click at [373, 296] on input "Search and add products" at bounding box center [373, 300] width 1 height 8
paste input "GM4092_Hogwarts_Castle_0136551002"
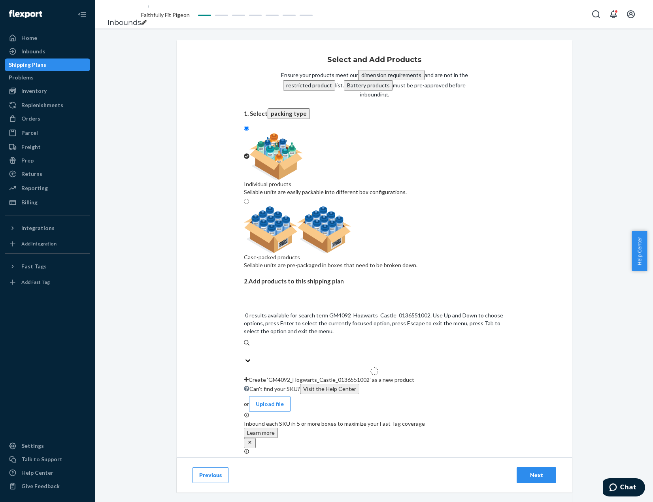
type input "GM4092_Hogwarts_Castle_0136551002"
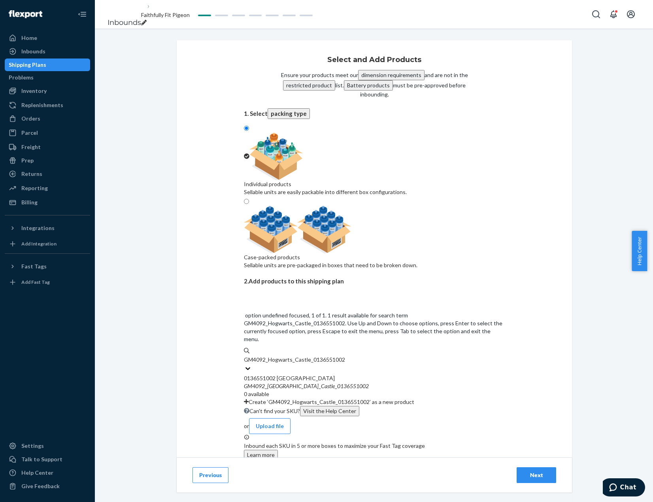
click at [363, 374] on div "0136551002 [GEOGRAPHIC_DATA]" at bounding box center [374, 378] width 261 height 8
click at [345, 356] on input "GM4092_Hogwarts_Castle_0136551002" at bounding box center [294, 360] width 101 height 8
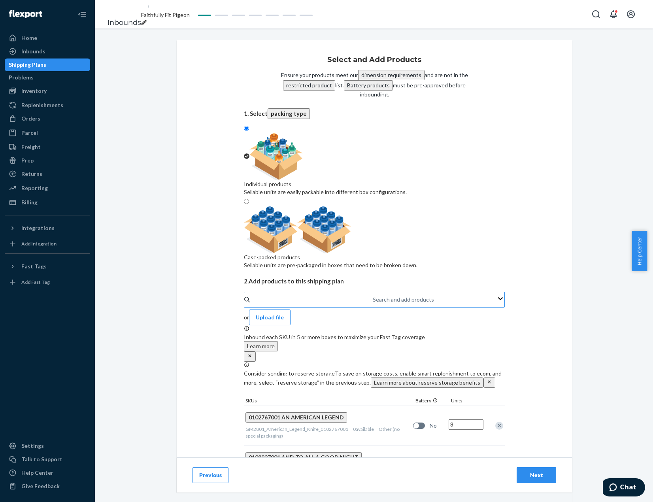
click at [373, 295] on div "Search and add products" at bounding box center [373, 299] width 1 height 9
click at [373, 296] on input "Search and add products" at bounding box center [373, 300] width 1 height 8
paste input "GM4092_Hogwarts_Coach_Car_0136551003"
type input "GM4092_Hogwarts_Coach_Car_0136551003"
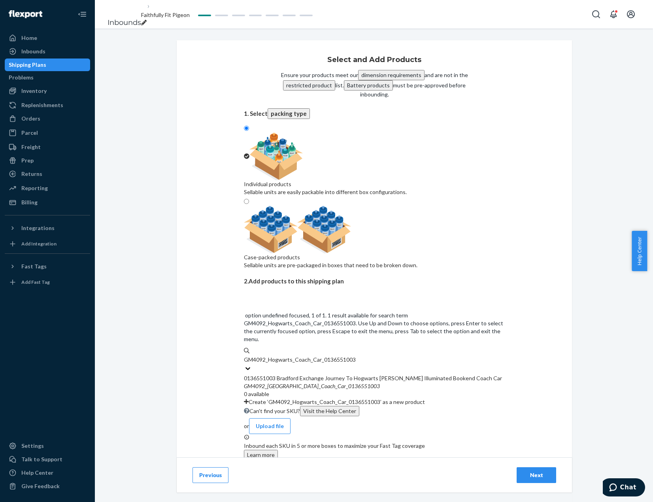
click at [349, 374] on div "0136551003 Bradford Exchange Journey To Hogwarts [PERSON_NAME] Illuminated Book…" at bounding box center [374, 378] width 261 height 8
click at [349, 356] on input "GM4092_Hogwarts_Coach_Car_0136551003" at bounding box center [300, 360] width 112 height 8
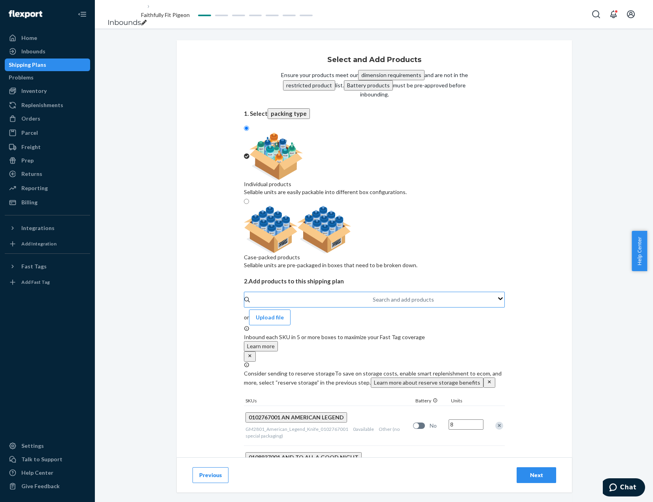
click at [373, 295] on div "Search and add products" at bounding box center [373, 299] width 1 height 9
click at [373, 296] on input "Search and add products" at bounding box center [373, 300] width 1 height 8
paste input "GM72_AliceWonderlandGlobe_0137658001"
type input "GM72_AliceWonderlandGlobe_0137658001"
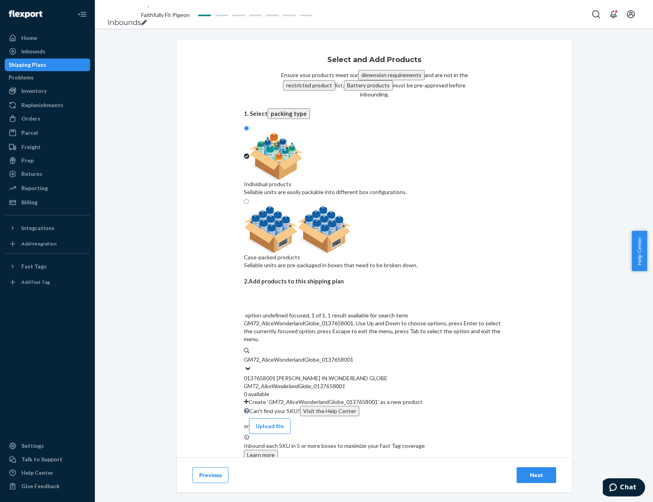
click at [372, 382] on div "GM72 _ AliceWonderlandGlobe _ 0137658001" at bounding box center [374, 386] width 261 height 8
click at [354, 356] on input "GM72_AliceWonderlandGlobe_0137658001" at bounding box center [299, 360] width 110 height 8
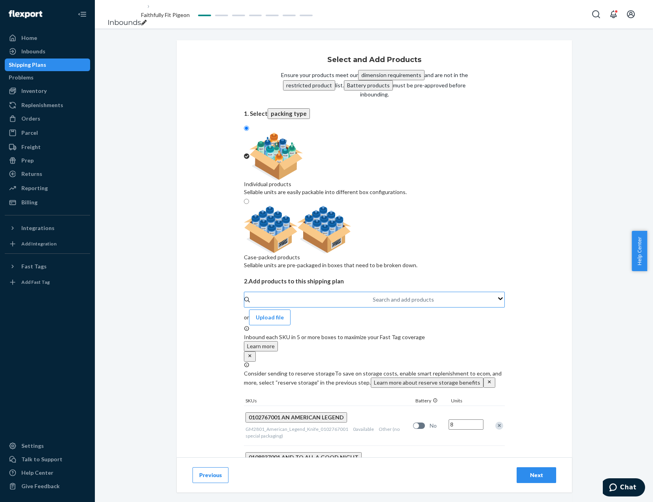
click at [373, 295] on div "Search and add products" at bounding box center [373, 299] width 1 height 9
click at [373, 296] on input "Search and add products" at bounding box center [373, 300] width 1 height 8
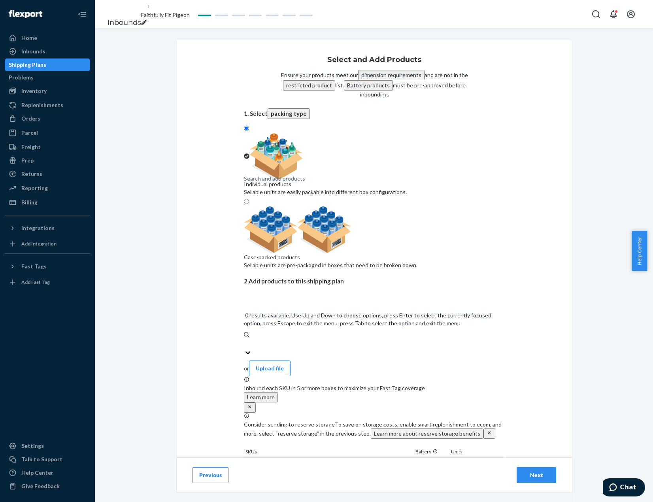
paste input "GM40_TinkFaithTrustPixieEgg_0137914001"
type input "GM40_TinkFaithTrustPixieEgg_0137914001"
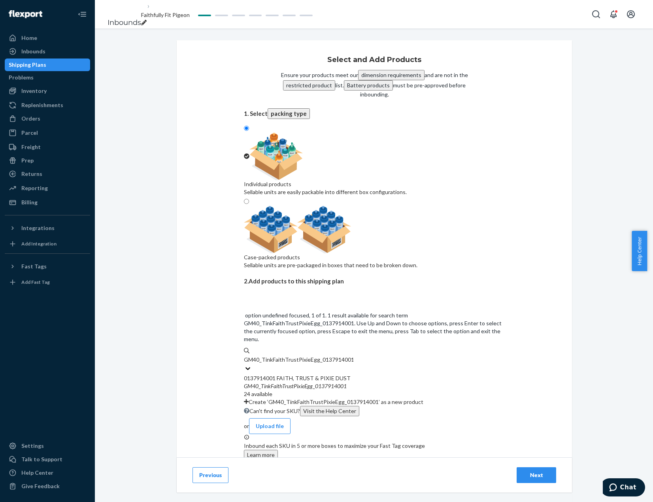
click at [346, 382] on div "GM40 _ TinkFaithTrustPixieEgg _ 0137914001" at bounding box center [374, 386] width 261 height 8
click at [346, 356] on input "GM40_TinkFaithTrustPixieEgg_0137914001" at bounding box center [299, 360] width 110 height 8
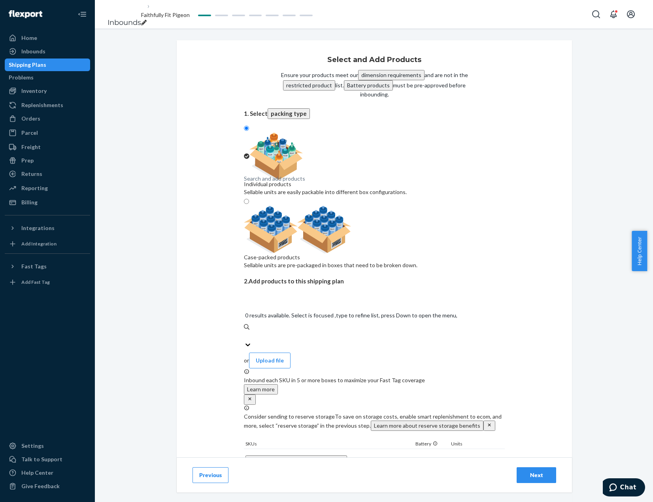
click at [376, 331] on div "Search and add products" at bounding box center [374, 335] width 261 height 9
click at [245, 332] on input "0 results available. Select is focused ,type to refine list, press Down to open…" at bounding box center [244, 336] width 1 height 8
paste input "GM76_NightmareAtomicClock_0138077001"
type input "GM76_NightmareAtomicClock_0138077001"
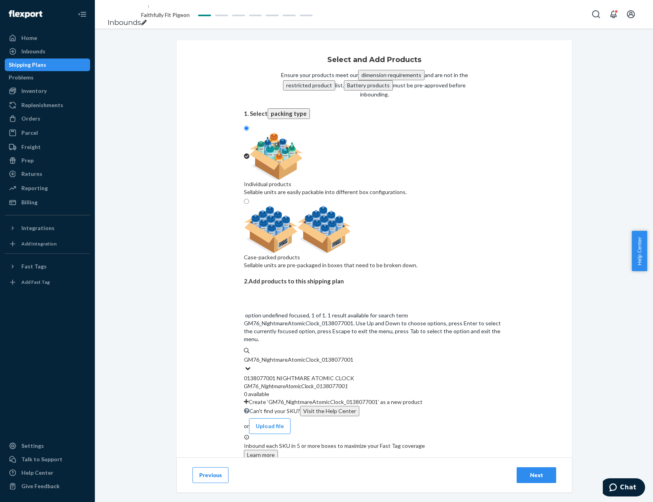
click at [355, 382] on div "GM76 _ NightmareAtomicClock _ 0138077001" at bounding box center [374, 386] width 261 height 8
click at [354, 356] on input "GM76_NightmareAtomicClock_0138077001" at bounding box center [299, 360] width 110 height 8
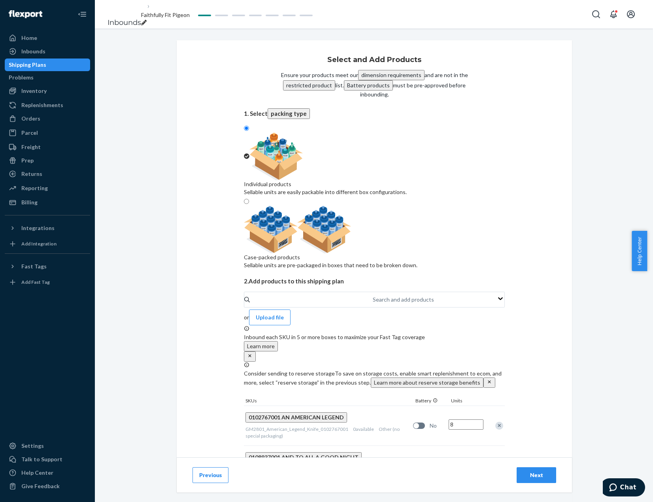
click at [373, 296] on div "Search and add products" at bounding box center [403, 300] width 61 height 8
click at [373, 296] on input "Search and add products" at bounding box center [373, 300] width 1 height 8
paste input "GM124_DisneyHolidayCheerTree_0140392001"
type input "GM124_DisneyHolidayCheerTree_0140392001"
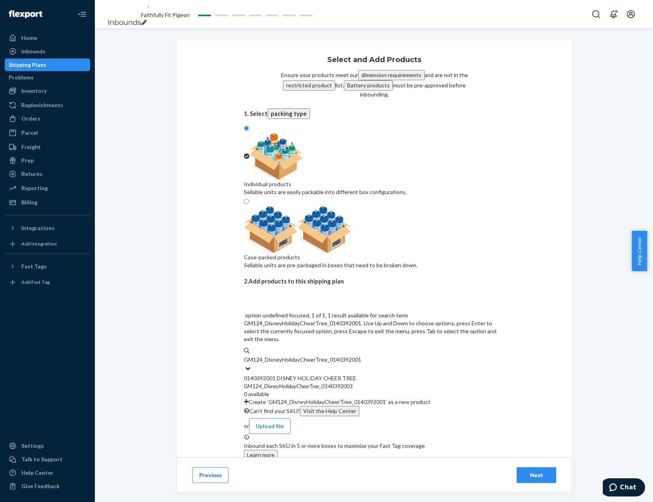
click at [323, 383] on em "0140392001" at bounding box center [337, 386] width 32 height 7
click at [323, 356] on input "GM124_DisneyHolidayCheerTree_0140392001" at bounding box center [302, 360] width 117 height 8
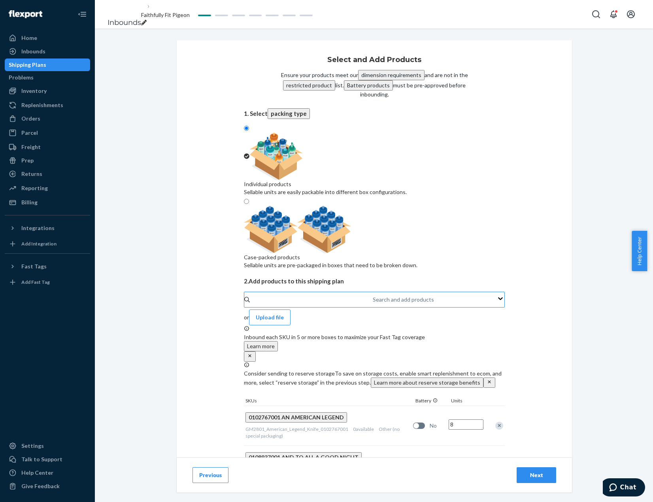
click at [374, 295] on div "Search and add products" at bounding box center [373, 299] width 1 height 9
click at [374, 296] on input "Search and add products" at bounding box center [373, 300] width 1 height 8
paste input "GM84_BrockenbahnTabletop_0141162001"
type input "GM84_BrockenbahnTabletop_0141162001"
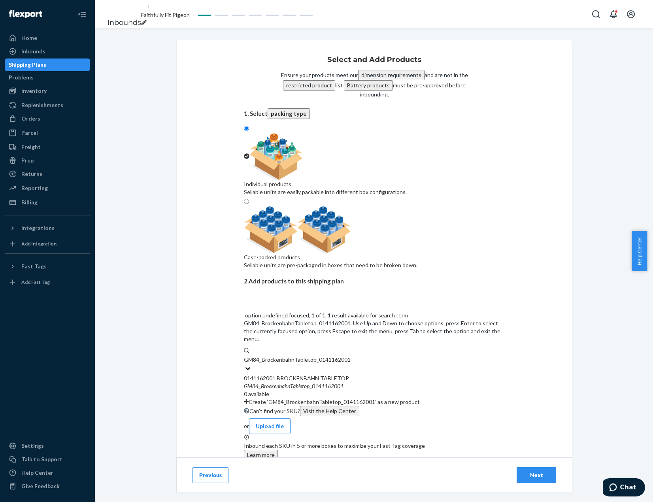
click at [388, 374] on div "0141162001 BROCKENBAHN TABLETOP" at bounding box center [374, 378] width 261 height 8
click at [350, 356] on input "GM84_BrockenbahnTabletop_0141162001" at bounding box center [297, 360] width 106 height 8
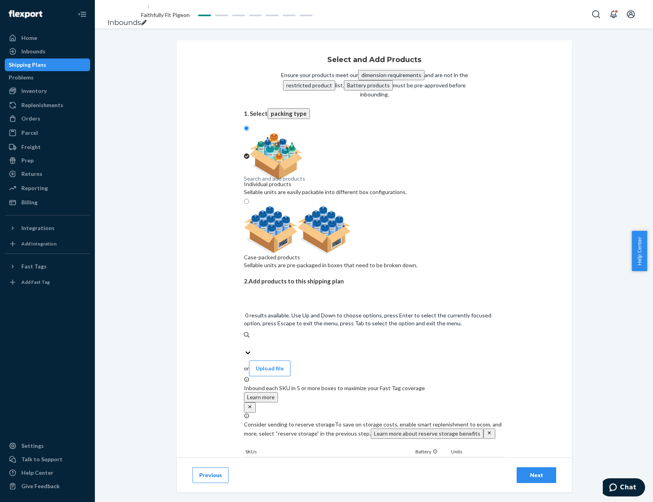
click at [376, 339] on div "Search and add products" at bounding box center [374, 343] width 261 height 9
click at [245, 340] on input "0 results available. Use Up and Down to choose options, press Enter to select t…" at bounding box center [244, 344] width 1 height 8
paste input "GM44_TheDarkMark_0141691001"
type input "GM44_TheDarkMark_0141691001"
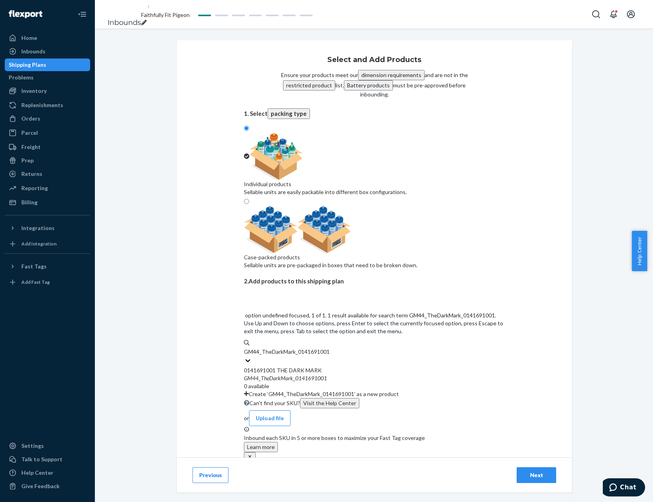
click at [371, 367] on div "0141691001 THE DARK MARK" at bounding box center [374, 371] width 261 height 8
click at [331, 348] on input "GM44_TheDarkMark_0141691001" at bounding box center [287, 352] width 87 height 8
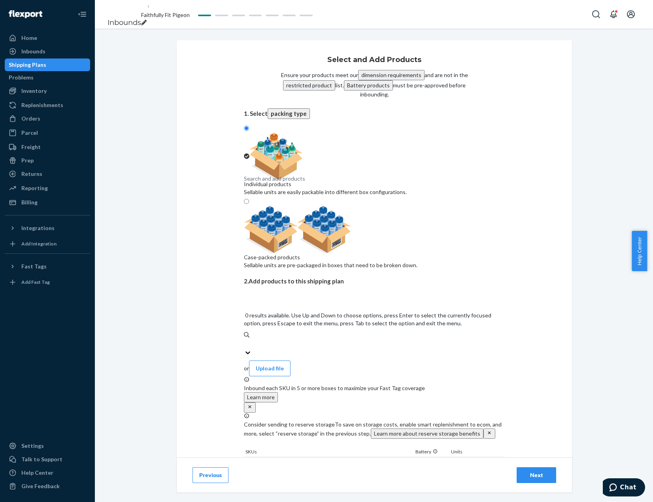
click at [412, 339] on div "Search and add products" at bounding box center [374, 343] width 261 height 9
click at [245, 340] on input "0 results available. Use Up and Down to choose options, press Enter to select t…" at bounding box center [244, 344] width 1 height 8
paste input "GM84_AbeMonkey_0302144002"
type input "GM84_AbeMonkey_0302144002"
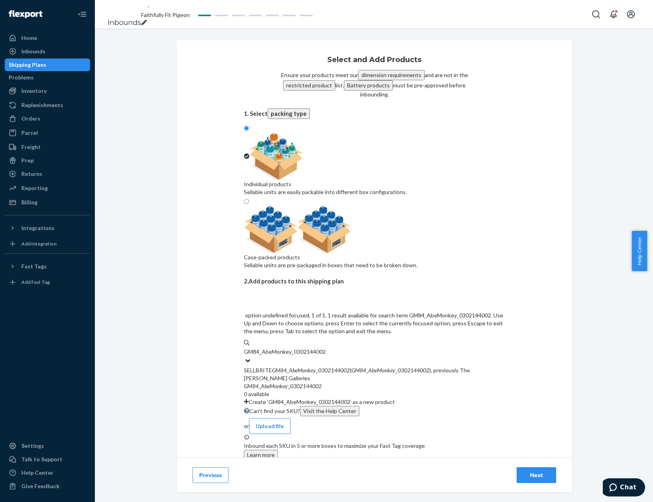
click at [363, 367] on div "SELLBRITE GM84 _ AbeMonkey _ 0302144002 ( GM84 _ AbeMonkey _ 0302144002 ), prev…" at bounding box center [374, 375] width 261 height 16
click at [326, 348] on input "GM84_AbeMonkey_0302144002" at bounding box center [285, 352] width 82 height 8
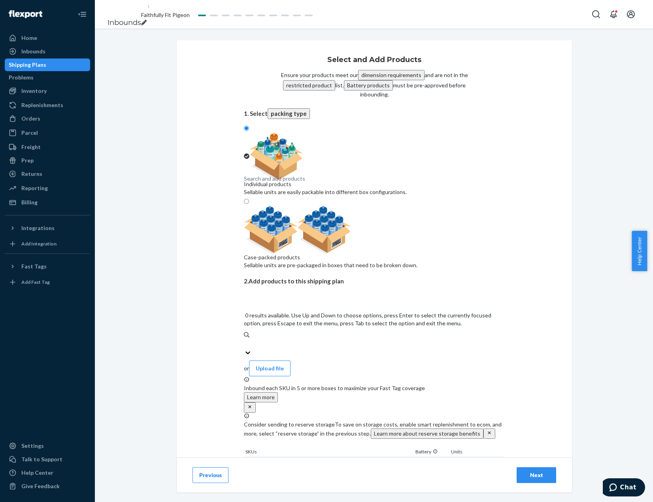
click at [329, 339] on div "Search and add products" at bounding box center [374, 343] width 261 height 9
click at [245, 340] on input "0 results available. Use Up and Down to choose options, press Enter to select t…" at bounding box center [244, 344] width 1 height 8
paste input "GM1863_Bundle_of_Sunshine_Doll_0302196003"
type input "GM1863_Bundle_of_Sunshine_Doll_0302196003"
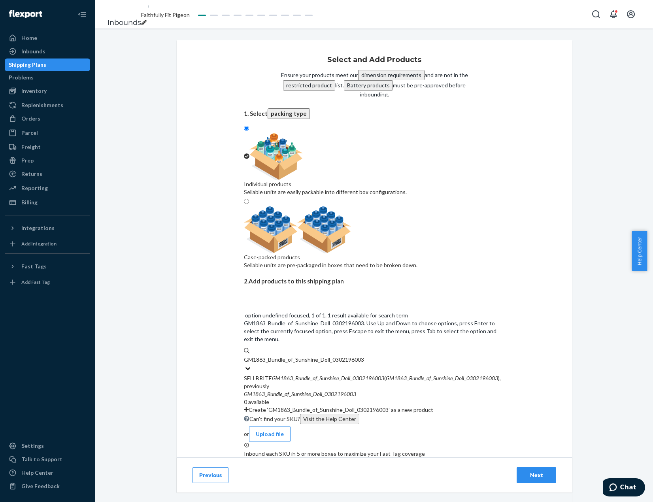
click at [335, 375] on em "Sunshine" at bounding box center [329, 378] width 19 height 7
click at [335, 356] on input "GM1863_Bundle_of_Sunshine_Doll_0302196003" at bounding box center [304, 360] width 120 height 8
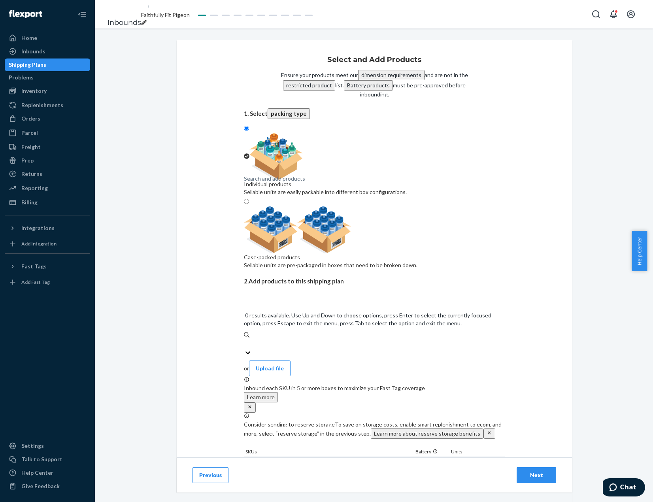
click at [303, 339] on div "Search and add products" at bounding box center [374, 343] width 261 height 9
click at [245, 340] on input "0 results available. Use Up and Down to choose options, press Enter to select t…" at bounding box center [244, 344] width 1 height 8
paste input "GM1863_Bundle_of_Laughter_0302196005"
type input "GM1863_Bundle_of_Laughter_0302196005"
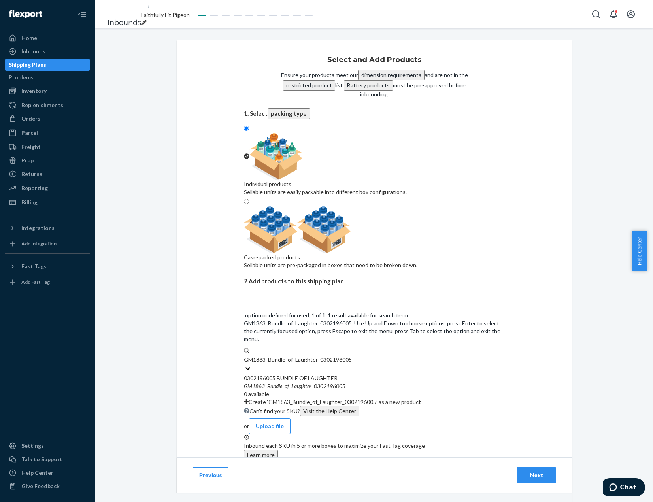
click at [314, 383] on em "0302196005" at bounding box center [330, 386] width 32 height 7
click at [312, 356] on input "GM1863_Bundle_of_Laughter_0302196005" at bounding box center [298, 360] width 108 height 8
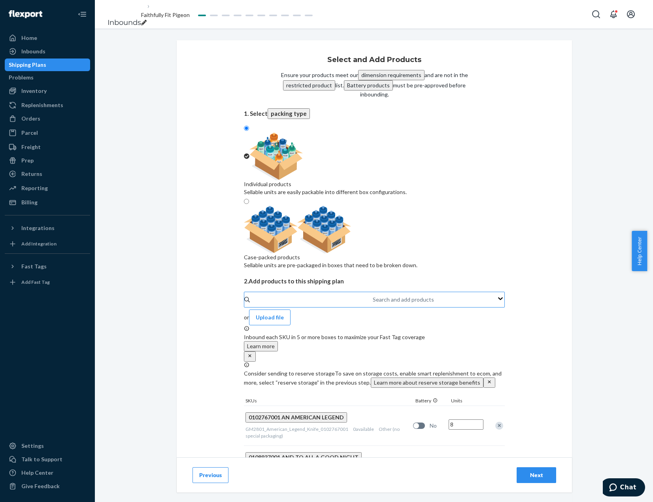
click at [373, 295] on div "Search and add products" at bounding box center [373, 299] width 1 height 9
click at [373, 296] on input "Search and add products" at bounding box center [373, 300] width 1 height 8
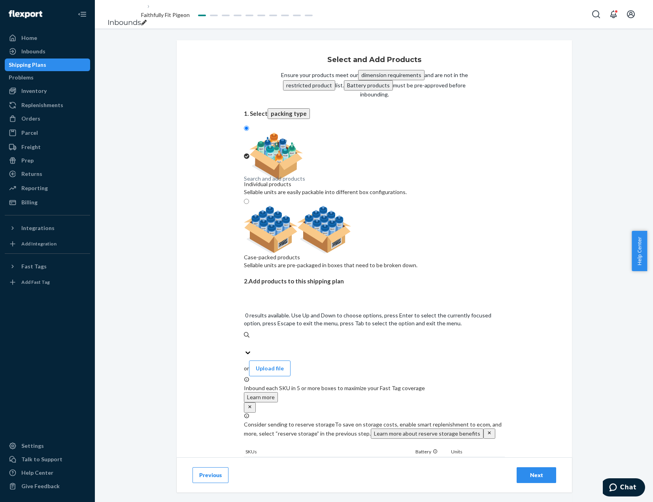
paste input "FBMGM48_LittleOneLoveGirl_0302647001"
type input "FBMGM48_LittleOneLoveGirl_0302647001"
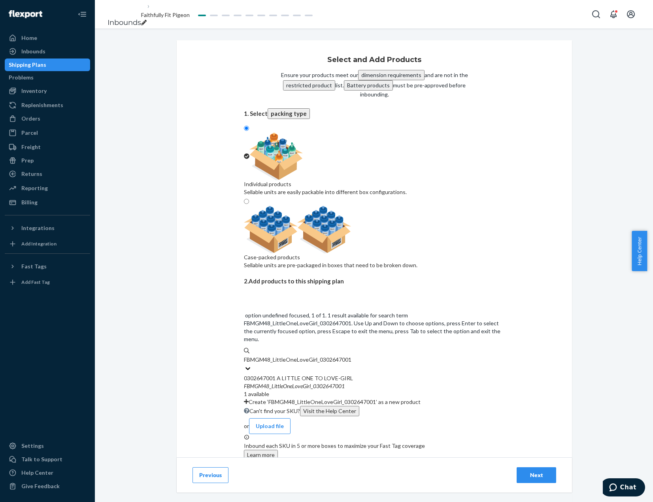
click at [334, 374] on div "0302647001 A LITTLE ONE TO LOVE-GIRL" at bounding box center [374, 378] width 261 height 8
click at [334, 356] on input "FBMGM48_LittleOneLoveGirl_0302647001" at bounding box center [298, 360] width 108 height 8
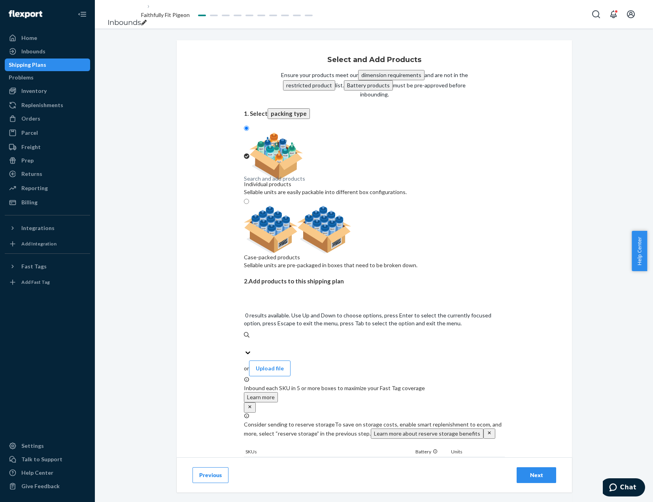
click at [342, 339] on div "Search and add products" at bounding box center [374, 343] width 261 height 9
click at [245, 340] on input "0 results available. Use Up and Down to choose options, press Enter to select t…" at bounding box center [244, 344] width 1 height 8
paste
type input "GM63_Ashton_LittleSkipper_0303163001"
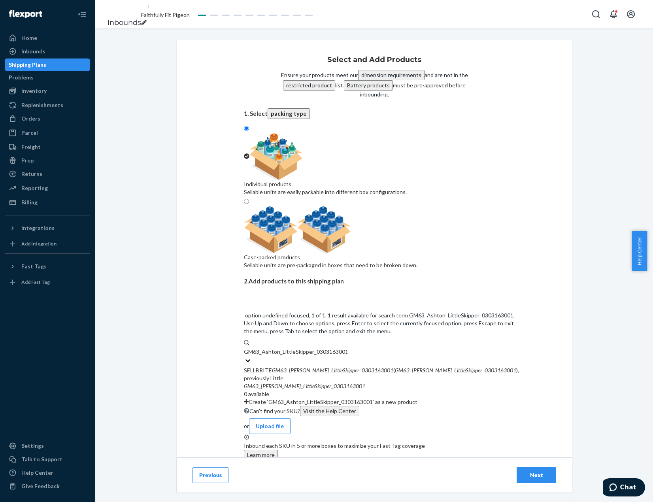
click at [363, 367] on div "SELLBRITE GM63 _ Ashton _ LittleSkipper _ 0303163001 ( GM63 _ Ashton _ LittleSk…" at bounding box center [381, 375] width 275 height 16
click at [348, 348] on input "GM63_Ashton_LittleSkipper_0303163001" at bounding box center [296, 352] width 104 height 8
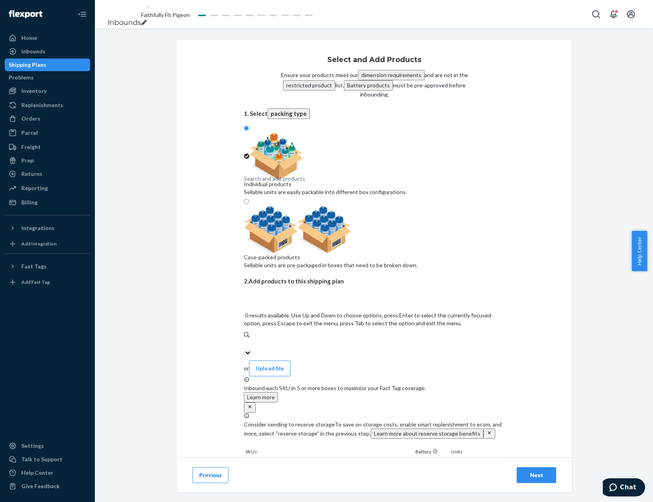
drag, startPoint x: 397, startPoint y: 239, endPoint x: 397, endPoint y: 246, distance: 7.1
click at [397, 339] on div "Search and add products" at bounding box center [374, 343] width 261 height 9
click at [245, 340] on input "0 results available. Use Up and Down to choose options, press Enter to select t…" at bounding box center [244, 344] width 1 height 8
type input "GM60_YukonCornelius_0303194003"
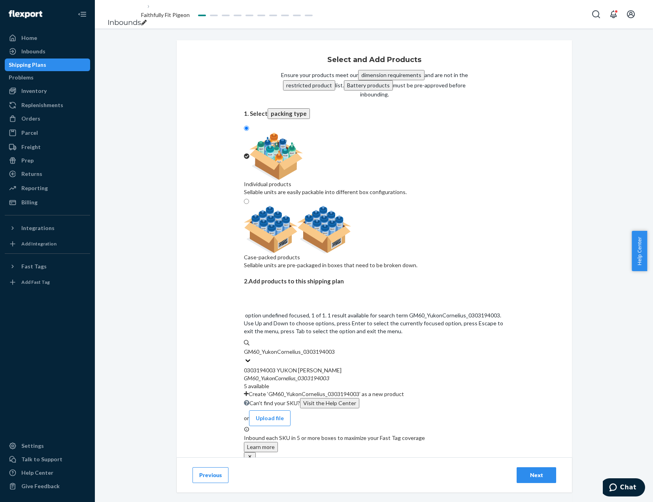
click at [354, 367] on div "0303194003 YUKON [PERSON_NAME]" at bounding box center [374, 371] width 261 height 8
click at [335, 348] on input "GM60_YukonCornelius_0303194003" at bounding box center [289, 352] width 91 height 8
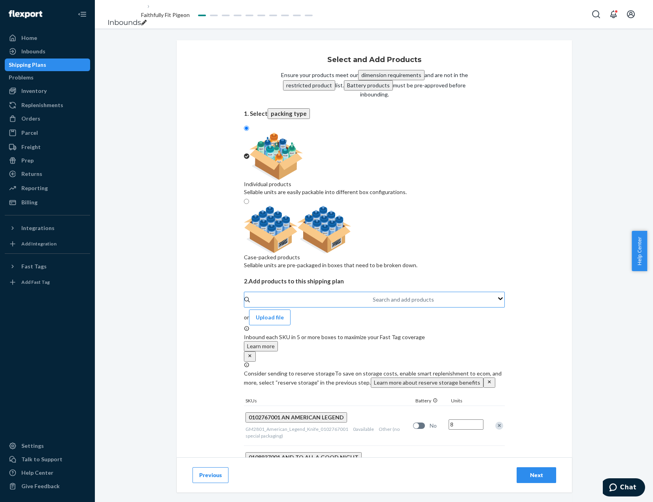
click at [373, 295] on div "Search and add products" at bounding box center [373, 299] width 1 height 9
click at [373, 296] on input "Search and add products" at bounding box center [373, 300] width 1 height 8
type input "GM20_MrsBeasleyGlassOrn_0327614009"
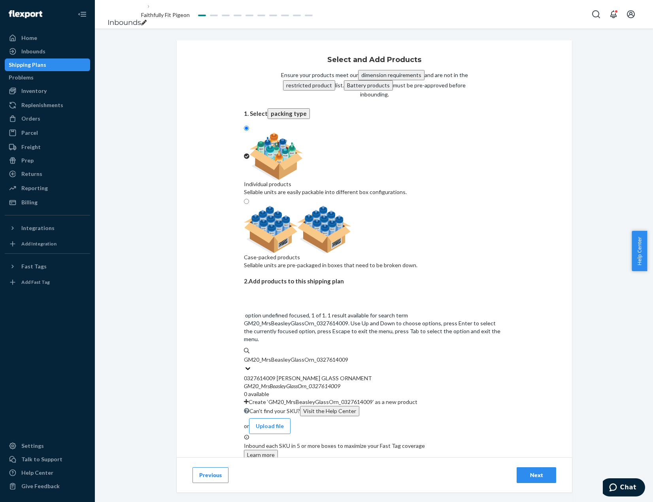
click at [347, 382] on div "GM20 _ MrsBeasleyGlassOrn _ 0327614009" at bounding box center [374, 386] width 261 height 8
click at [347, 356] on input "GM20_MrsBeasleyGlassOrn_0327614009" at bounding box center [296, 360] width 104 height 8
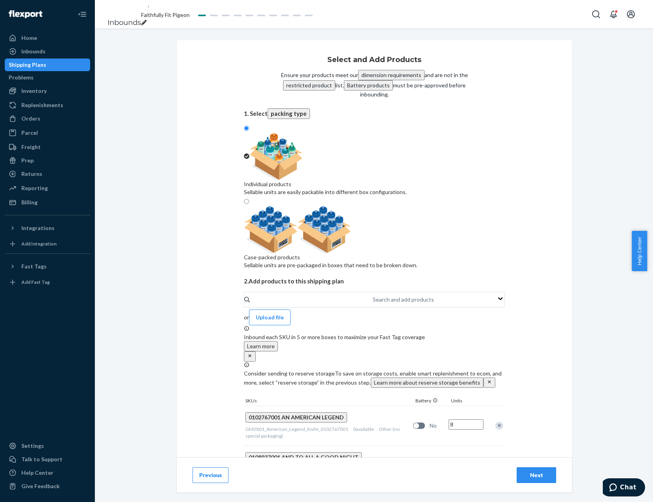
click at [373, 295] on div "Search and add products" at bounding box center [373, 299] width 1 height 9
click at [373, 296] on input "Search and add products" at bounding box center [373, 300] width 1 height 8
type input "GM20_BakingUpSomeMemories_0327614012"
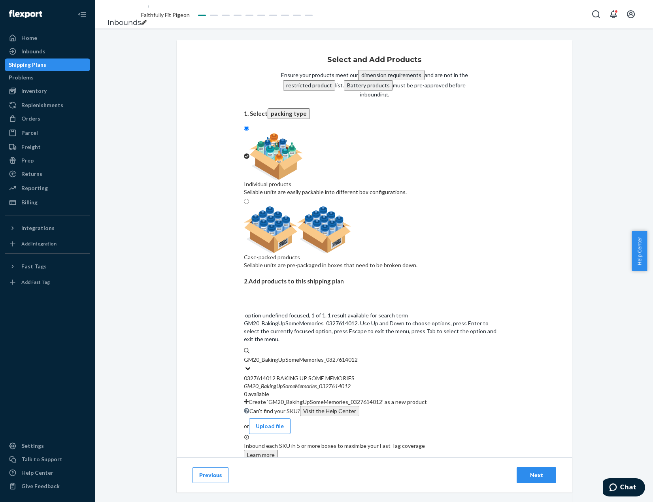
click at [342, 374] on div "0327614012 BAKING UP SOME MEMORIES" at bounding box center [374, 378] width 261 height 8
click at [342, 356] on input "GM20_BakingUpSomeMemories_0327614012" at bounding box center [301, 360] width 115 height 8
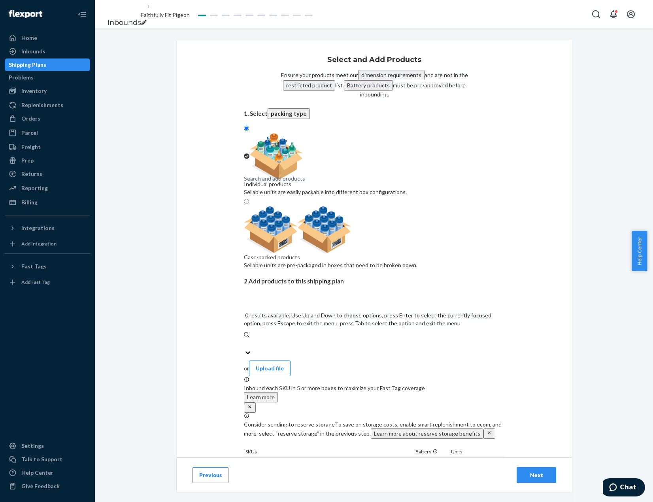
click at [305, 183] on div "Search and add products" at bounding box center [274, 179] width 61 height 8
click at [245, 340] on input "0 results available. Use Up and Down to choose options, press Enter to select t…" at bounding box center [244, 344] width 1 height 8
type input "GM20_BrightHolidayBeasley_0327614015"
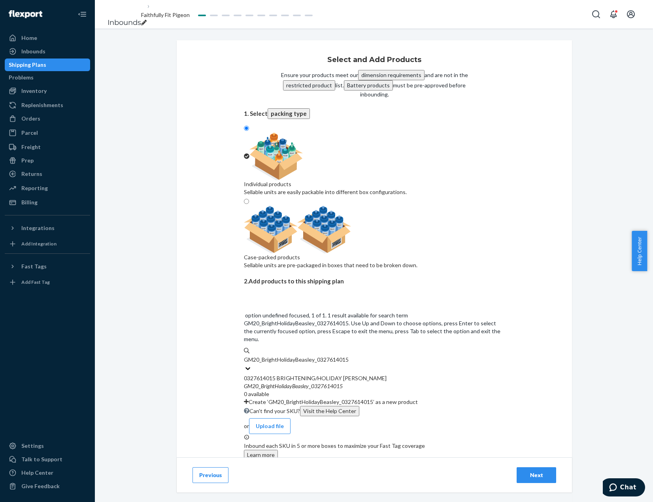
click at [334, 383] on em "0327614015" at bounding box center [327, 386] width 32 height 7
click at [334, 356] on input "GM20_BrightHolidayBeasley_0327614015" at bounding box center [297, 360] width 106 height 8
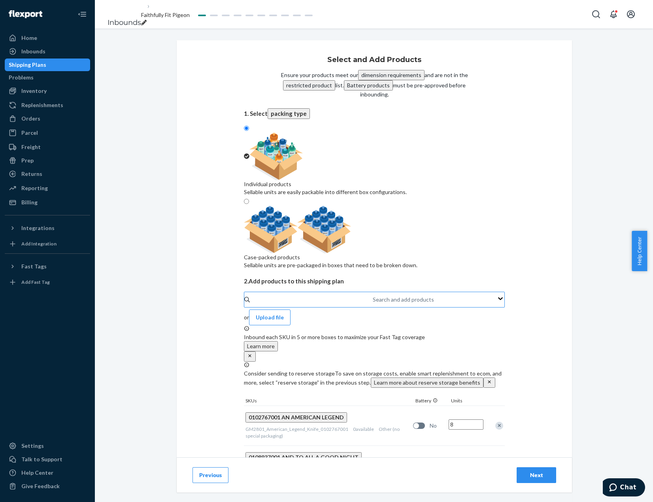
click at [374, 295] on div "Search and add products" at bounding box center [373, 299] width 1 height 9
click at [374, 296] on input "Search and add products" at bounding box center [373, 300] width 1 height 8
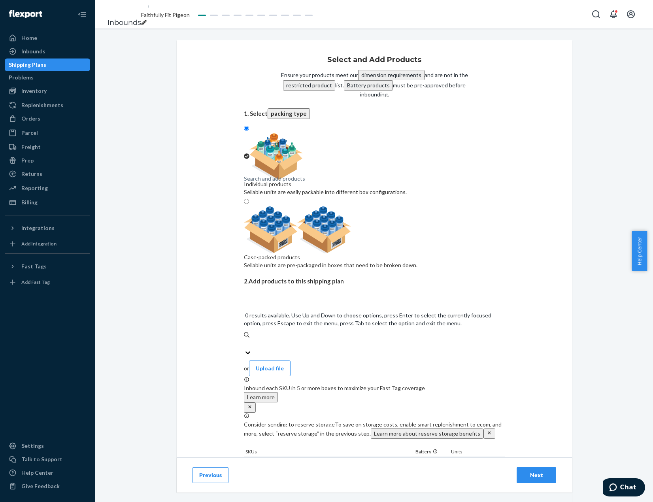
type input "GM44_HaveFaithMusicBox_0707277002"
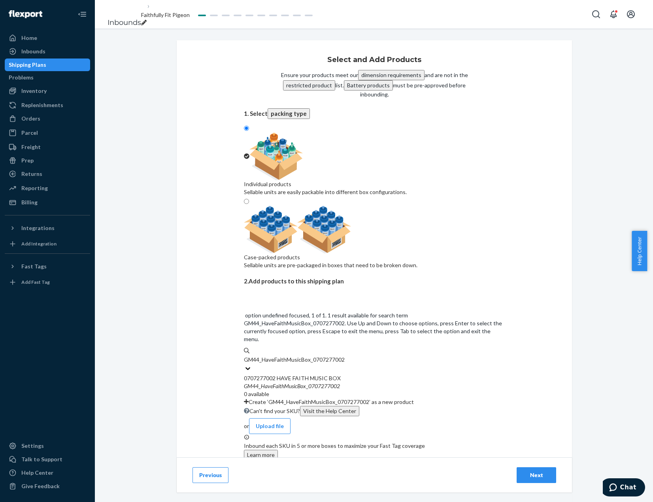
click at [391, 382] on div "GM44 _ HaveFaithMusicBox _ 0707277002" at bounding box center [374, 386] width 261 height 8
click at [346, 356] on input "GM44_HaveFaithMusicBox_0707277002" at bounding box center [295, 360] width 102 height 8
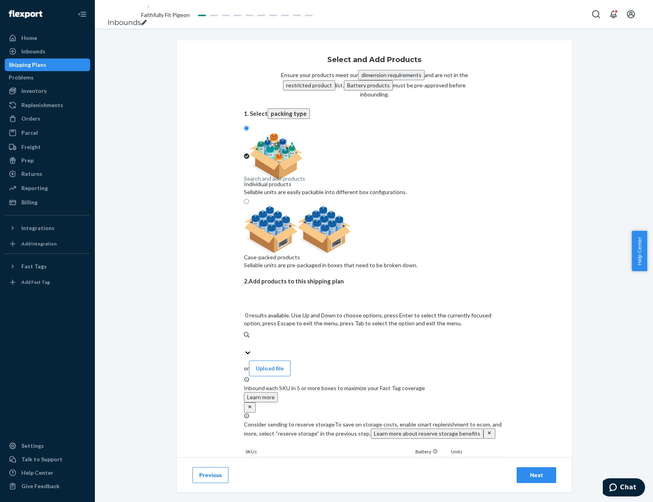
click at [301, 183] on div "Search and add products" at bounding box center [274, 179] width 61 height 8
click at [245, 340] on input "0 results available. Use Up and Down to choose options, press Enter to select t…" at bounding box center [244, 344] width 1 height 8
type input "GM56_HolidayTradition_0707474003"
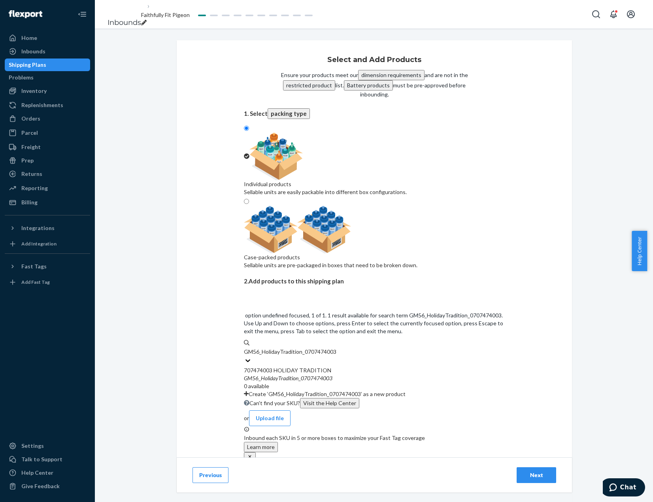
click at [389, 374] on div "GM56 _ HolidayTradition _ 0707474003" at bounding box center [374, 378] width 261 height 8
click at [337, 348] on input "GM56_HolidayTradition_0707474003" at bounding box center [290, 352] width 93 height 8
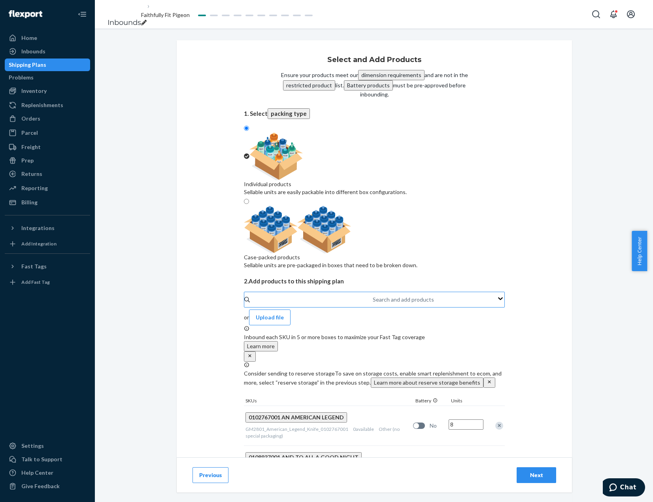
click at [373, 295] on div "Search and add products" at bounding box center [373, 299] width 1 height 9
click at [373, 296] on input "Search and add products" at bounding box center [373, 300] width 1 height 8
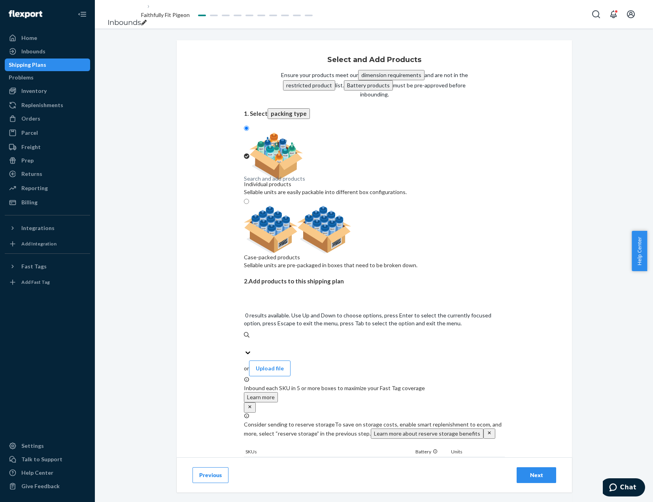
type input "GM2717_QueenVictoria_Figurine_0905552001"
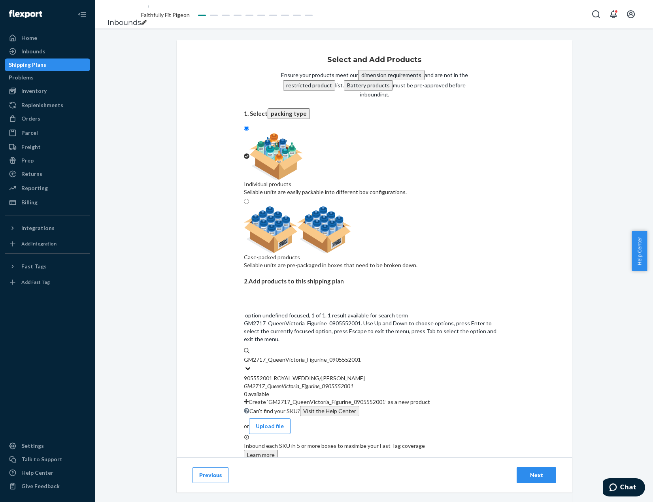
click at [390, 374] on div "905552001 ROYAL WEDDING/[PERSON_NAME]" at bounding box center [374, 378] width 261 height 8
click at [361, 356] on input "GM2717_QueenVictoria_Figurine_0905552001" at bounding box center [302, 360] width 117 height 8
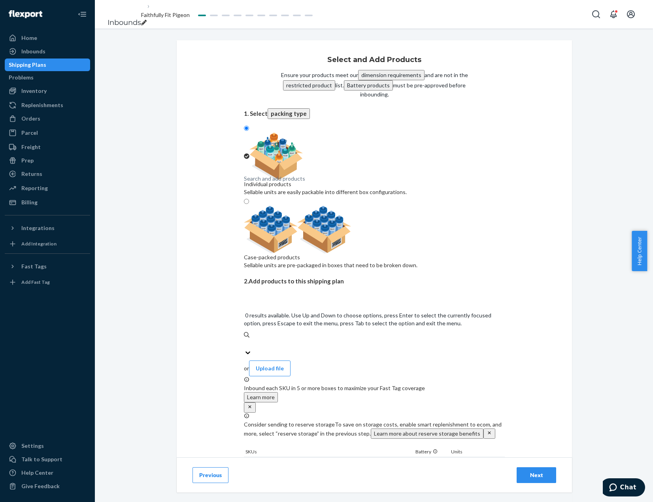
click at [382, 339] on div "Search and add products" at bounding box center [374, 343] width 261 height 9
click at [245, 340] on input "0 results available. Use Up and Down to choose options, press Enter to select t…" at bounding box center [244, 344] width 1 height 8
type input "GM56_PrincessDianaStatue_0907059001"
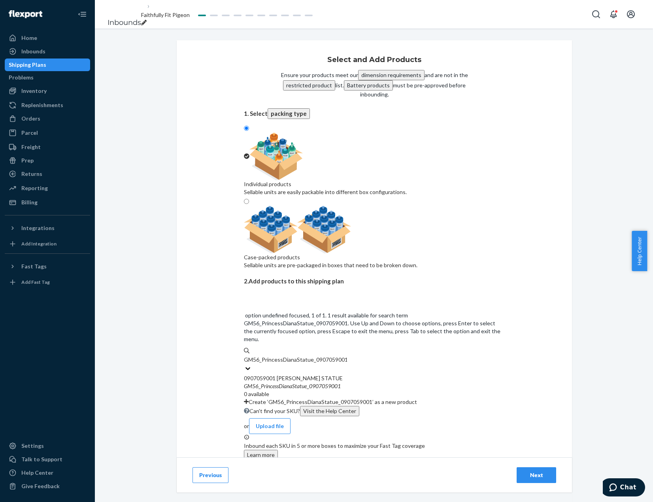
click at [390, 374] on div "0907059001 [PERSON_NAME] STATUE" at bounding box center [374, 378] width 261 height 8
click at [347, 356] on input "GM56_PrincessDianaStatue_0907059001" at bounding box center [295, 360] width 103 height 8
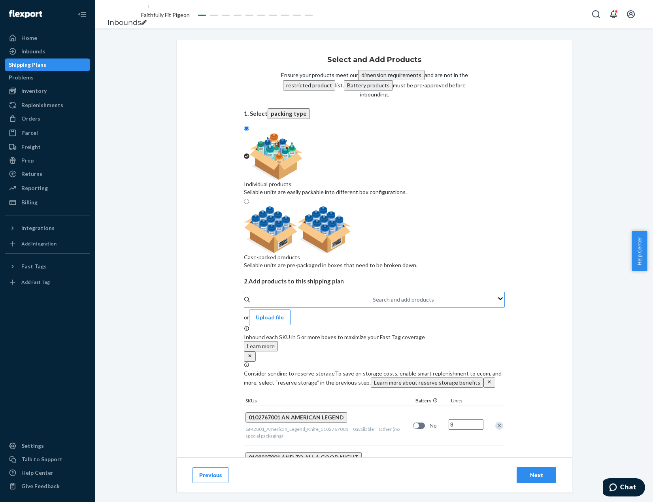
click at [374, 295] on div "Search and add products" at bounding box center [373, 299] width 1 height 9
click at [374, 296] on input "Search and add products" at bounding box center [373, 300] width 1 height 8
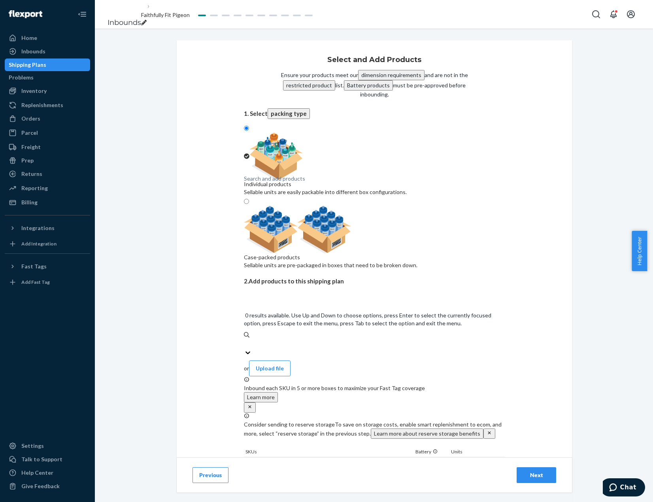
type input "GM56_Beauty_Under_Sea_Ariel_0907364001"
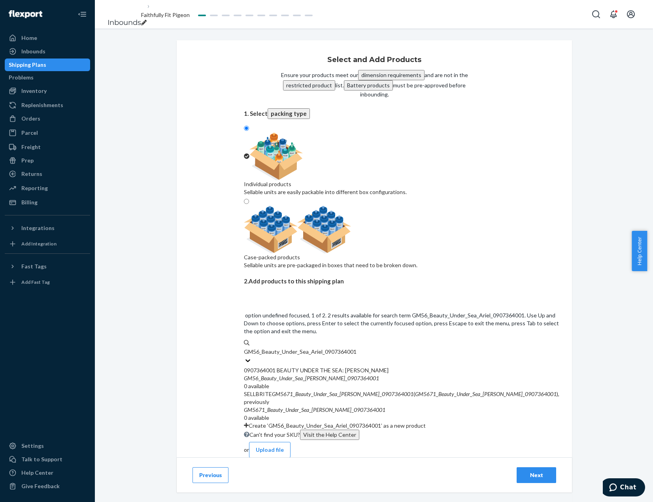
click at [381, 367] on div "0907364001 BEAUTY UNDER THE SEA: [PERSON_NAME]" at bounding box center [402, 371] width 316 height 8
click at [356, 348] on input "GM56_Beauty_Under_Sea_Ariel_0907364001" at bounding box center [300, 352] width 112 height 8
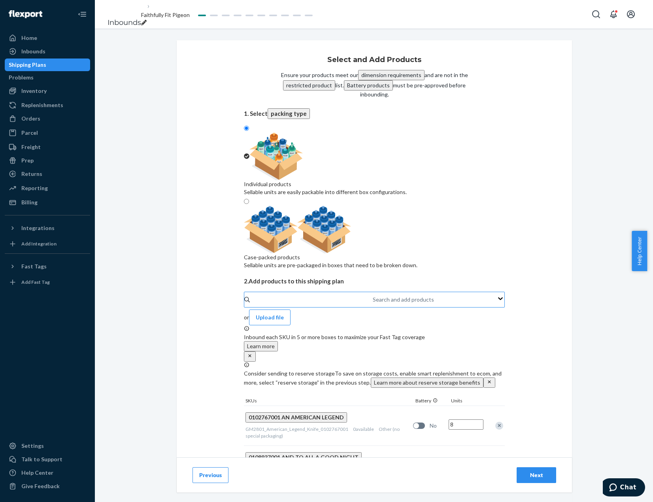
click at [374, 295] on div "Search and add products" at bounding box center [373, 299] width 1 height 9
click at [374, 296] on input "Search and add products" at bounding box center [373, 300] width 1 height 8
type input "GM52_CardinalsUntilMeetAgain_0909384001"
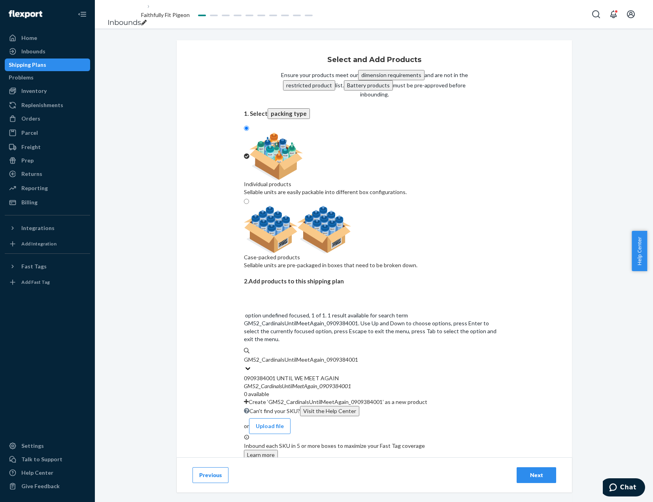
click at [372, 374] on div "0909384001 UNTIL WE MEET AGAIN GM52 _ CardinalsUntilMeetAgain _ 0909384001 0 av…" at bounding box center [374, 386] width 261 height 24
click at [359, 356] on input "GM52_CardinalsUntilMeetAgain_0909384001" at bounding box center [301, 360] width 115 height 8
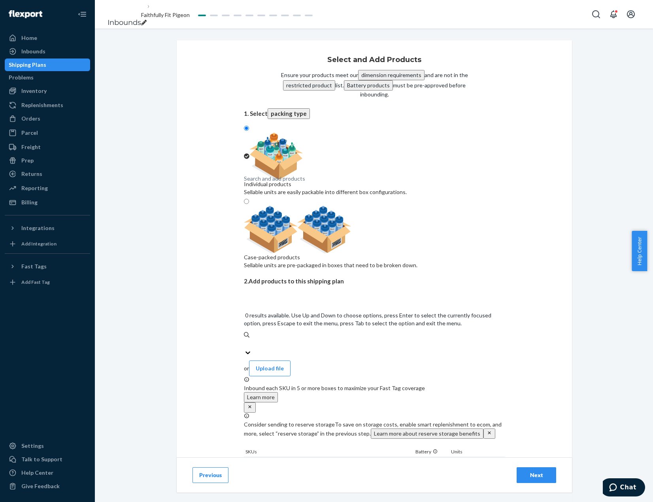
click at [360, 339] on div "Search and add products" at bounding box center [374, 343] width 261 height 9
click at [245, 340] on input "0 results available. Use Up and Down to choose options, press Enter to select t…" at bounding box center [244, 344] width 1 height 8
type input "GM4554_Serenity_Amethyst_0909445001"
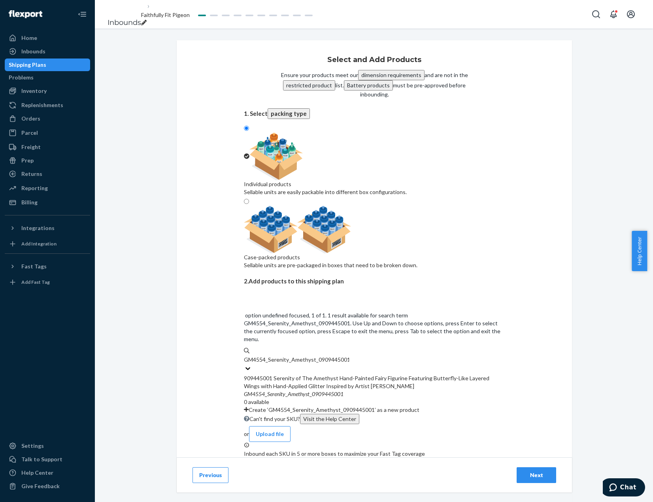
click at [373, 374] on div "909445001 Serenity of The Amethyst Hand-Painted Fairy Figurine Featuring Butter…" at bounding box center [374, 382] width 261 height 16
click at [349, 356] on input "GM4554_Serenity_Amethyst_0909445001" at bounding box center [296, 360] width 105 height 8
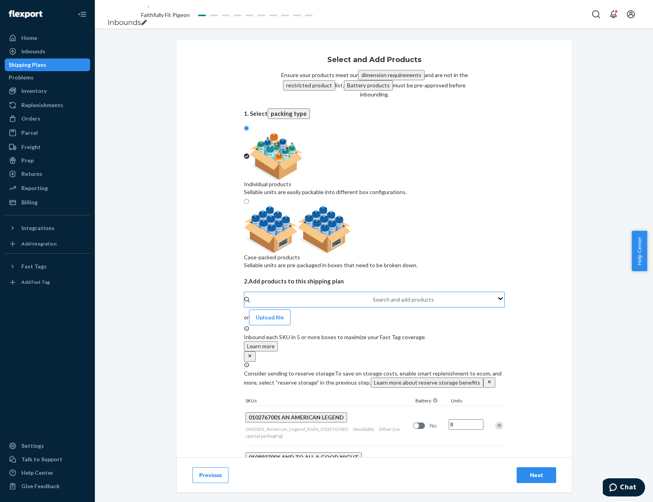
click at [374, 295] on div "Search and add products" at bounding box center [373, 299] width 1 height 9
click at [374, 296] on input "Search and add products" at bounding box center [373, 300] width 1 height 8
type input "GM7407_NBC_Spooky_Celebration_0909776001"
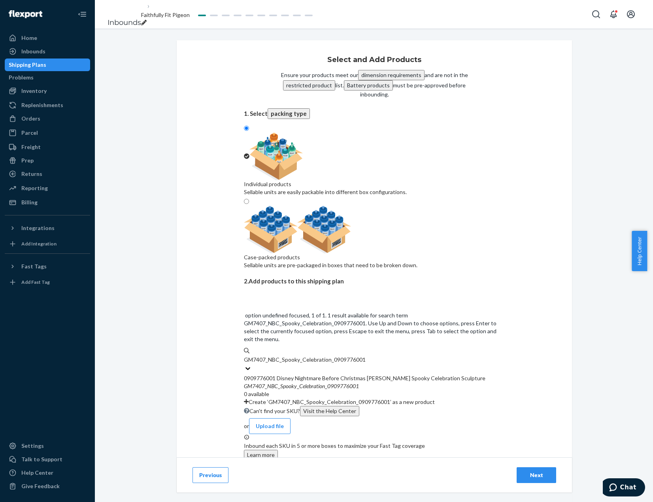
click at [390, 374] on div "0909776001 Disney Nightmare Before Christmas [PERSON_NAME] Spooky Celebration S…" at bounding box center [374, 378] width 261 height 8
click at [366, 356] on input "GM7407_NBC_Spooky_Celebration_0909776001" at bounding box center [305, 360] width 122 height 8
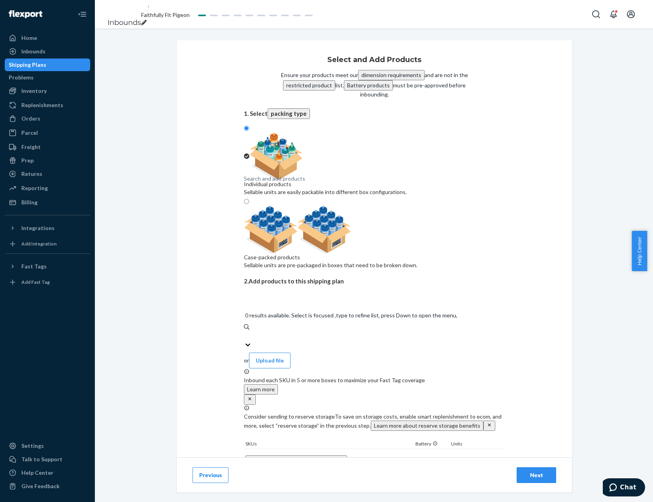
click at [320, 331] on div "Search and add products" at bounding box center [374, 335] width 261 height 9
click at [245, 332] on input "0 results available. Select is focused ,type to refine list, press Down to open…" at bounding box center [244, 336] width 1 height 8
type input "GM44_GoldProsperBeginning_0910124001"
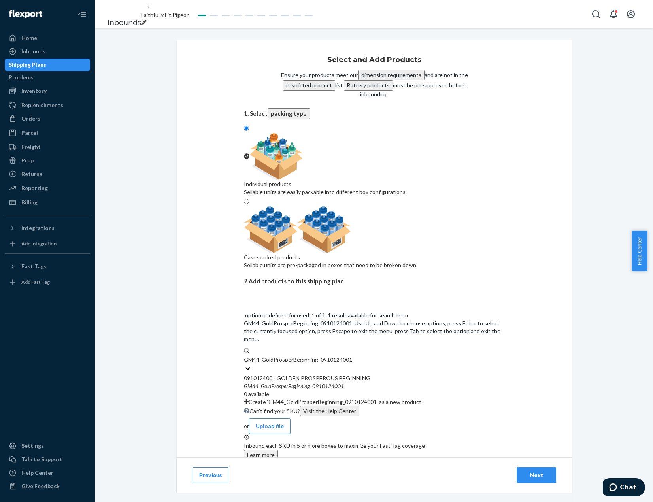
click at [327, 374] on div "0910124001 GOLDEN PROSPEROUS BEGINNING GM44 _ GoldProsperBeginning _ 0910124001…" at bounding box center [374, 386] width 261 height 24
click at [327, 356] on input "GM44_GoldProsperBeginning_0910124001" at bounding box center [298, 360] width 108 height 8
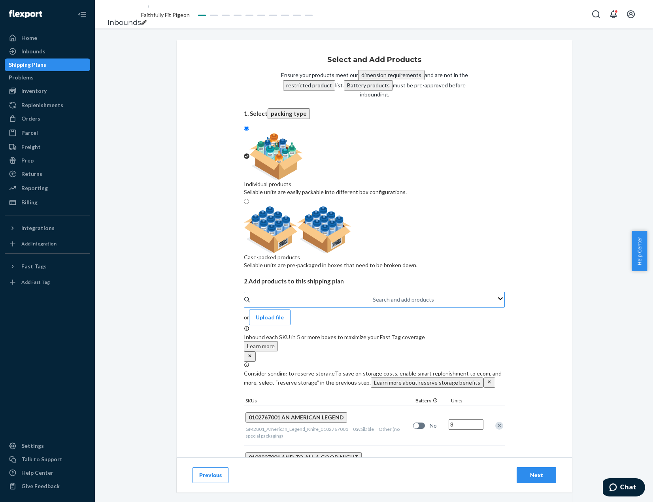
click at [373, 295] on div "Search and add products" at bounding box center [373, 299] width 1 height 9
click at [373, 296] on input "Search and add products" at bounding box center [373, 300] width 1 height 8
type input "GM32_StrengthInGodsHelp_0910263001"
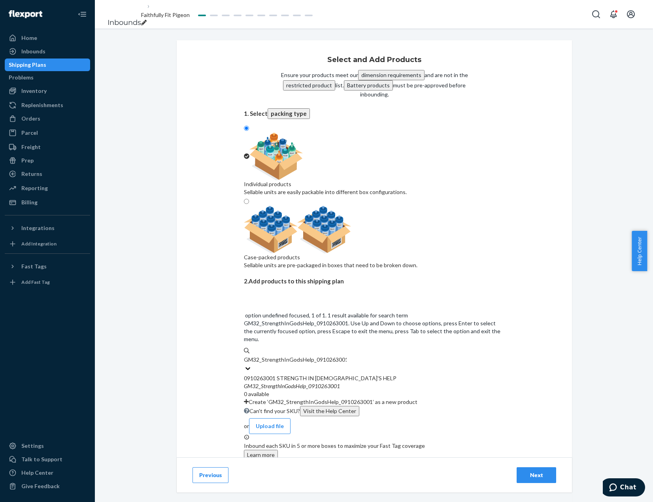
click at [339, 374] on div "0910263001 STRENGTH IN [DEMOGRAPHIC_DATA]'S HELP" at bounding box center [374, 378] width 261 height 8
click at [339, 356] on input "GM32_StrengthInGodsHelp_0910263001" at bounding box center [295, 360] width 103 height 8
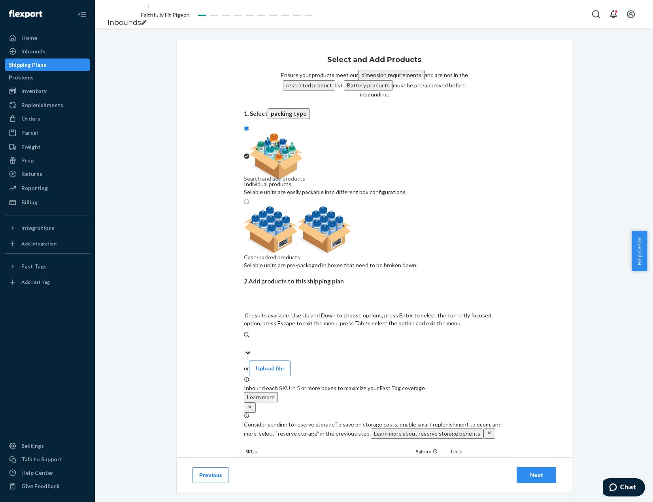
click at [408, 339] on div "Search and add products" at bounding box center [374, 343] width 261 height 9
click at [245, 340] on input "0 results available. Use Up and Down to choose options, press Enter to select t…" at bounding box center [244, 344] width 1 height 8
type input "GM36_WingOfPeaceWCardinal_0910373001"
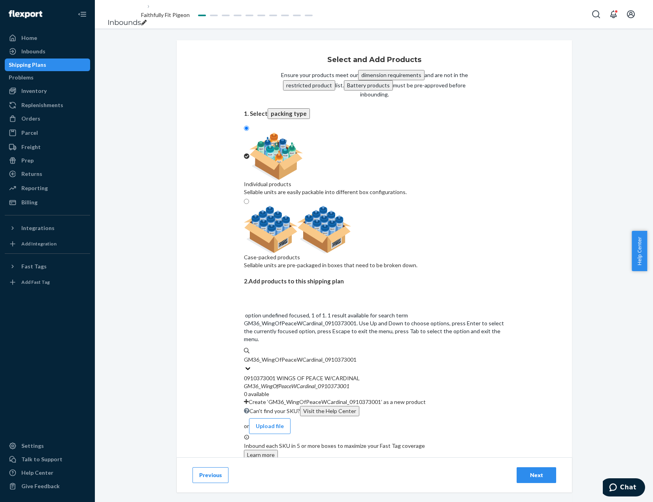
click at [397, 374] on div "0910373001 WINGS OF PEACE W/CARDINAL" at bounding box center [374, 378] width 261 height 8
click at [357, 356] on input "GM36_WingOfPeaceWCardinal_0910373001" at bounding box center [300, 360] width 113 height 8
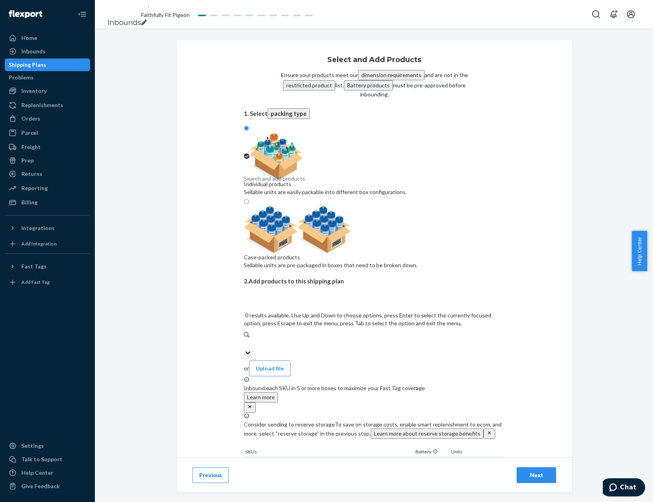
click at [380, 339] on div "Search and add products" at bounding box center [374, 343] width 261 height 9
click at [245, 340] on input "0 results available. Use Up and Down to choose options, press Enter to select t…" at bounding box center [244, 344] width 1 height 8
type input "GM3850_TNBC_Octopus_House_1401285018"
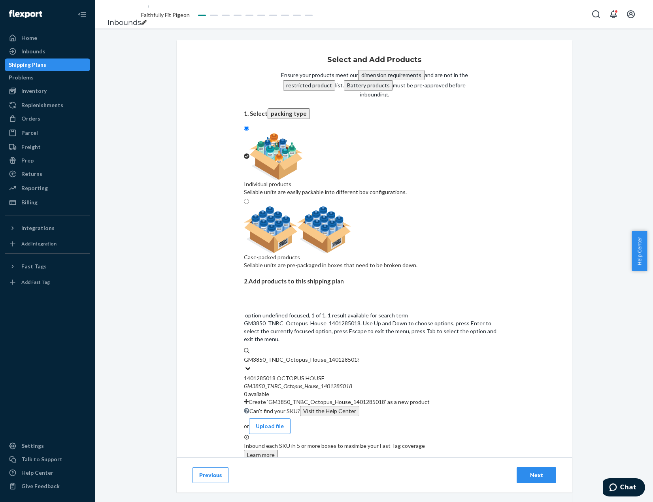
click at [382, 382] on div "GM3850 _ TNBC _ Octopus _ House _ 1401285018" at bounding box center [374, 386] width 261 height 8
click at [359, 356] on input "GM3850_TNBC_Octopus_House_1401285018" at bounding box center [301, 360] width 115 height 8
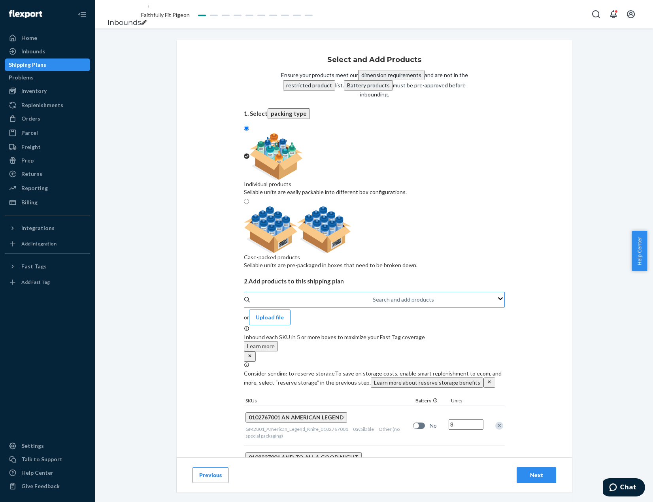
click at [373, 295] on div "Search and add products" at bounding box center [373, 299] width 1 height 9
click at [373, 296] on input "Search and add products" at bounding box center [373, 300] width 1 height 8
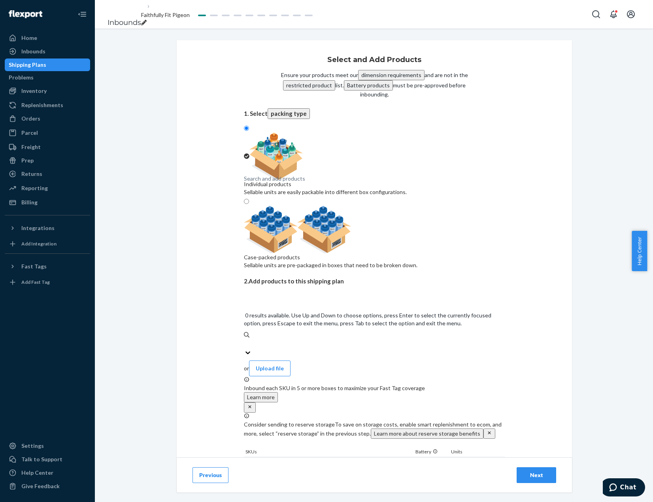
type input "GM52_QueenElizabethII_1402408001"
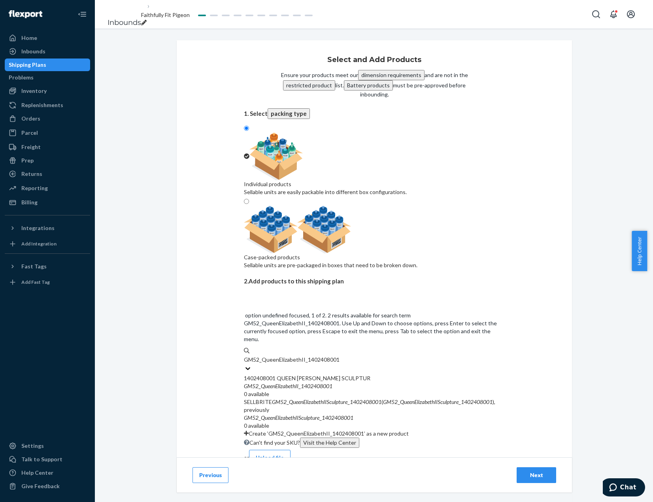
click at [344, 382] on div "GM52 _ QueenElizabethII _ 1402408001" at bounding box center [374, 386] width 261 height 8
click at [339, 356] on input "GM52_QueenElizabethII_1402408001" at bounding box center [291, 360] width 95 height 8
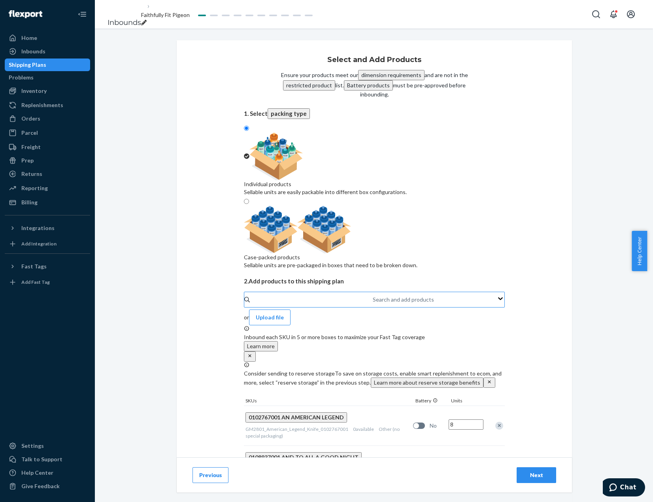
click at [373, 295] on div "Search and add products" at bounding box center [373, 299] width 1 height 9
click at [373, 296] on input "Search and add products" at bounding box center [373, 300] width 1 height 8
type input "GM9171_TKNightBeforeXmasHouse_1417949001"
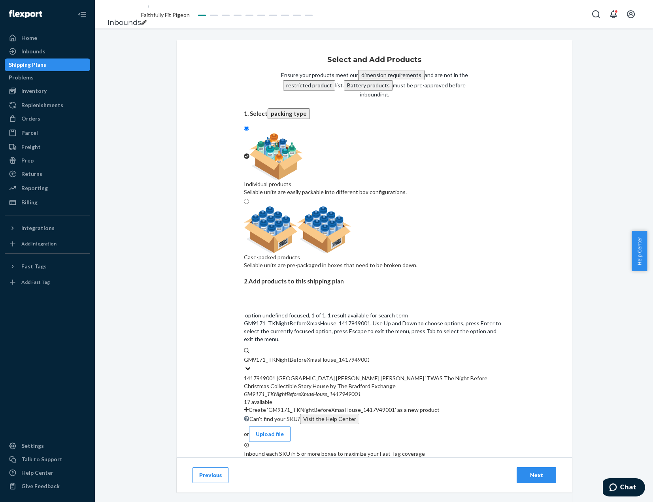
click at [349, 374] on div "1417949001 [GEOGRAPHIC_DATA] [PERSON_NAME] [PERSON_NAME] 'TWAS The Night Before…" at bounding box center [374, 382] width 261 height 16
click at [349, 356] on input "GM9171_TKNightBeforeXmasHouse_1417949001" at bounding box center [306, 360] width 125 height 8
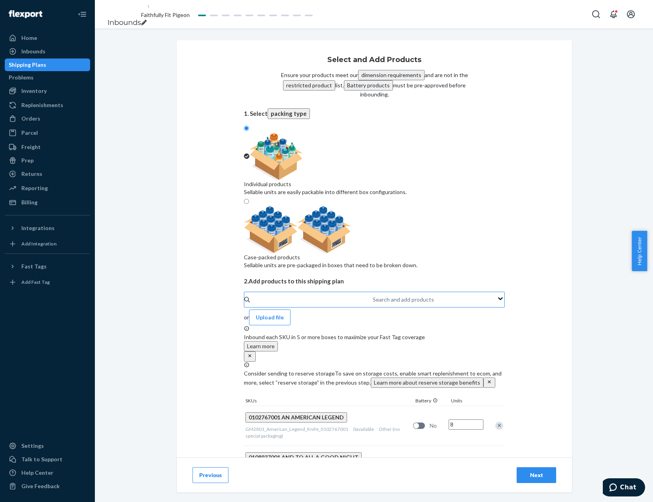
click at [373, 295] on div "Search and add products" at bounding box center [373, 299] width 1 height 9
click at [373, 296] on input "Search and add products" at bounding box center [373, 300] width 1 height 8
type input "GM2623_FriendsAngels_Figurine_1500073001"
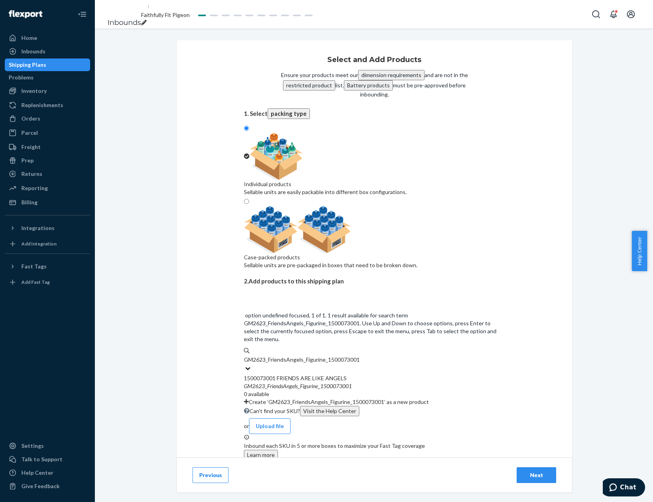
click at [365, 374] on div "1500073001 FRIENDS ARE LIKE ANGELS" at bounding box center [374, 378] width 261 height 8
click at [360, 356] on input "GM2623_FriendsAngels_Figurine_1500073001" at bounding box center [302, 360] width 116 height 8
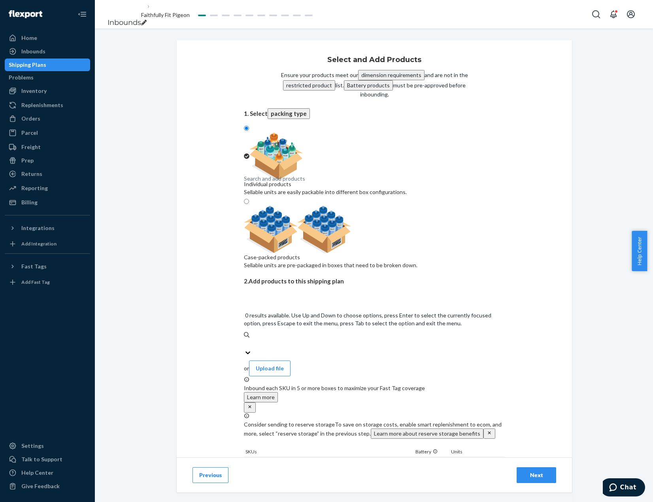
click at [379, 339] on div "Search and add products" at bounding box center [374, 343] width 261 height 9
click at [245, 340] on input "0 results available. Use Up and Down to choose options, press Enter to select t…" at bounding box center [244, 344] width 1 height 8
type input "GM61_HolidayMotionTopper_1500909001"
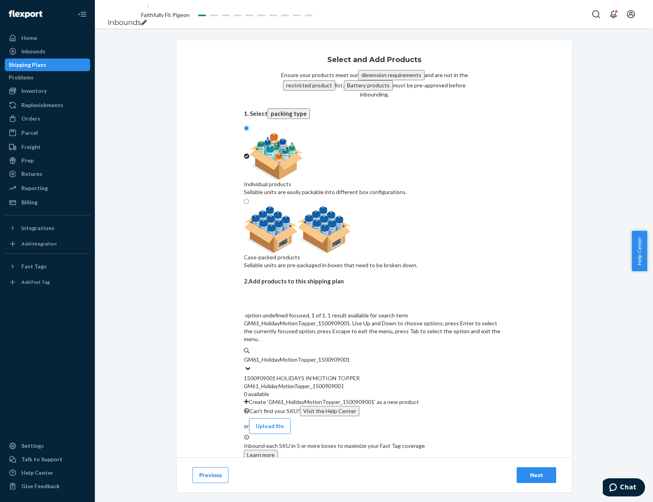
click at [374, 382] on div "GM61 _ HolidayMotionTopper _ 1500909001" at bounding box center [374, 386] width 261 height 8
click at [350, 356] on input "GM61_HolidayMotionTopper_1500909001" at bounding box center [297, 360] width 106 height 8
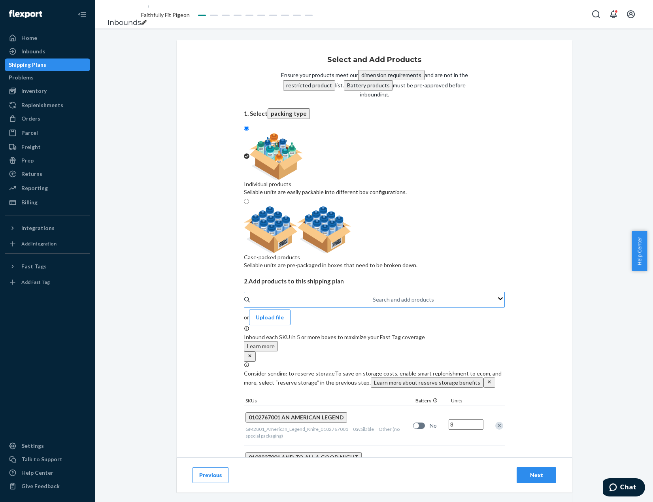
click at [373, 295] on div "Search and add products" at bounding box center [373, 299] width 1 height 9
click at [373, 296] on input "Search and add products" at bounding box center [373, 300] width 1 height 8
type input "GM36_SonsAreGiftsToTreasure_1518350001"
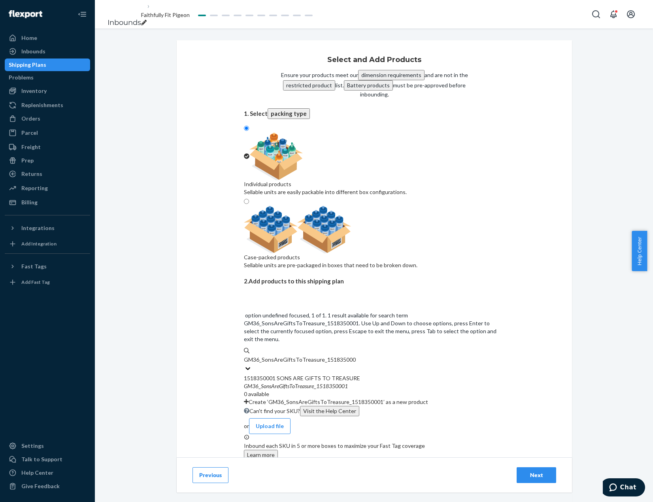
click at [339, 374] on div "1518350001 SONS ARE GIFTS TO TREASURE" at bounding box center [374, 378] width 261 height 8
click at [339, 356] on input "GM36_SonsAreGiftsToTreasure_1518350001" at bounding box center [300, 360] width 112 height 8
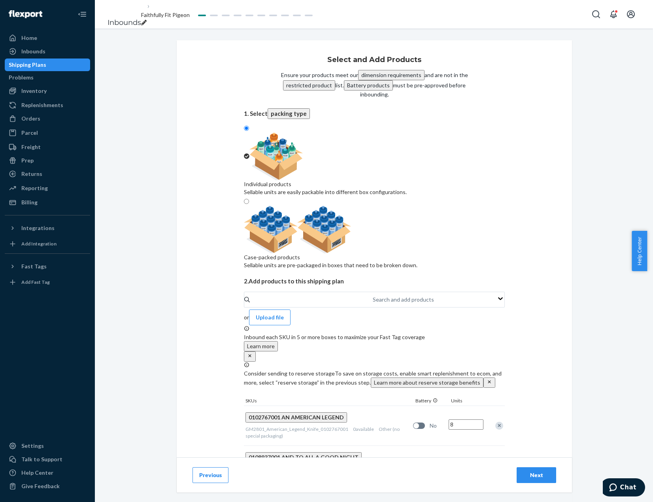
click at [581, 268] on div "Select and Add Products Ensure your products meet our dimension requirements an…" at bounding box center [374, 178] width 546 height 277
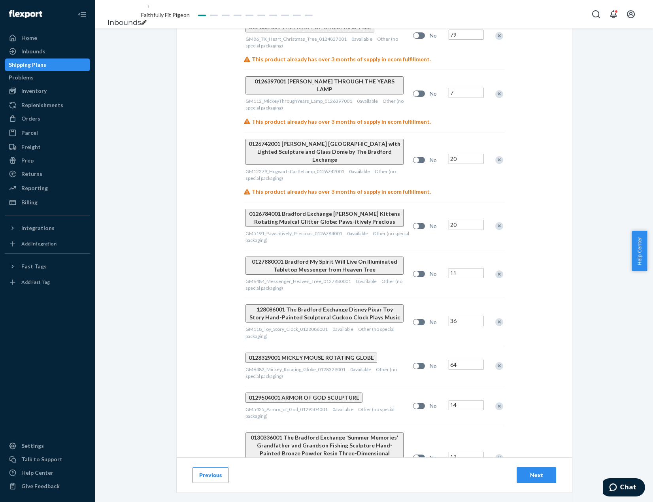
scroll to position [1463, 0]
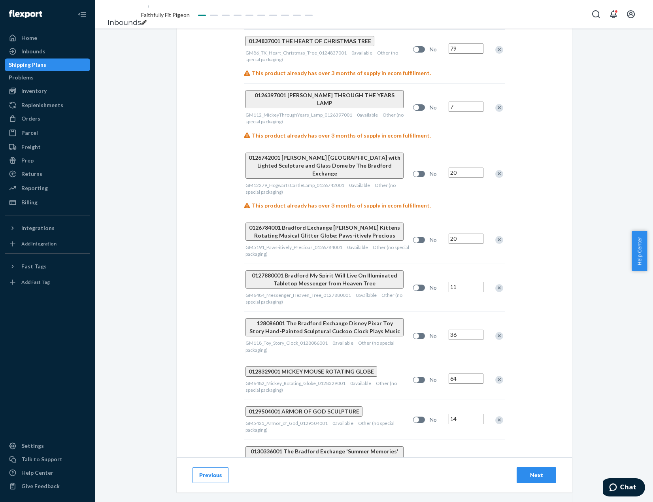
type input "24"
type input "6"
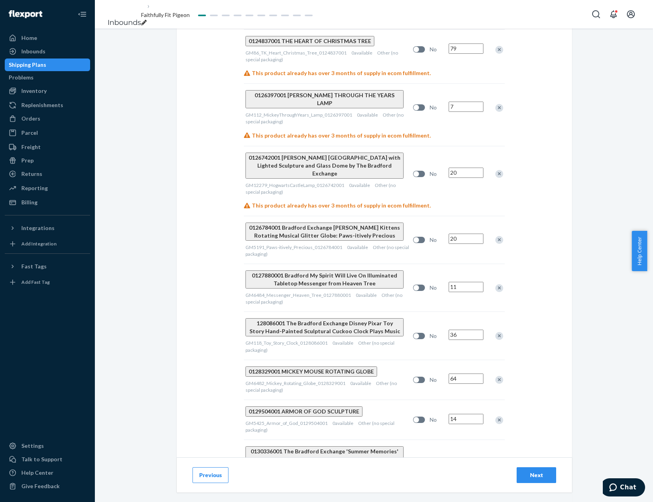
type input "148"
click at [609, 367] on div "Select and Add Products Ensure your products meet our dimension requirements an…" at bounding box center [374, 265] width 558 height 474
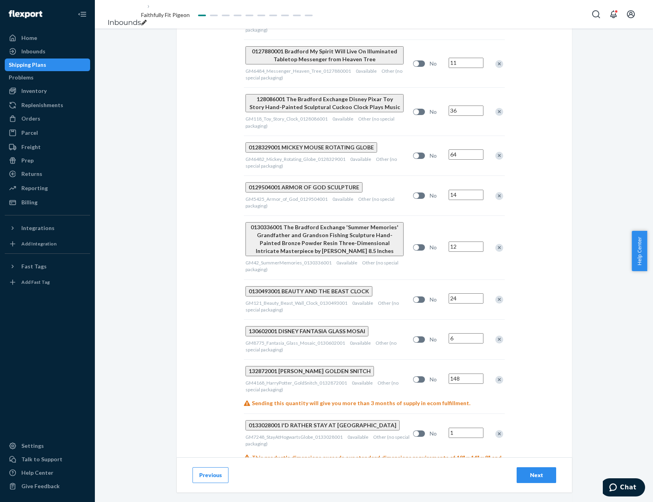
scroll to position [1700, 0]
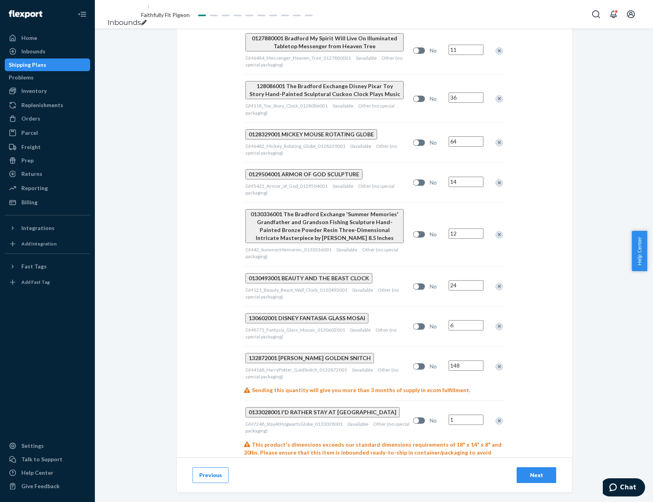
click at [464, 415] on input "1" at bounding box center [466, 420] width 35 height 10
type input "24"
click at [467, 485] on input "1" at bounding box center [466, 490] width 35 height 10
type input "26"
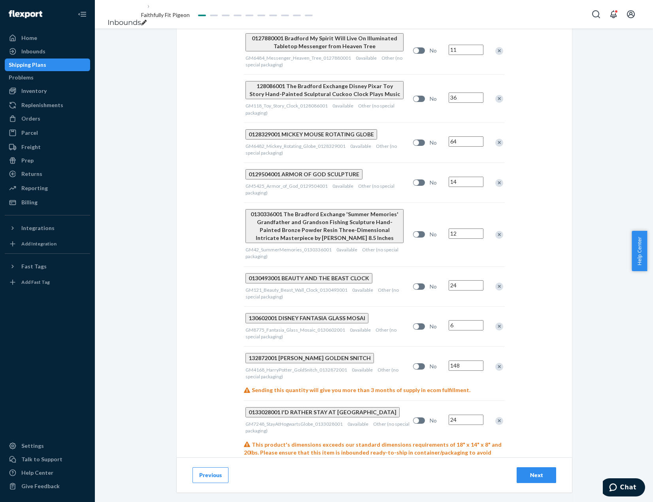
type input "8"
type input "12"
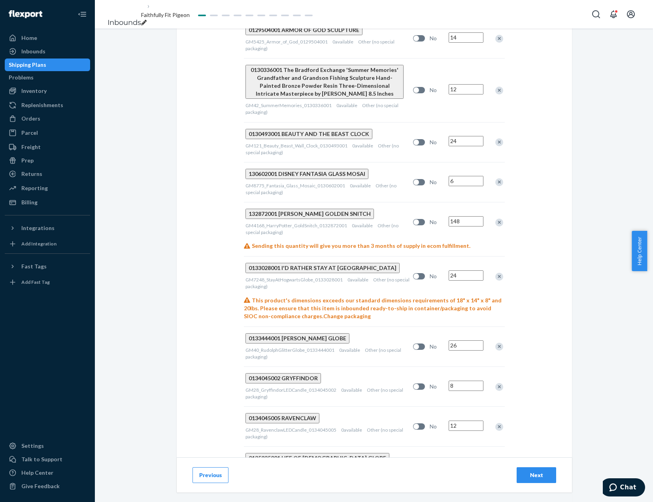
scroll to position [1859, 0]
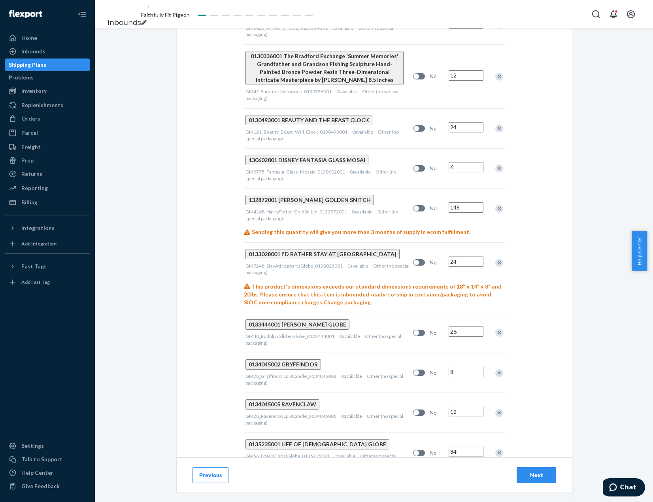
type input "84"
click at [465, 487] on input "1" at bounding box center [466, 492] width 35 height 10
type input "12"
type input "6"
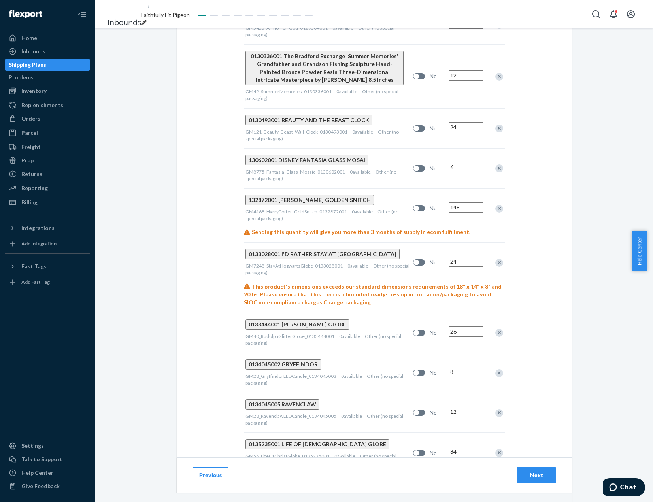
type input "12"
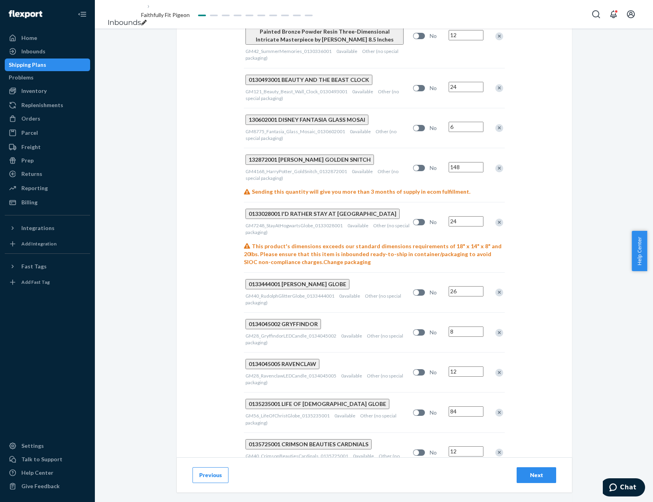
scroll to position [1977, 0]
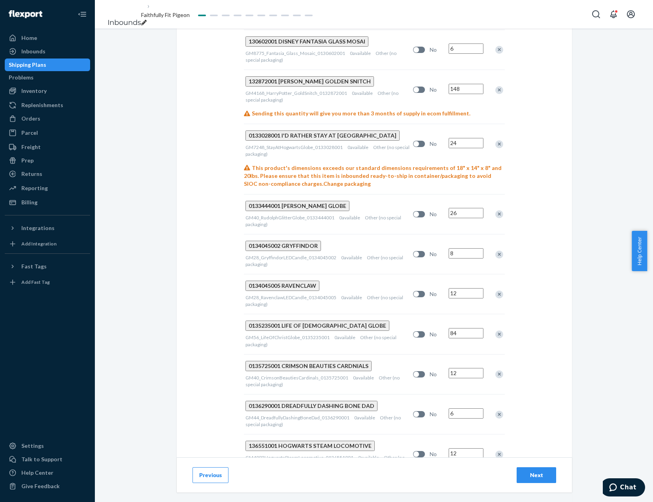
type input "12"
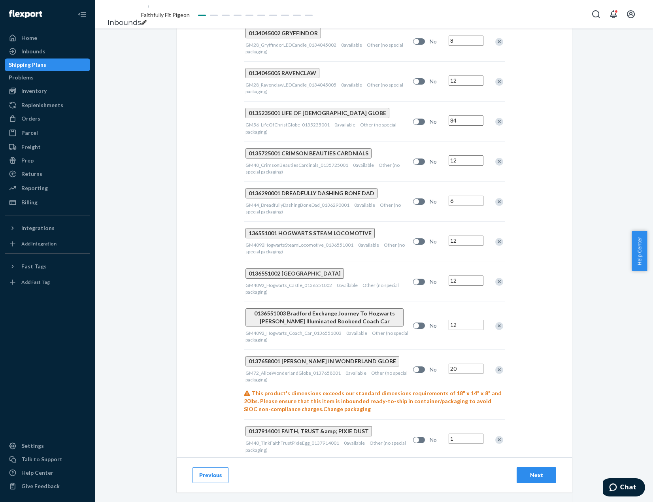
scroll to position [2214, 0]
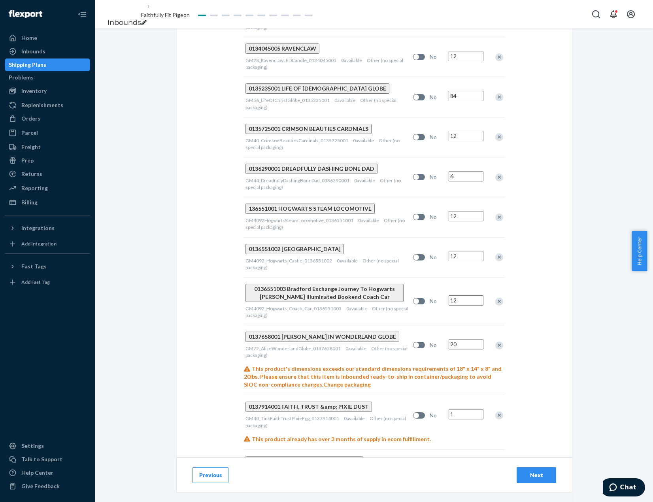
type input "20"
click at [469, 409] on input "1" at bounding box center [466, 414] width 35 height 10
type input "6"
click at [467, 463] on input "1" at bounding box center [466, 468] width 35 height 10
type input "6"
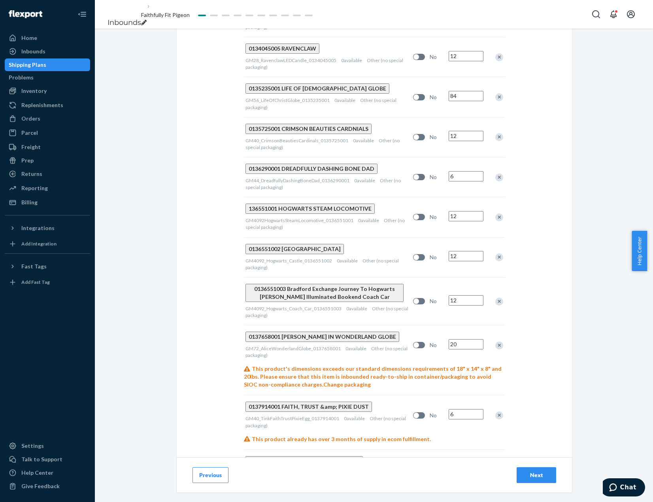
type input "6"
drag, startPoint x: 459, startPoint y: 352, endPoint x: 462, endPoint y: 361, distance: 10.0
type input "6"
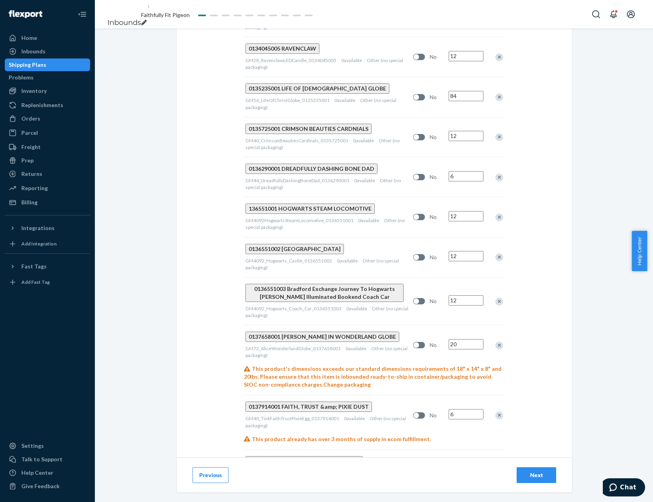
type input "6"
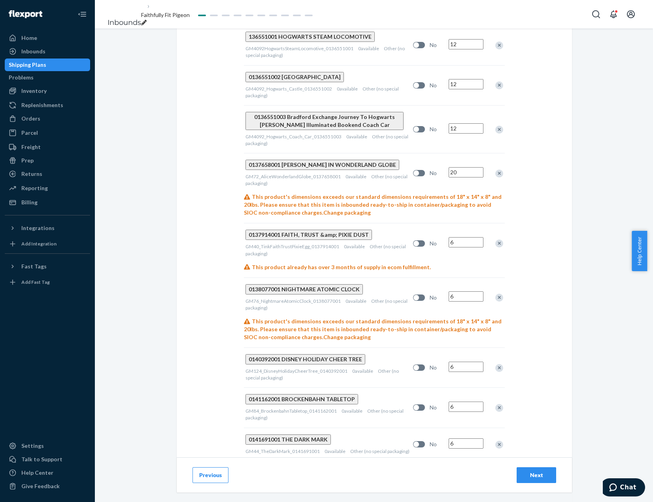
scroll to position [2412, 0]
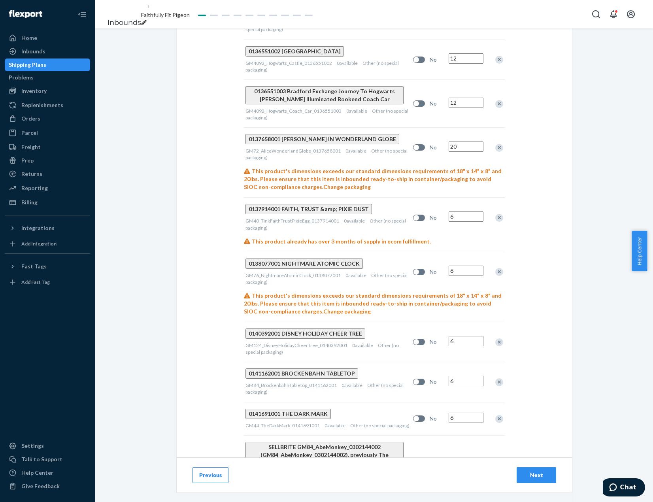
drag, startPoint x: 464, startPoint y: 287, endPoint x: 465, endPoint y: 283, distance: 4.4
type input "14"
click at [577, 241] on div "Select and Add Products Ensure your products meet our dimension requirements an…" at bounding box center [374, 265] width 558 height 474
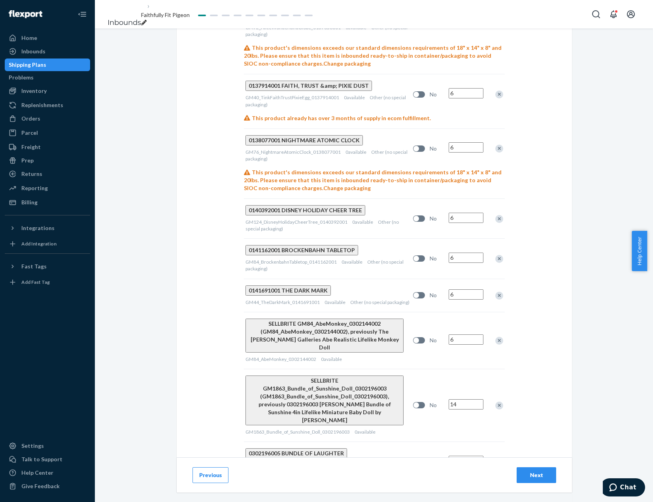
scroll to position [2531, 0]
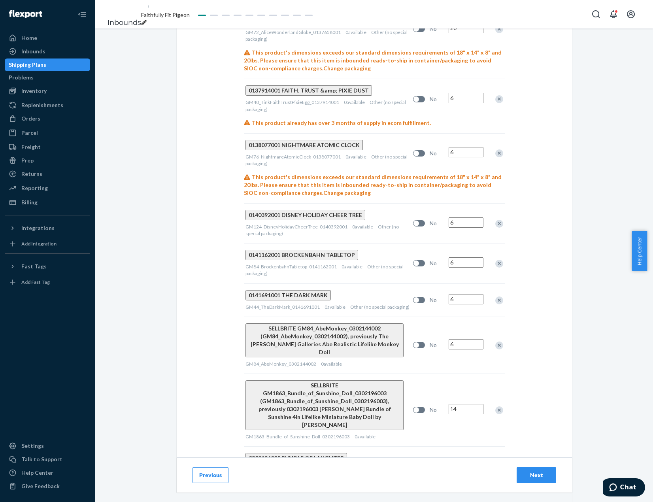
click at [460, 461] on input "1" at bounding box center [466, 466] width 35 height 10
type input "6"
click at [461, 501] on input "1" at bounding box center [466, 506] width 35 height 10
type input "8"
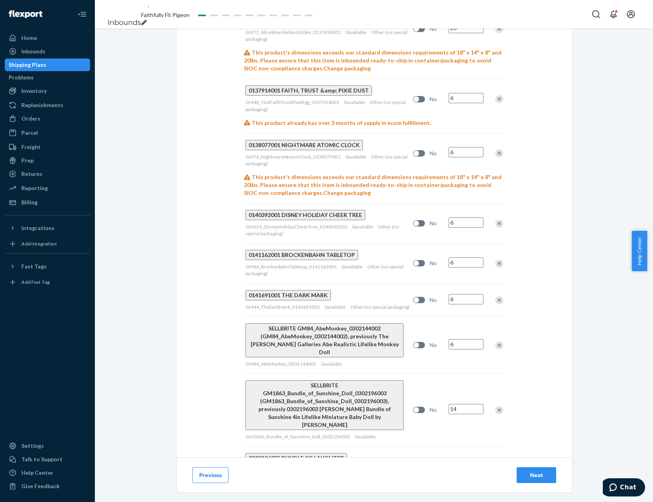
type input "8"
type input "6"
type input "72"
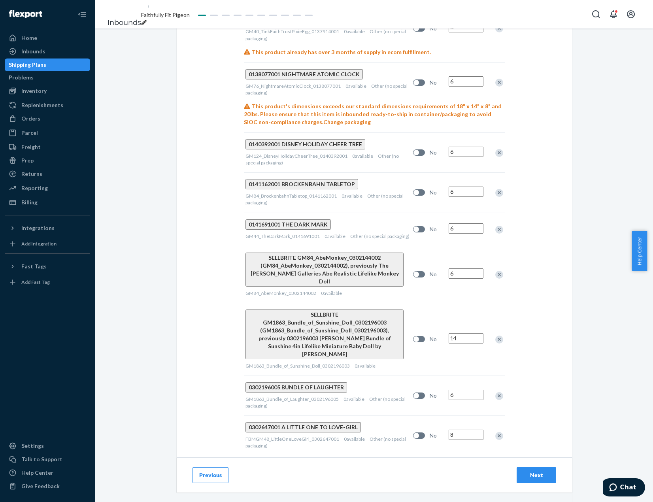
scroll to position [2649, 0]
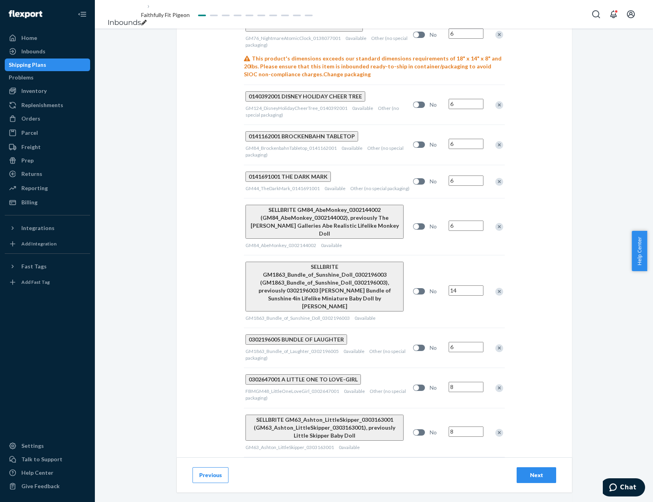
type input "8"
type input "16"
type input "96"
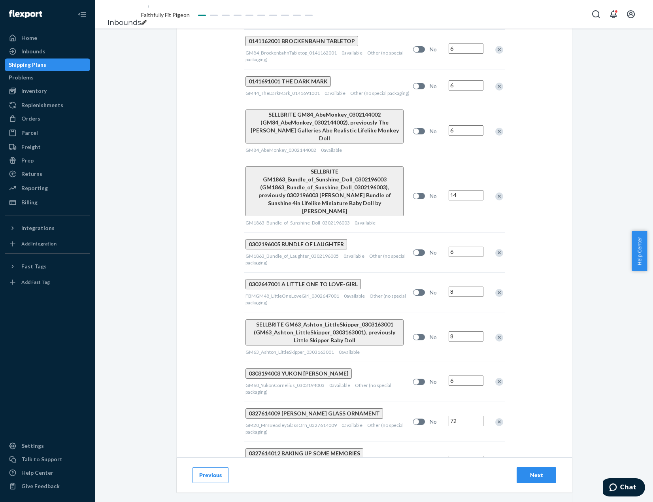
scroll to position [2768, 0]
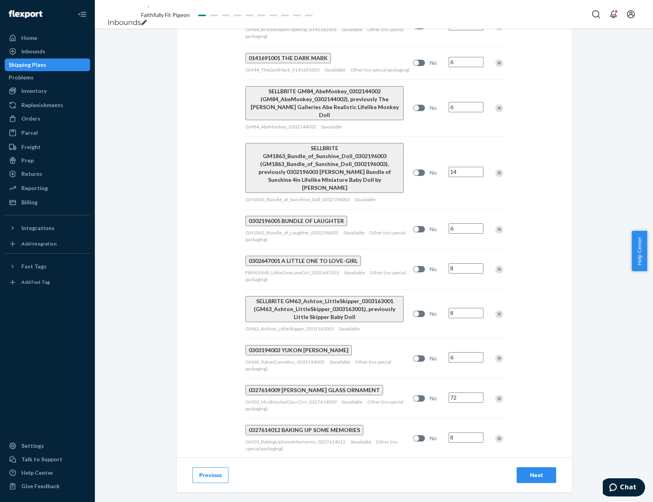
type input "5"
drag, startPoint x: 462, startPoint y: 321, endPoint x: 467, endPoint y: 340, distance: 19.2
type input "5"
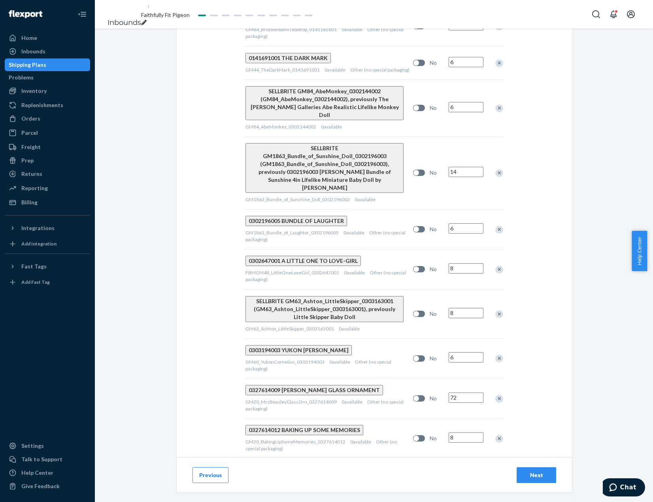
type input "6"
type input "36"
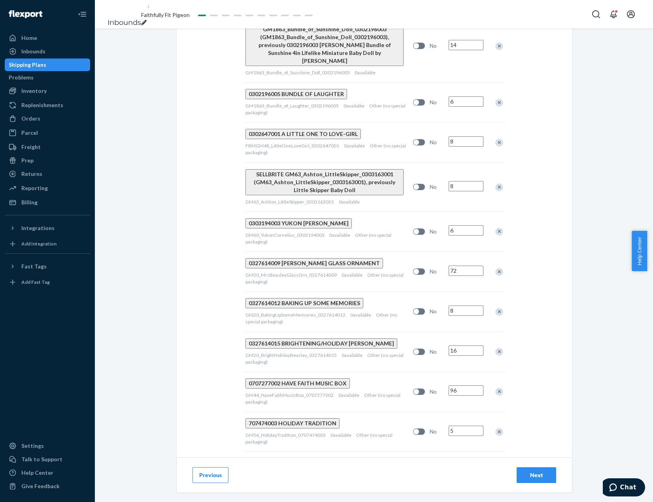
scroll to position [2966, 0]
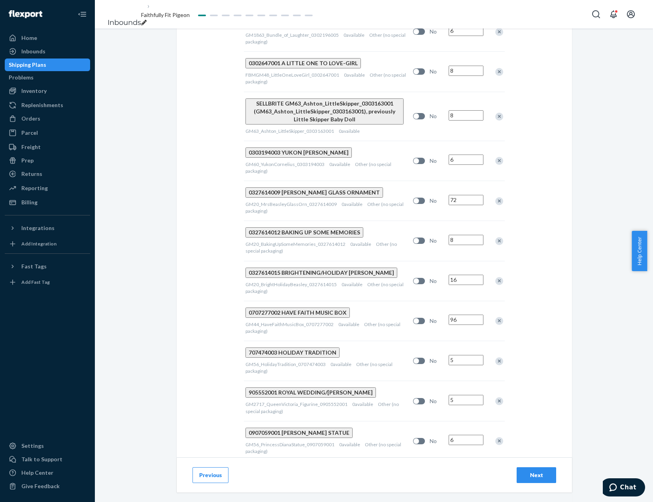
type input "12"
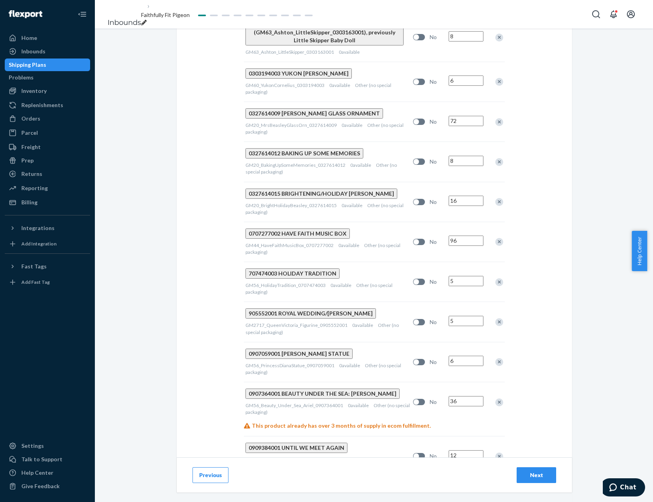
click at [465, 498] on input "1" at bounding box center [466, 503] width 35 height 10
type input "6"
drag, startPoint x: 469, startPoint y: 261, endPoint x: 470, endPoint y: 275, distance: 14.2
type input "6"
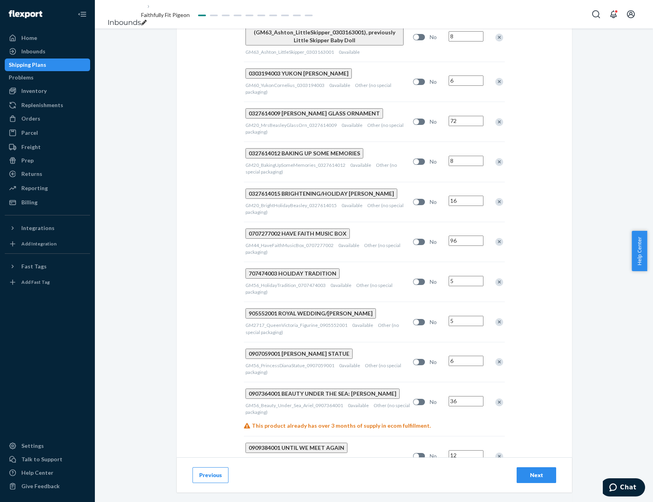
type input "6"
drag, startPoint x: 469, startPoint y: 336, endPoint x: 467, endPoint y: 346, distance: 10.0
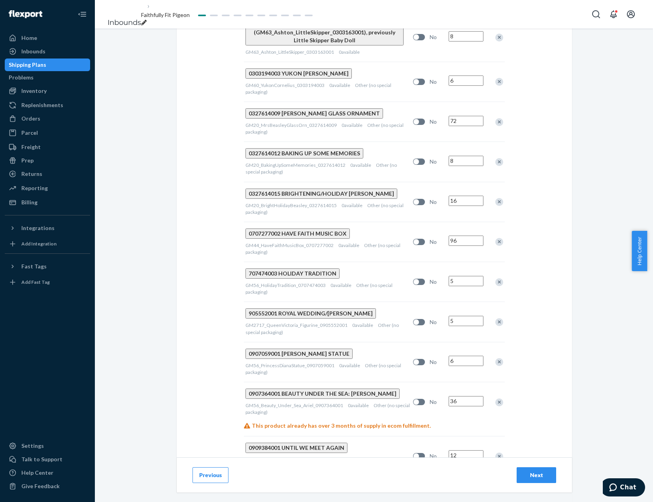
drag, startPoint x: 462, startPoint y: 376, endPoint x: 457, endPoint y: 416, distance: 40.3
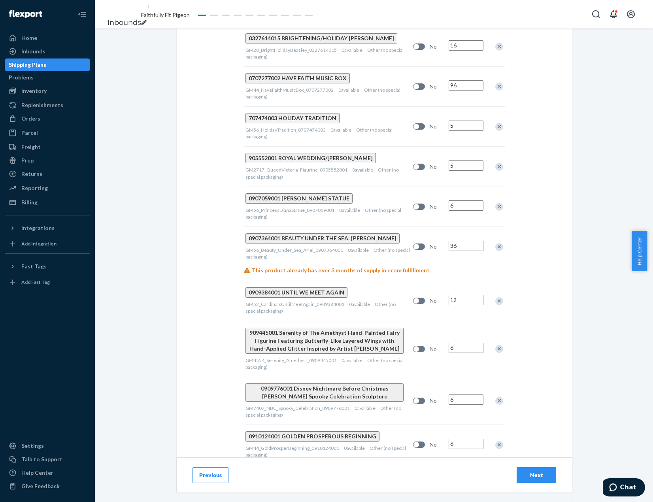
scroll to position [3203, 0]
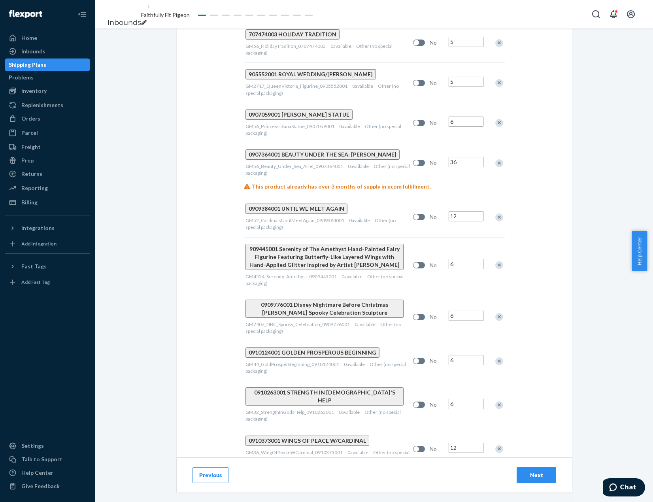
scroll to position [3288, 0]
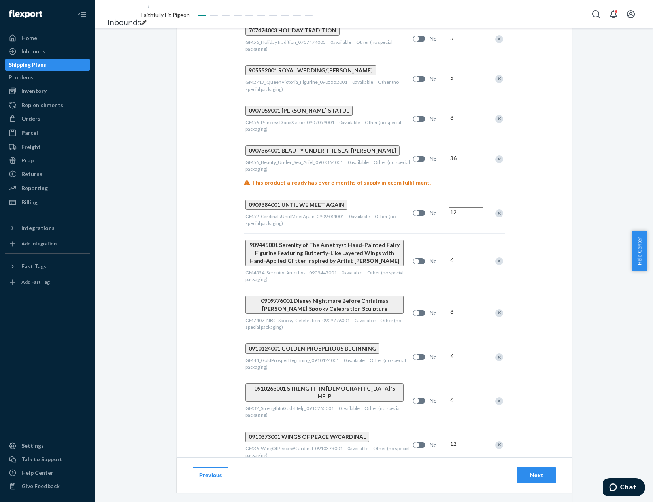
click at [609, 415] on div "Select and Add Products Ensure your products meet our dimension requirements an…" at bounding box center [374, 265] width 558 height 474
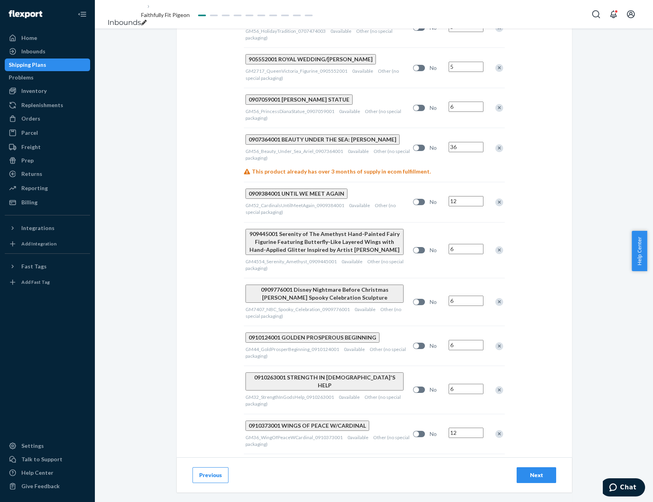
scroll to position [3302, 0]
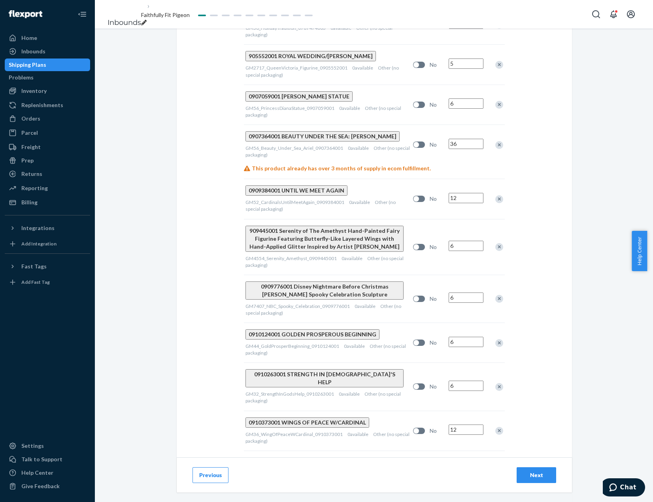
click at [541, 475] on div "Next" at bounding box center [537, 475] width 26 height 8
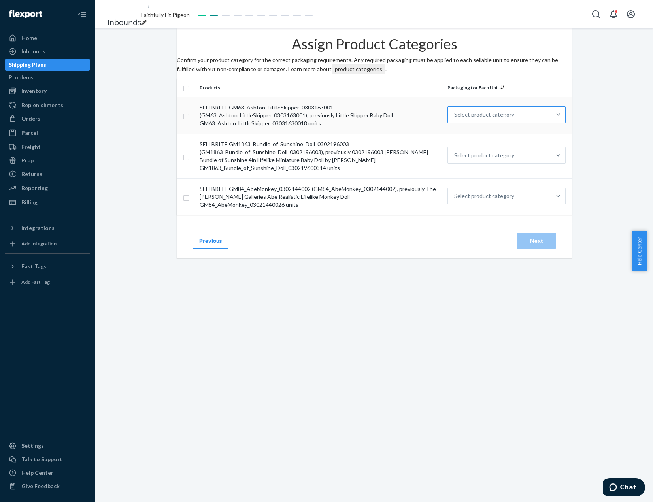
click at [477, 119] on div "Select product category" at bounding box center [484, 115] width 60 height 8
click at [455, 119] on input "Select product category" at bounding box center [454, 115] width 1 height 8
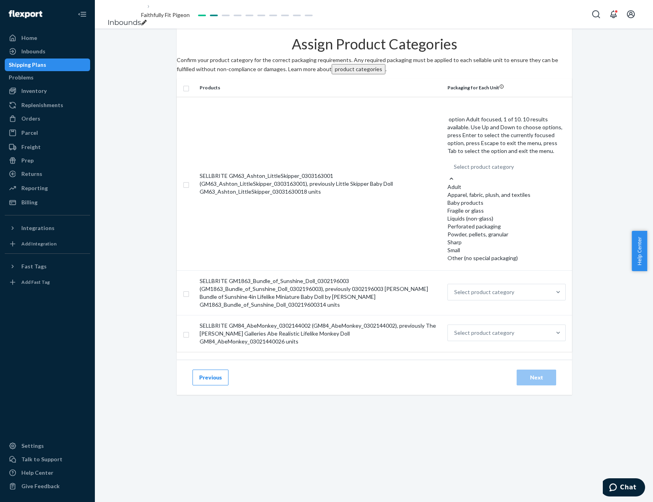
click at [587, 121] on div "Assign Product Categories Confirm your product category for the correct packagi…" at bounding box center [374, 216] width 558 height 376
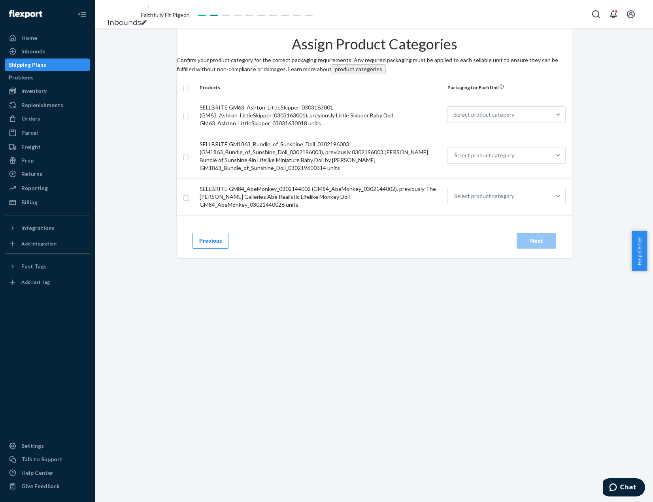
click at [216, 249] on button "Previous" at bounding box center [211, 241] width 36 height 16
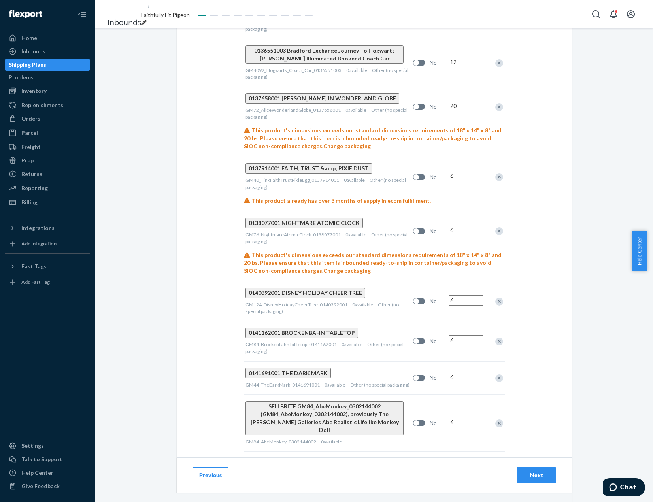
scroll to position [2441, 0]
click at [497, 419] on div "Remove Item" at bounding box center [499, 423] width 8 height 8
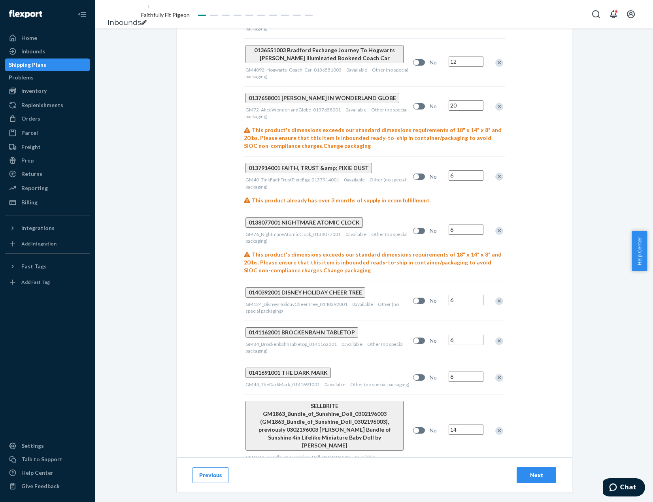
click at [497, 427] on div "Remove Item" at bounding box center [499, 431] width 8 height 8
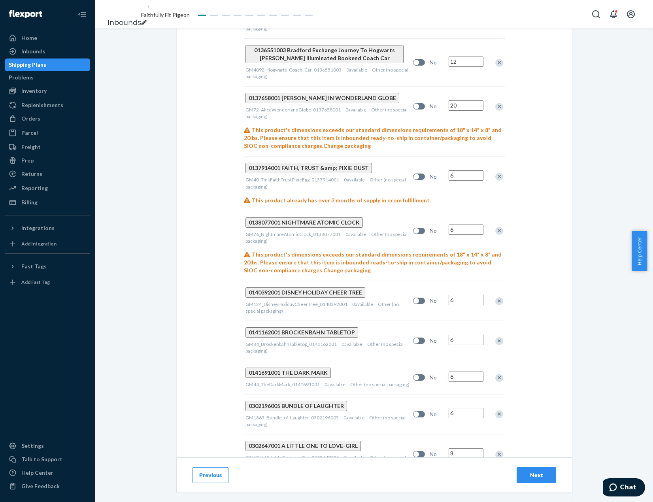
click at [497, 404] on div at bounding box center [495, 414] width 20 height 21
click at [499, 410] on div "Remove Item" at bounding box center [499, 414] width 8 height 8
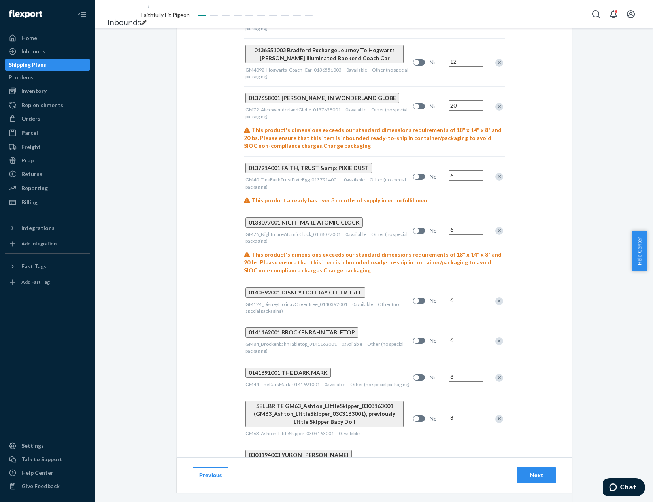
click at [499, 415] on div "Remove Item" at bounding box center [499, 419] width 8 height 8
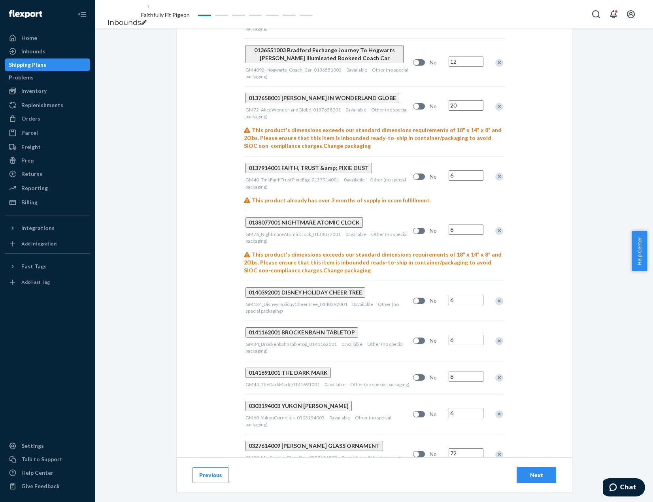
click at [499, 410] on div "Remove Item" at bounding box center [499, 414] width 8 height 8
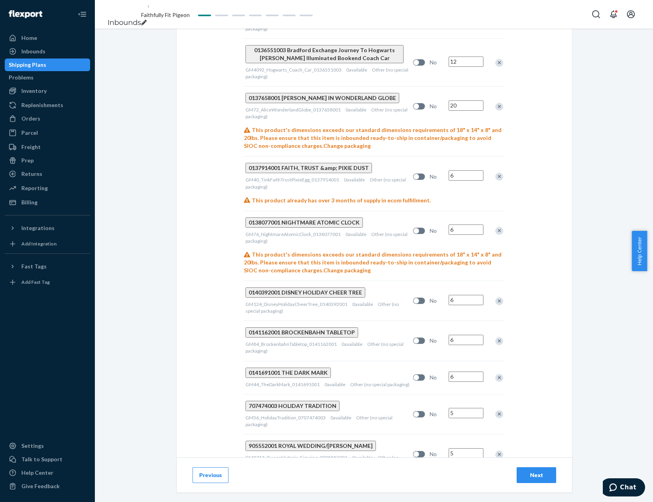
click at [499, 410] on div "Remove Item" at bounding box center [499, 414] width 8 height 8
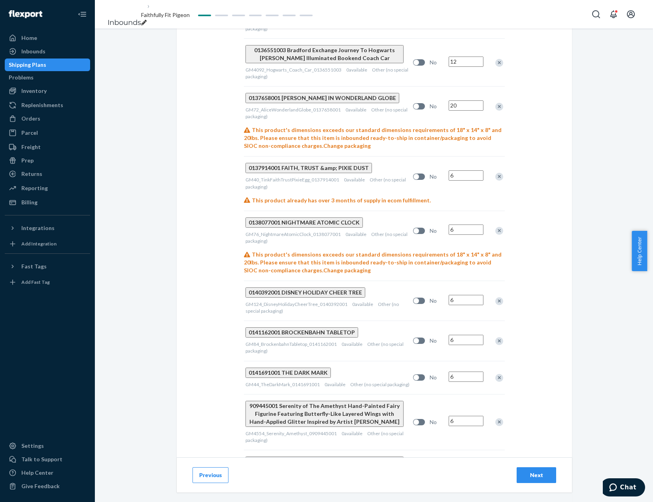
click at [499, 412] on div at bounding box center [495, 422] width 20 height 21
click at [495, 418] on div "Remove Item" at bounding box center [499, 422] width 8 height 8
click at [495, 414] on div "Remove Item" at bounding box center [499, 418] width 8 height 8
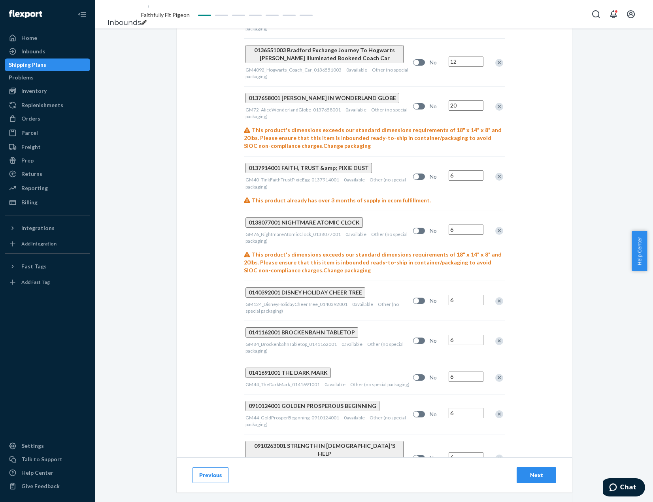
click at [495, 404] on div at bounding box center [495, 414] width 20 height 21
click at [498, 410] on div "Remove Item" at bounding box center [499, 414] width 8 height 8
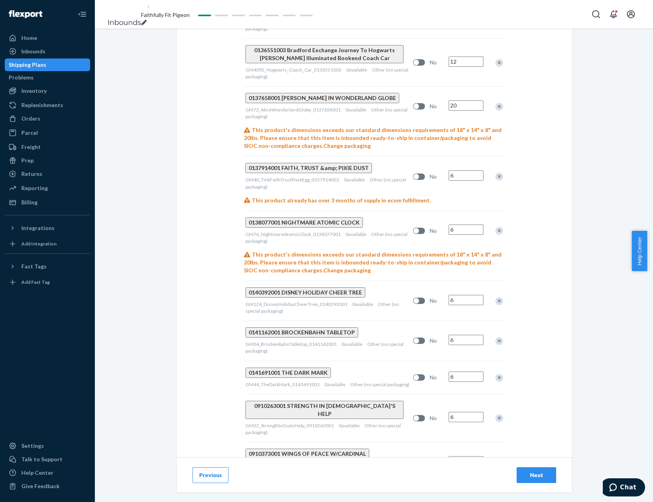
click at [498, 414] on div "Remove Item" at bounding box center [499, 418] width 8 height 8
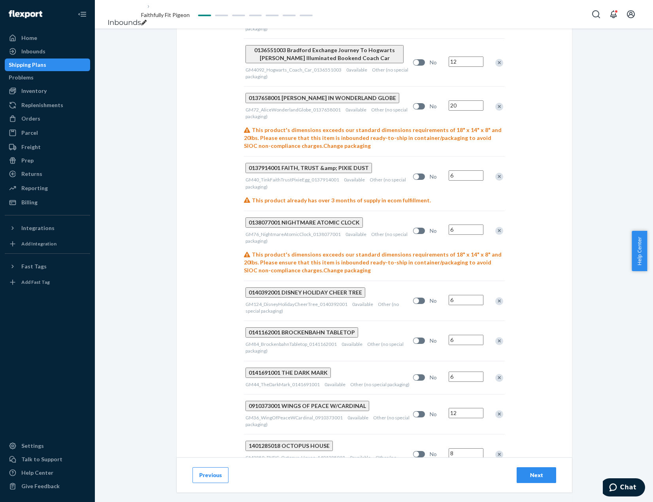
click at [498, 410] on div "Remove Item" at bounding box center [499, 414] width 8 height 8
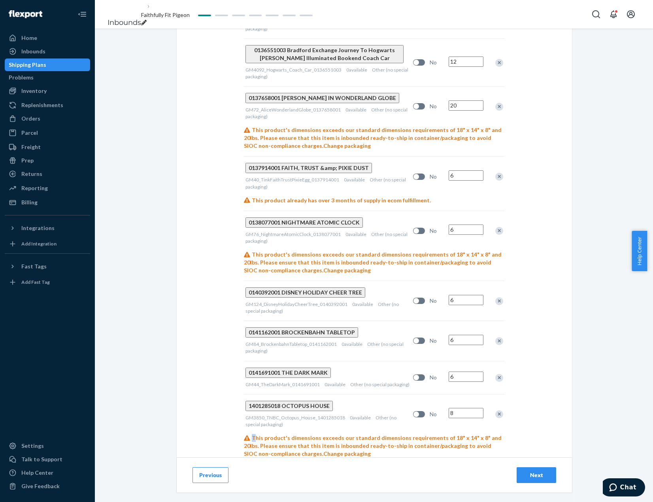
click at [498, 410] on div "Remove Item" at bounding box center [499, 414] width 8 height 8
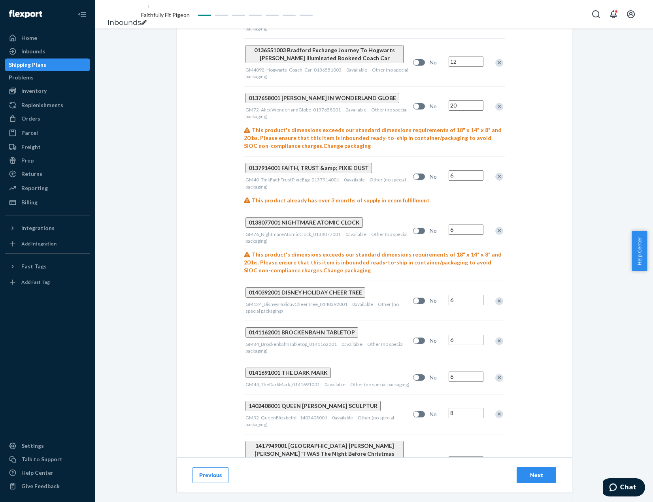
scroll to position [2408, 0]
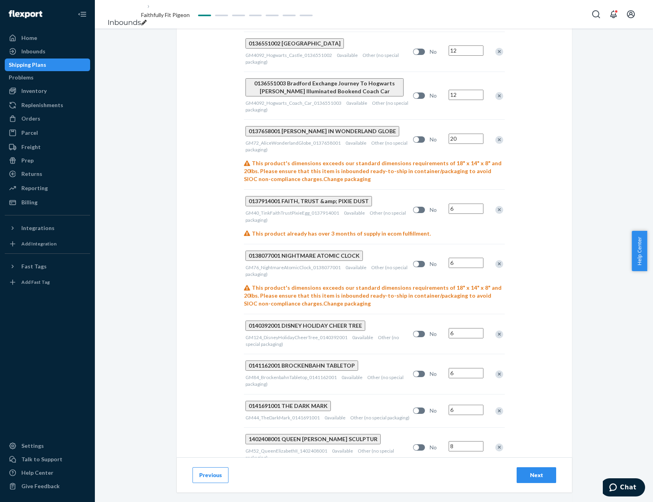
click at [499, 444] on div "Remove Item" at bounding box center [499, 448] width 8 height 8
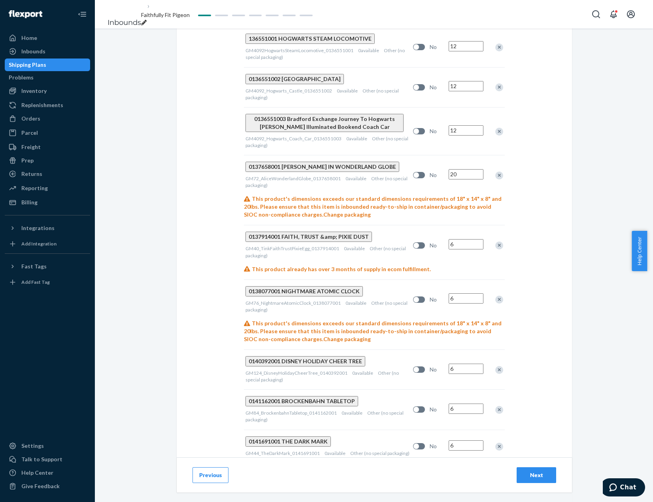
scroll to position [2371, 0]
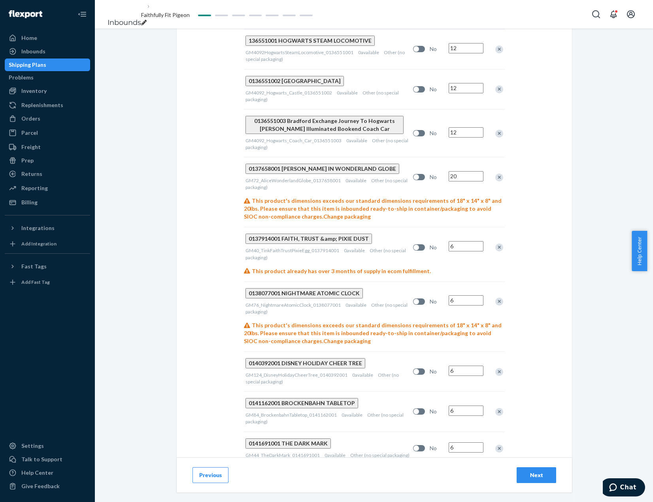
click at [499, 489] on div "Remove Item" at bounding box center [499, 493] width 8 height 8
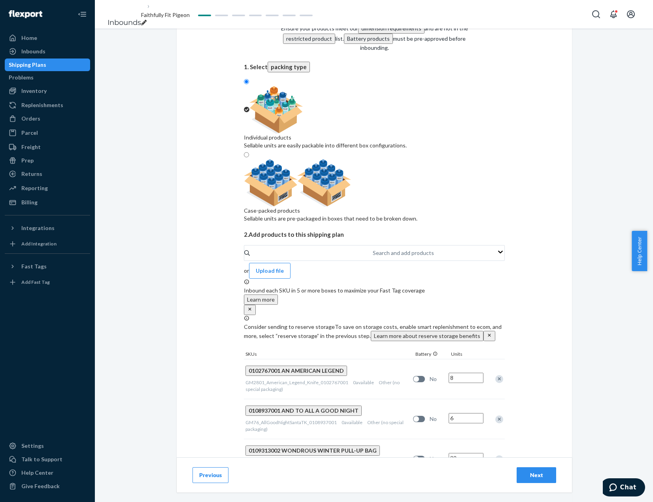
scroll to position [0, 0]
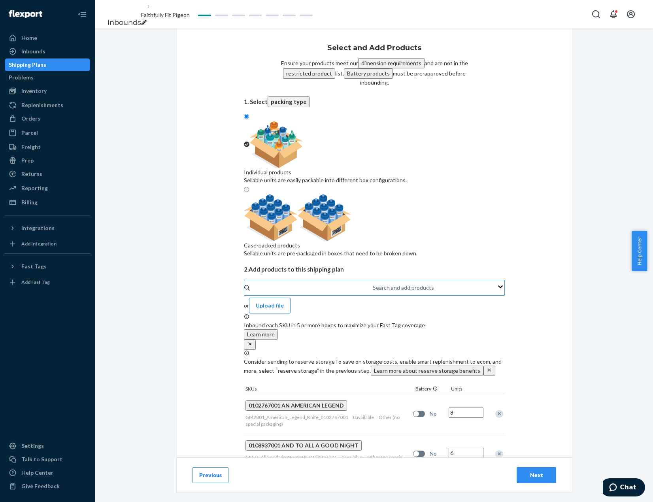
click
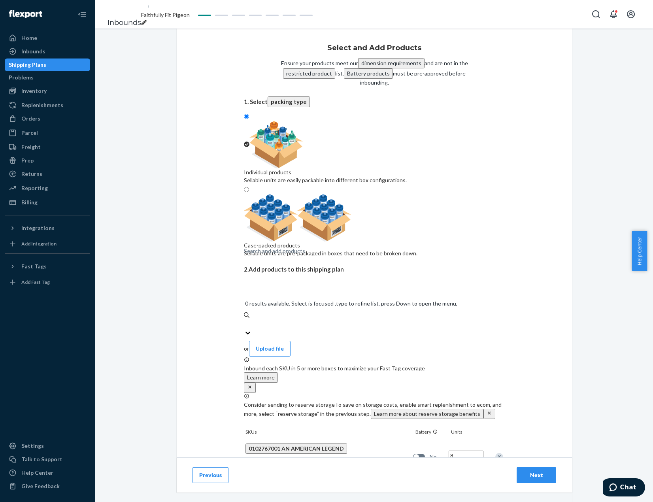
drag, startPoint x: 382, startPoint y: 240, endPoint x: 355, endPoint y: 243, distance: 27.1
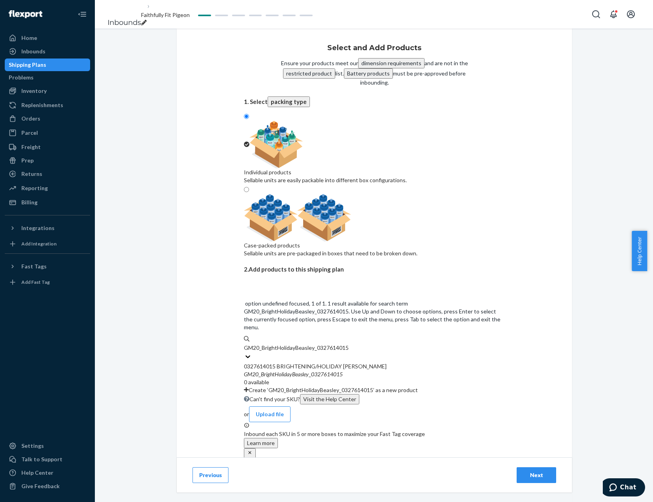
drag, startPoint x: 393, startPoint y: 262, endPoint x: 432, endPoint y: 265, distance: 39.6
drag, startPoint x: 391, startPoint y: 266, endPoint x: 649, endPoint y: 286, distance: 258.2
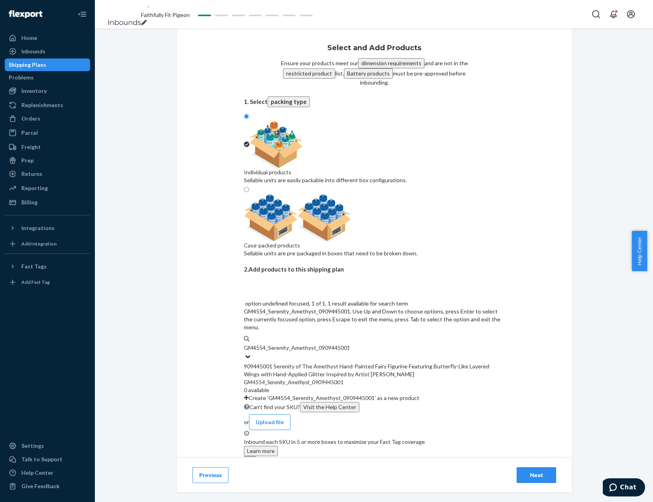
drag, startPoint x: 388, startPoint y: 265, endPoint x: 442, endPoint y: 275, distance: 54.7
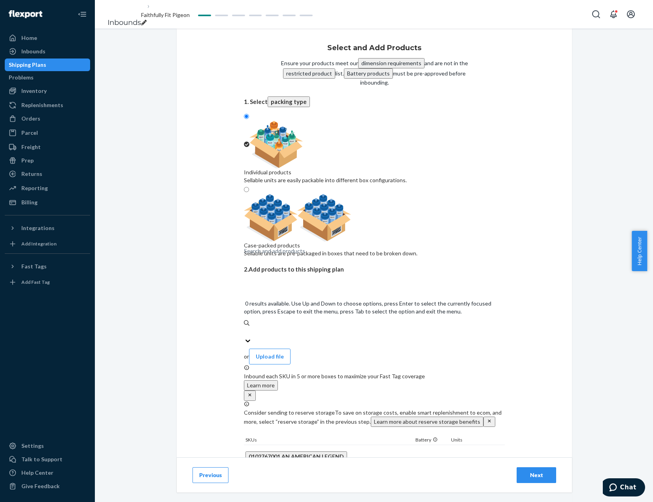
drag, startPoint x: 411, startPoint y: 240, endPoint x: 408, endPoint y: 247, distance: 7.6
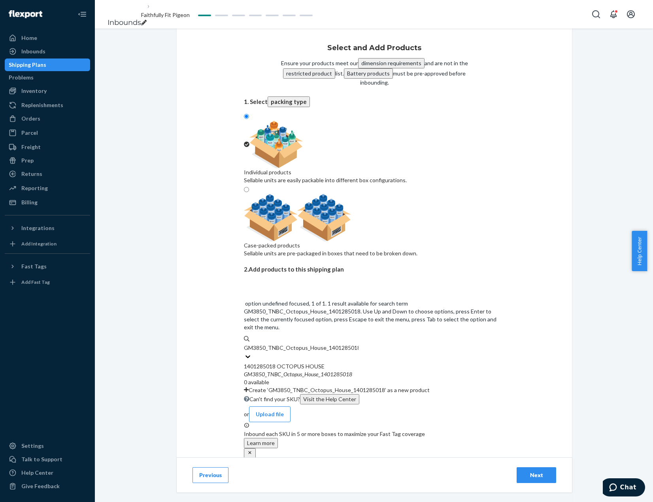
drag, startPoint x: 354, startPoint y: 268, endPoint x: 394, endPoint y: 270, distance: 40.4
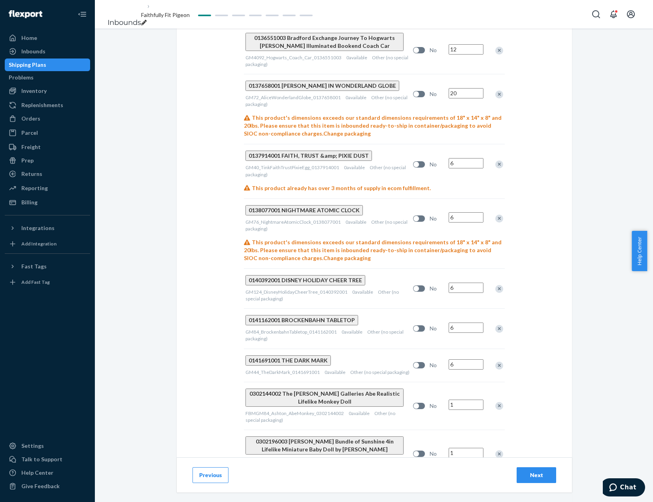
scroll to position [2452, 0]
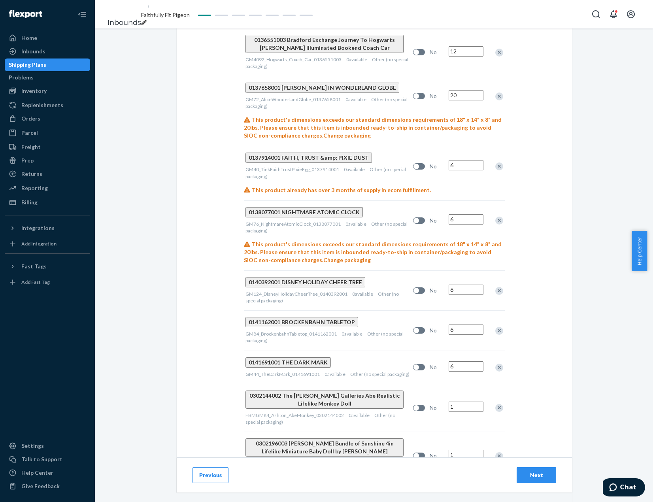
drag, startPoint x: 465, startPoint y: 185, endPoint x: 469, endPoint y: 231, distance: 46.5
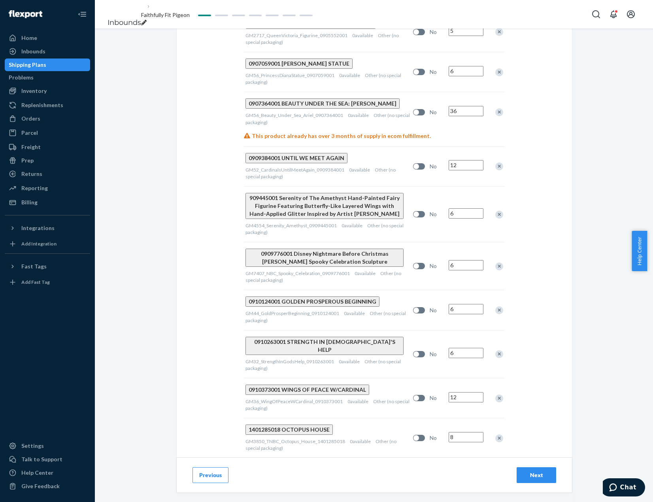
scroll to position [3283, 0]
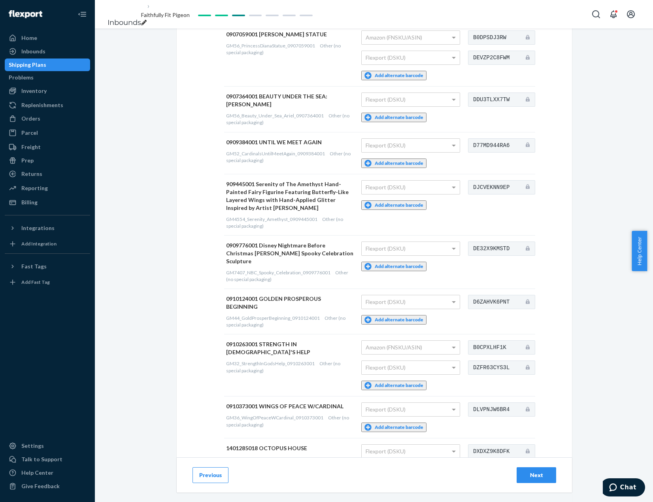
scroll to position [3249, 0]
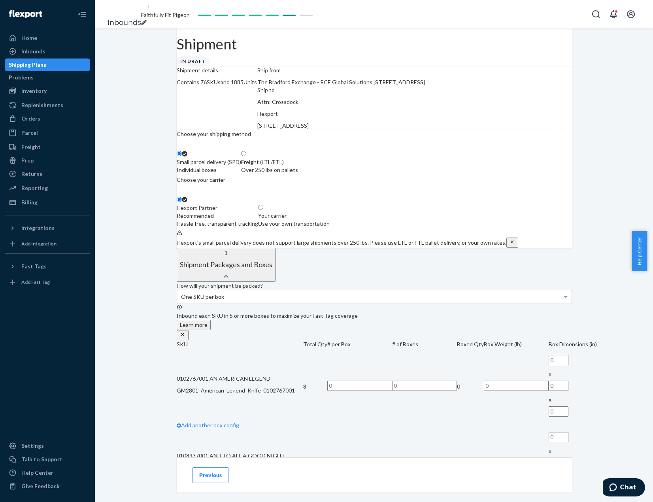
click at [644, 54] on div "Shipment In draft Shipment details Contains 76 SKUs and 1885 Units Ship from Th…" at bounding box center [374, 265] width 558 height 474
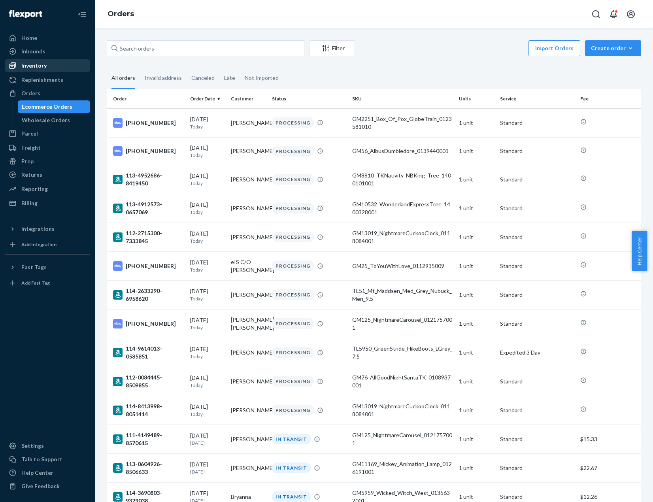
scroll to position [158, 0]
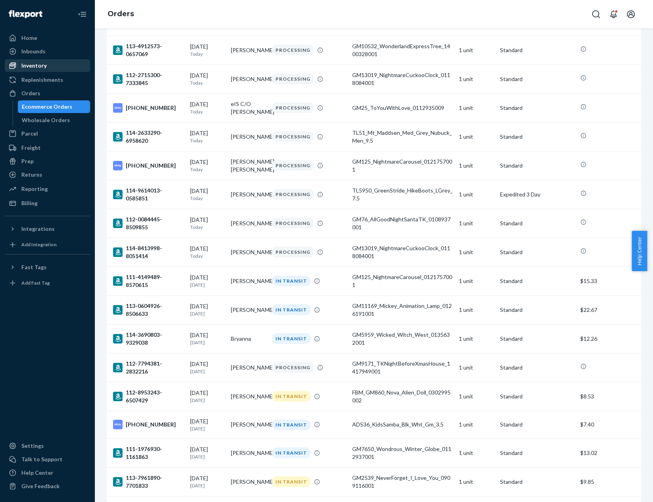
click at [44, 67] on div "Inventory" at bounding box center [33, 66] width 25 height 8
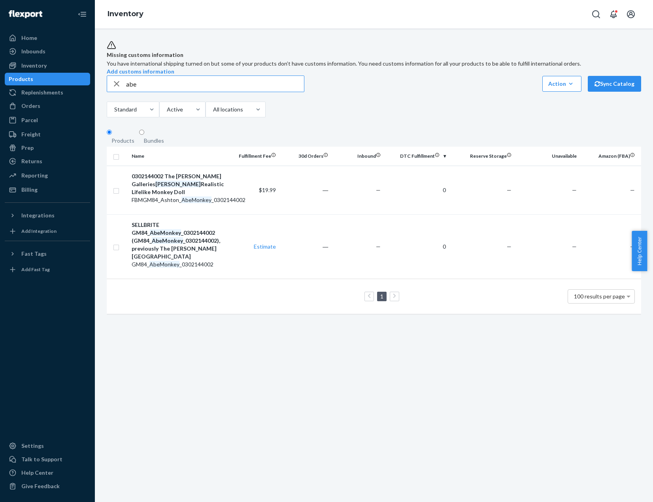
drag, startPoint x: 190, startPoint y: 95, endPoint x: 91, endPoint y: 112, distance: 101.0
click at [91, 112] on div "Home Inbounds Shipping Plans Problems Inventory Products Replenishments Orders …" at bounding box center [326, 251] width 653 height 502
type input "skipper"
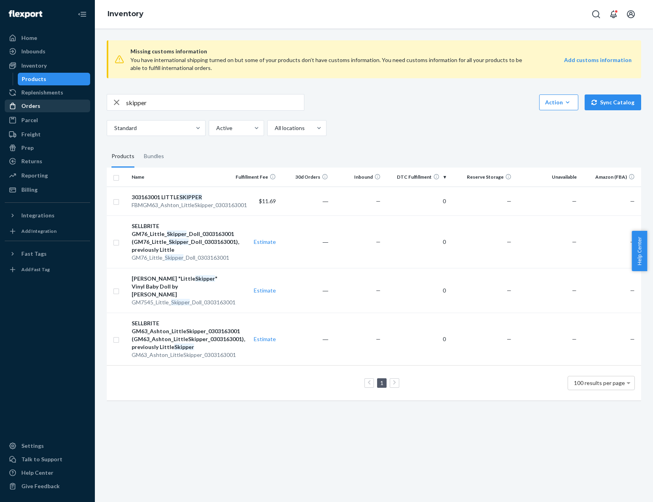
click at [26, 107] on div "Orders" at bounding box center [30, 106] width 19 height 8
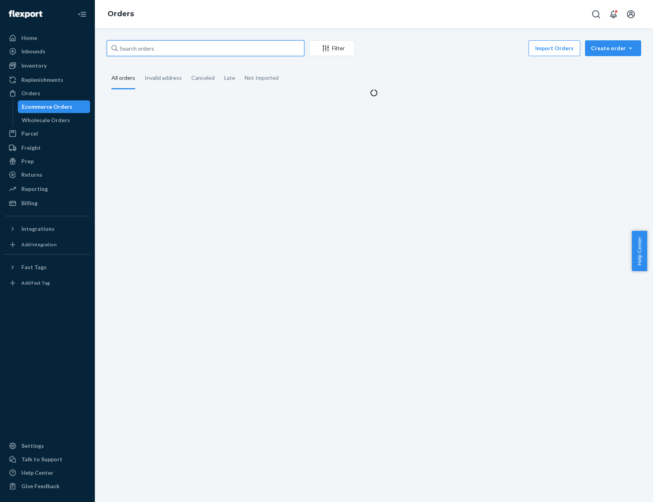
click at [160, 50] on input "text" at bounding box center [206, 48] width 198 height 16
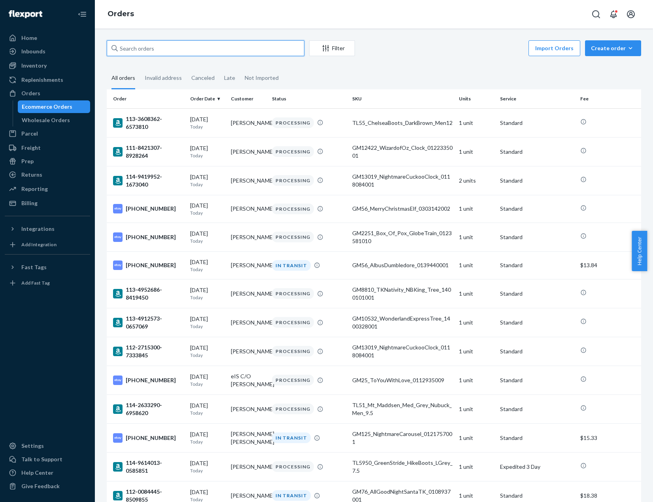
paste input "111-2953756-9831422"
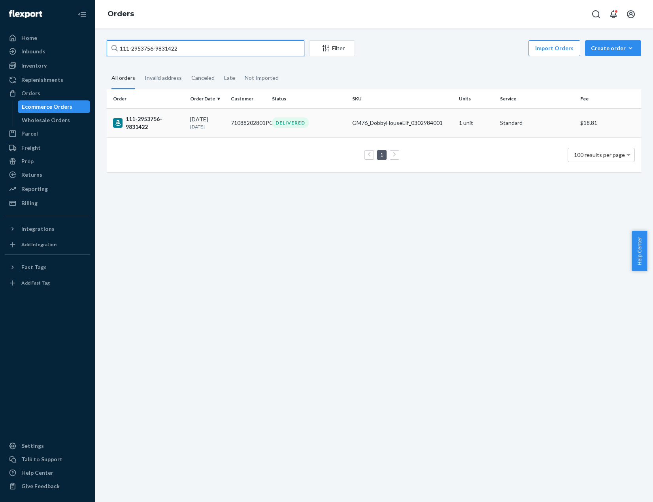
type input "111-2953756-9831422"
click at [422, 129] on td "GM76_DobbyHouseElf_0302984001" at bounding box center [402, 122] width 107 height 29
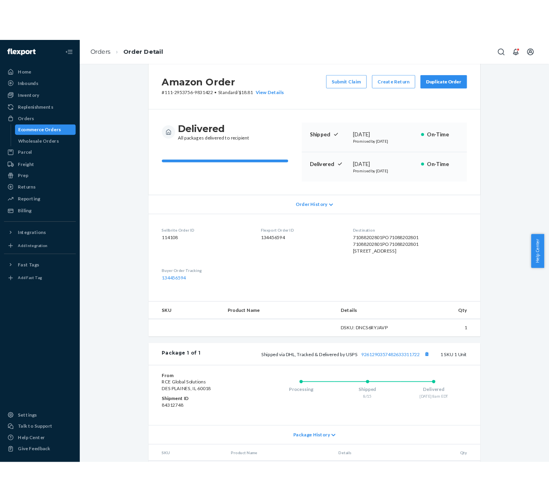
scroll to position [40, 0]
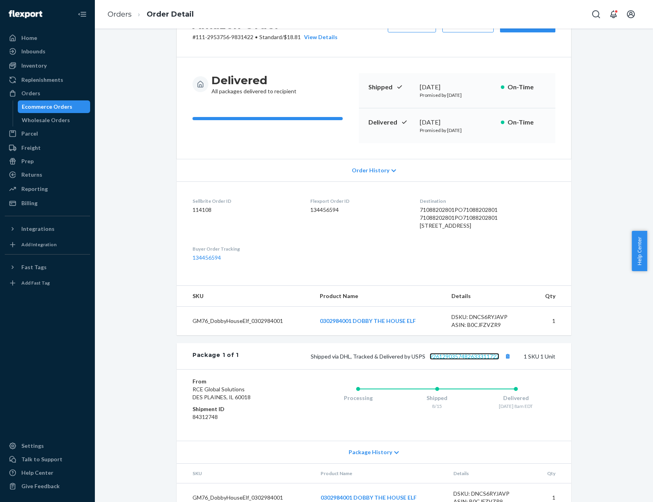
click at [480, 360] on link "9261290357482633311722" at bounding box center [465, 356] width 70 height 7
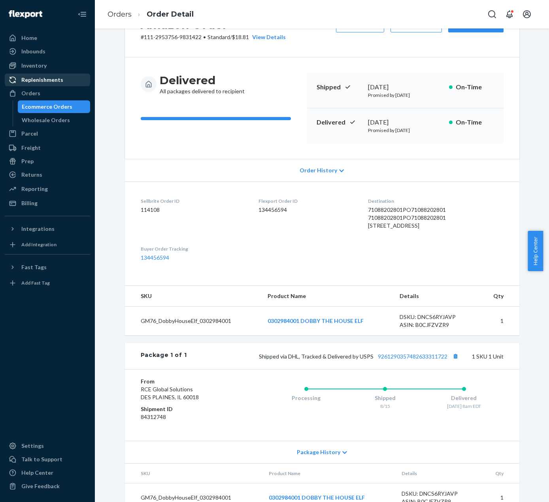
drag, startPoint x: 42, startPoint y: 68, endPoint x: 56, endPoint y: 77, distance: 16.5
click at [42, 68] on div "Inventory" at bounding box center [33, 66] width 25 height 8
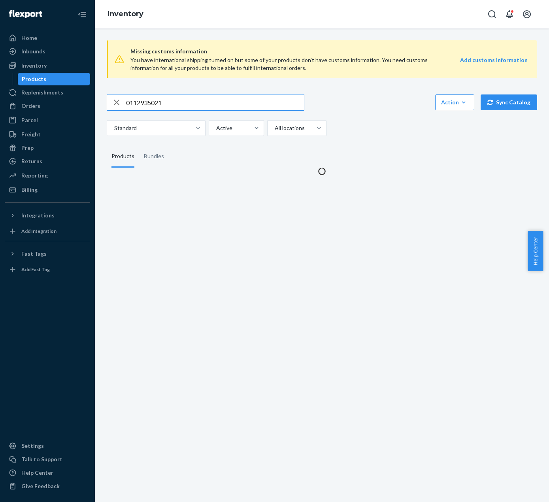
type input "0112935021"
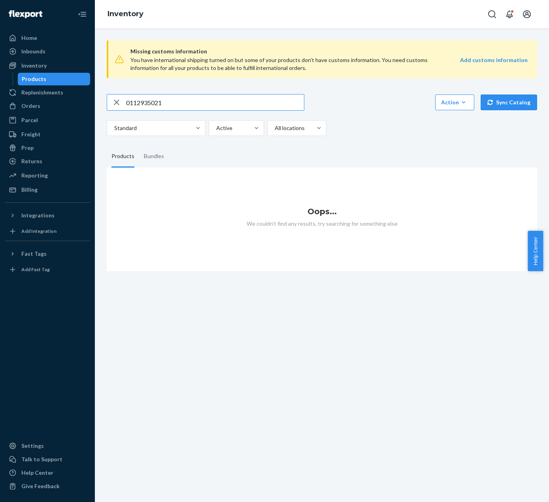
click at [276, 97] on input "0112935021" at bounding box center [215, 103] width 178 height 16
